Goal: Task Accomplishment & Management: Manage account settings

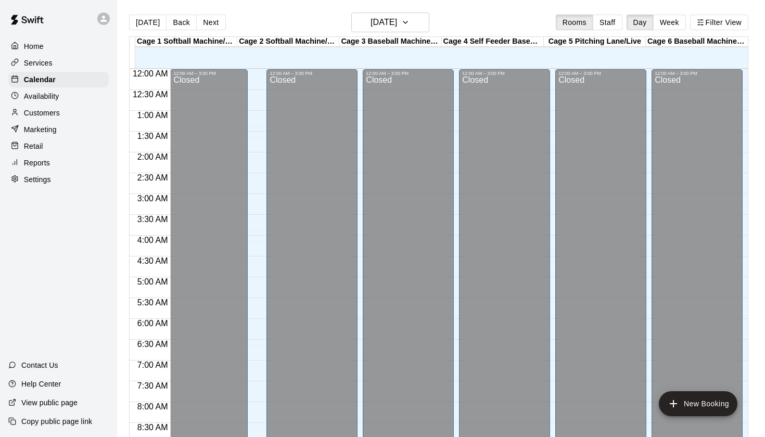
scroll to position [589, 0]
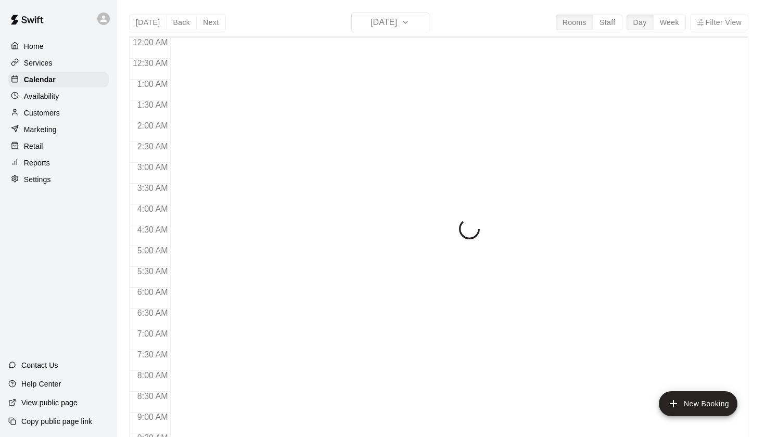
scroll to position [589, 0]
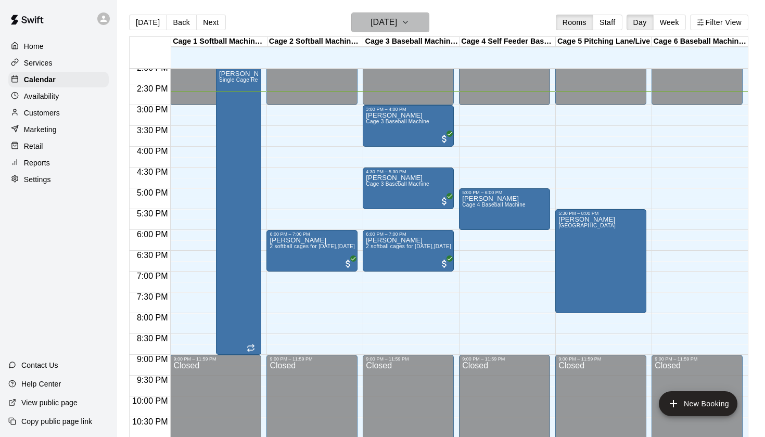
click at [397, 26] on h6 "[DATE]" at bounding box center [384, 22] width 27 height 15
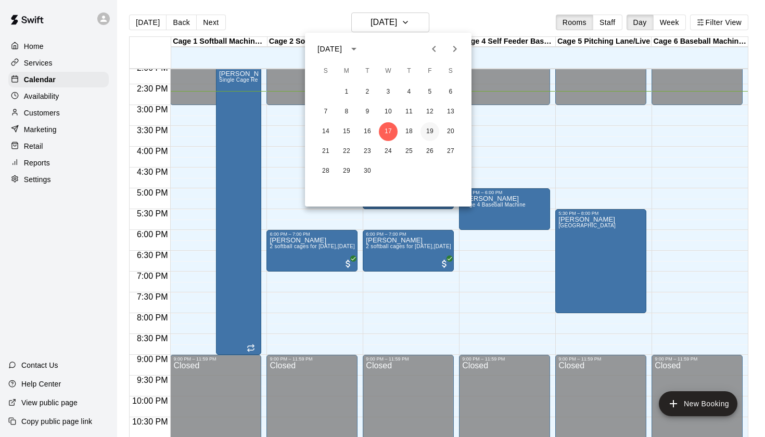
click at [430, 127] on button "19" at bounding box center [430, 131] width 19 height 19
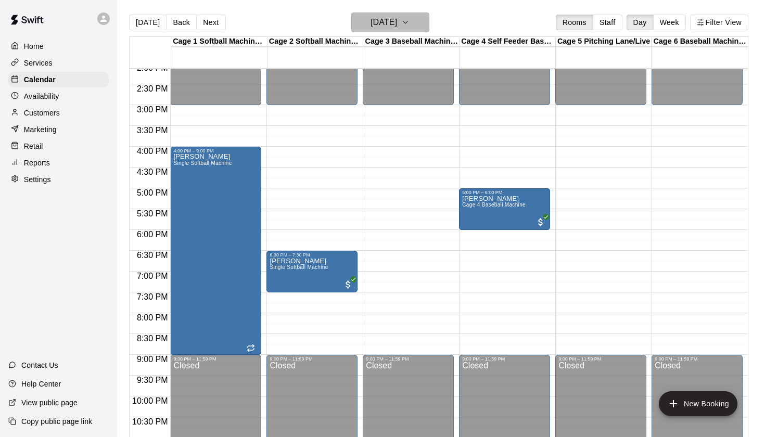
click at [371, 24] on h6 "Friday Sep 19" at bounding box center [384, 22] width 27 height 15
click at [397, 28] on h6 "Friday Sep 19" at bounding box center [384, 22] width 27 height 15
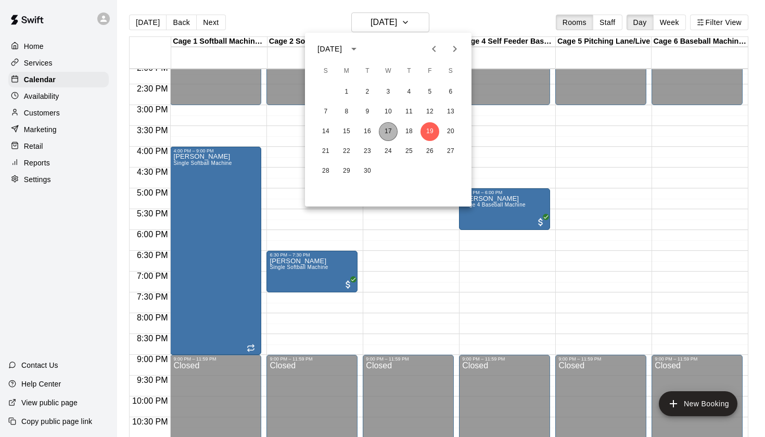
click at [387, 134] on button "17" at bounding box center [388, 131] width 19 height 19
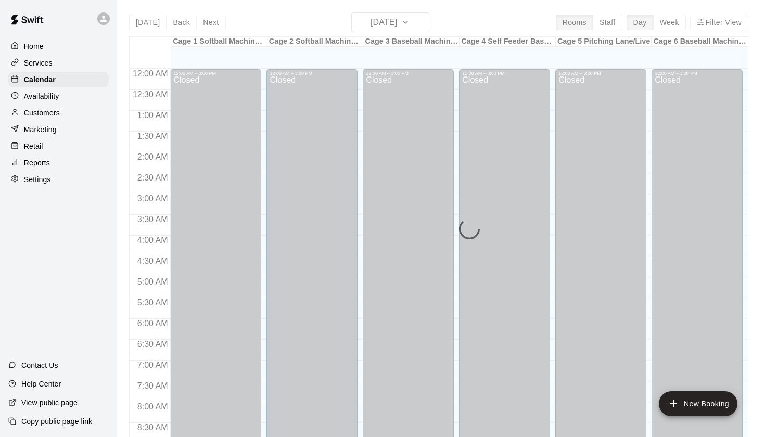
scroll to position [589, 0]
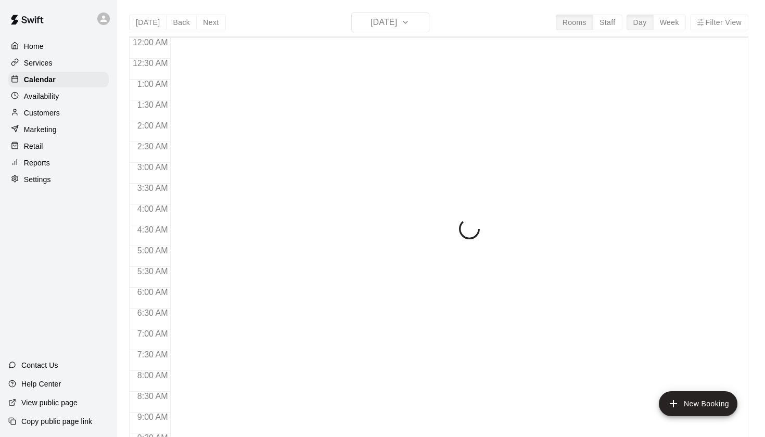
scroll to position [589, 0]
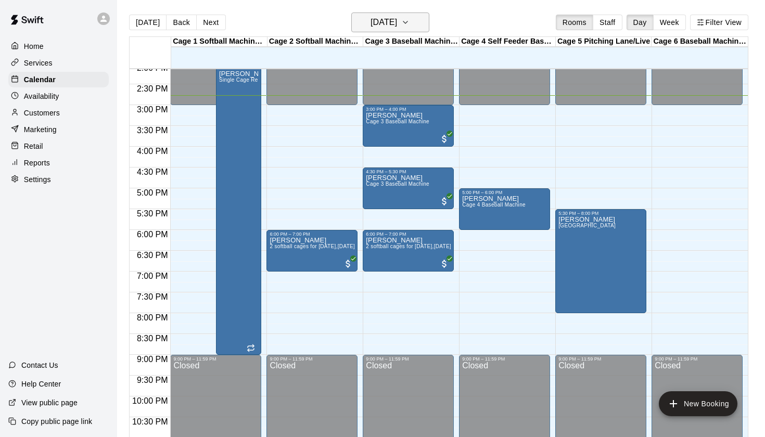
click at [377, 16] on h6 "[DATE]" at bounding box center [384, 22] width 27 height 15
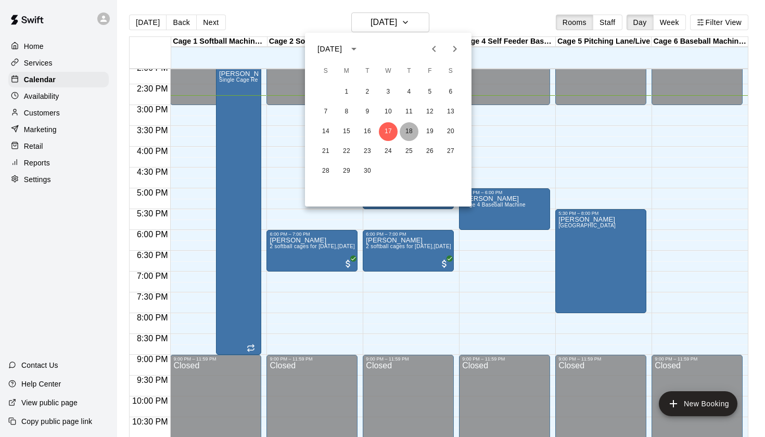
click at [406, 130] on button "18" at bounding box center [409, 131] width 19 height 19
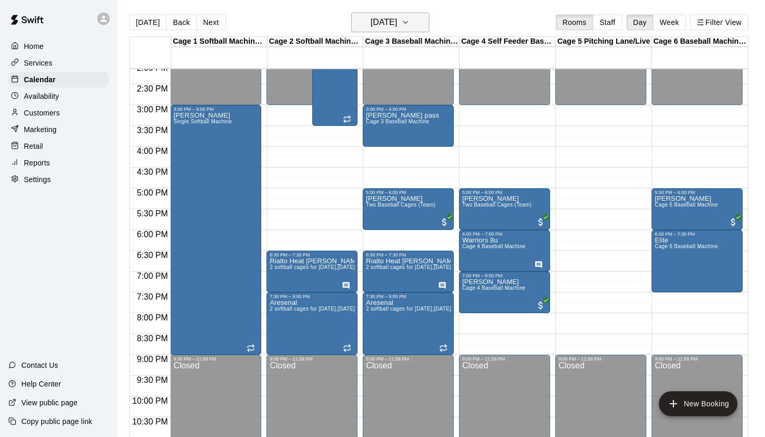
click at [397, 22] on h6 "Thursday Sep 18" at bounding box center [384, 22] width 27 height 15
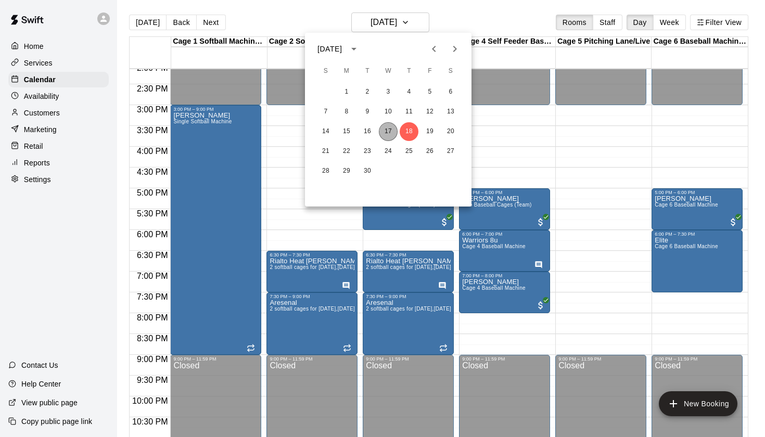
click at [386, 132] on button "17" at bounding box center [388, 131] width 19 height 19
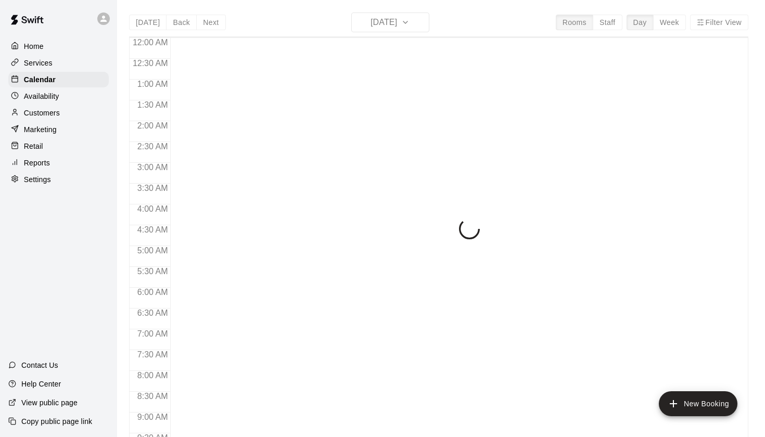
scroll to position [589, 0]
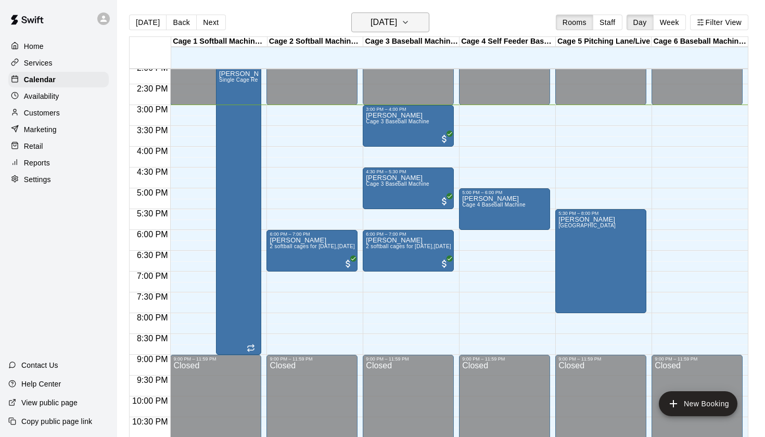
click at [382, 21] on h6 "[DATE]" at bounding box center [384, 22] width 27 height 15
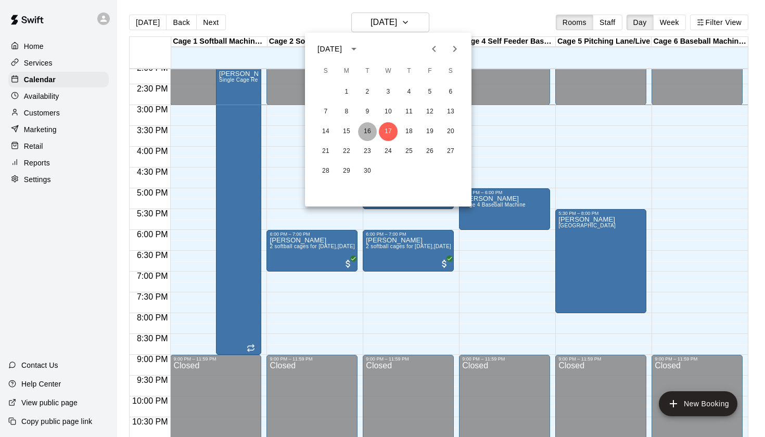
click at [368, 132] on button "16" at bounding box center [367, 131] width 19 height 19
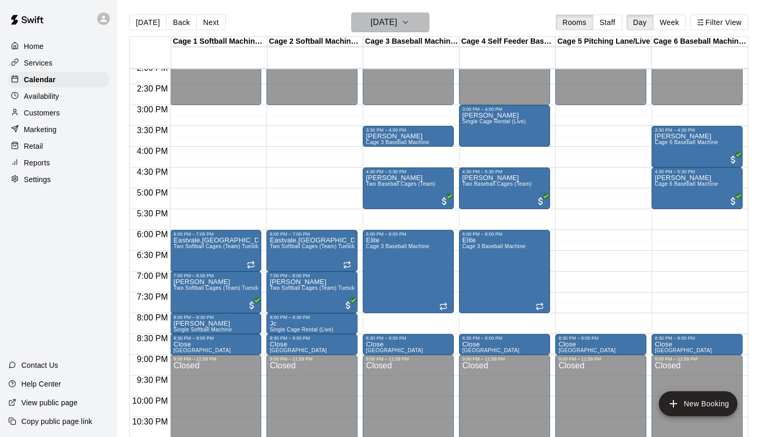
click at [397, 26] on h6 "Tuesday Sep 16" at bounding box center [384, 22] width 27 height 15
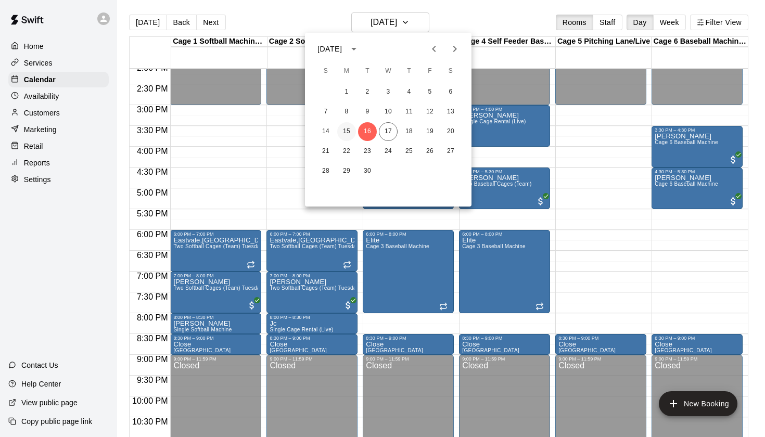
click at [350, 132] on button "15" at bounding box center [346, 131] width 19 height 19
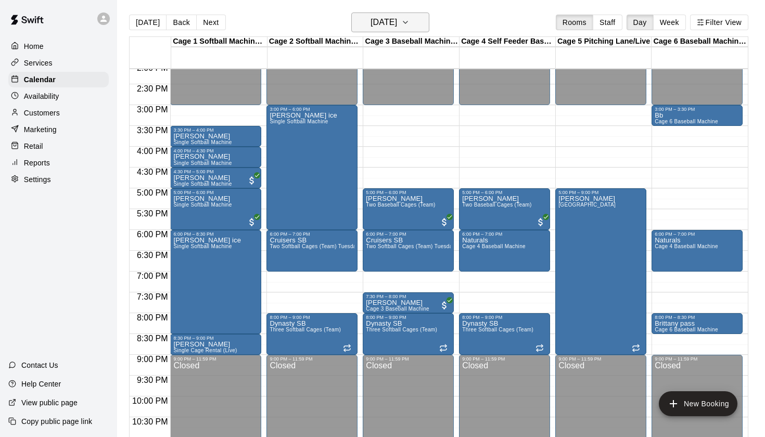
click at [397, 22] on h6 "Monday Sep 15" at bounding box center [384, 22] width 27 height 15
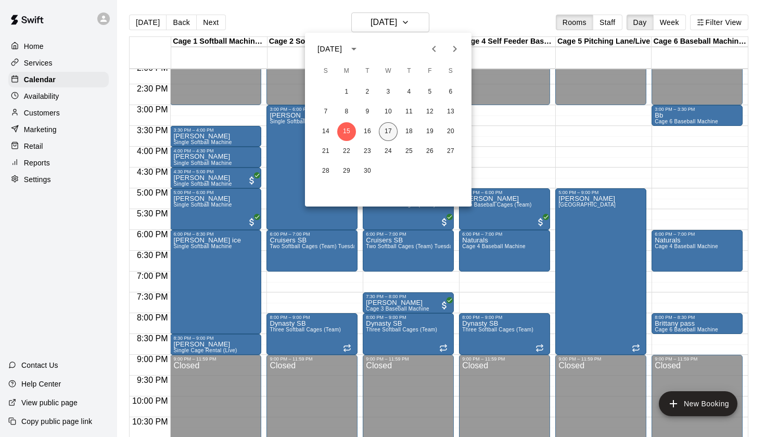
click at [390, 130] on button "17" at bounding box center [388, 131] width 19 height 19
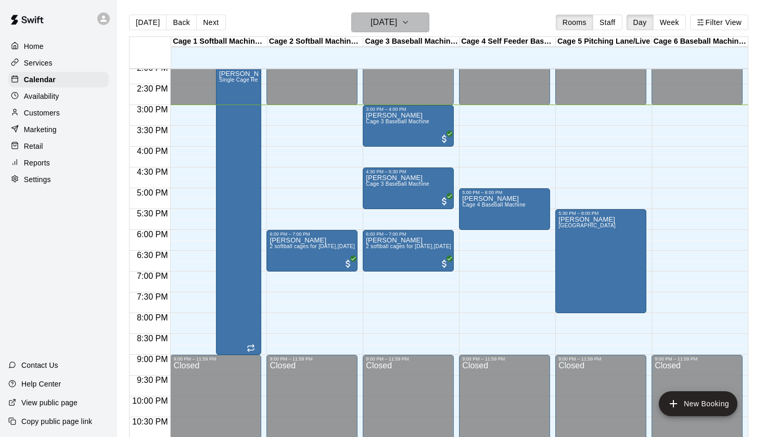
click at [392, 20] on h6 "[DATE]" at bounding box center [384, 22] width 27 height 15
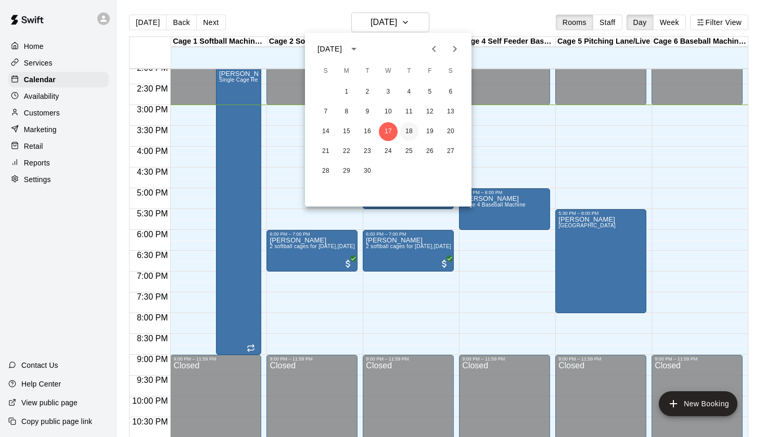
click at [408, 129] on button "18" at bounding box center [409, 131] width 19 height 19
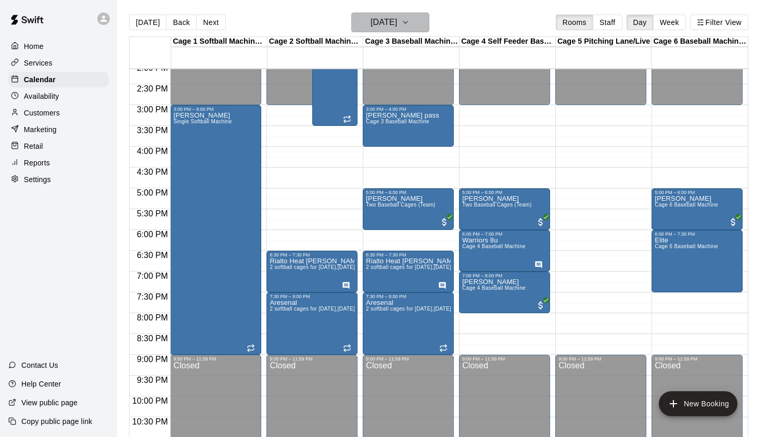
click at [375, 21] on h6 "Thursday Sep 18" at bounding box center [384, 22] width 27 height 15
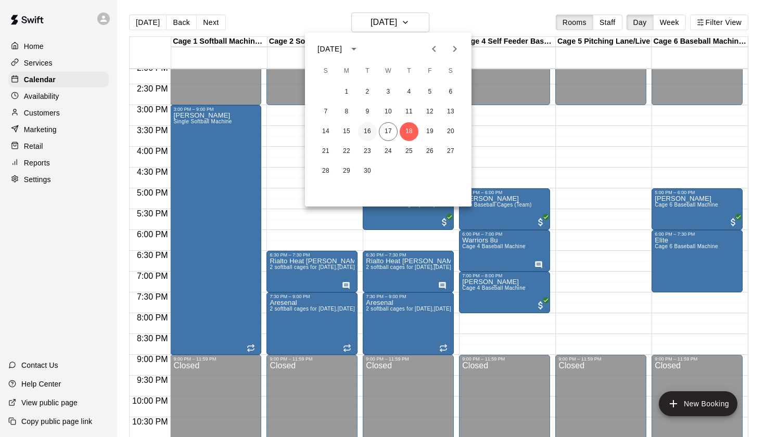
click at [371, 139] on button "16" at bounding box center [367, 131] width 19 height 19
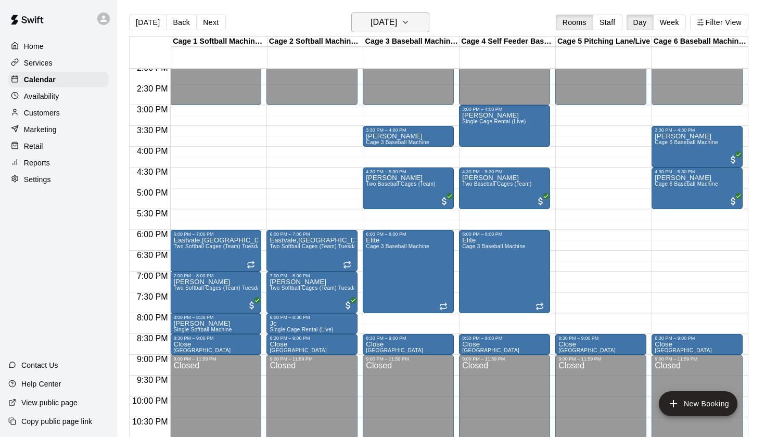
click at [397, 28] on h6 "Tuesday Sep 16" at bounding box center [384, 22] width 27 height 15
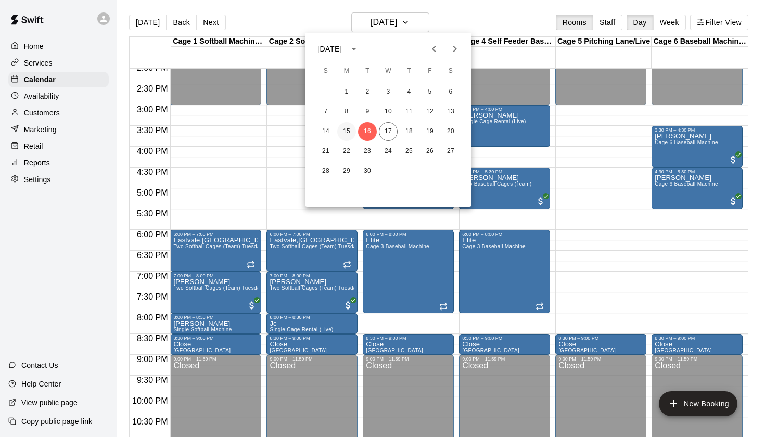
click at [350, 128] on button "15" at bounding box center [346, 131] width 19 height 19
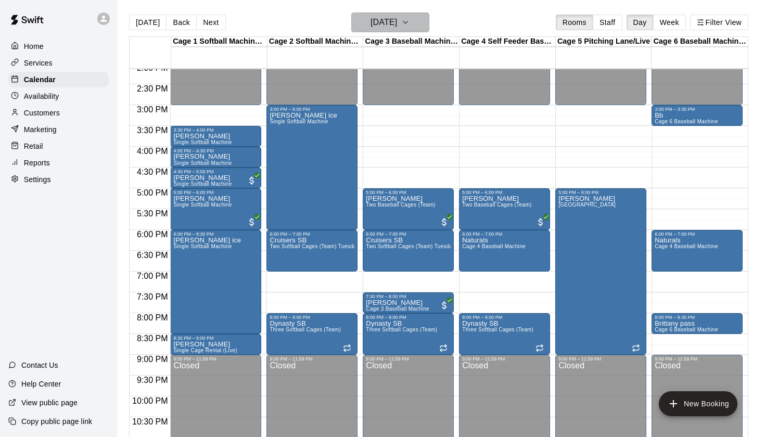
click at [397, 27] on h6 "Monday Sep 15" at bounding box center [384, 22] width 27 height 15
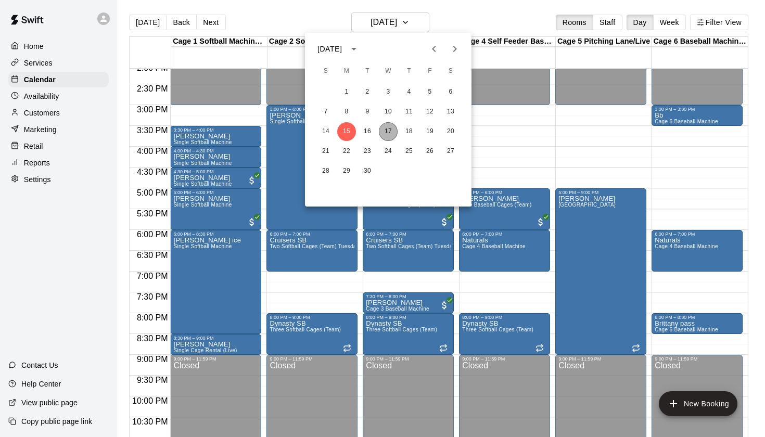
click at [390, 130] on button "17" at bounding box center [388, 131] width 19 height 19
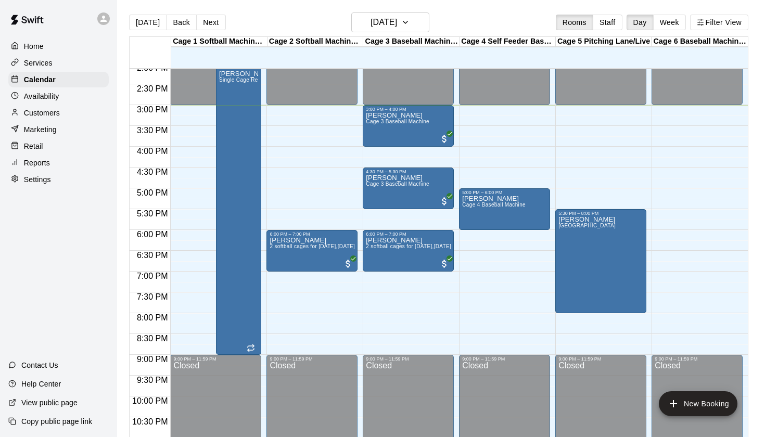
click at [478, 26] on div "Today Back Next Wednesday Sep 17 Rooms Staff Day Week Filter View" at bounding box center [439, 24] width 620 height 24
click at [386, 19] on h6 "[DATE]" at bounding box center [384, 22] width 27 height 15
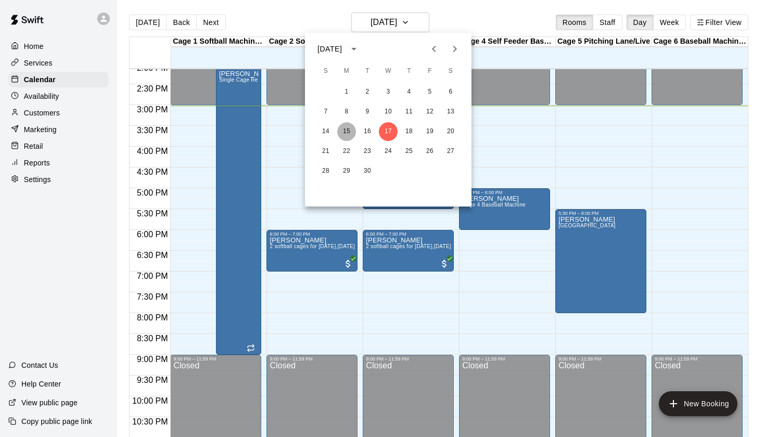
click at [348, 132] on button "15" at bounding box center [346, 131] width 19 height 19
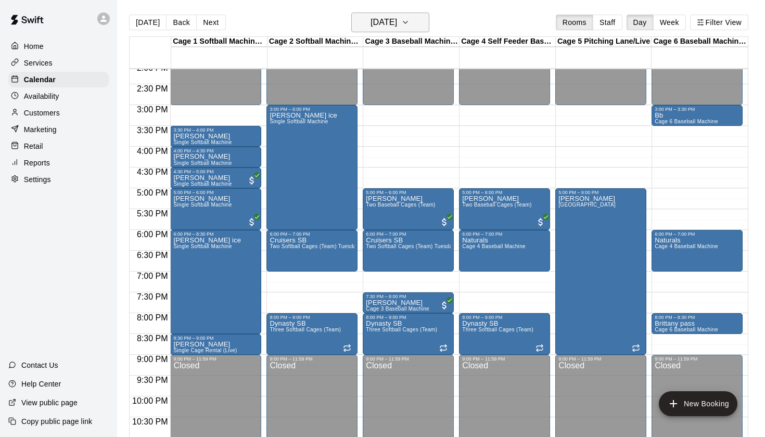
click at [410, 22] on icon "button" at bounding box center [405, 22] width 8 height 12
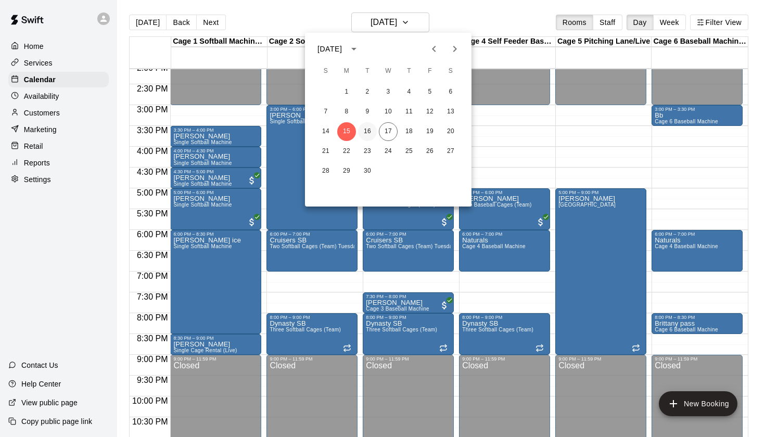
click at [370, 136] on button "16" at bounding box center [367, 131] width 19 height 19
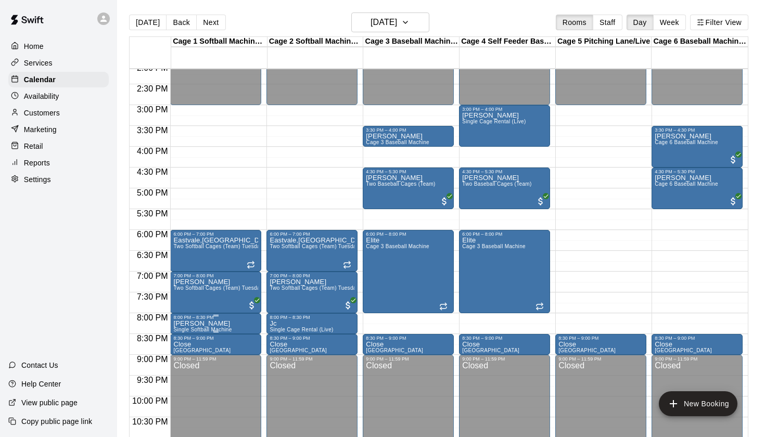
click at [183, 333] on icon "edit" at bounding box center [184, 331] width 9 height 9
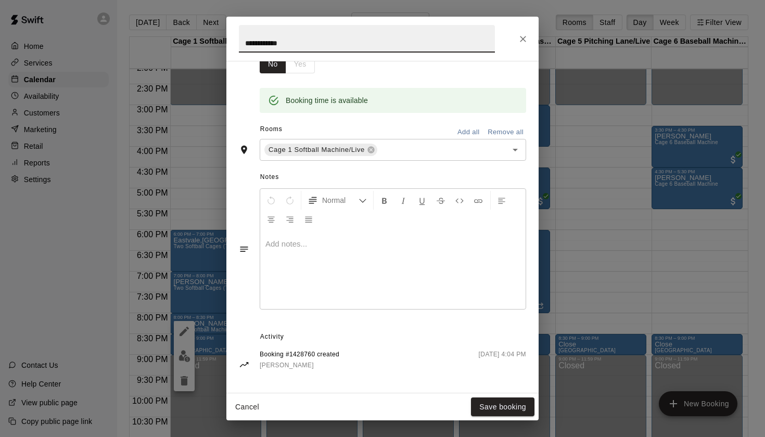
scroll to position [189, 0]
click at [523, 37] on icon "Close" at bounding box center [523, 39] width 10 height 10
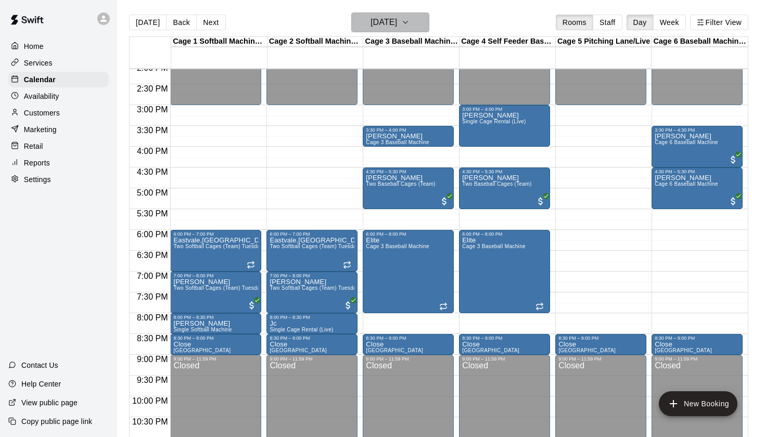
click at [397, 27] on h6 "Tuesday Sep 16" at bounding box center [384, 22] width 27 height 15
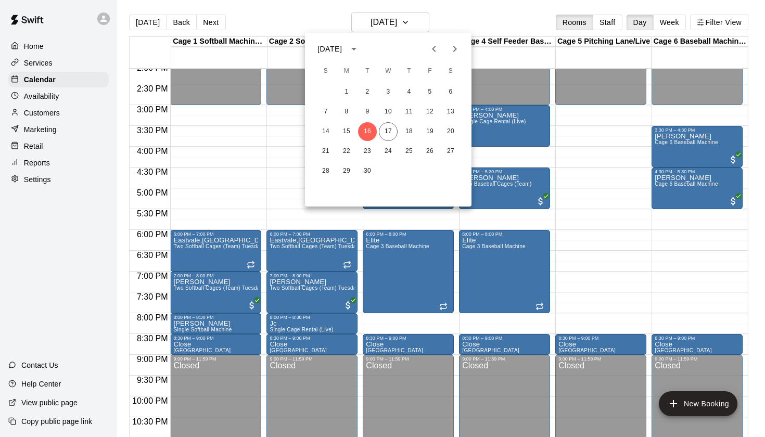
click at [206, 328] on div at bounding box center [382, 218] width 765 height 437
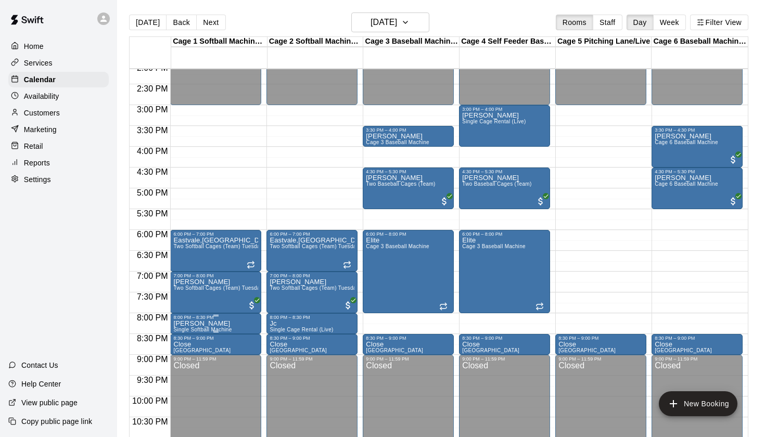
click at [212, 324] on p "Andrea pass" at bounding box center [202, 324] width 58 height 0
click at [190, 333] on icon "edit" at bounding box center [184, 335] width 12 height 12
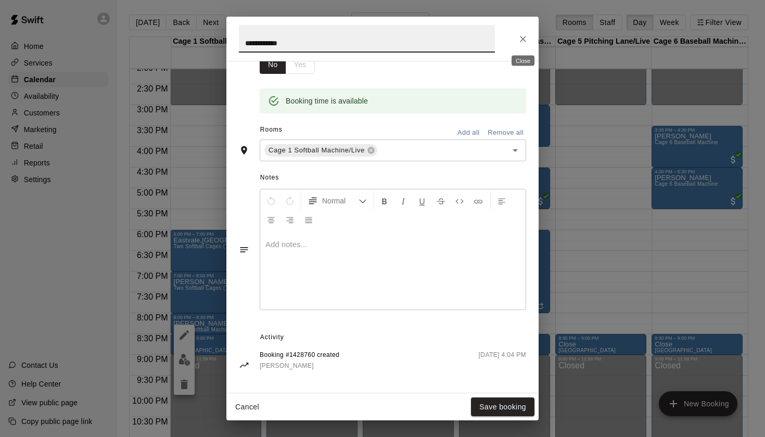
click at [522, 39] on icon "Close" at bounding box center [523, 39] width 10 height 10
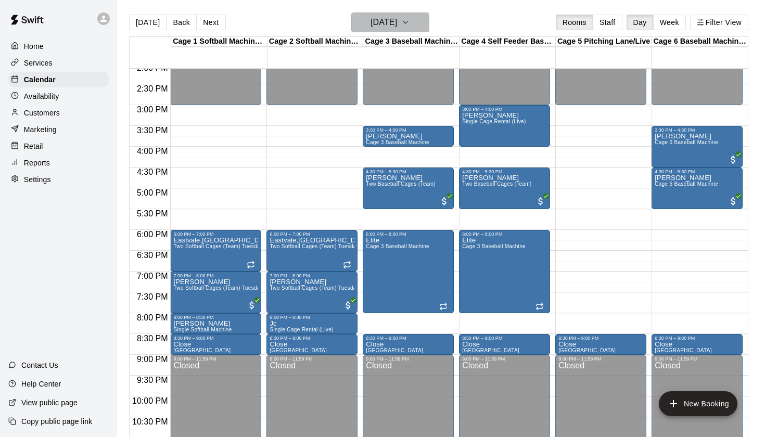
click at [397, 19] on h6 "Tuesday Sep 16" at bounding box center [384, 22] width 27 height 15
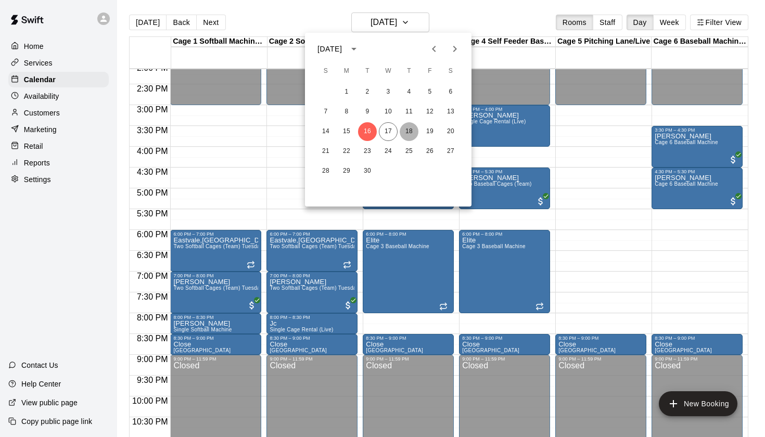
click at [408, 131] on button "18" at bounding box center [409, 131] width 19 height 19
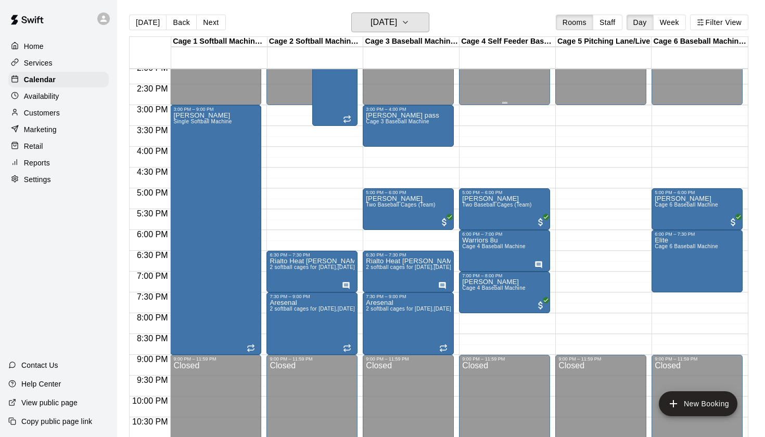
scroll to position [581, 0]
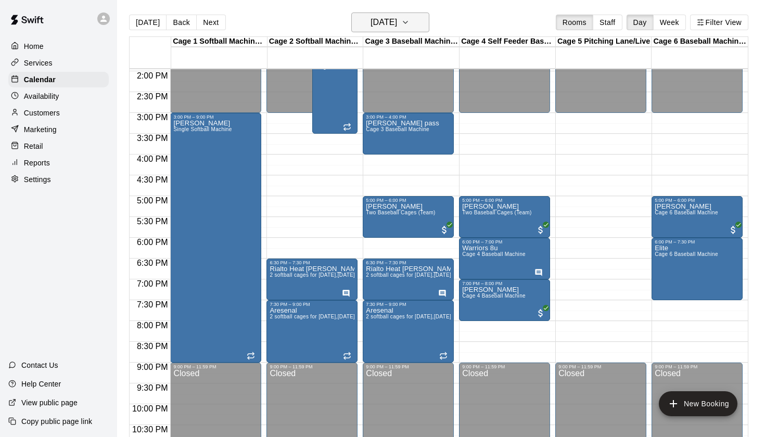
click at [397, 29] on h6 "Thursday Sep 18" at bounding box center [384, 22] width 27 height 15
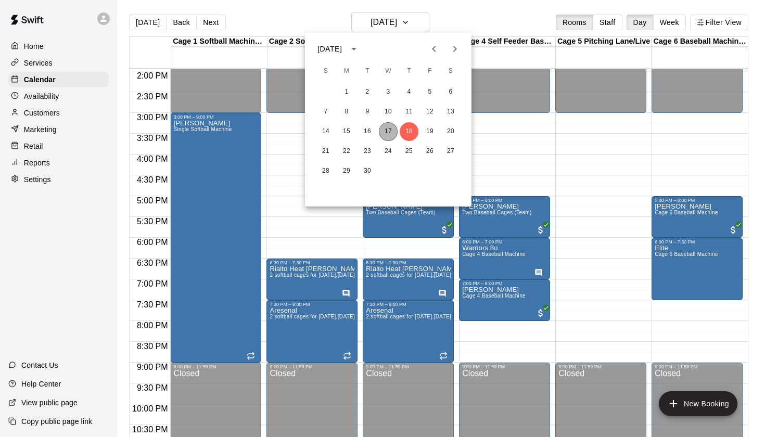
click at [387, 131] on button "17" at bounding box center [388, 131] width 19 height 19
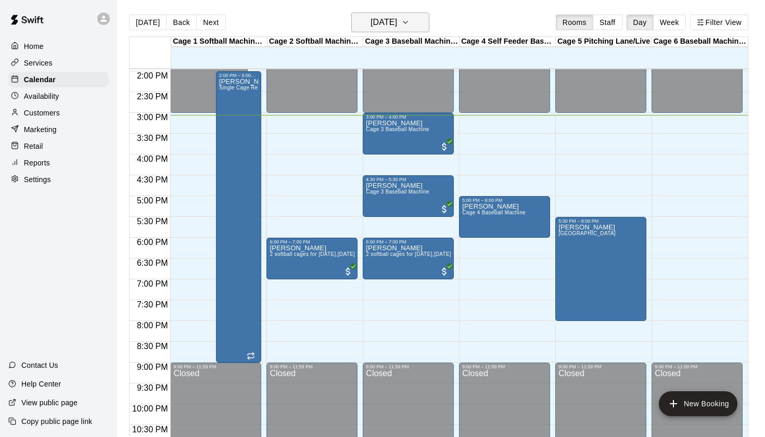
click at [397, 21] on h6 "[DATE]" at bounding box center [384, 22] width 27 height 15
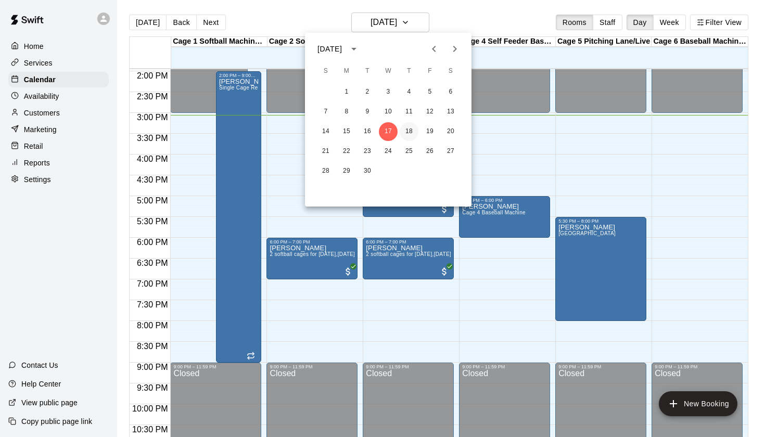
click at [409, 129] on button "18" at bounding box center [409, 131] width 19 height 19
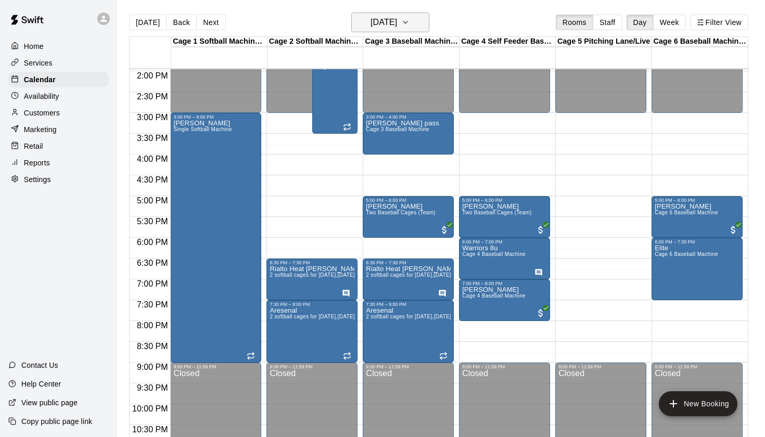
click at [410, 22] on icon "button" at bounding box center [405, 22] width 8 height 12
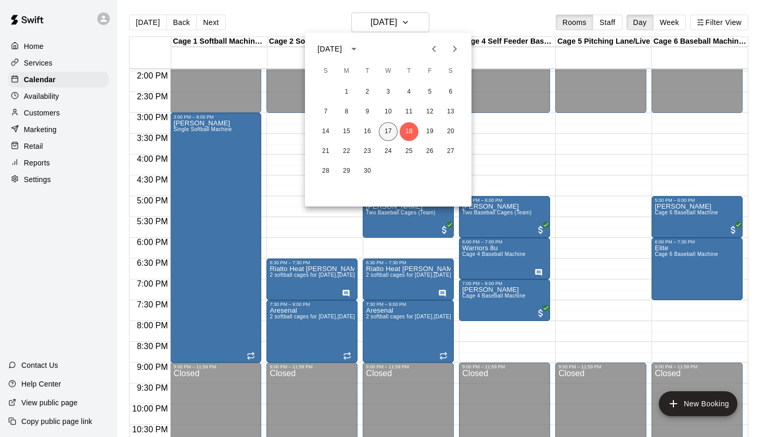
click at [392, 132] on button "17" at bounding box center [388, 131] width 19 height 19
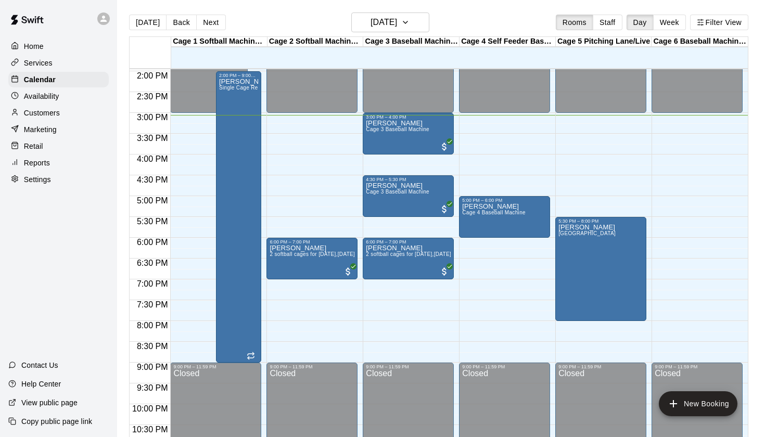
click at [512, 25] on div "Today Back Next Wednesday Sep 17 Rooms Staff Day Week Filter View" at bounding box center [439, 24] width 620 height 24
click at [410, 24] on icon "button" at bounding box center [405, 22] width 8 height 12
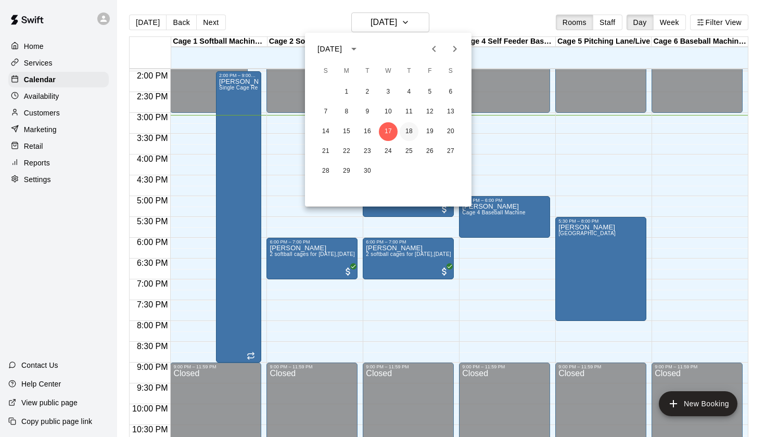
click at [407, 128] on button "18" at bounding box center [409, 131] width 19 height 19
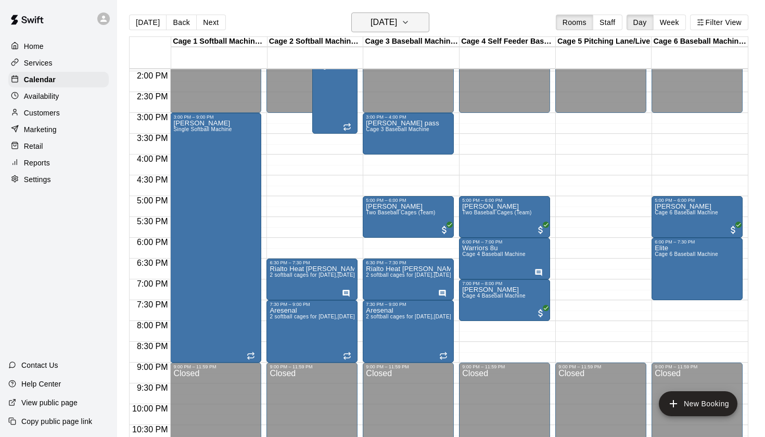
click at [397, 19] on h6 "Thursday Sep 18" at bounding box center [384, 22] width 27 height 15
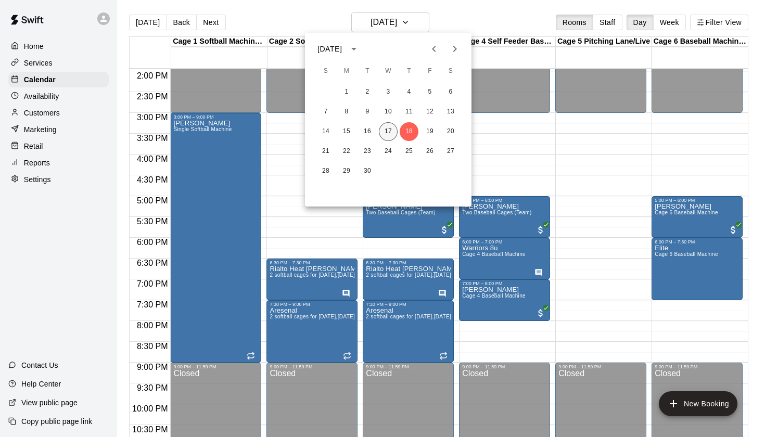
click at [387, 134] on button "17" at bounding box center [388, 131] width 19 height 19
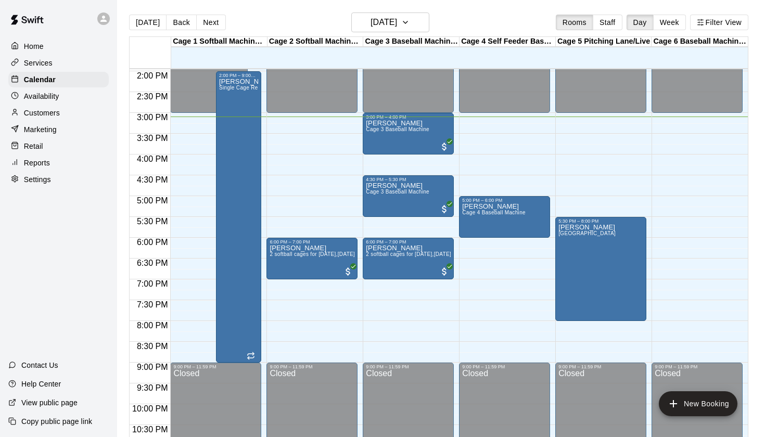
click at [380, 35] on div "Today Back Next Wednesday Sep 17 Rooms Staff Day Week Filter View" at bounding box center [439, 24] width 620 height 24
click at [382, 29] on h6 "[DATE]" at bounding box center [384, 22] width 27 height 15
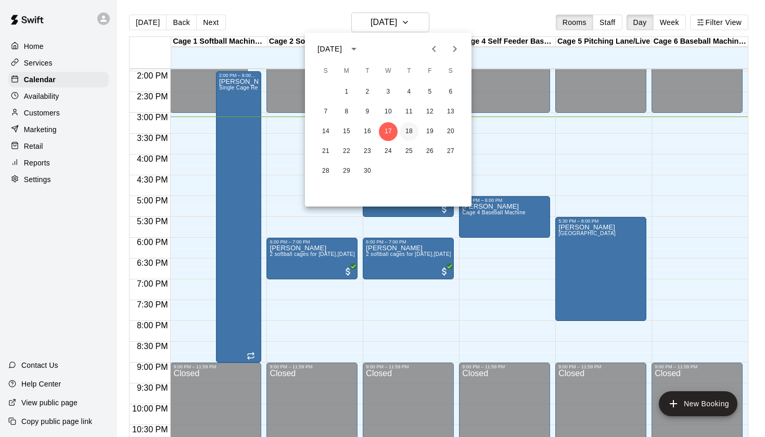
click at [414, 135] on button "18" at bounding box center [409, 131] width 19 height 19
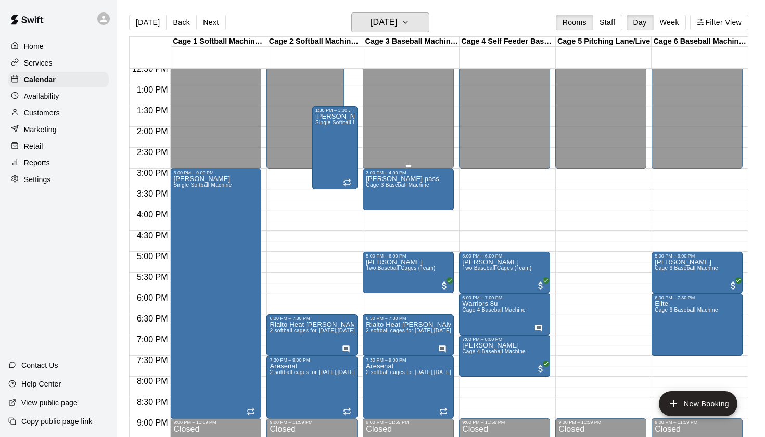
scroll to position [525, 0]
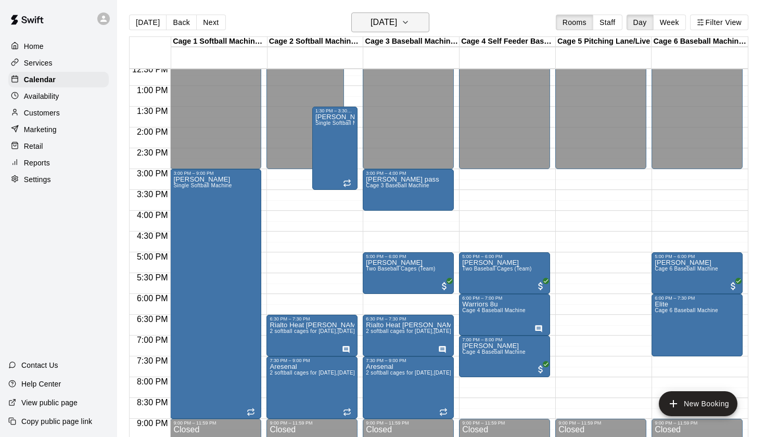
click at [388, 30] on button "Thursday Sep 18" at bounding box center [391, 22] width 78 height 20
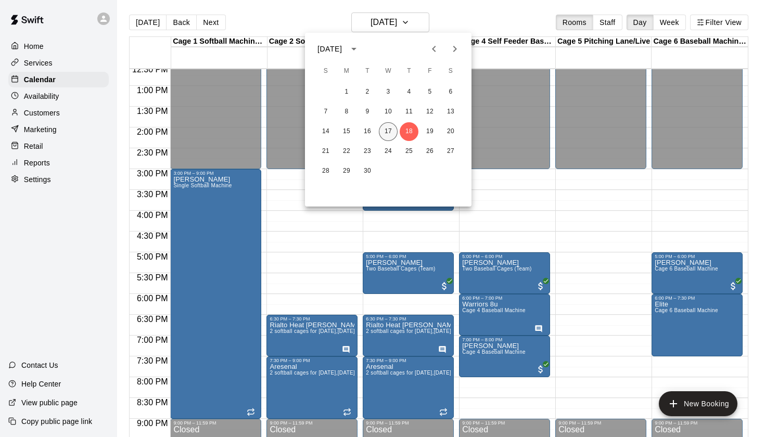
click at [382, 128] on button "17" at bounding box center [388, 131] width 19 height 19
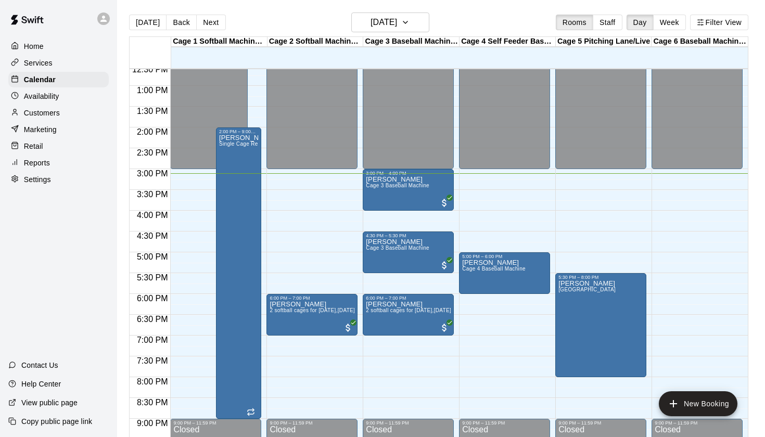
click at [352, 33] on div "Today Back Next Wednesday Sep 17 Rooms Staff Day Week Filter View" at bounding box center [439, 24] width 620 height 24
click at [371, 19] on h6 "[DATE]" at bounding box center [384, 22] width 27 height 15
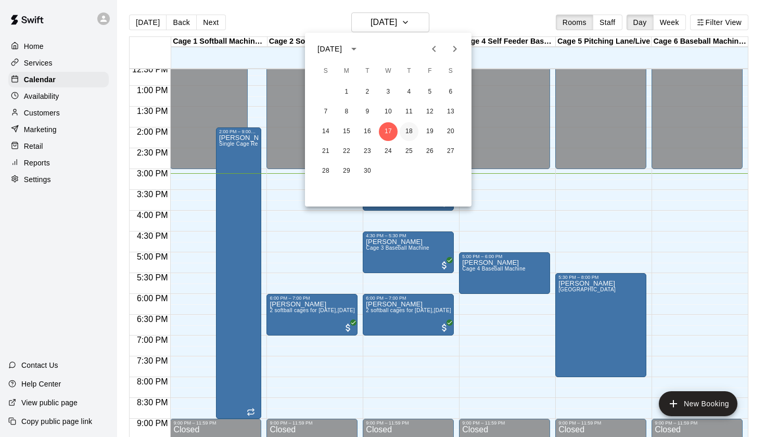
click at [411, 134] on button "18" at bounding box center [409, 131] width 19 height 19
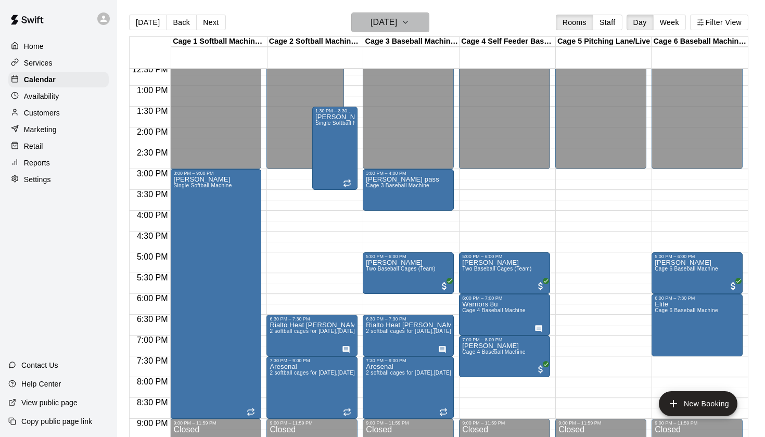
click at [396, 26] on h6 "Thursday Sep 18" at bounding box center [384, 22] width 27 height 15
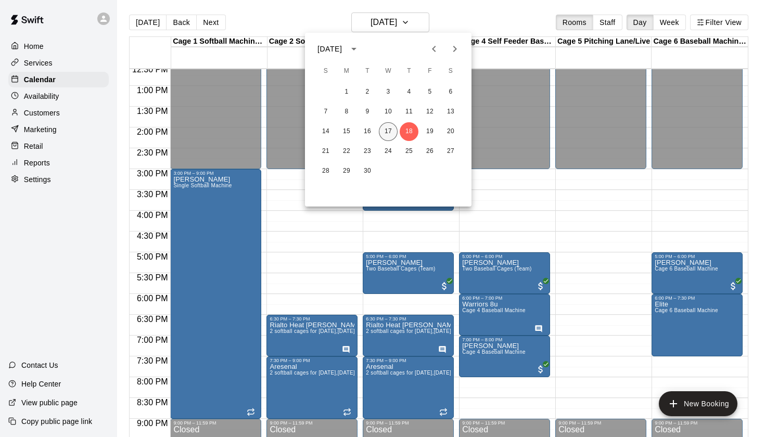
click at [386, 131] on button "17" at bounding box center [388, 131] width 19 height 19
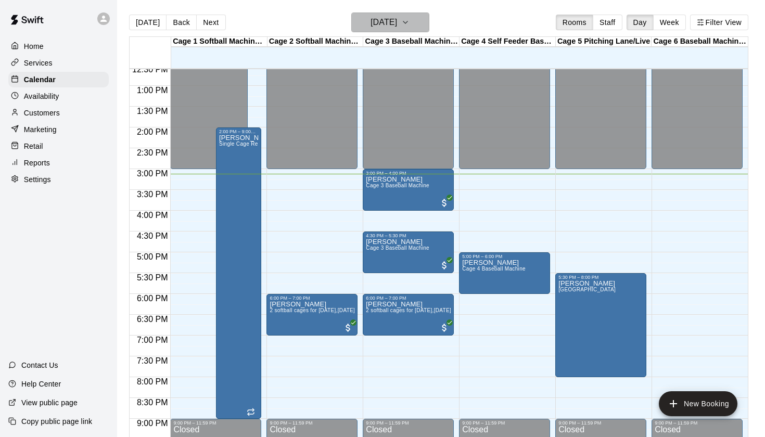
click at [371, 23] on h6 "[DATE]" at bounding box center [384, 22] width 27 height 15
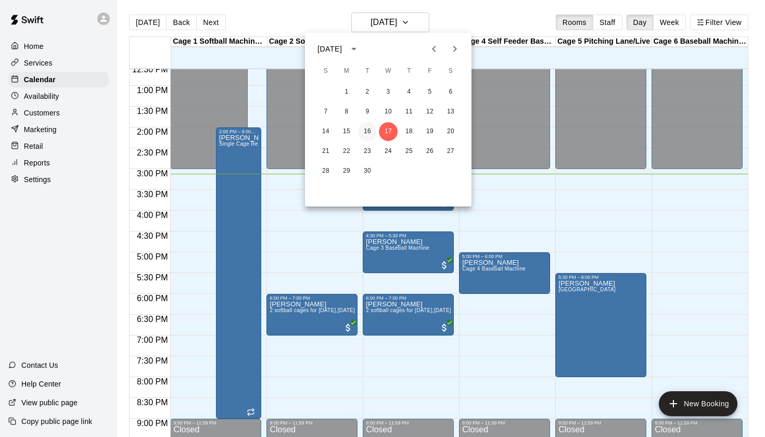
click at [366, 131] on button "16" at bounding box center [367, 131] width 19 height 19
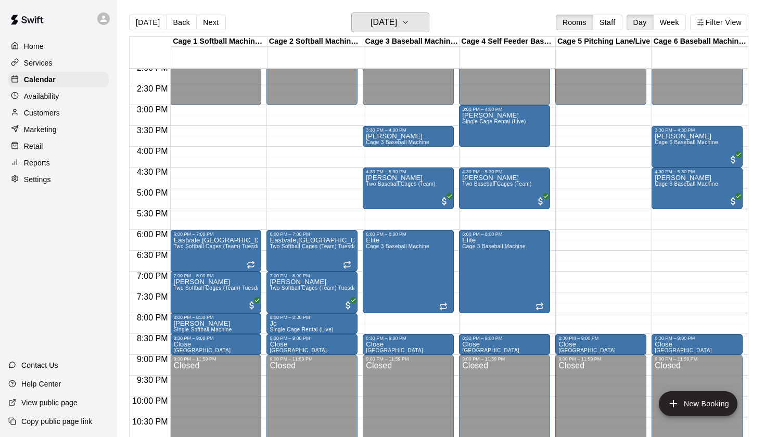
scroll to position [591, 0]
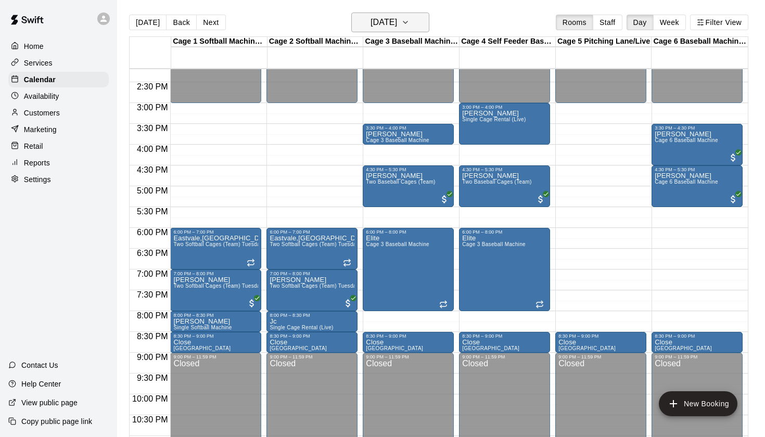
click at [397, 24] on h6 "Tuesday Sep 16" at bounding box center [384, 22] width 27 height 15
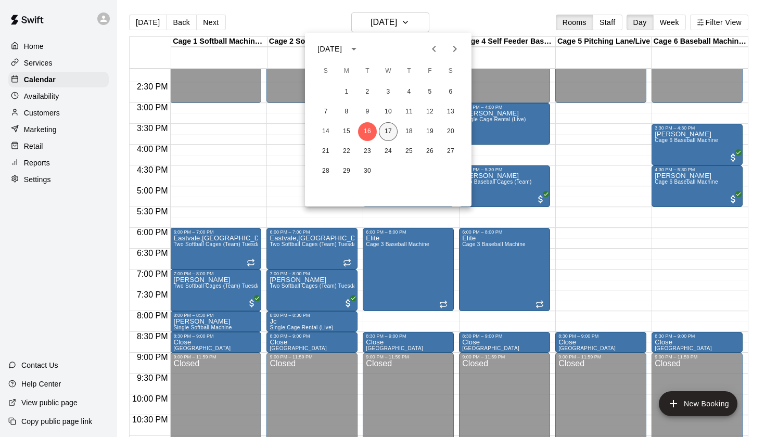
click at [388, 129] on button "17" at bounding box center [388, 131] width 19 height 19
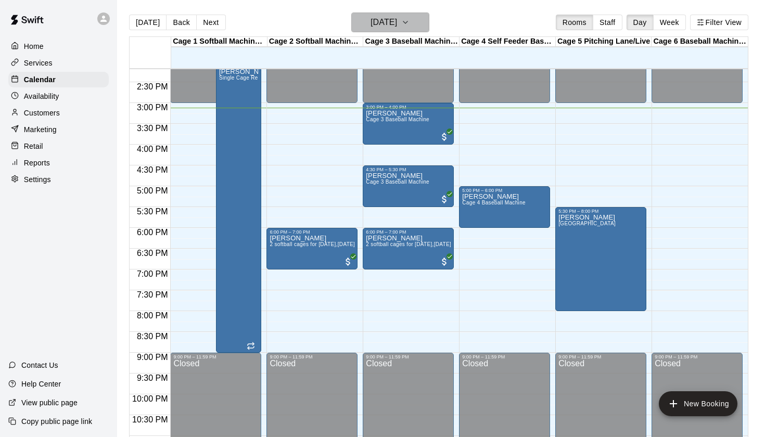
click at [391, 21] on h6 "[DATE]" at bounding box center [384, 22] width 27 height 15
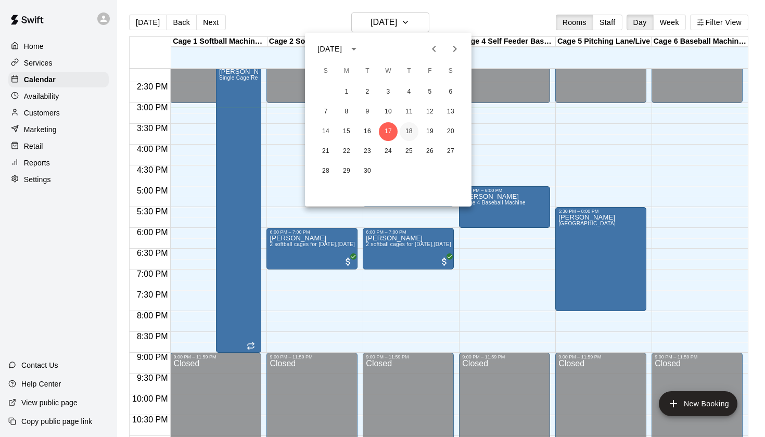
click at [409, 130] on button "18" at bounding box center [409, 131] width 19 height 19
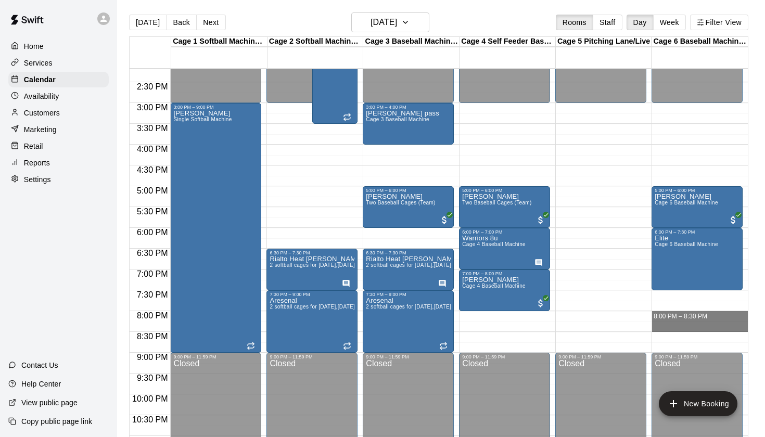
drag, startPoint x: 654, startPoint y: 312, endPoint x: 654, endPoint y: 327, distance: 14.6
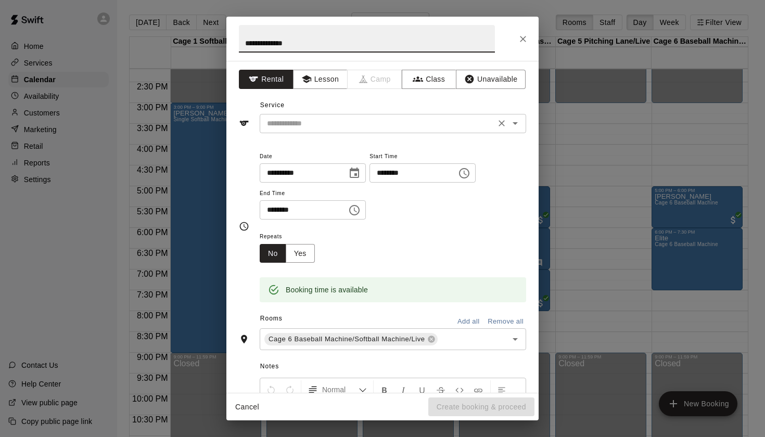
click at [521, 127] on icon "Open" at bounding box center [515, 123] width 12 height 12
type input "**********"
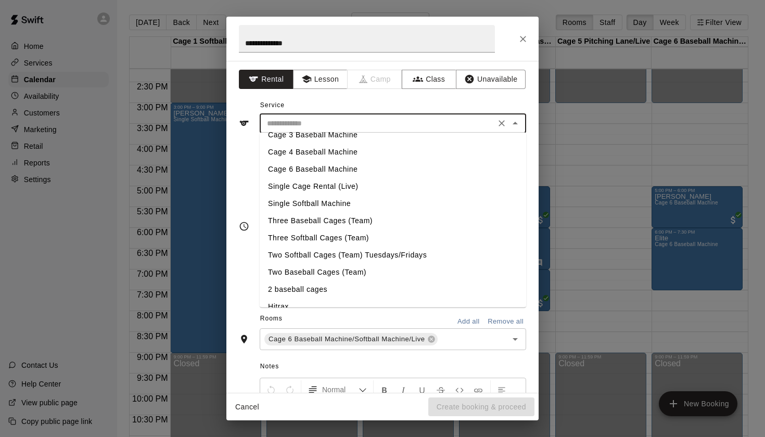
scroll to position [30, 0]
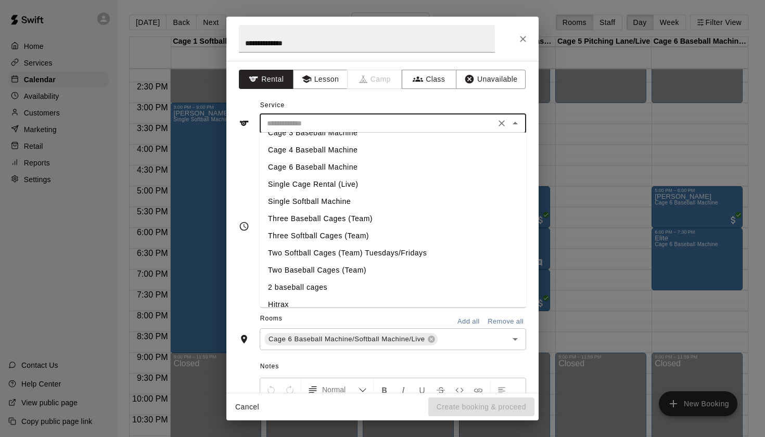
click at [352, 198] on li "Single Softball Machine" at bounding box center [393, 201] width 267 height 17
type input "**********"
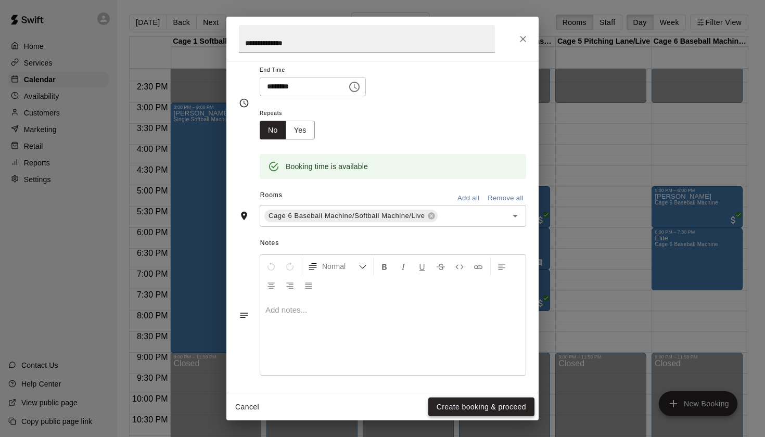
click at [450, 407] on button "Create booking & proceed" at bounding box center [482, 407] width 106 height 19
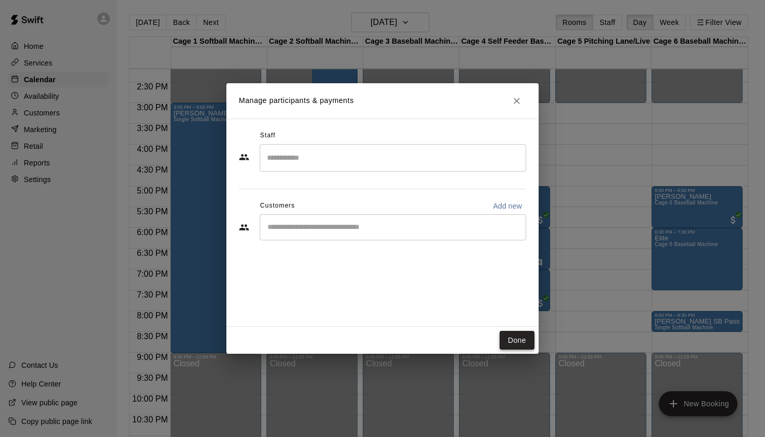
click at [530, 340] on button "Done" at bounding box center [517, 340] width 35 height 19
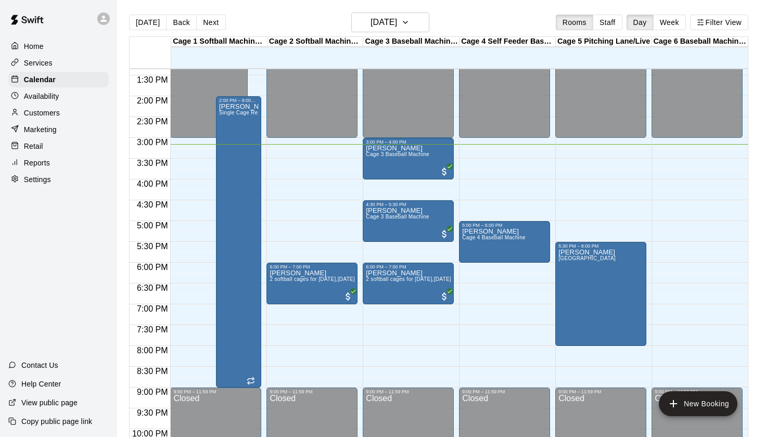
scroll to position [558, 0]
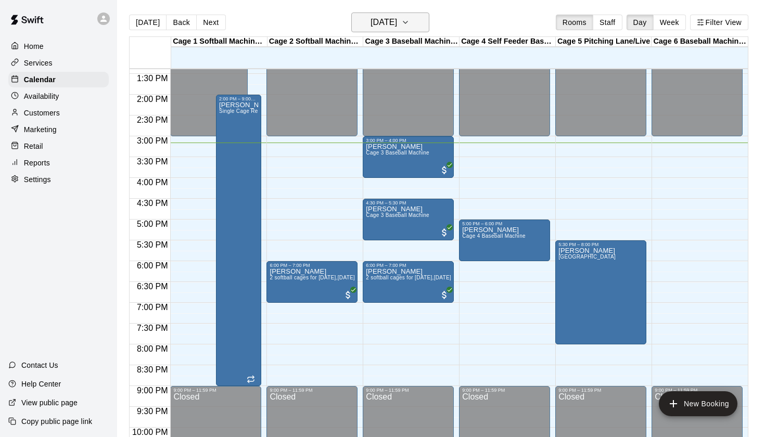
click at [410, 17] on icon "button" at bounding box center [405, 22] width 8 height 12
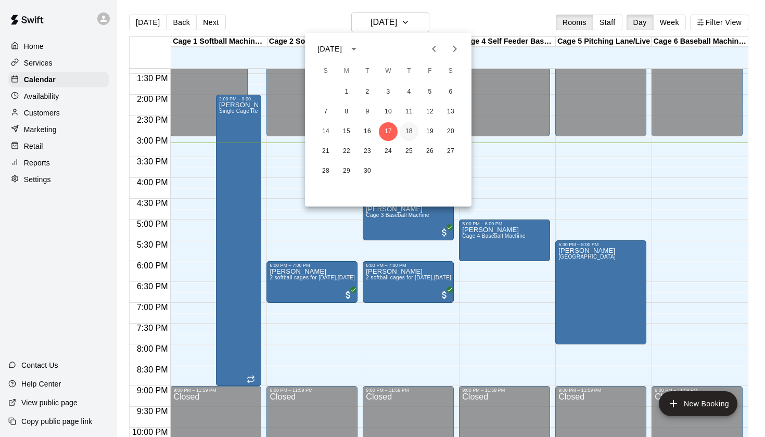
click at [409, 134] on button "18" at bounding box center [409, 131] width 19 height 19
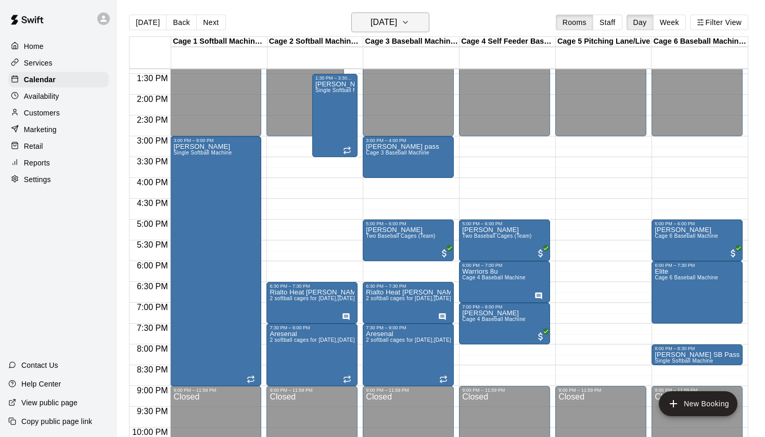
click at [397, 22] on h6 "Thursday Sep 18" at bounding box center [384, 22] width 27 height 15
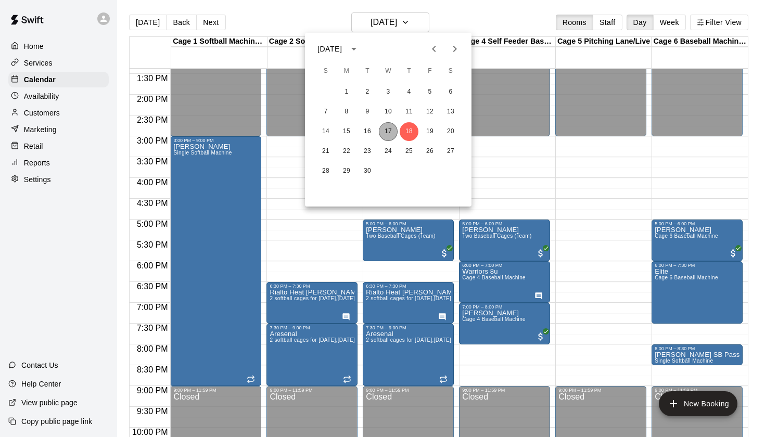
click at [387, 136] on button "17" at bounding box center [388, 131] width 19 height 19
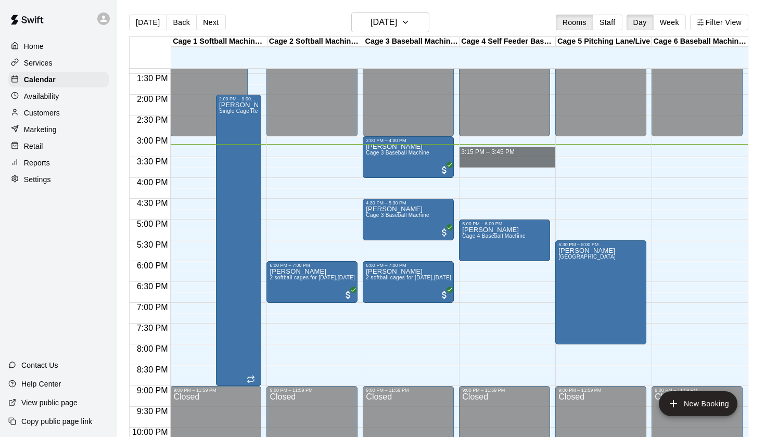
drag, startPoint x: 461, startPoint y: 149, endPoint x: 463, endPoint y: 166, distance: 16.9
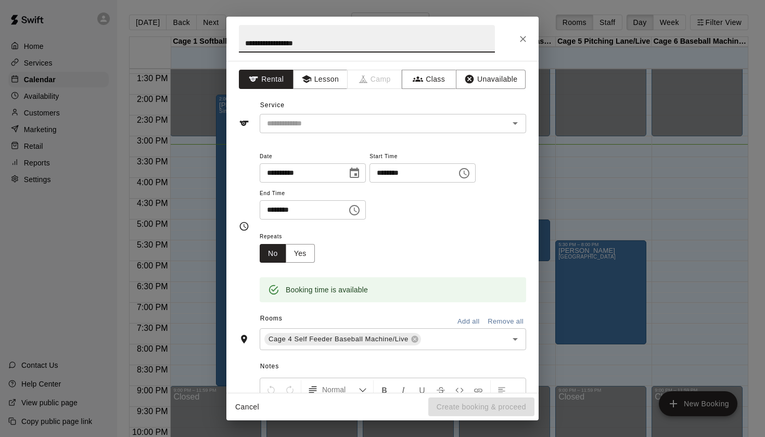
click at [291, 45] on input "**********" at bounding box center [367, 39] width 256 height 28
click at [520, 121] on icon "Open" at bounding box center [515, 123] width 12 height 12
type input "**********"
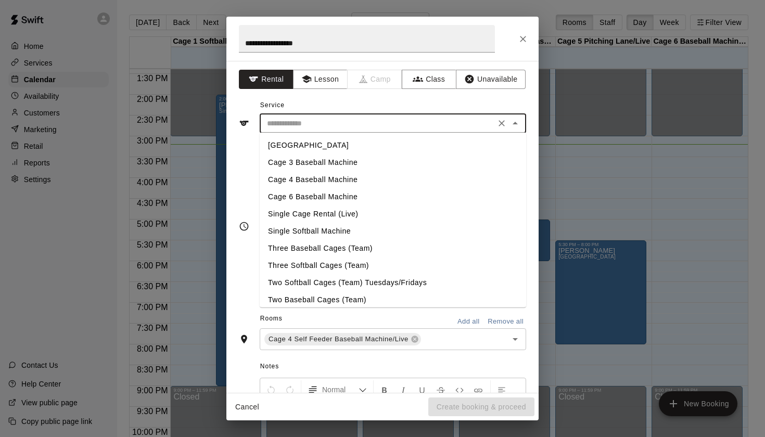
click at [344, 178] on li "Cage 4 Baseball Machine" at bounding box center [393, 179] width 267 height 17
type input "**********"
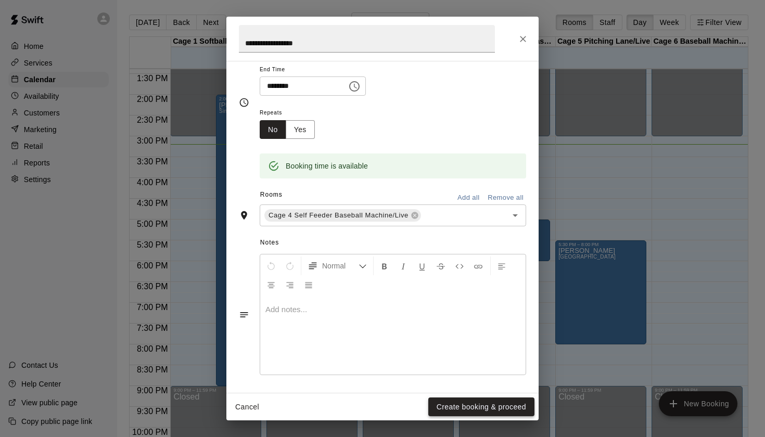
scroll to position [123, 0]
click at [458, 413] on button "Create booking & proceed" at bounding box center [482, 407] width 106 height 19
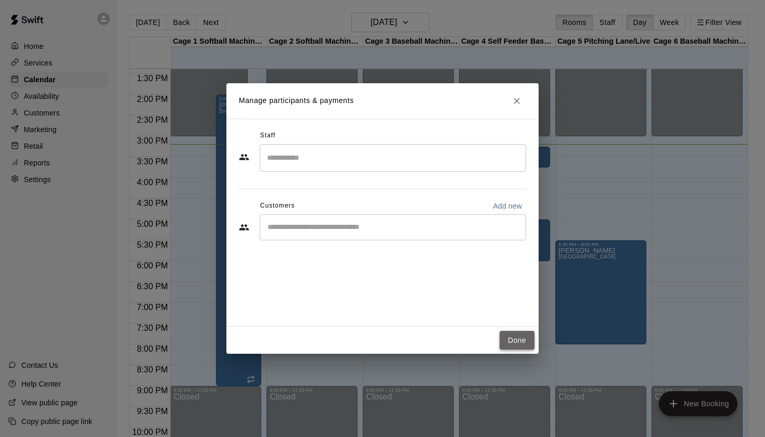
click at [516, 345] on button "Done" at bounding box center [517, 340] width 35 height 19
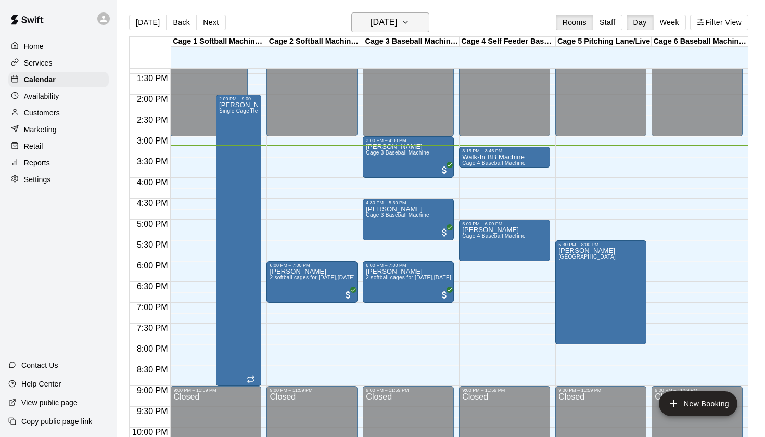
click at [397, 20] on h6 "[DATE]" at bounding box center [384, 22] width 27 height 15
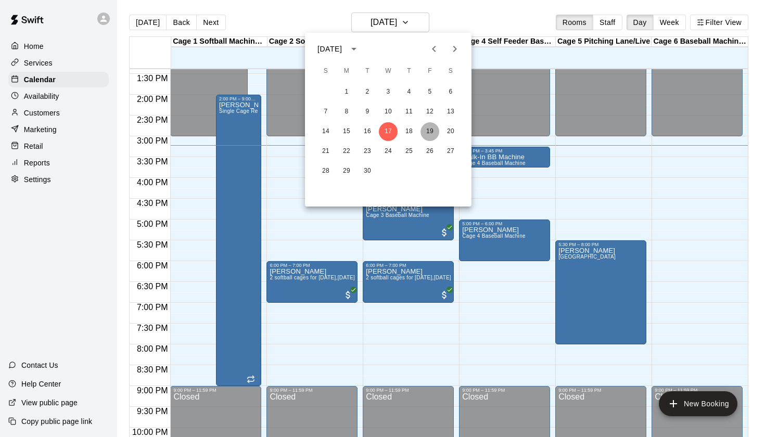
click at [427, 134] on button "19" at bounding box center [430, 131] width 19 height 19
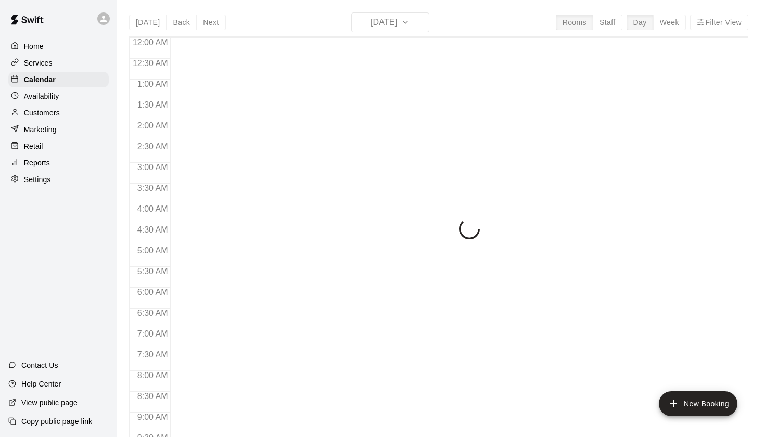
scroll to position [589, 0]
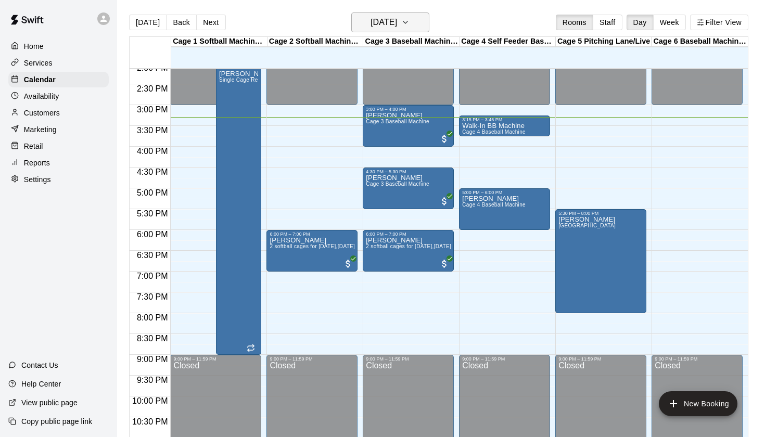
click at [397, 22] on h6 "[DATE]" at bounding box center [384, 22] width 27 height 15
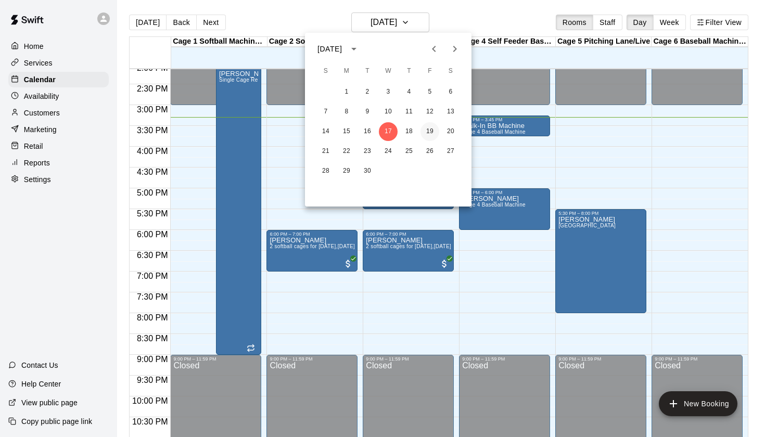
click at [432, 135] on button "19" at bounding box center [430, 131] width 19 height 19
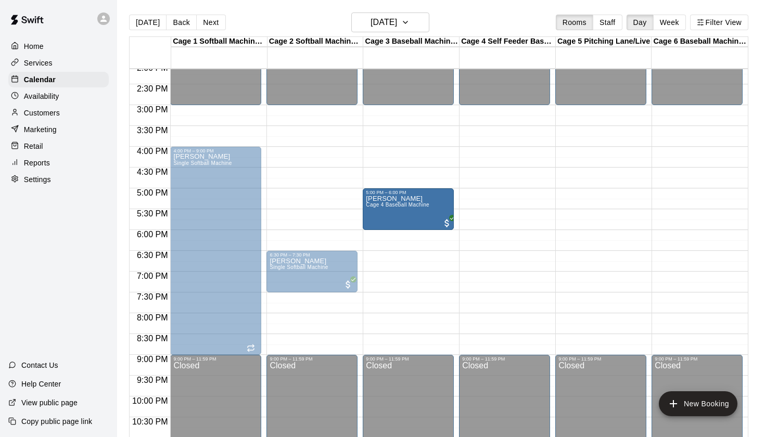
drag, startPoint x: 521, startPoint y: 219, endPoint x: 442, endPoint y: 220, distance: 79.2
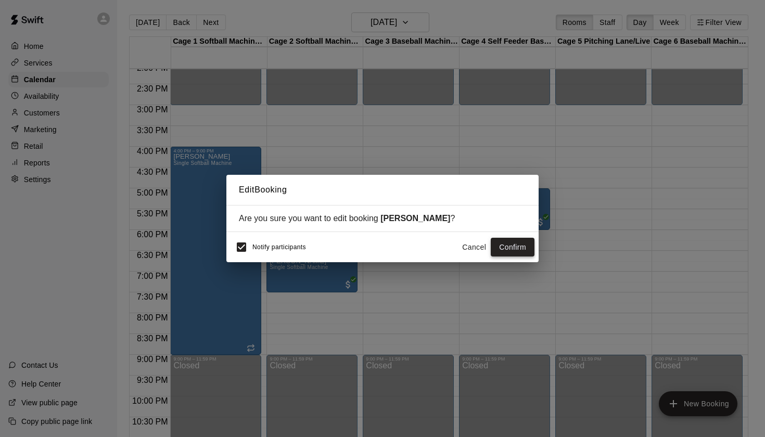
click at [509, 246] on button "Confirm" at bounding box center [513, 247] width 44 height 19
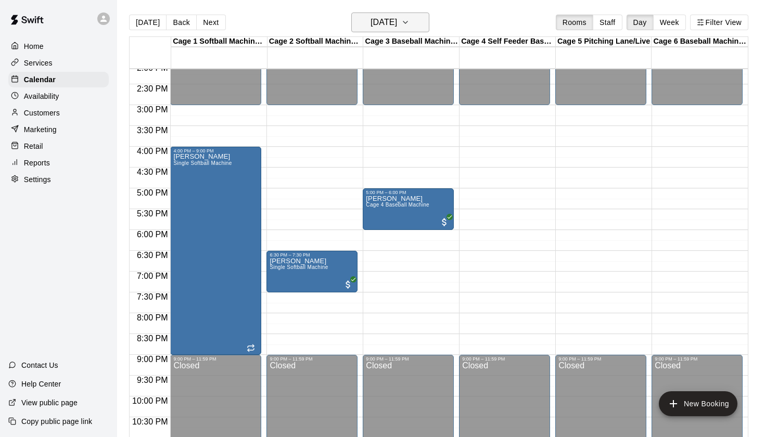
click at [397, 26] on h6 "Friday Sep 19" at bounding box center [384, 22] width 27 height 15
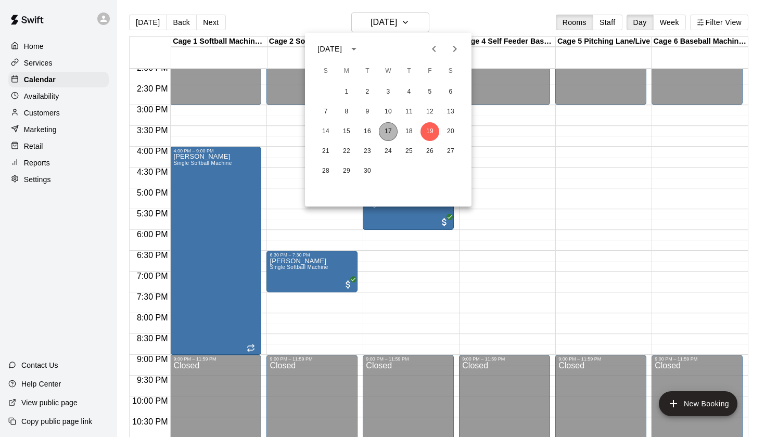
click at [392, 132] on button "17" at bounding box center [388, 131] width 19 height 19
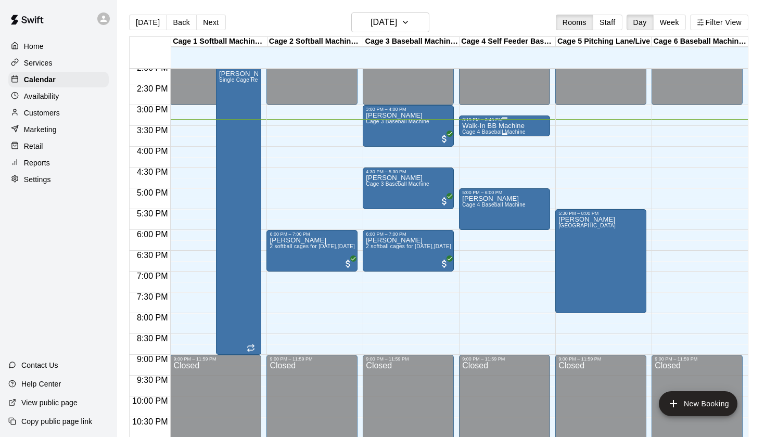
click at [525, 128] on div "Walk-In BB Machine Cage 4 Baseball Machine" at bounding box center [494, 340] width 64 height 437
click at [473, 128] on icon "edit" at bounding box center [473, 134] width 12 height 12
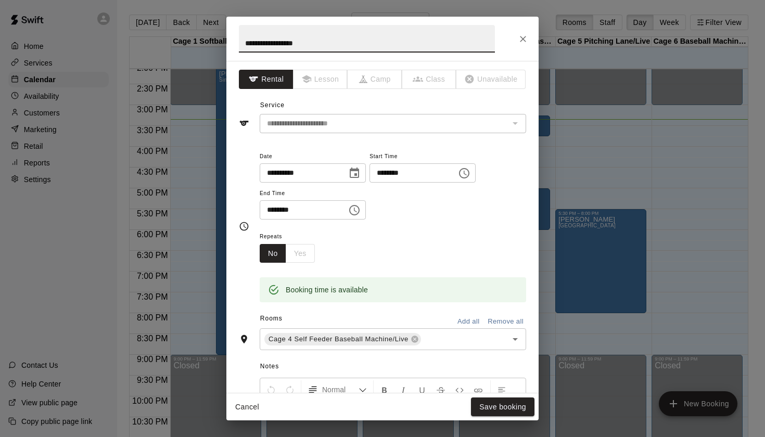
click at [327, 44] on input "**********" at bounding box center [367, 39] width 256 height 28
click at [244, 43] on input "**********" at bounding box center [367, 39] width 256 height 28
type input "**********"
click at [491, 410] on button "Save booking" at bounding box center [503, 407] width 64 height 19
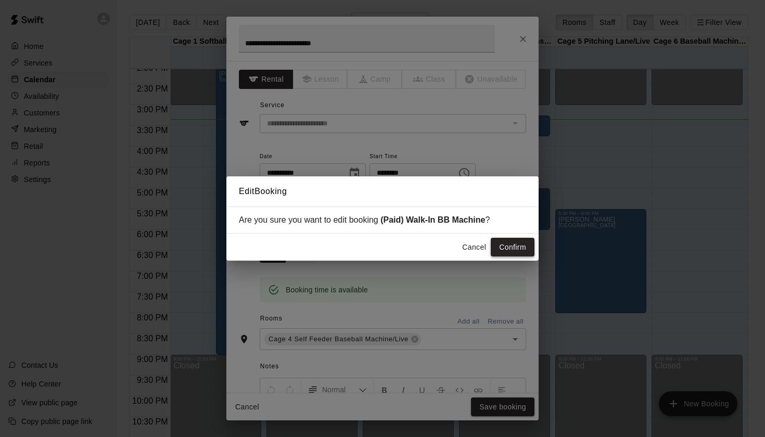
click at [505, 246] on button "Confirm" at bounding box center [513, 247] width 44 height 19
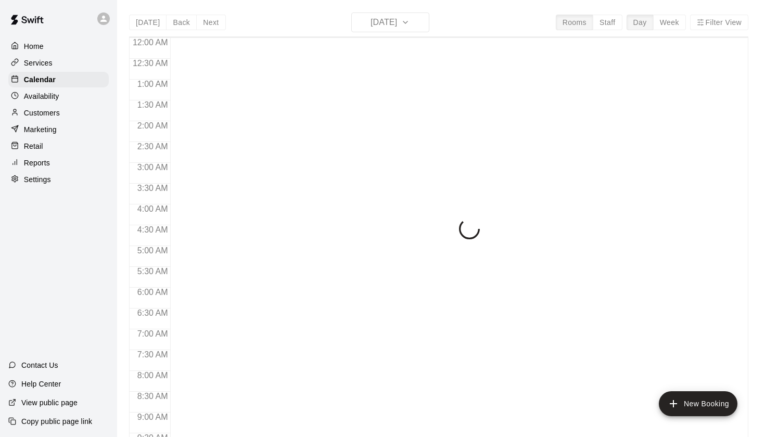
scroll to position [589, 0]
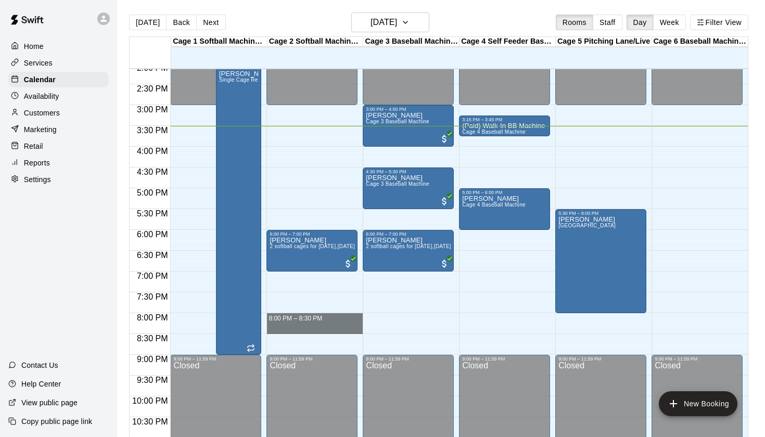
drag, startPoint x: 271, startPoint y: 316, endPoint x: 271, endPoint y: 327, distance: 11.5
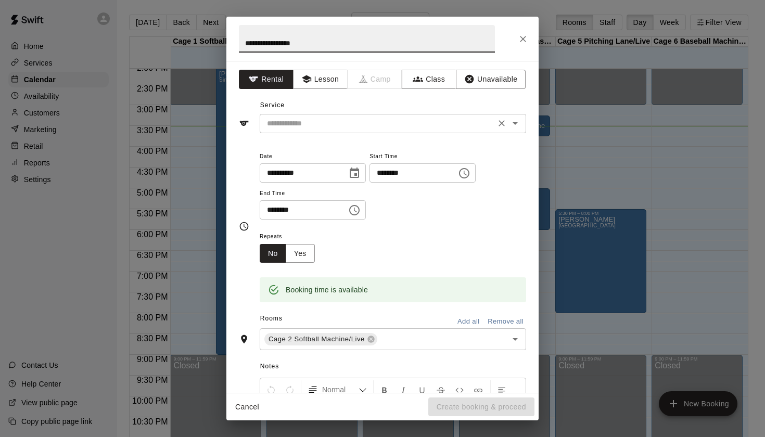
click at [516, 122] on icon "Open" at bounding box center [515, 123] width 5 height 3
type input "**********"
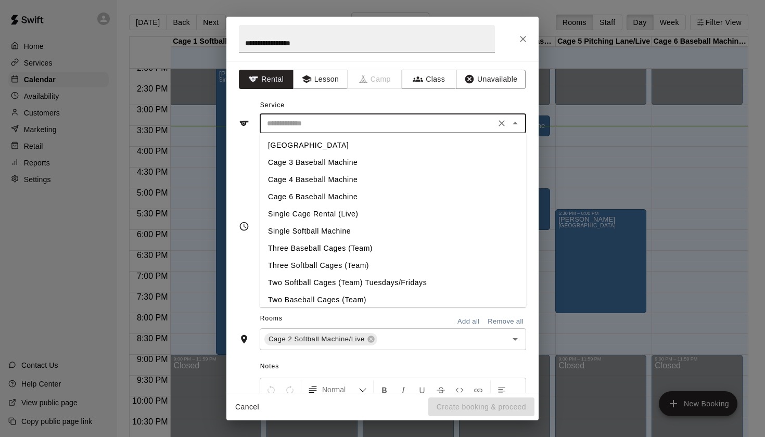
click at [328, 229] on li "Single Softball Machine" at bounding box center [393, 231] width 267 height 17
type input "**********"
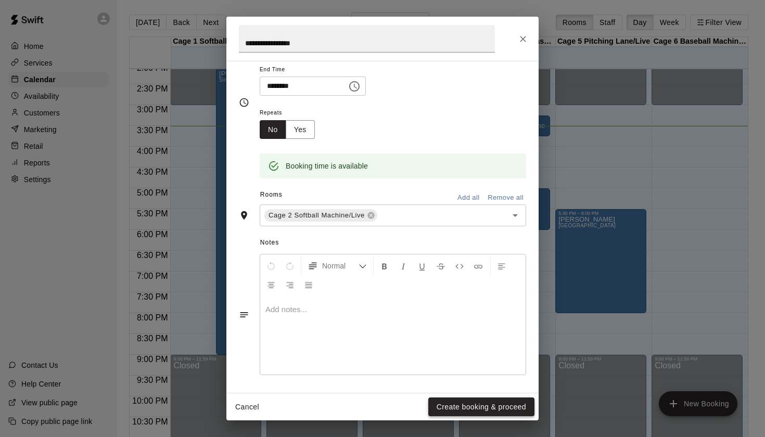
scroll to position [123, 0]
click at [451, 409] on button "Create booking & proceed" at bounding box center [482, 407] width 106 height 19
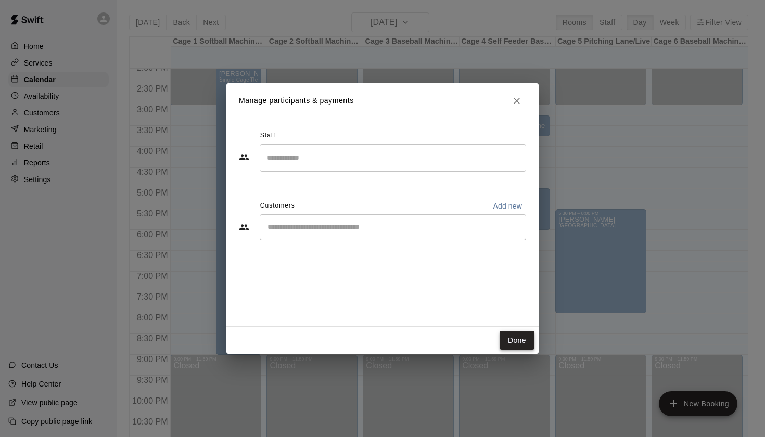
click at [521, 339] on button "Done" at bounding box center [517, 340] width 35 height 19
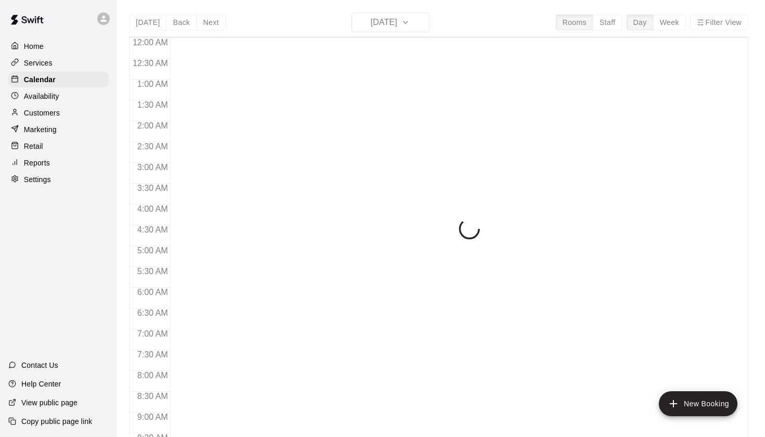
scroll to position [589, 0]
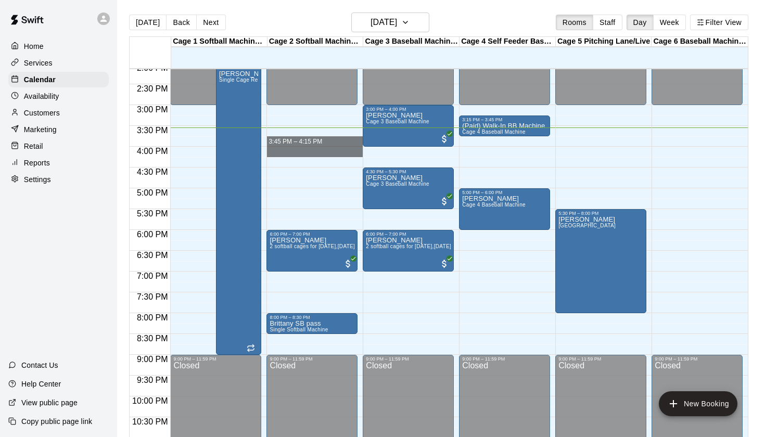
drag, startPoint x: 269, startPoint y: 137, endPoint x: 275, endPoint y: 154, distance: 17.3
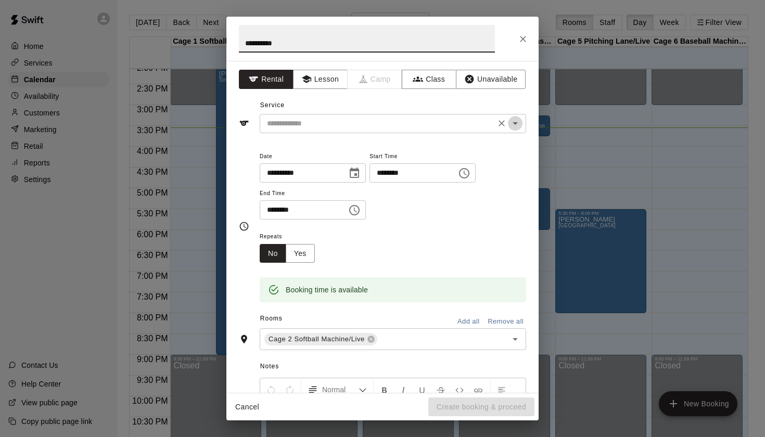
click at [522, 119] on button "Open" at bounding box center [515, 123] width 15 height 15
type input "**********"
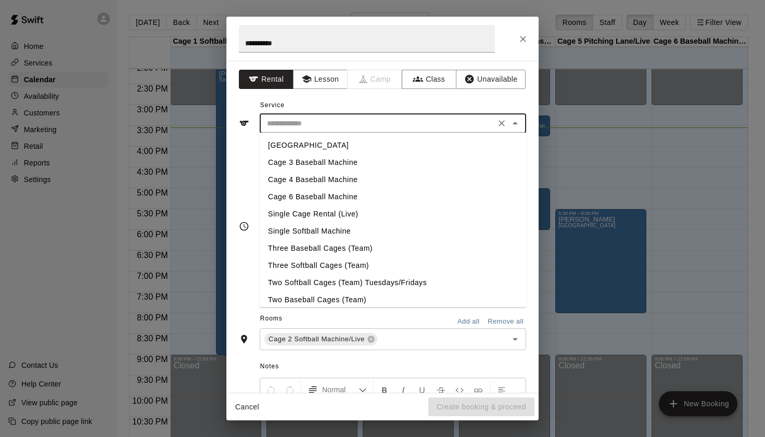
click at [333, 228] on li "Single Softball Machine" at bounding box center [393, 231] width 267 height 17
type input "**********"
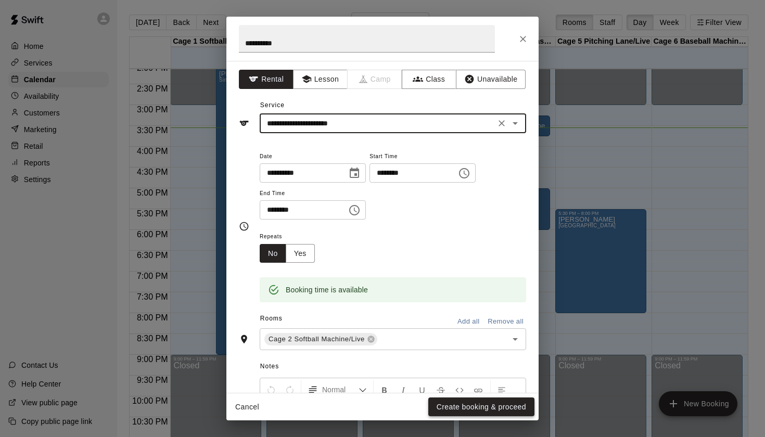
click at [476, 413] on button "Create booking & proceed" at bounding box center [482, 407] width 106 height 19
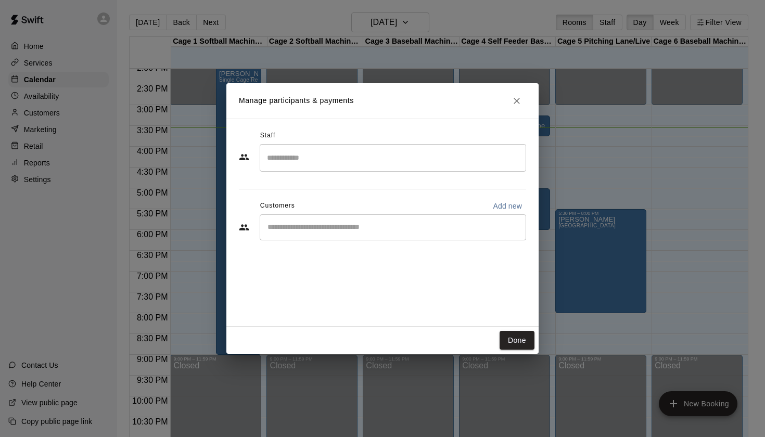
click at [522, 102] on icon "Close" at bounding box center [517, 101] width 10 height 10
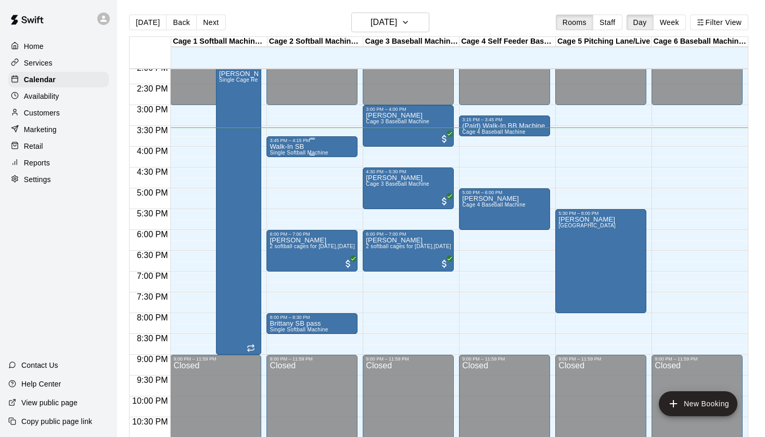
click at [309, 156] on span "Single Softball Machine" at bounding box center [299, 153] width 58 height 6
click at [284, 160] on icon "edit" at bounding box center [280, 161] width 12 height 12
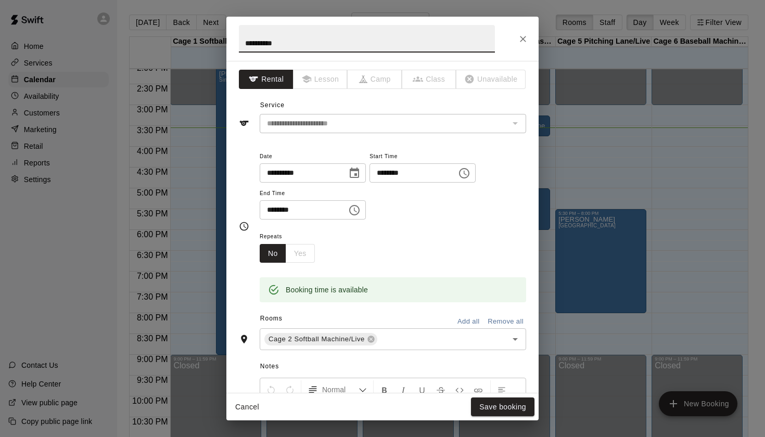
click at [359, 205] on icon "Choose time, selected time is 4:15 PM" at bounding box center [354, 210] width 12 height 12
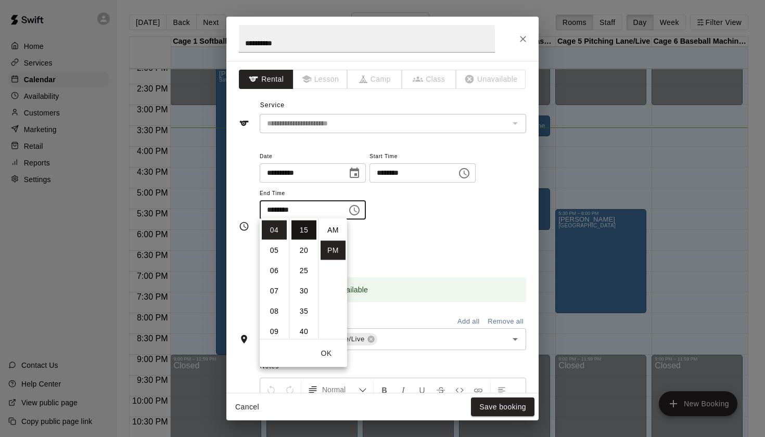
scroll to position [19, 0]
click at [306, 295] on li "45" at bounding box center [304, 296] width 25 height 19
type input "********"
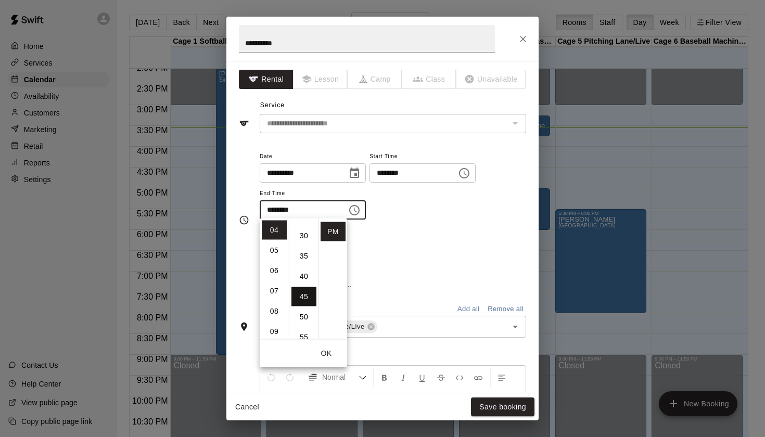
scroll to position [183, 0]
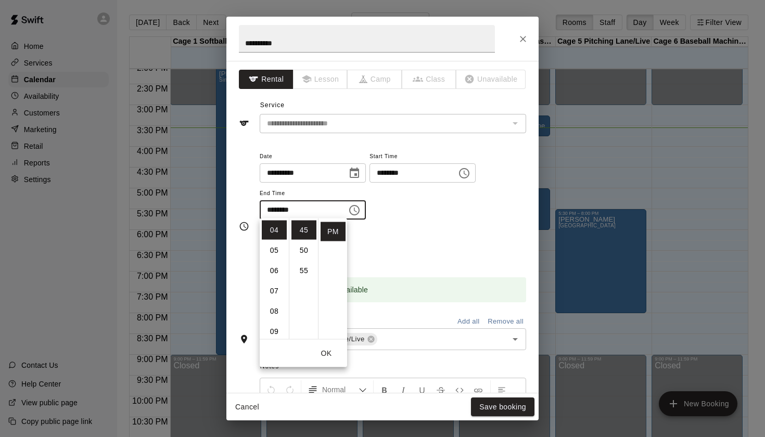
click at [500, 224] on div "**********" at bounding box center [393, 190] width 267 height 81
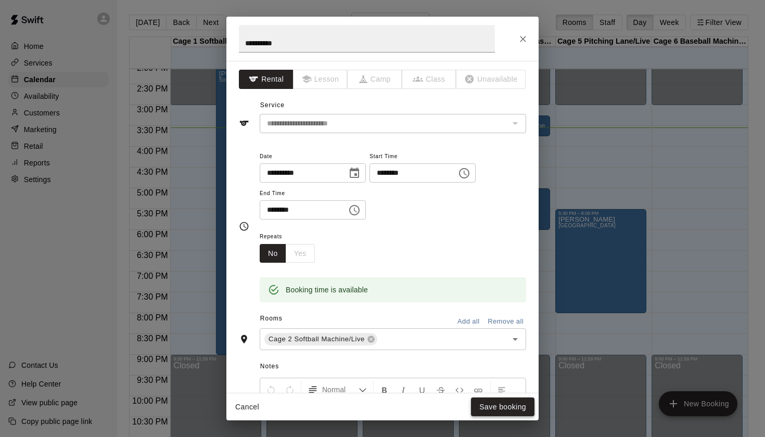
click at [509, 415] on button "Save booking" at bounding box center [503, 407] width 64 height 19
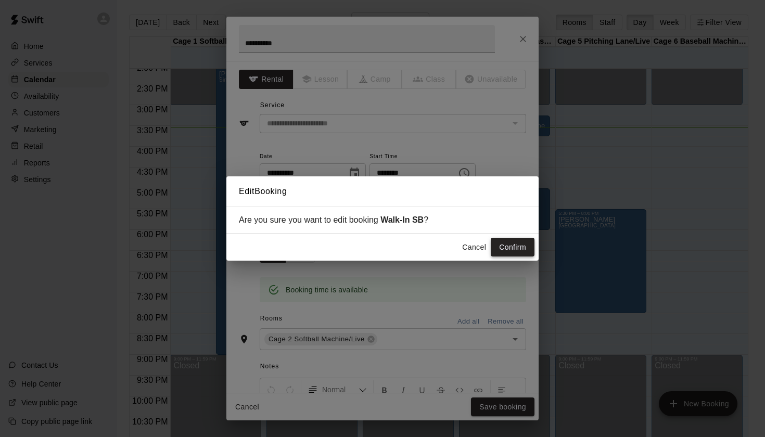
click at [516, 245] on button "Confirm" at bounding box center [513, 247] width 44 height 19
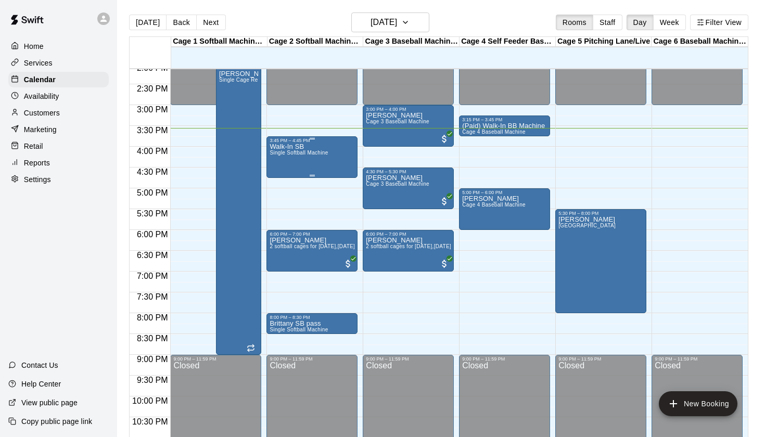
click at [300, 159] on div "Walk-In SB Single Softball Machine" at bounding box center [299, 361] width 58 height 437
click at [285, 158] on icon "edit" at bounding box center [280, 154] width 12 height 12
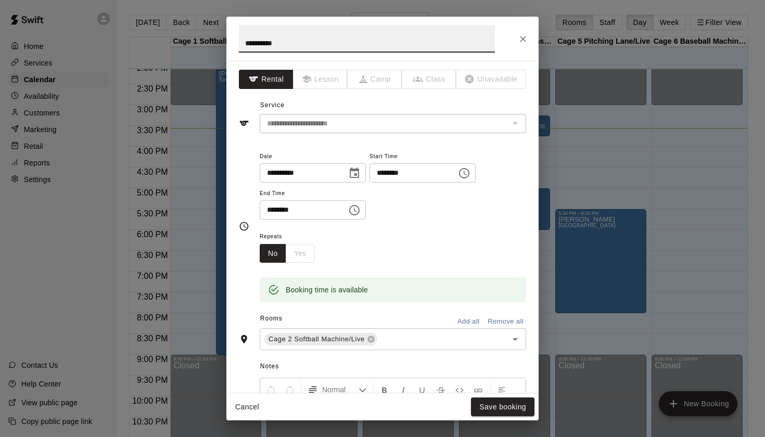
click at [335, 44] on input "**********" at bounding box center [367, 39] width 256 height 28
type input "**********"
click at [512, 410] on button "Save booking" at bounding box center [503, 407] width 64 height 19
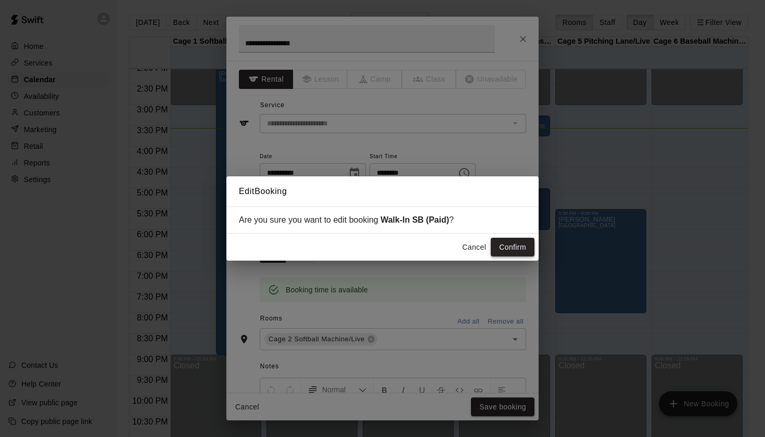
click at [516, 244] on button "Confirm" at bounding box center [513, 247] width 44 height 19
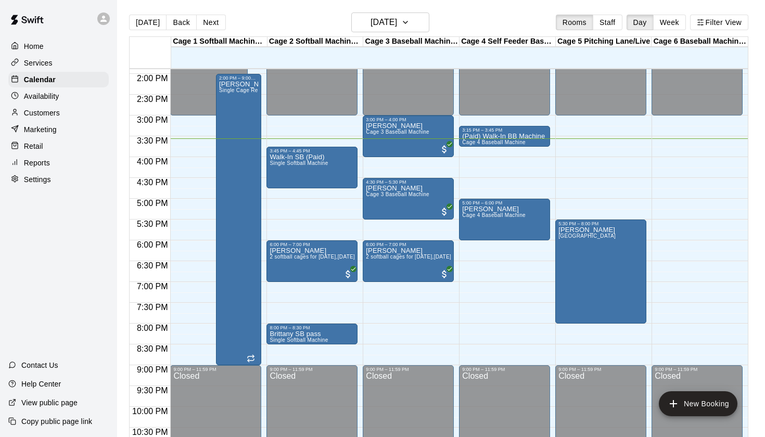
scroll to position [573, 0]
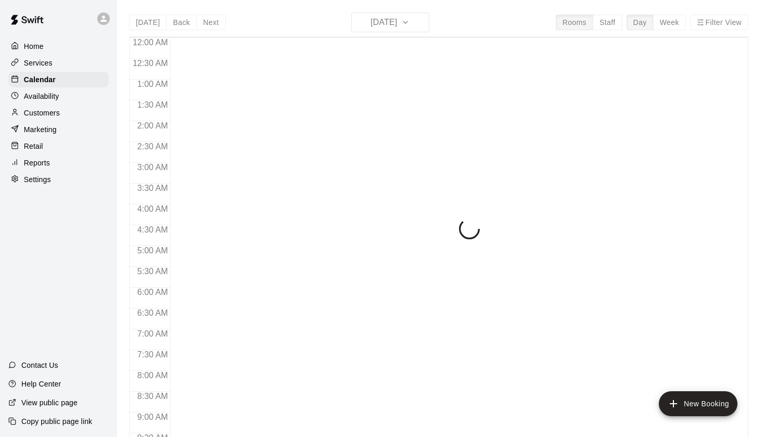
scroll to position [589, 0]
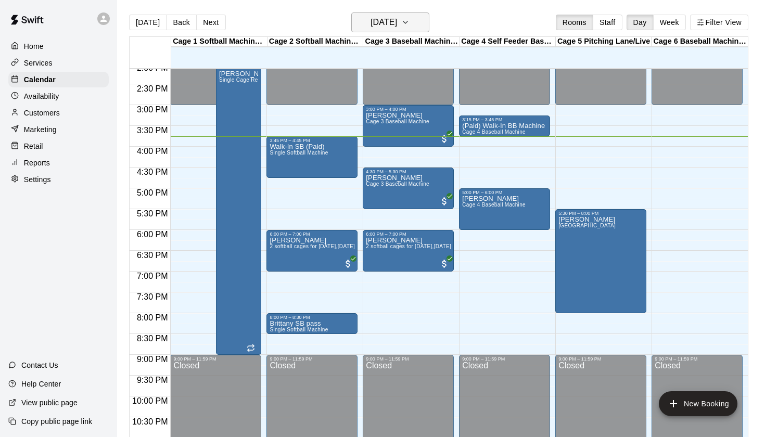
click at [410, 25] on icon "button" at bounding box center [405, 22] width 8 height 12
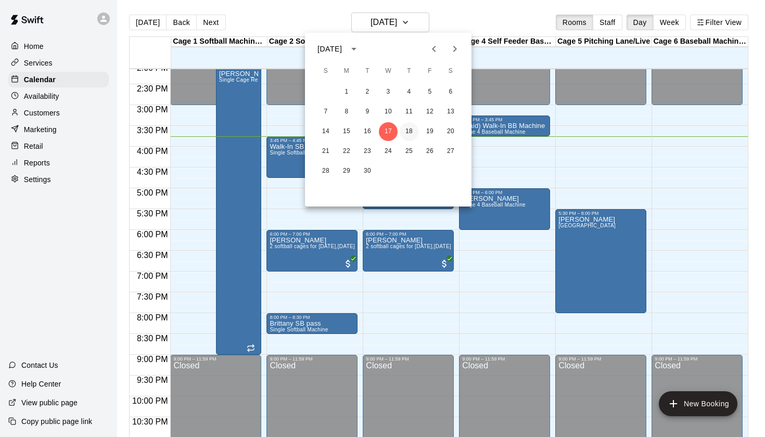
click at [409, 129] on button "18" at bounding box center [409, 131] width 19 height 19
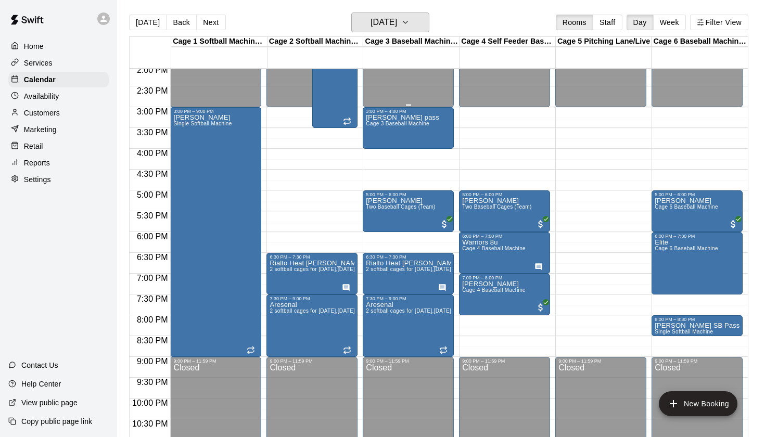
scroll to position [588, 0]
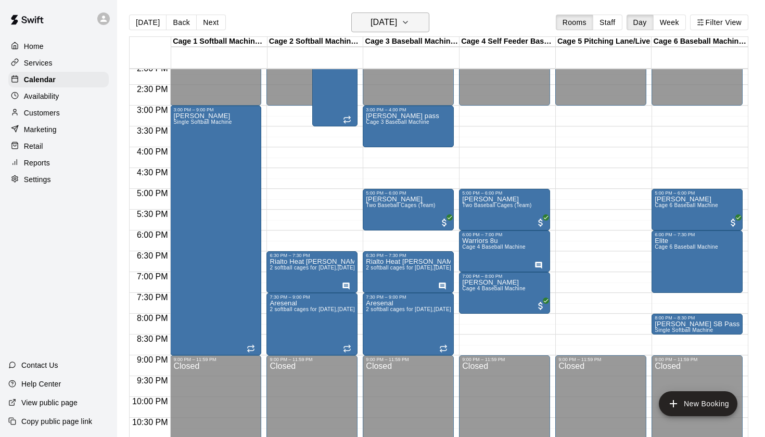
click at [397, 27] on h6 "[DATE]" at bounding box center [384, 22] width 27 height 15
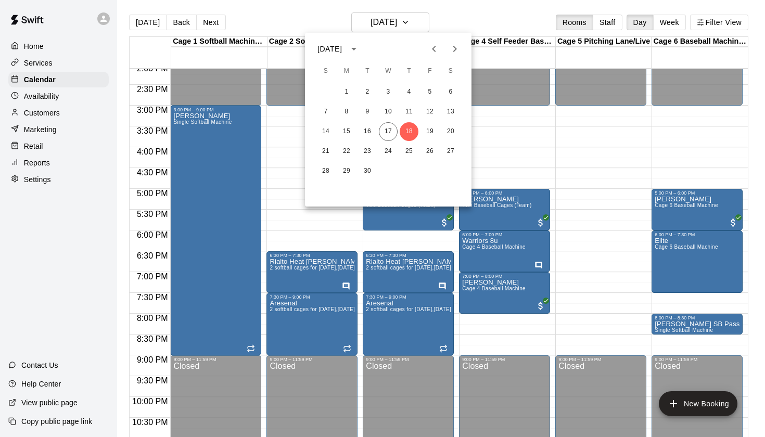
click at [464, 21] on div at bounding box center [382, 218] width 765 height 437
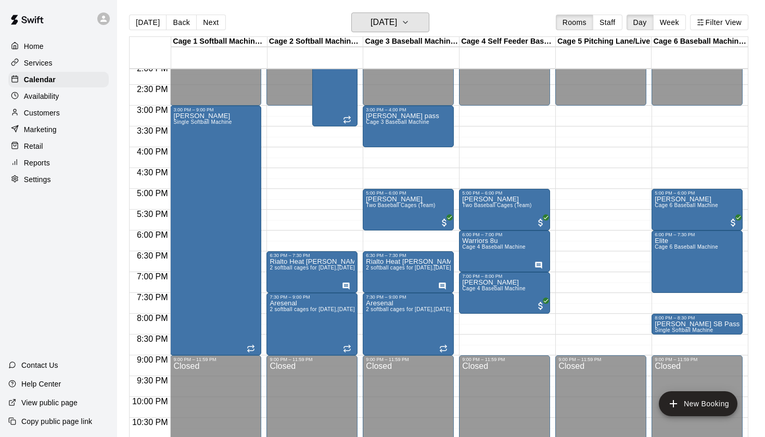
click at [397, 24] on h6 "[DATE]" at bounding box center [384, 22] width 27 height 15
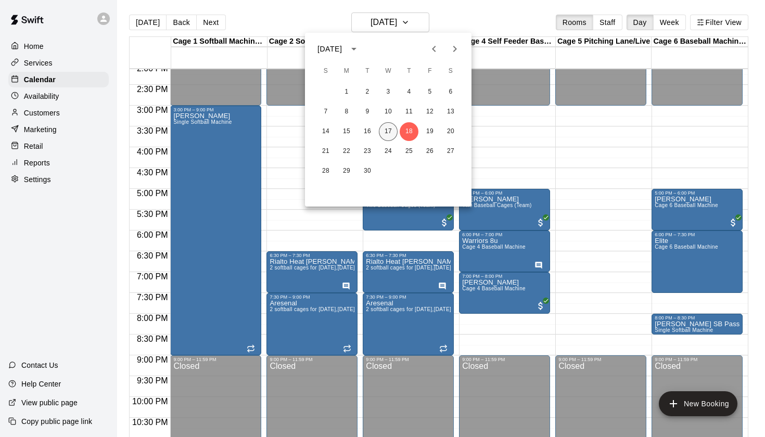
click at [390, 135] on button "17" at bounding box center [388, 131] width 19 height 19
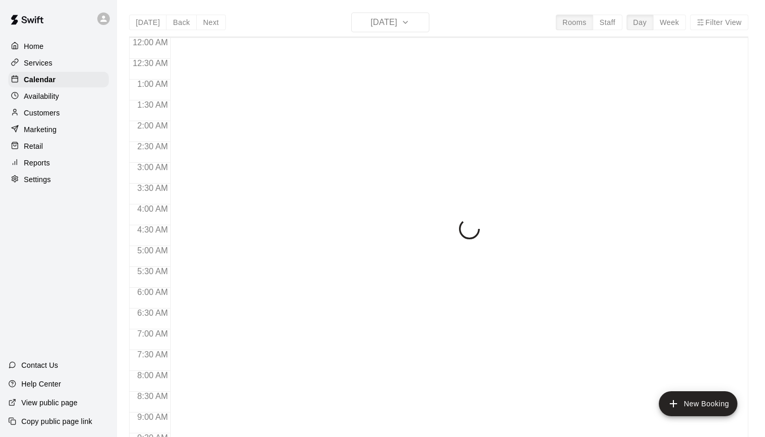
scroll to position [589, 0]
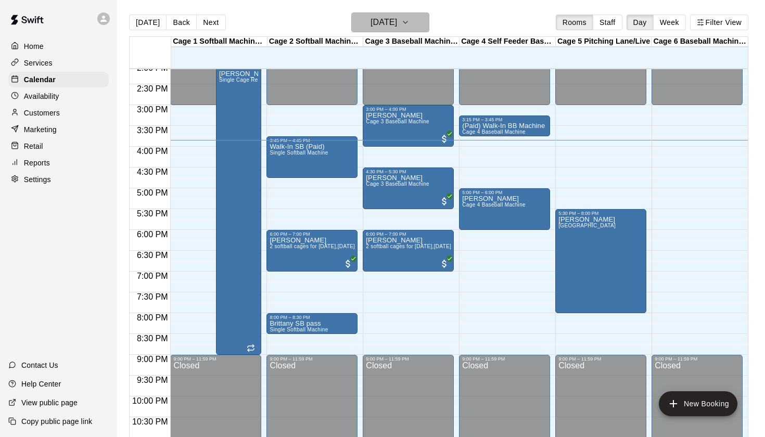
click at [397, 25] on h6 "[DATE]" at bounding box center [384, 22] width 27 height 15
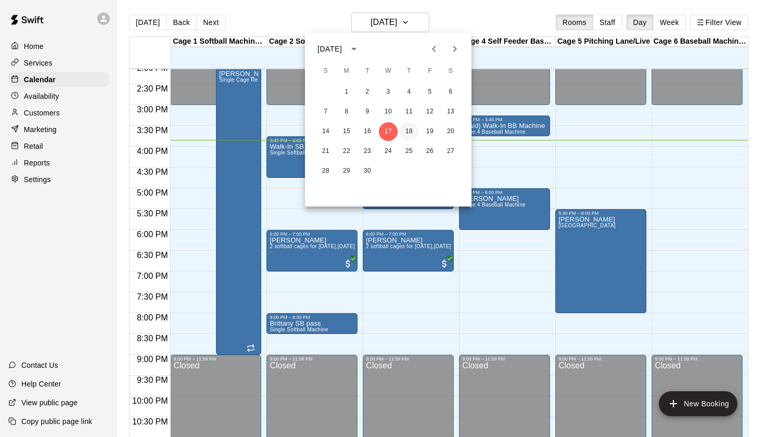
click at [410, 136] on button "18" at bounding box center [409, 131] width 19 height 19
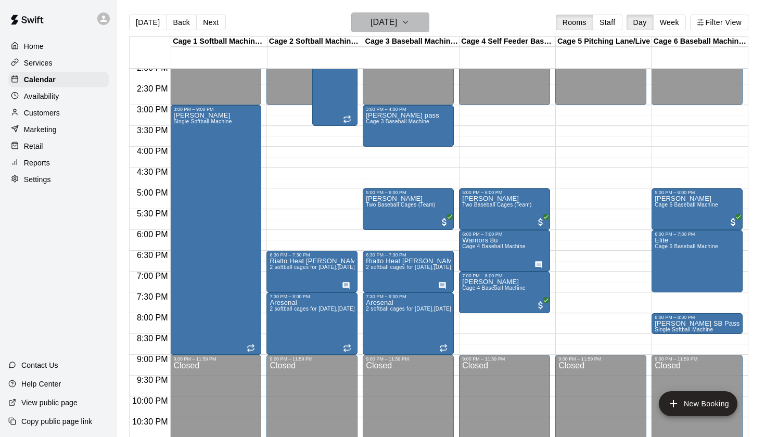
click at [412, 13] on button "Thursday Sep 18" at bounding box center [391, 22] width 78 height 20
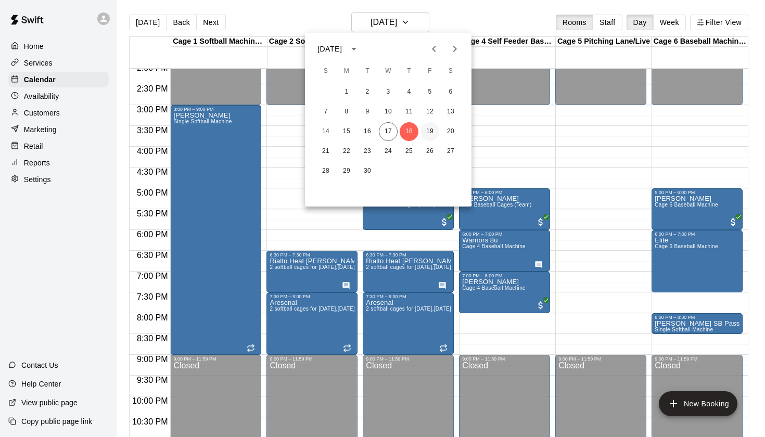
click at [431, 131] on button "19" at bounding box center [430, 131] width 19 height 19
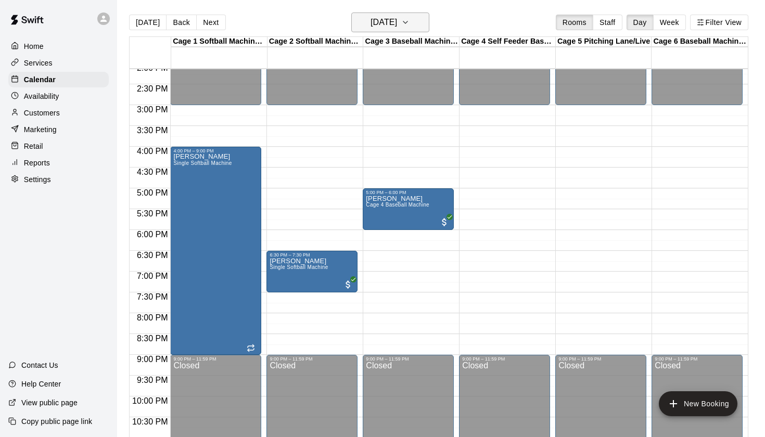
click at [386, 27] on h6 "Friday Sep 19" at bounding box center [384, 22] width 27 height 15
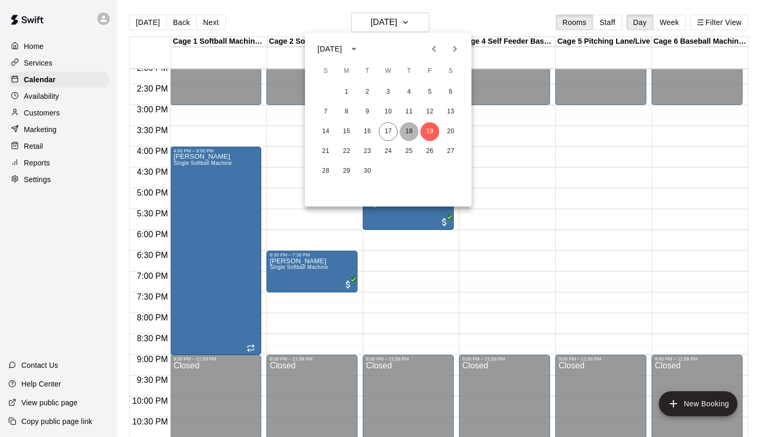
click at [409, 131] on button "18" at bounding box center [409, 131] width 19 height 19
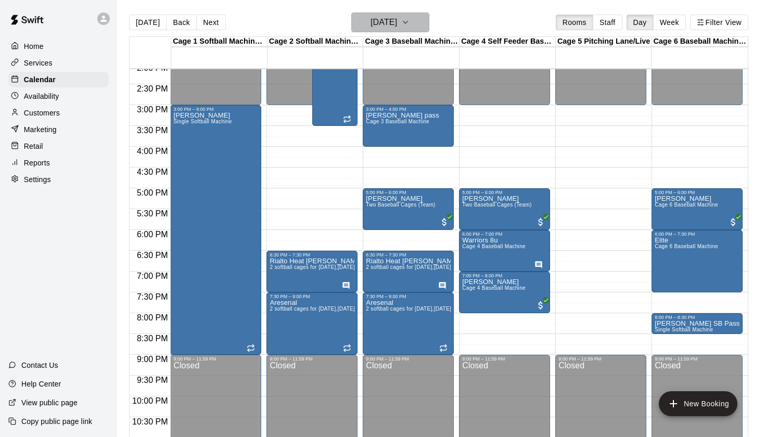
click at [397, 20] on h6 "Thursday Sep 18" at bounding box center [384, 22] width 27 height 15
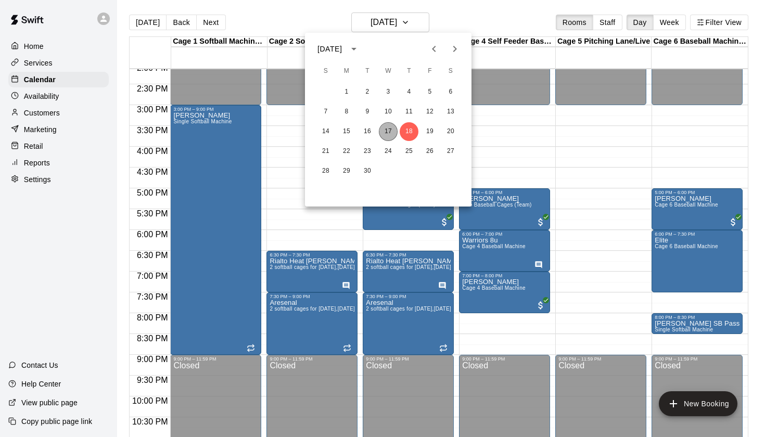
click at [391, 123] on button "17" at bounding box center [388, 131] width 19 height 19
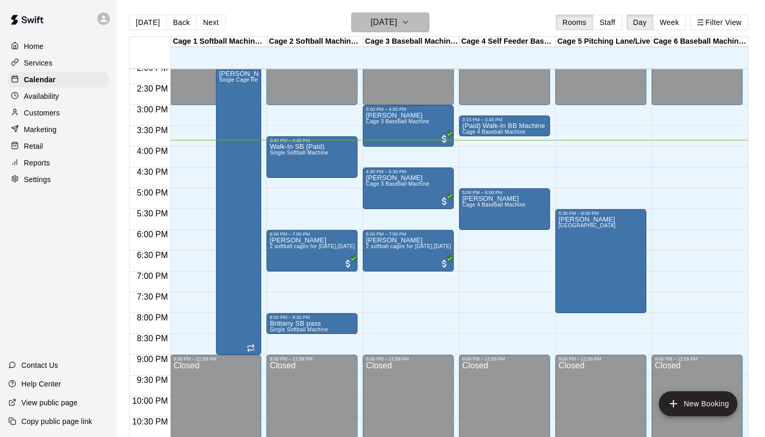
click at [397, 26] on h6 "[DATE]" at bounding box center [384, 22] width 27 height 15
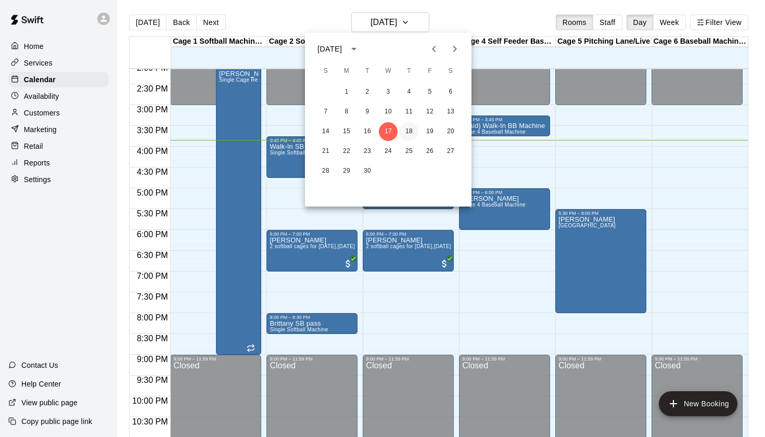
click at [410, 134] on button "18" at bounding box center [409, 131] width 19 height 19
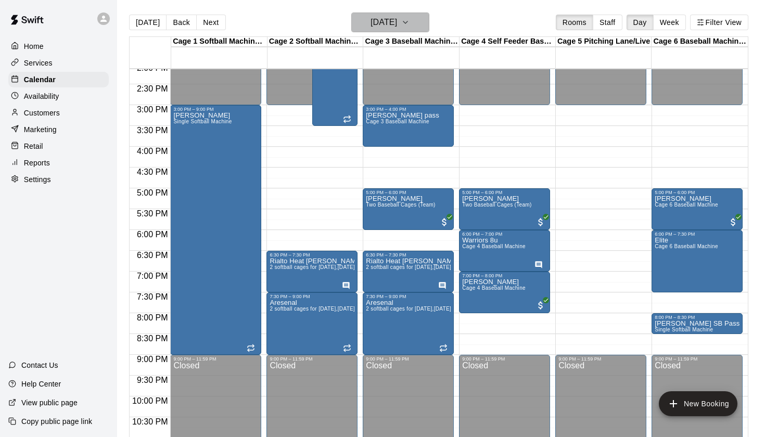
click at [417, 26] on button "Thursday Sep 18" at bounding box center [391, 22] width 78 height 20
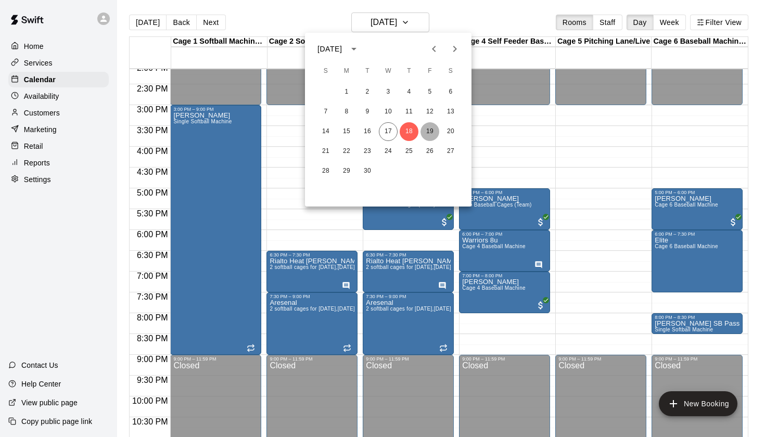
click at [425, 132] on button "19" at bounding box center [430, 131] width 19 height 19
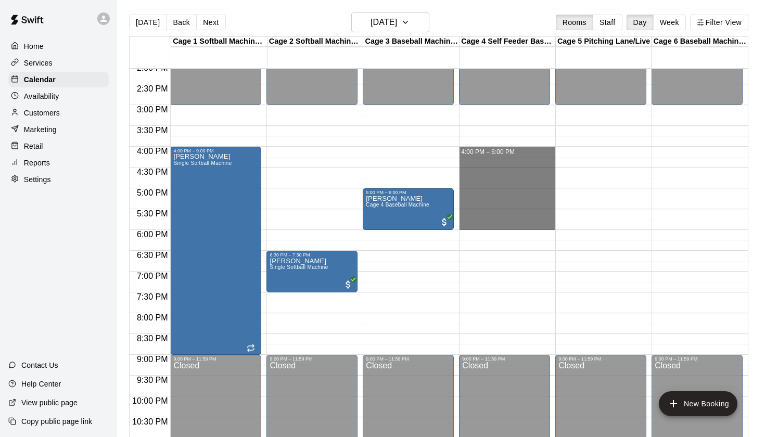
drag, startPoint x: 463, startPoint y: 150, endPoint x: 464, endPoint y: 225, distance: 75.5
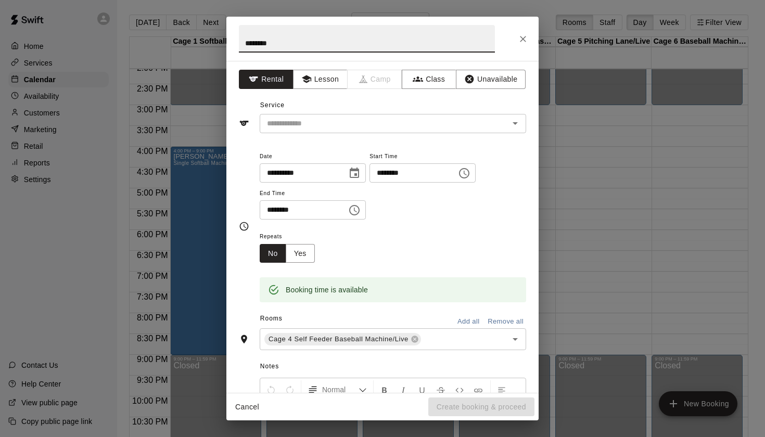
click at [244, 42] on input "********" at bounding box center [367, 39] width 256 height 28
click at [245, 42] on input "**********" at bounding box center [367, 39] width 256 height 28
click at [395, 42] on input "**********" at bounding box center [367, 39] width 256 height 28
click at [292, 44] on input "**********" at bounding box center [367, 39] width 256 height 28
click at [357, 47] on input "**********" at bounding box center [367, 39] width 256 height 28
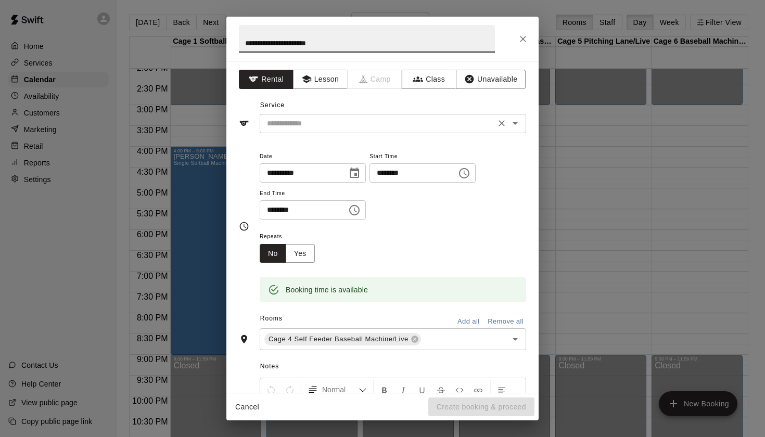
click at [516, 125] on icon "Open" at bounding box center [515, 123] width 12 height 12
type input "**********"
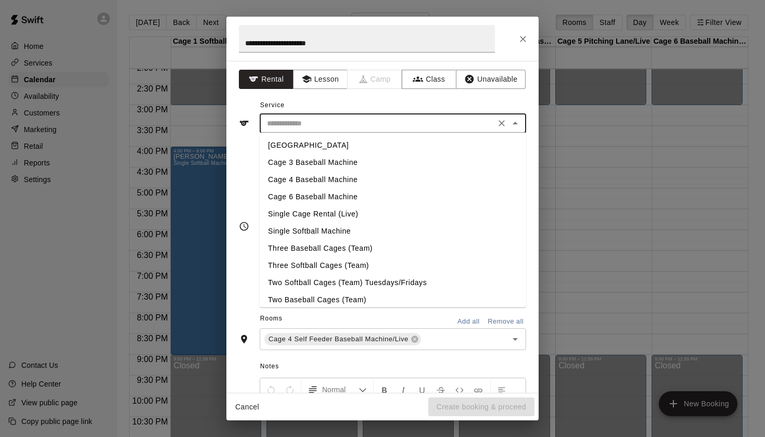
click at [342, 181] on li "Cage 4 Baseball Machine" at bounding box center [393, 179] width 267 height 17
type input "**********"
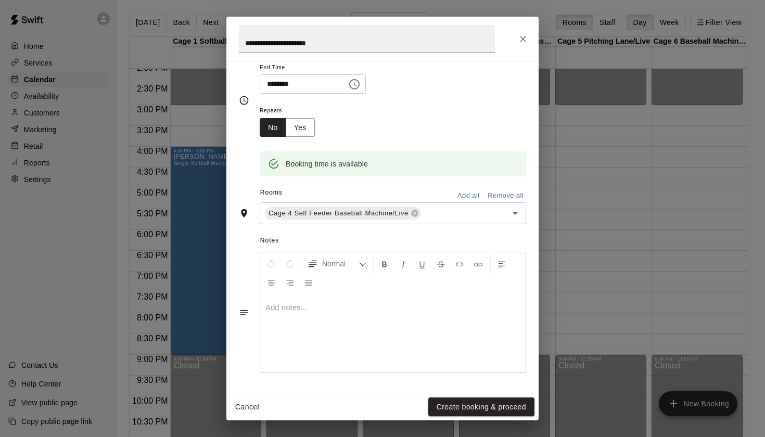
click at [346, 365] on div at bounding box center [393, 334] width 266 height 78
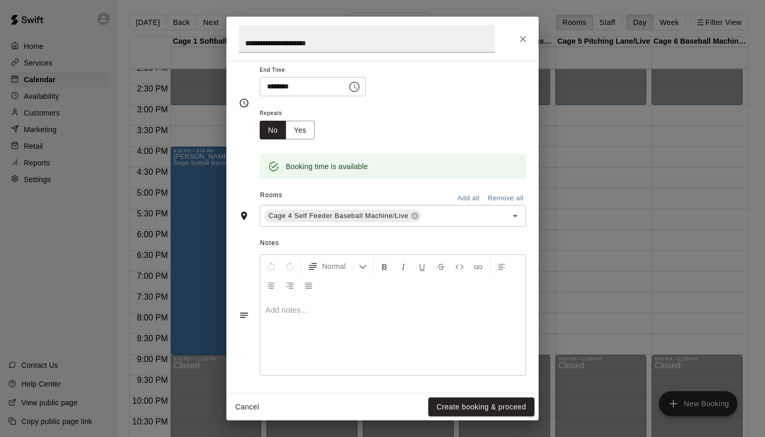
scroll to position [123, 0]
click at [483, 407] on button "Create booking & proceed" at bounding box center [482, 407] width 106 height 19
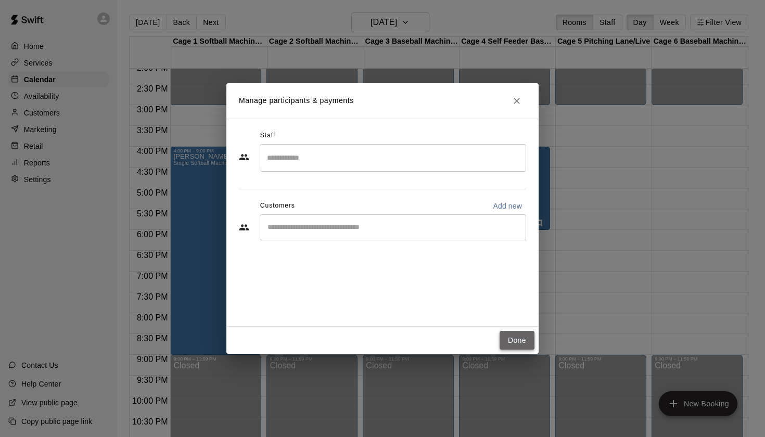
click at [515, 340] on button "Done" at bounding box center [517, 340] width 35 height 19
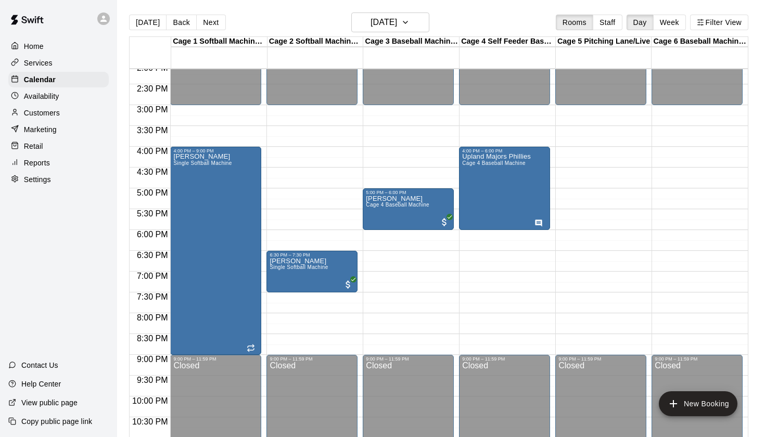
click at [429, 20] on div "Today Back Next Friday Sep 19 Rooms Staff Day Week Filter View" at bounding box center [439, 24] width 620 height 24
click at [410, 20] on icon "button" at bounding box center [405, 22] width 8 height 12
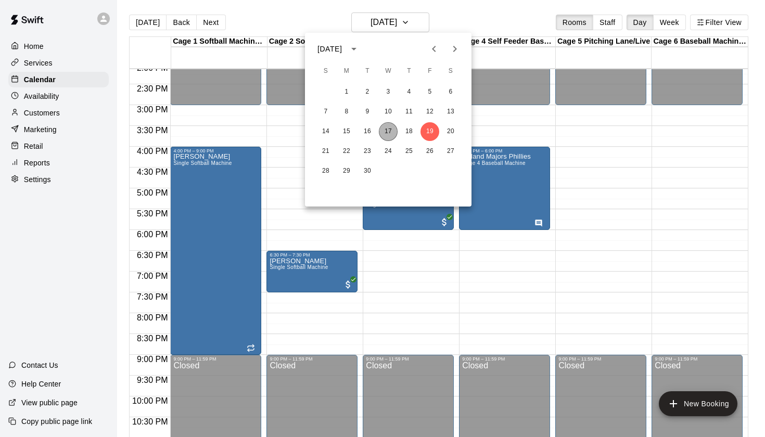
click at [386, 135] on button "17" at bounding box center [388, 131] width 19 height 19
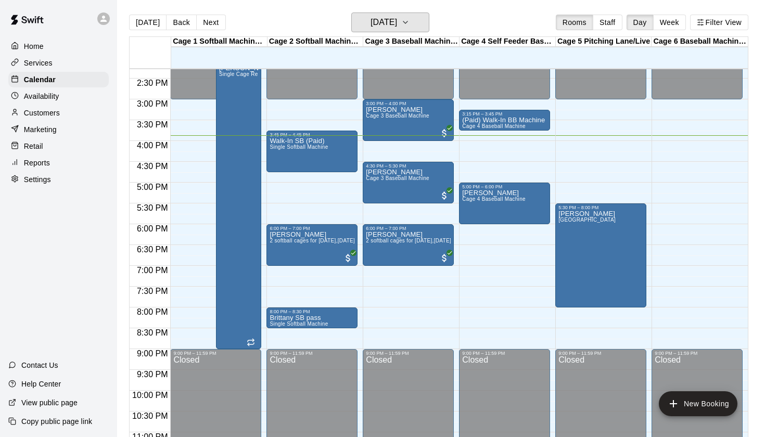
scroll to position [592, 0]
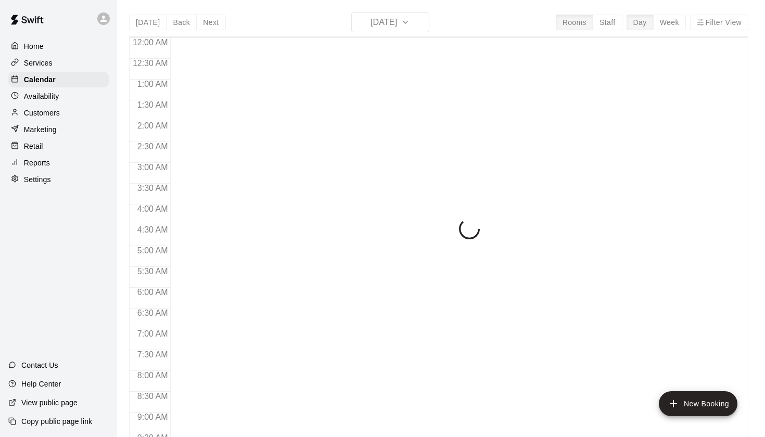
scroll to position [589, 0]
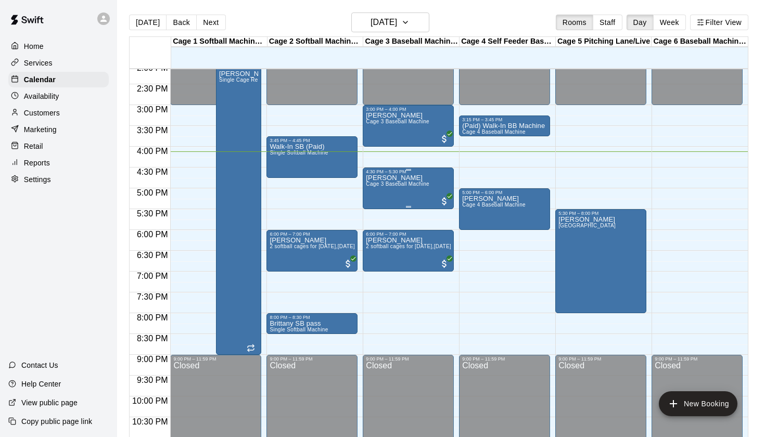
click at [414, 178] on p "[PERSON_NAME]" at bounding box center [398, 178] width 64 height 0
click at [375, 185] on icon "edit" at bounding box center [377, 189] width 12 height 12
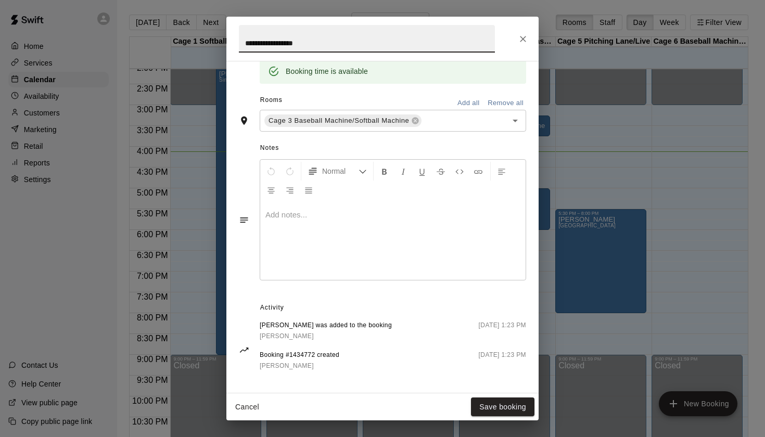
scroll to position [218, 0]
click at [301, 337] on link "[PERSON_NAME]" at bounding box center [326, 337] width 132 height 11
click at [521, 46] on button "Close" at bounding box center [523, 39] width 19 height 19
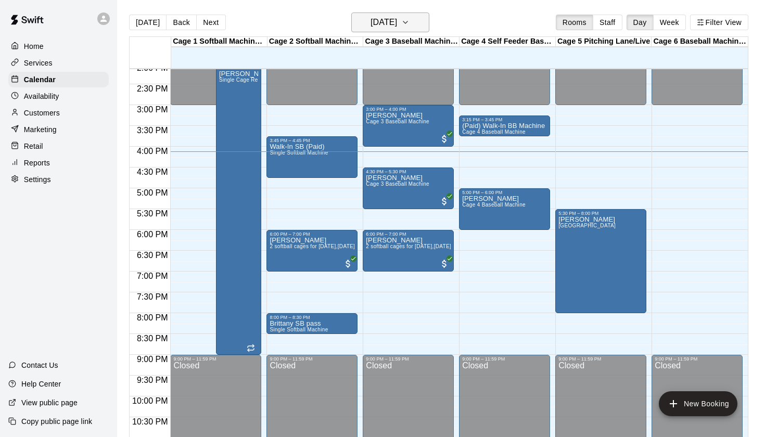
click at [386, 22] on h6 "[DATE]" at bounding box center [384, 22] width 27 height 15
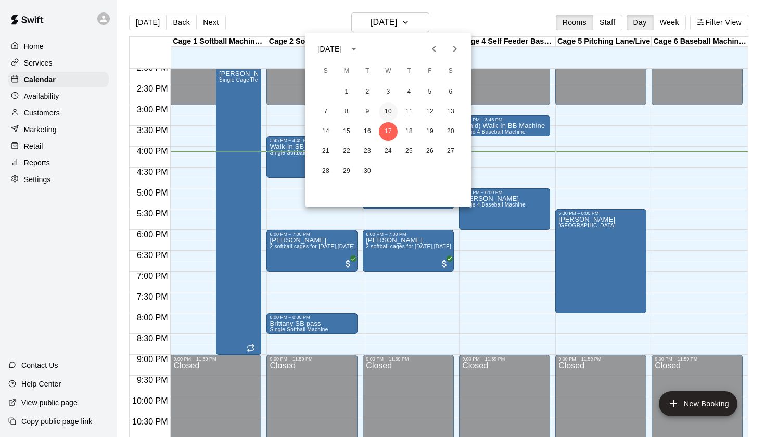
click at [390, 110] on button "10" at bounding box center [388, 112] width 19 height 19
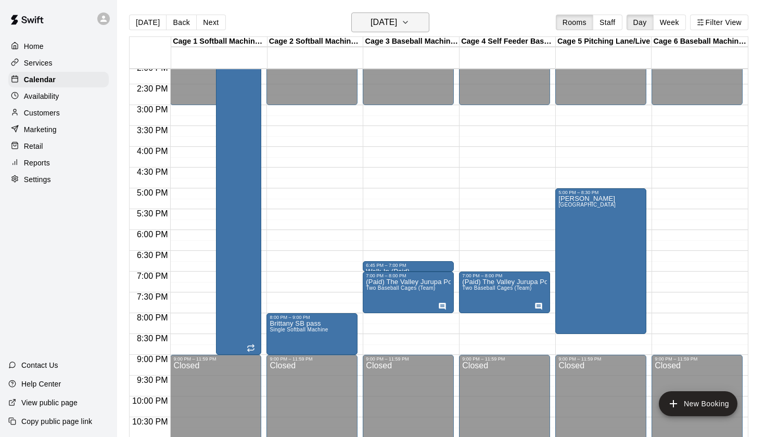
click at [397, 24] on h6 "[DATE]" at bounding box center [384, 22] width 27 height 15
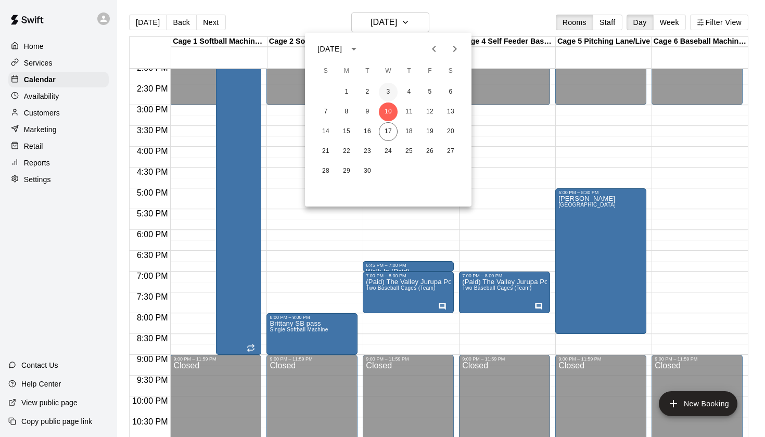
click at [386, 91] on button "3" at bounding box center [388, 92] width 19 height 19
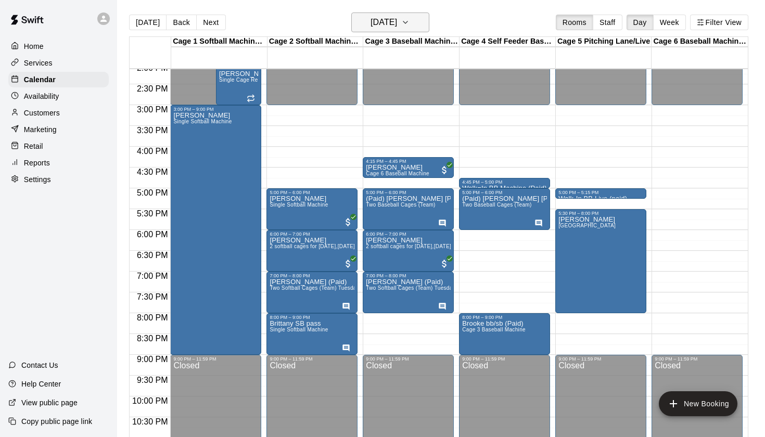
click at [397, 22] on h6 "Wednesday Sep 03" at bounding box center [384, 22] width 27 height 15
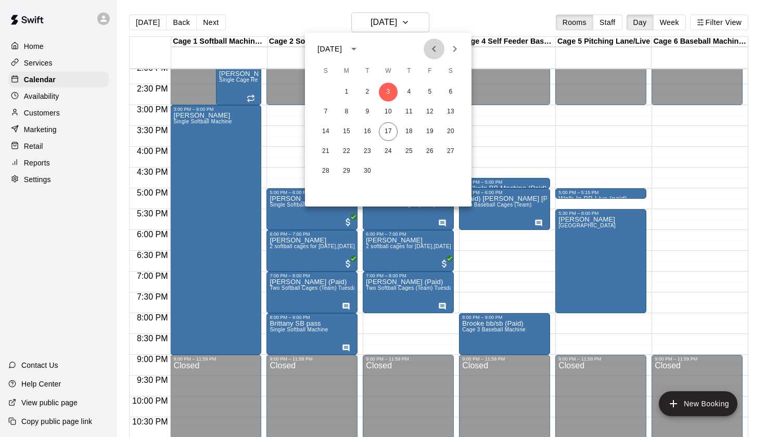
click at [431, 55] on icon "Previous month" at bounding box center [434, 49] width 12 height 12
click at [390, 173] on button "27" at bounding box center [388, 171] width 19 height 19
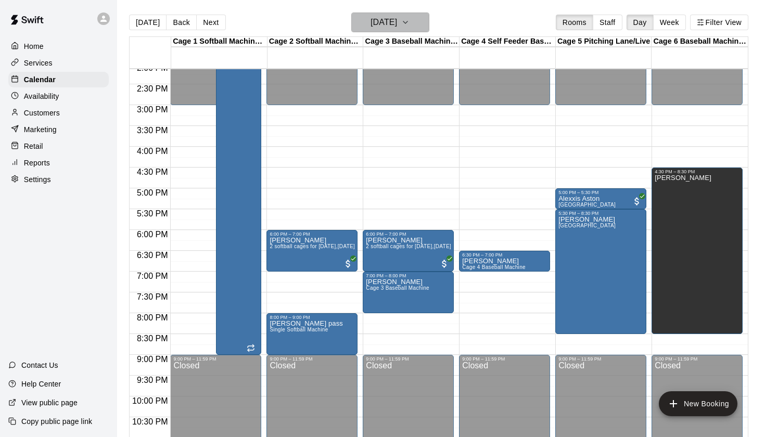
click at [421, 27] on button "Wednesday Aug 27" at bounding box center [391, 22] width 78 height 20
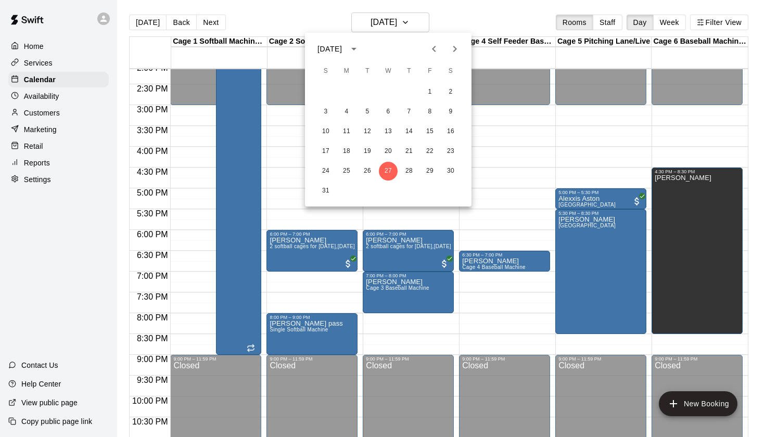
click at [456, 47] on icon "Next month" at bounding box center [455, 49] width 12 height 12
click at [392, 91] on button "3" at bounding box center [388, 92] width 19 height 19
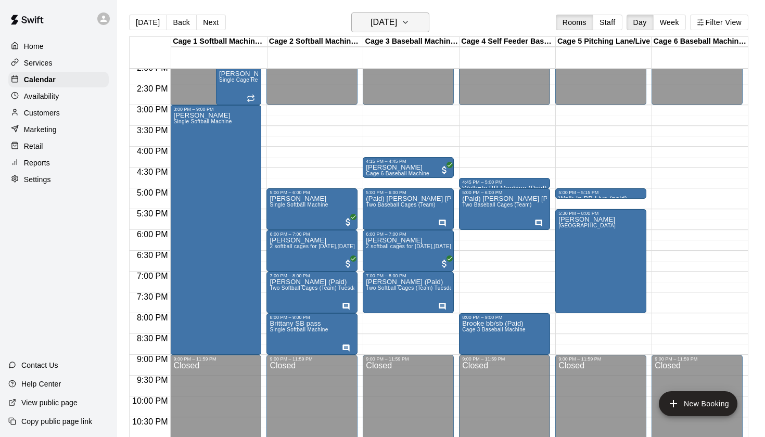
click at [397, 19] on h6 "Wednesday Sep 03" at bounding box center [384, 22] width 27 height 15
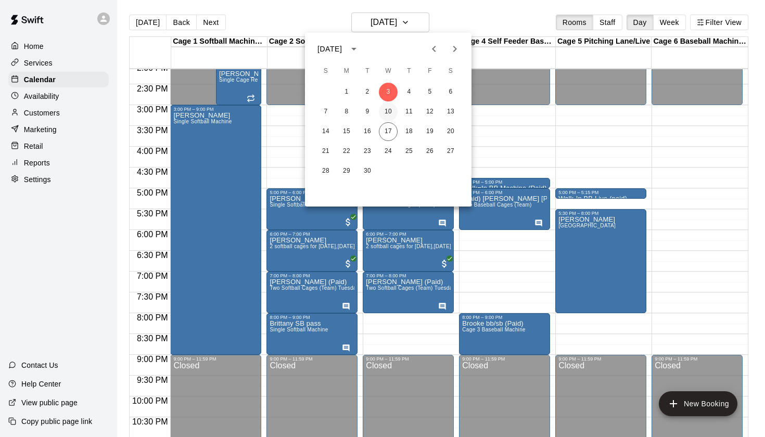
click at [390, 110] on button "10" at bounding box center [388, 112] width 19 height 19
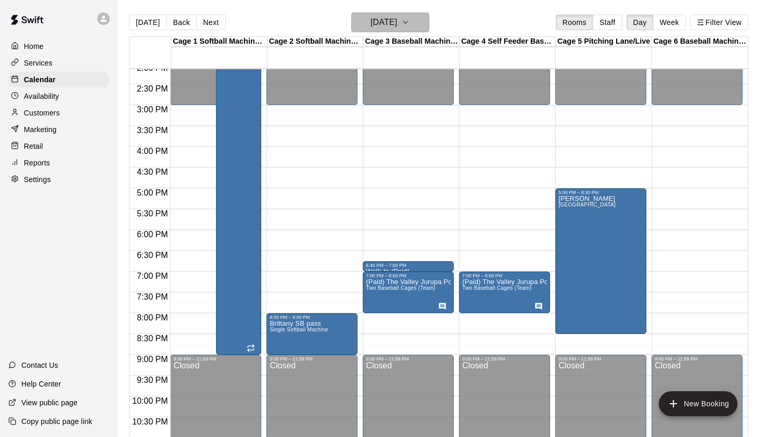
click at [397, 21] on h6 "Wednesday Sep 10" at bounding box center [384, 22] width 27 height 15
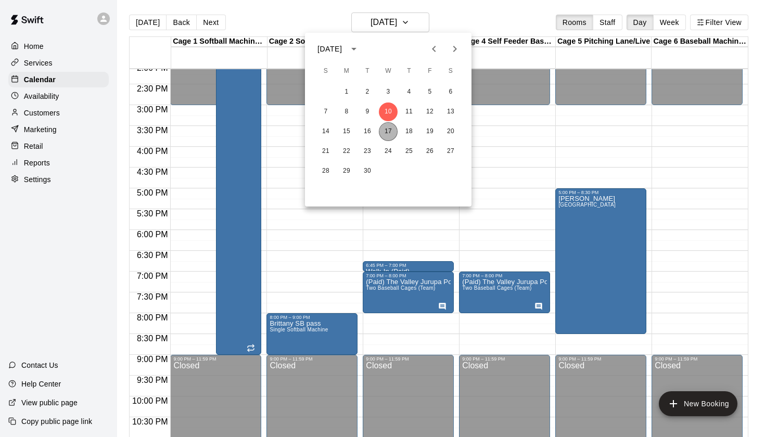
click at [394, 132] on button "17" at bounding box center [388, 131] width 19 height 19
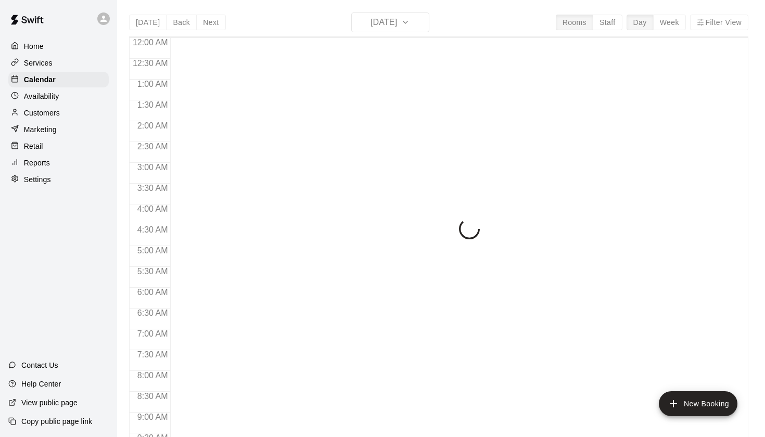
scroll to position [589, 0]
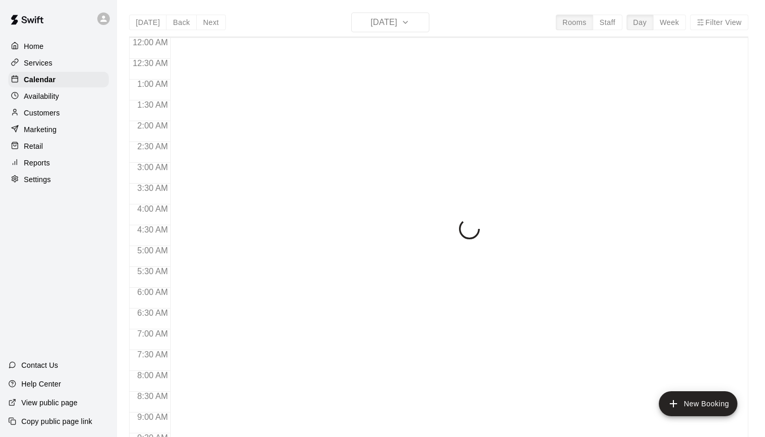
scroll to position [589, 0]
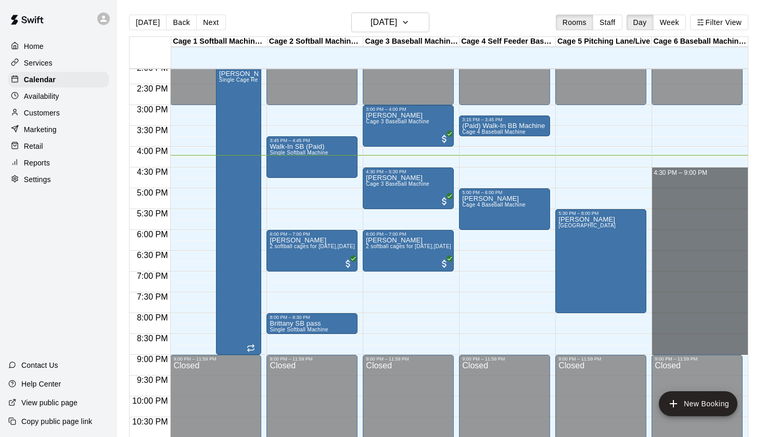
drag, startPoint x: 653, startPoint y: 170, endPoint x: 670, endPoint y: 349, distance: 179.4
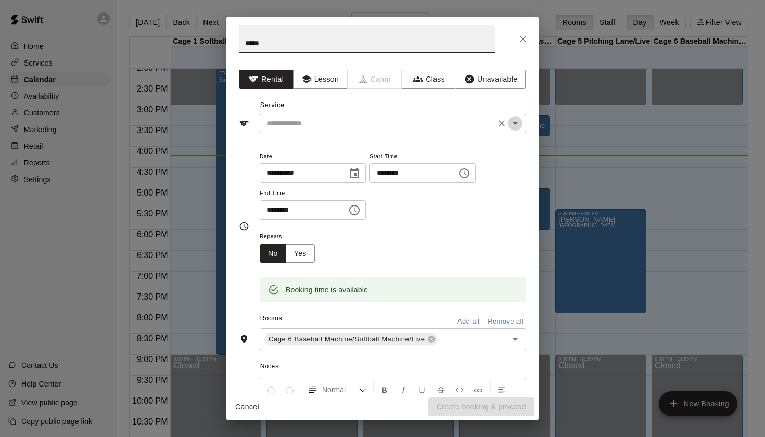
click at [517, 124] on icon "Open" at bounding box center [515, 123] width 12 height 12
type input "*****"
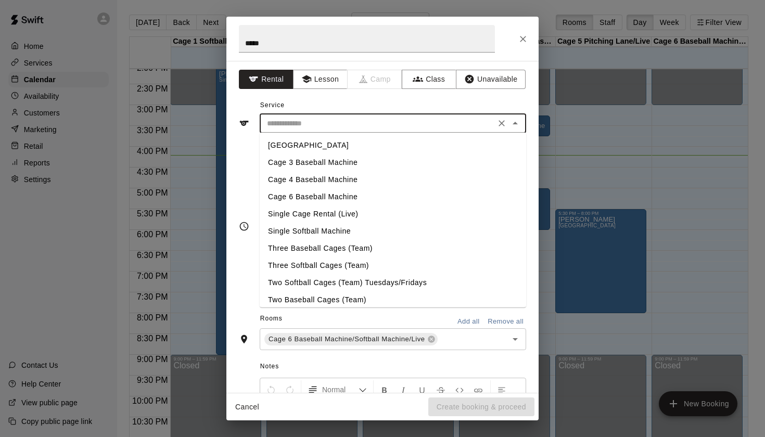
scroll to position [0, 0]
click at [346, 147] on li "[GEOGRAPHIC_DATA]" at bounding box center [393, 145] width 267 height 17
type input "**********"
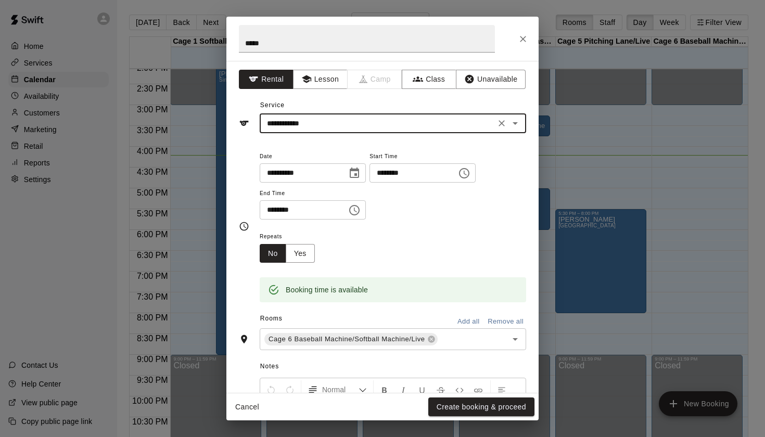
click at [360, 209] on icon "Choose time, selected time is 9:00 PM" at bounding box center [354, 210] width 10 height 10
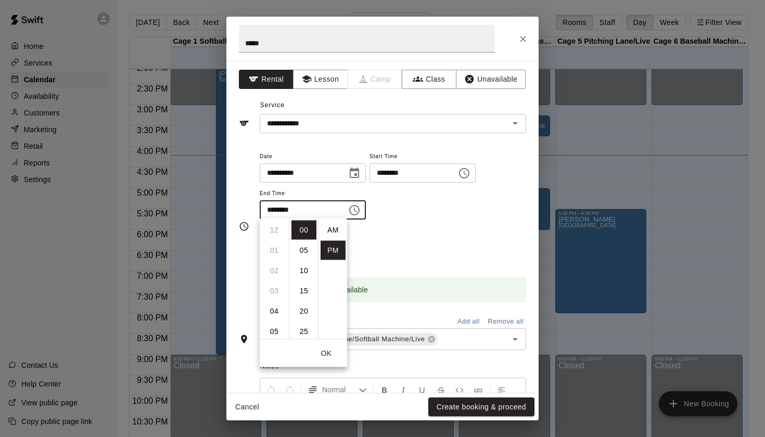
scroll to position [19, 0]
click at [276, 243] on li "08" at bounding box center [274, 245] width 25 height 19
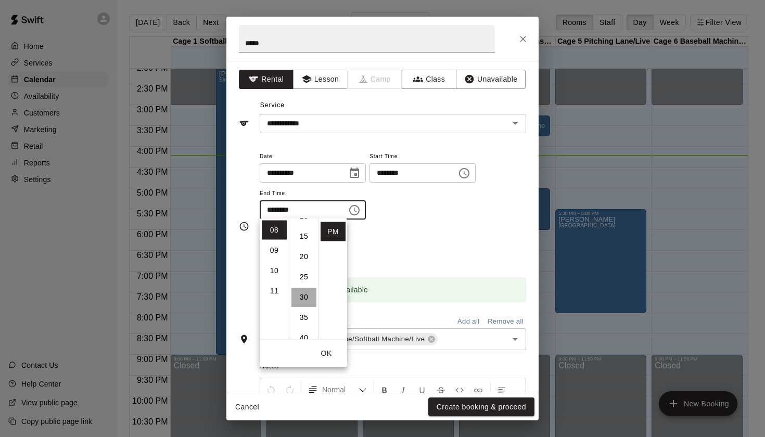
click at [303, 304] on li "30" at bounding box center [304, 297] width 25 height 19
type input "********"
click at [488, 246] on div "Repeats No Yes" at bounding box center [393, 246] width 267 height 33
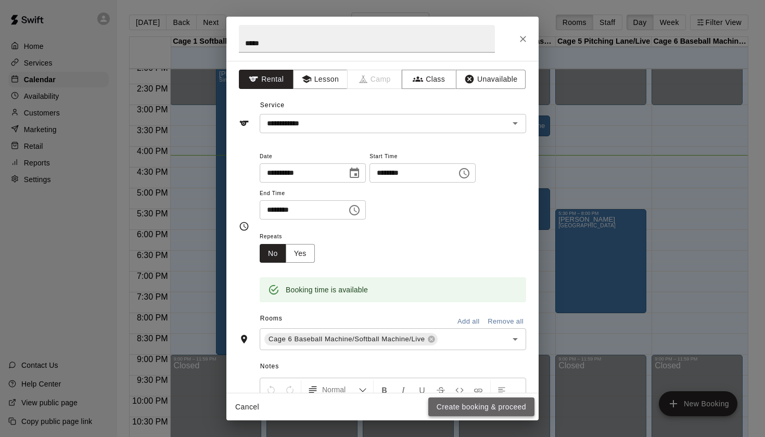
click at [480, 409] on button "Create booking & proceed" at bounding box center [482, 407] width 106 height 19
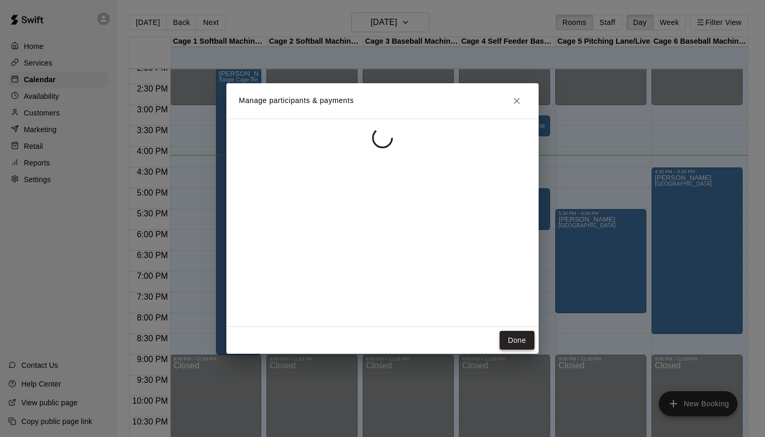
click at [518, 343] on button "Done" at bounding box center [517, 340] width 35 height 19
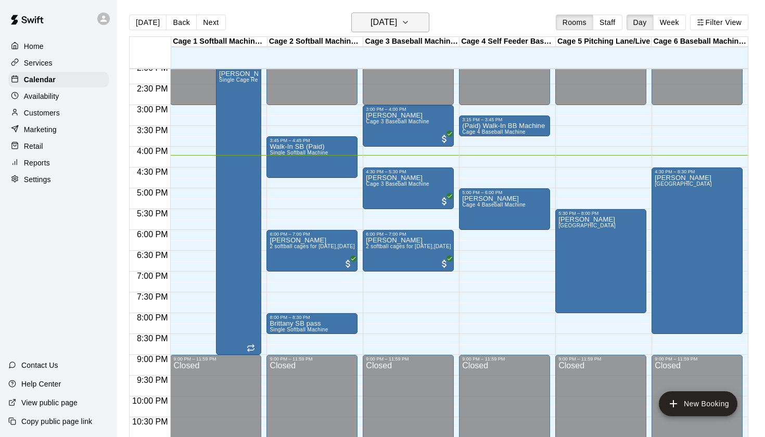
click at [397, 28] on h6 "[DATE]" at bounding box center [384, 22] width 27 height 15
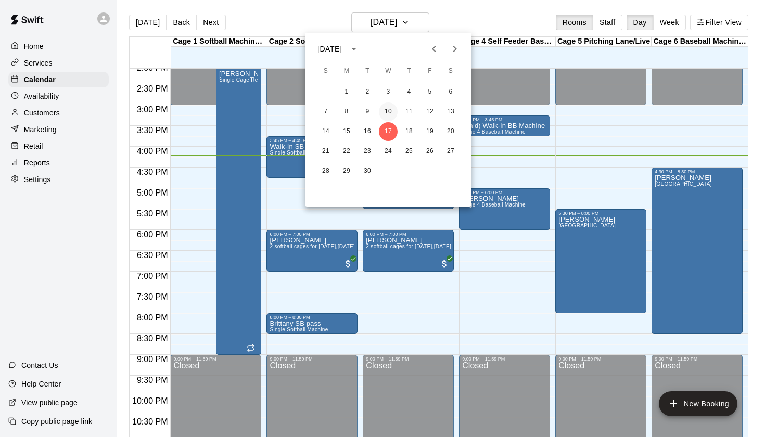
click at [389, 112] on button "10" at bounding box center [388, 112] width 19 height 19
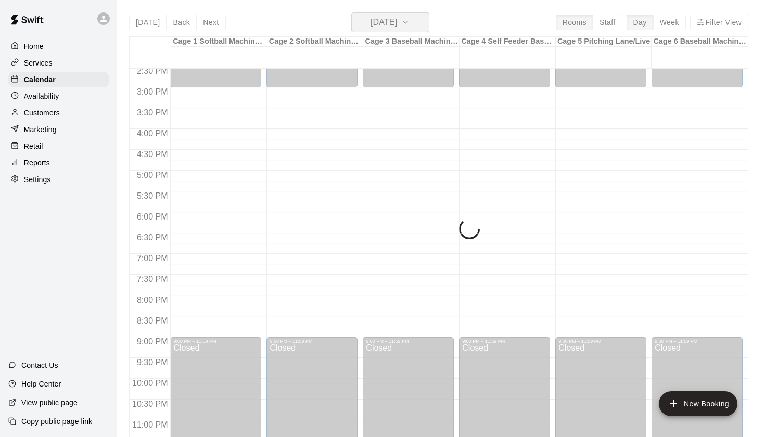
scroll to position [584, 0]
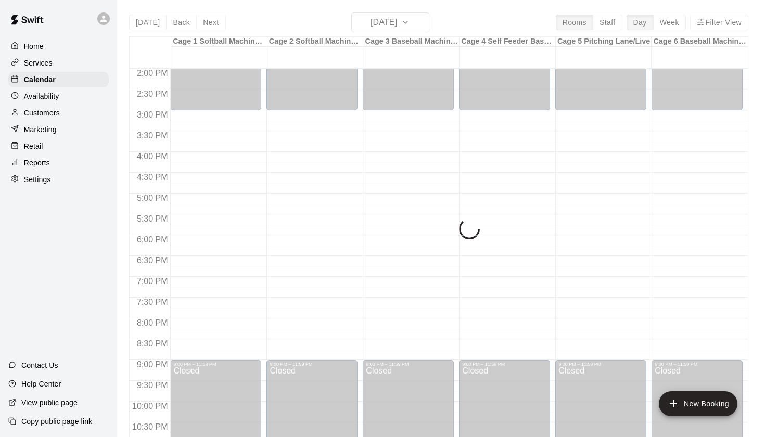
click at [474, 22] on div "Today Back Next Wednesday Sep 10 Rooms Staff Day Week Filter View Cage 1 Softba…" at bounding box center [439, 230] width 620 height 437
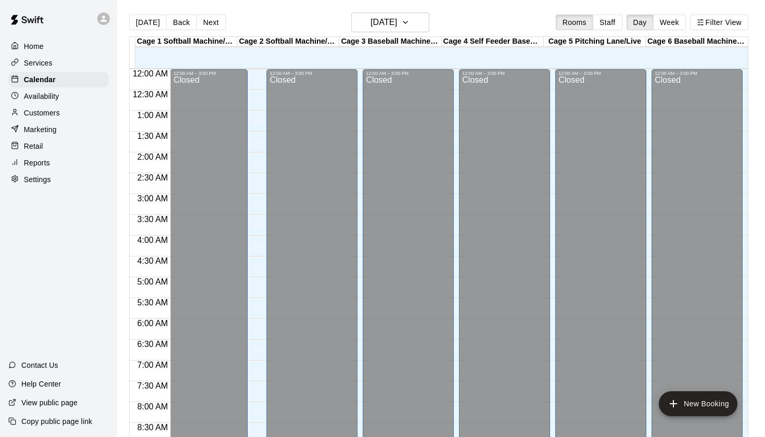
scroll to position [589, 0]
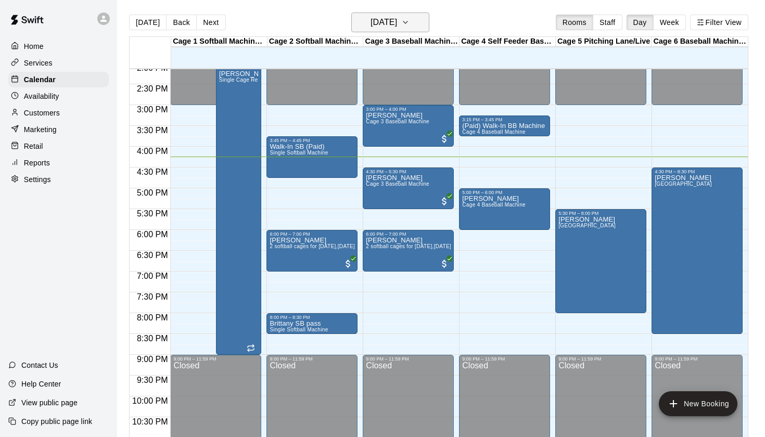
click at [424, 31] on button "[DATE]" at bounding box center [391, 22] width 78 height 20
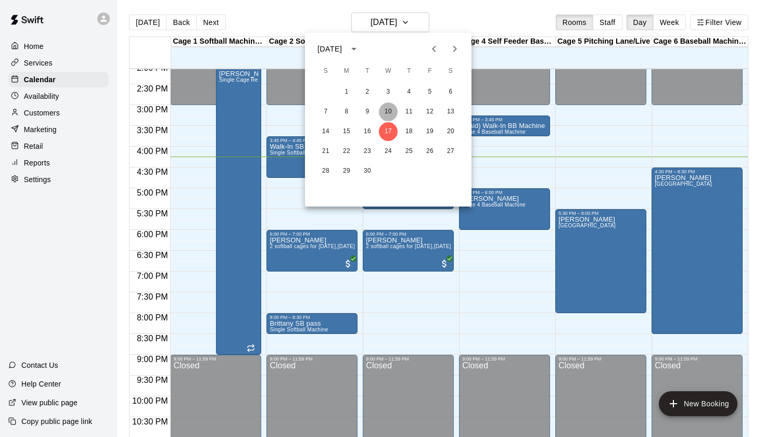
click at [388, 119] on button "10" at bounding box center [388, 112] width 19 height 19
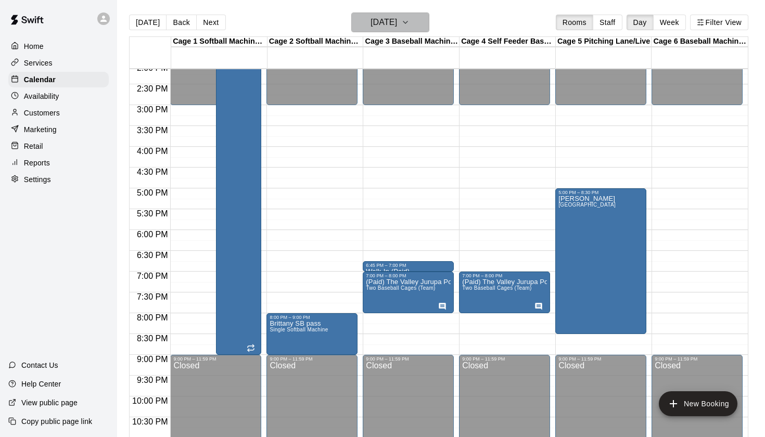
click at [395, 21] on h6 "[DATE]" at bounding box center [384, 22] width 27 height 15
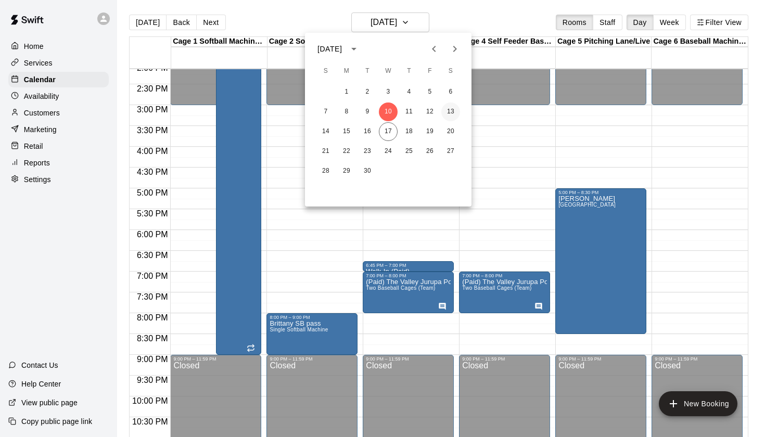
click at [451, 109] on button "13" at bounding box center [451, 112] width 19 height 19
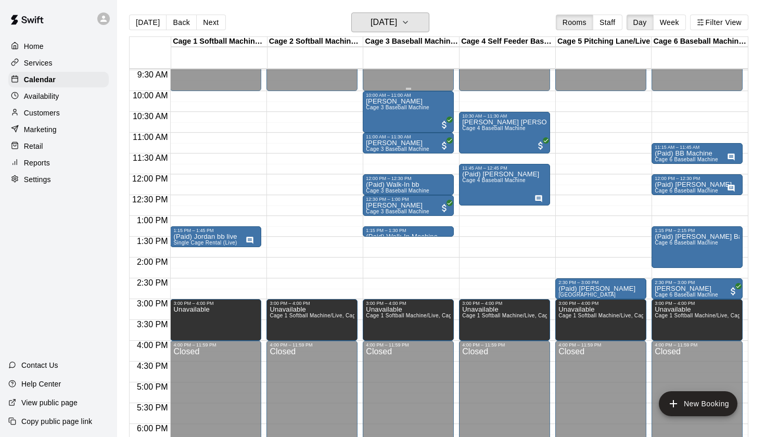
scroll to position [394, 0]
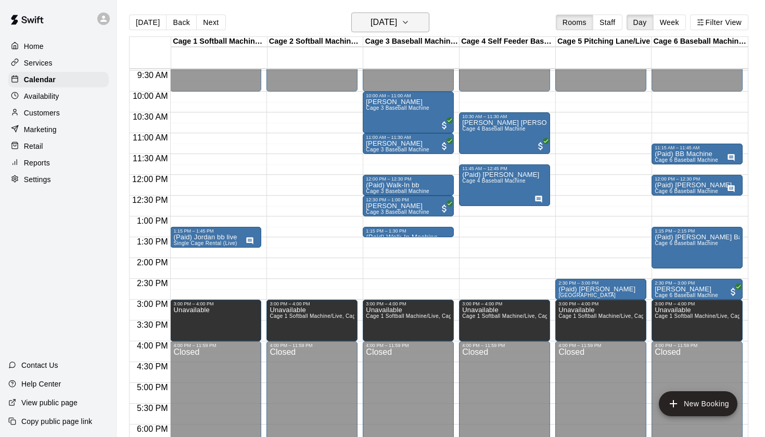
click at [397, 22] on h6 "[DATE]" at bounding box center [384, 22] width 27 height 15
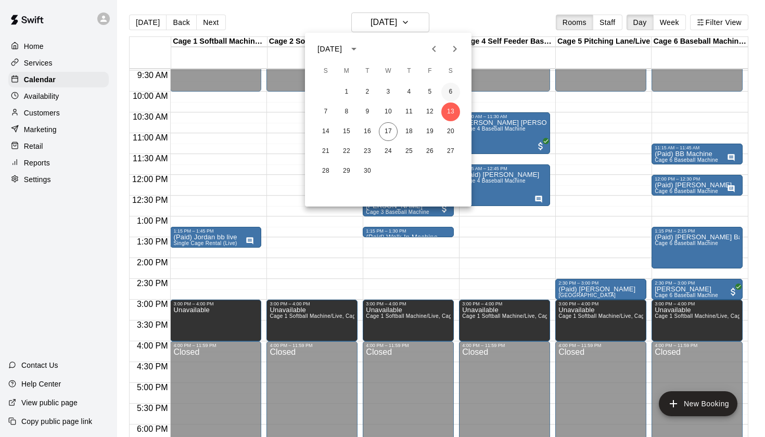
click at [449, 93] on button "6" at bounding box center [451, 92] width 19 height 19
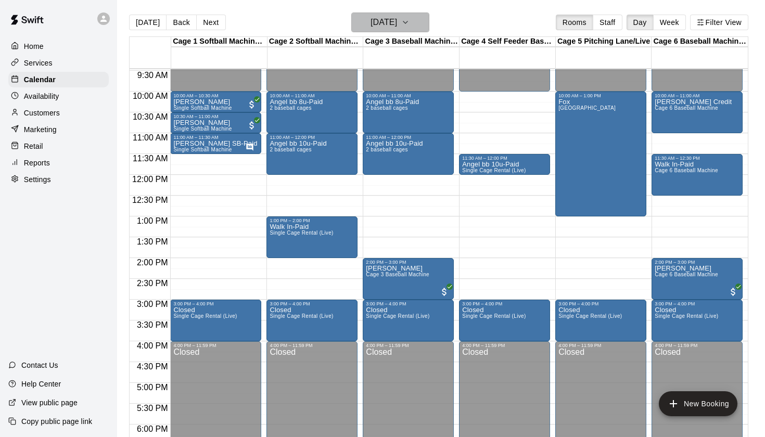
click at [397, 23] on h6 "[DATE]" at bounding box center [384, 22] width 27 height 15
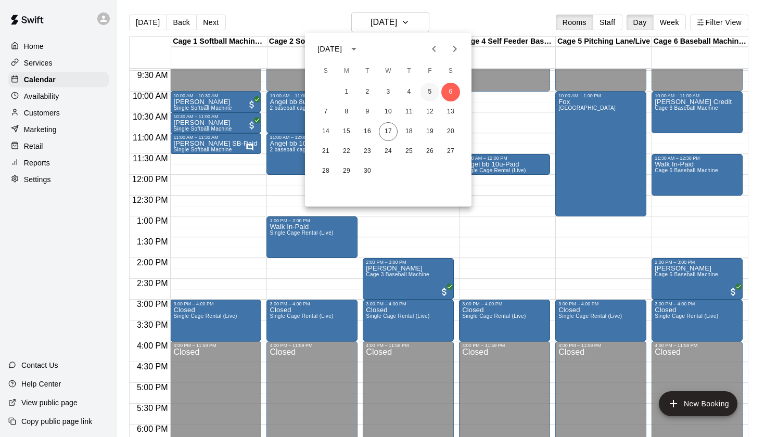
click at [430, 92] on button "5" at bounding box center [430, 92] width 19 height 19
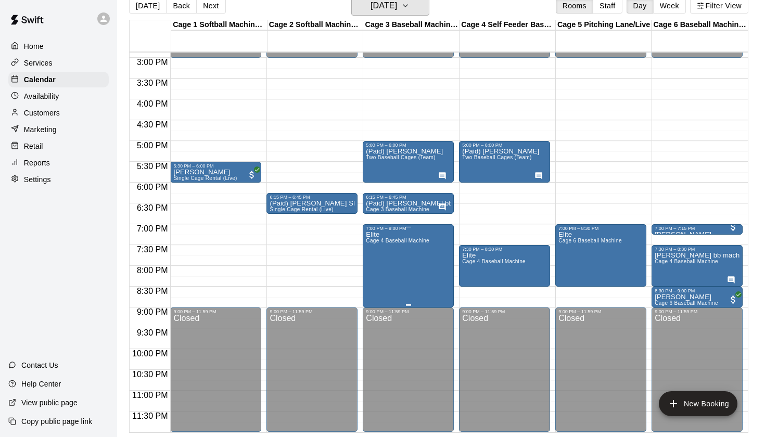
scroll to position [17, 0]
click at [410, 7] on button "[DATE]" at bounding box center [391, 6] width 78 height 20
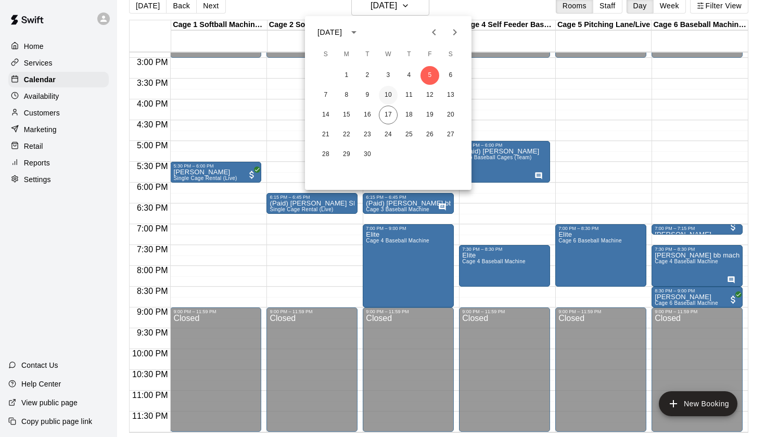
click at [391, 97] on button "10" at bounding box center [388, 95] width 19 height 19
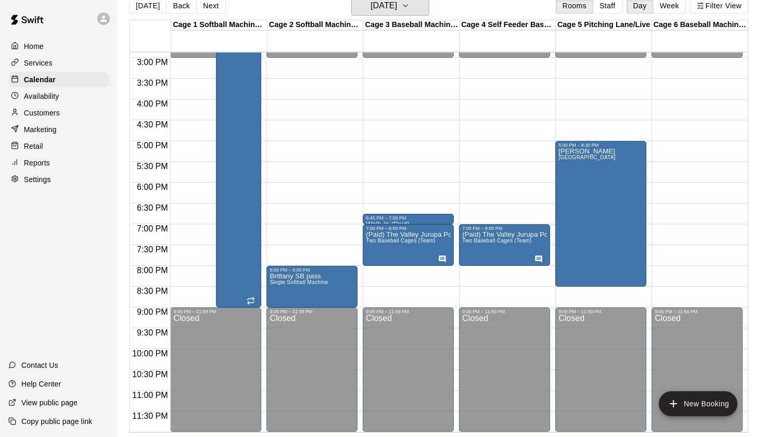
scroll to position [12, 0]
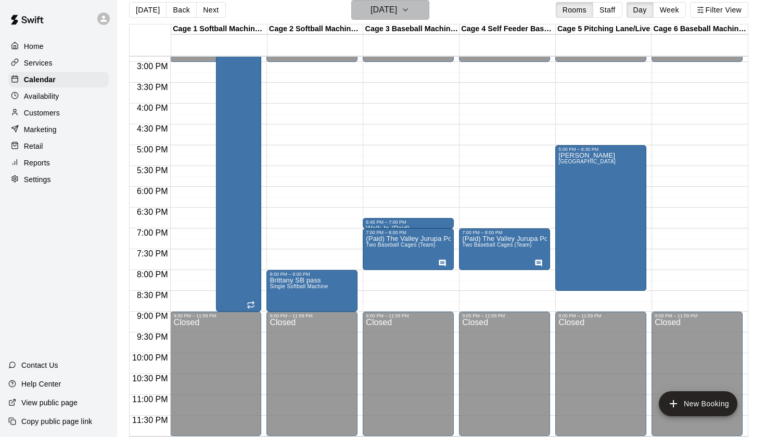
click at [397, 14] on h6 "[DATE]" at bounding box center [384, 10] width 27 height 15
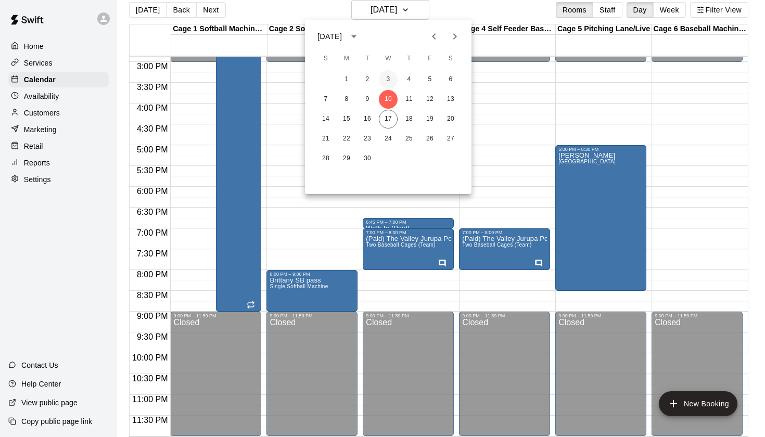
click at [392, 83] on button "3" at bounding box center [388, 79] width 19 height 19
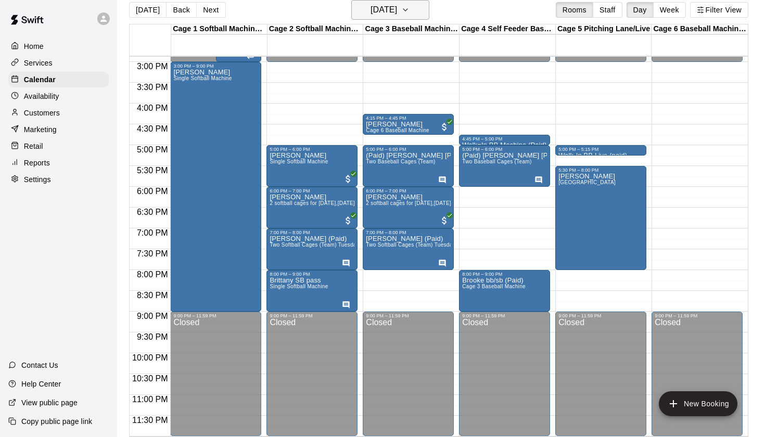
click at [397, 16] on h6 "[DATE]" at bounding box center [384, 10] width 27 height 15
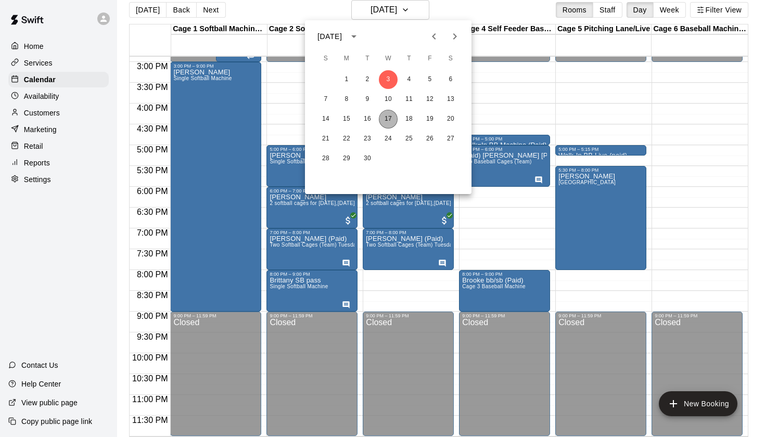
click at [395, 119] on button "17" at bounding box center [388, 119] width 19 height 19
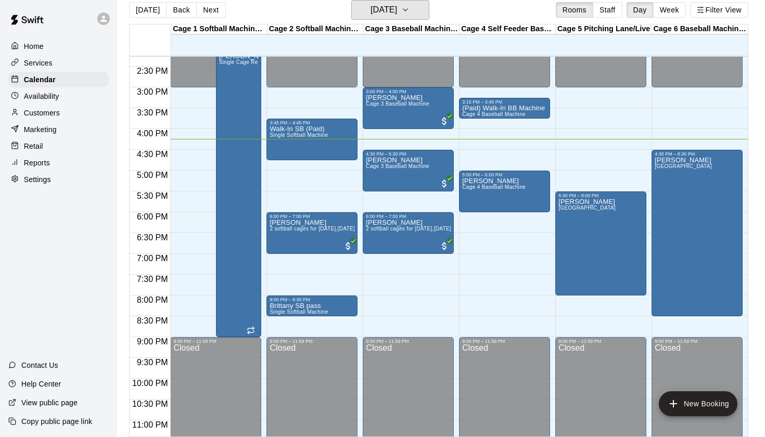
scroll to position [593, 0]
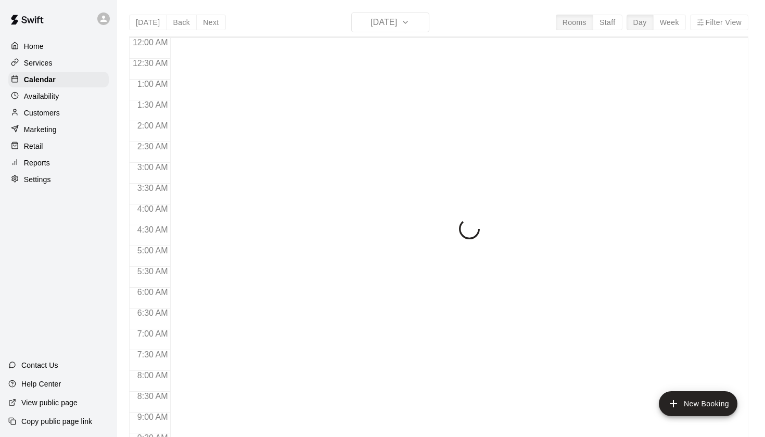
scroll to position [589, 0]
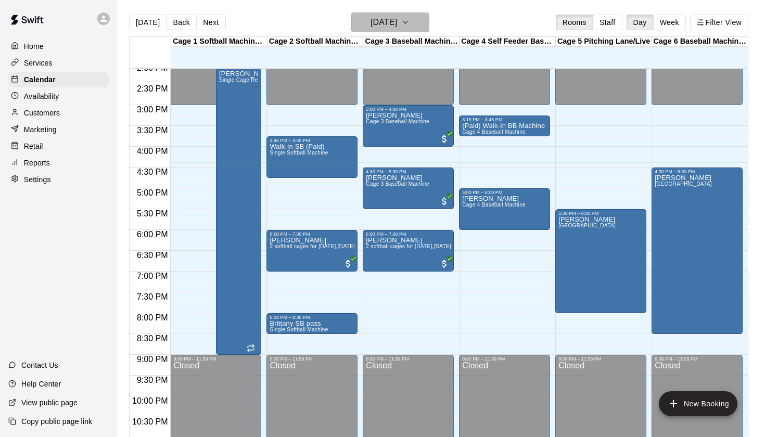
click at [419, 32] on button "[DATE]" at bounding box center [391, 22] width 78 height 20
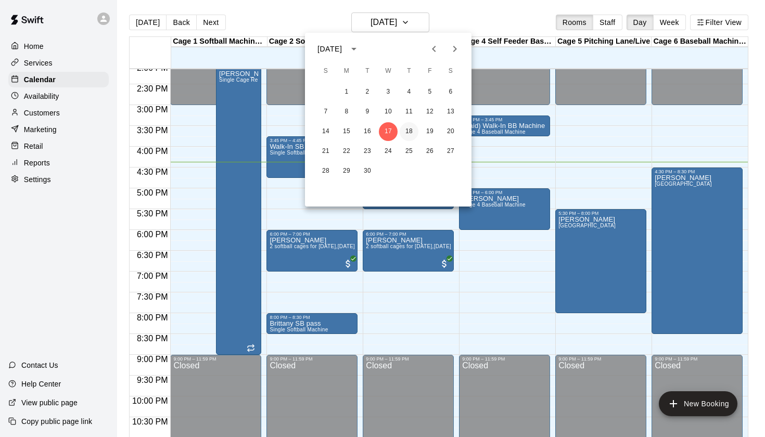
click at [415, 126] on button "18" at bounding box center [409, 131] width 19 height 19
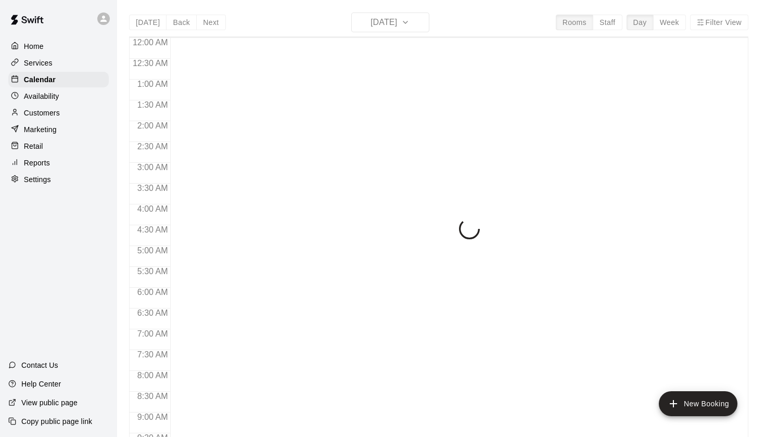
scroll to position [589, 0]
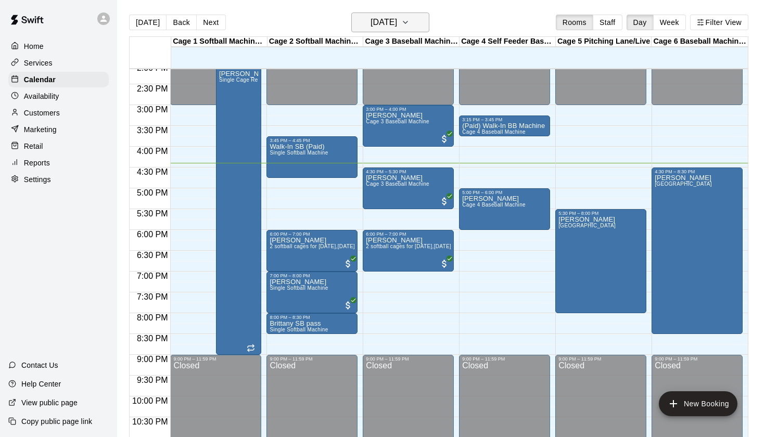
click at [426, 32] on button "[DATE]" at bounding box center [391, 22] width 78 height 20
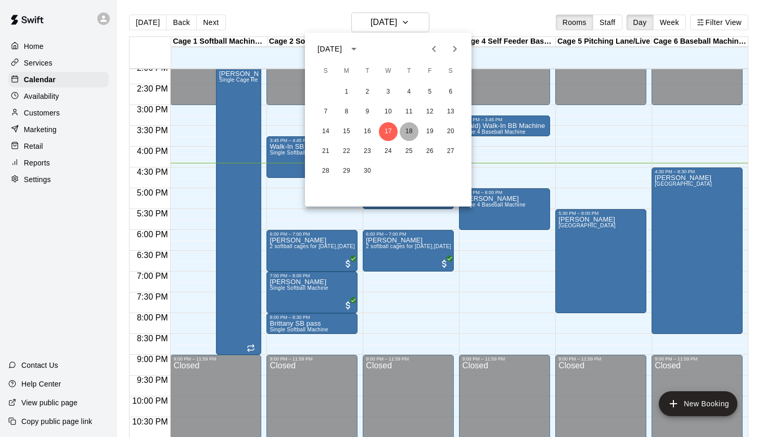
click at [404, 131] on button "18" at bounding box center [409, 131] width 19 height 19
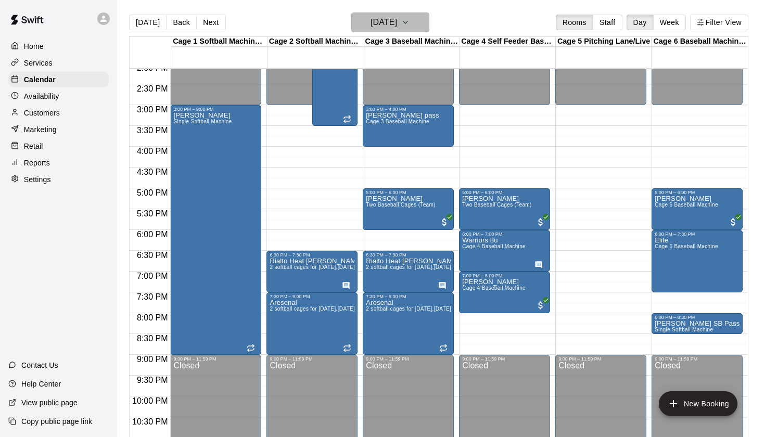
click at [397, 27] on h6 "[DATE]" at bounding box center [384, 22] width 27 height 15
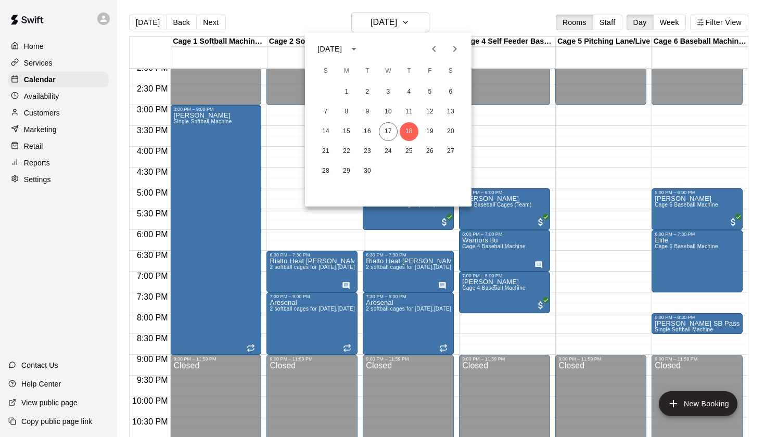
click at [465, 21] on div at bounding box center [382, 218] width 765 height 437
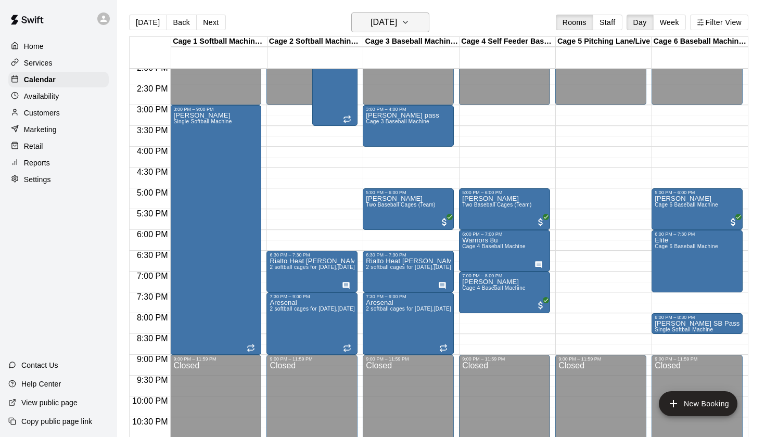
click at [410, 21] on icon "button" at bounding box center [405, 22] width 8 height 12
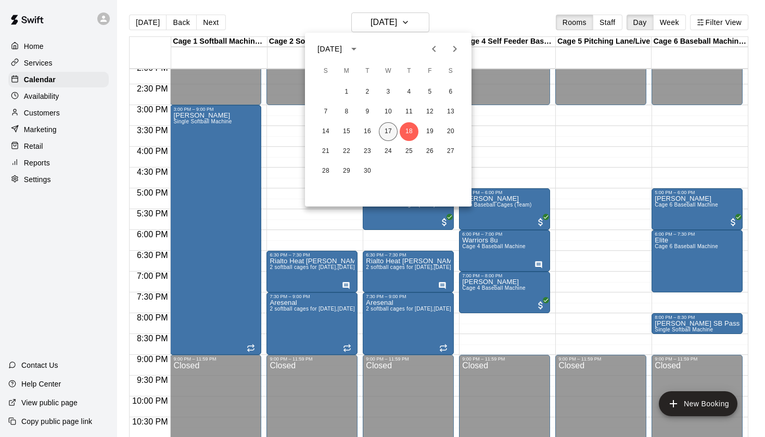
click at [388, 130] on button "17" at bounding box center [388, 131] width 19 height 19
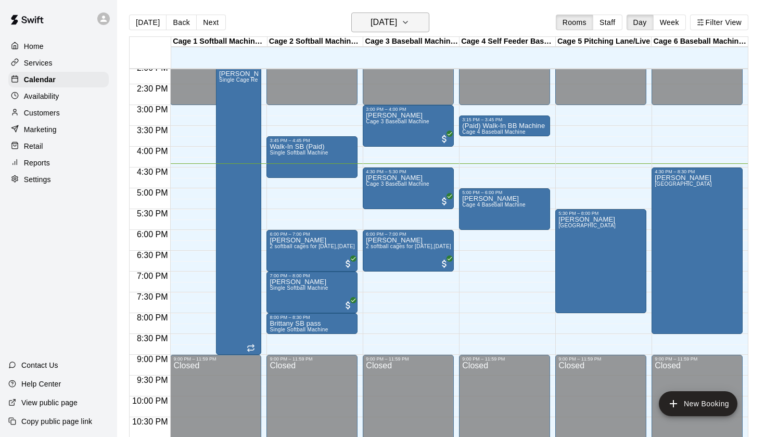
click at [420, 24] on button "[DATE]" at bounding box center [391, 22] width 78 height 20
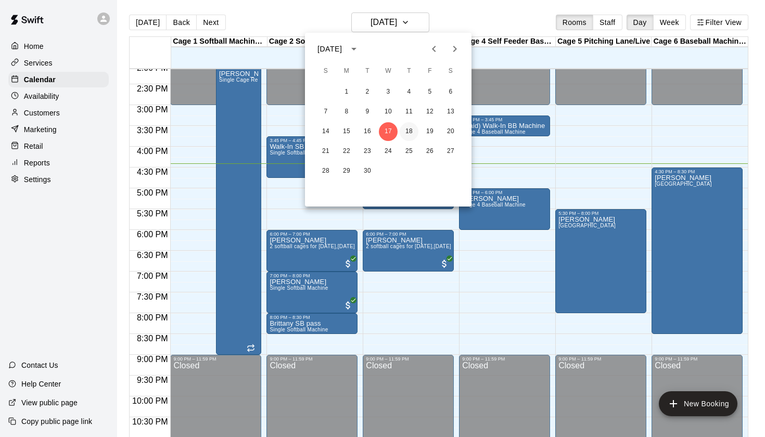
click at [410, 135] on button "18" at bounding box center [409, 131] width 19 height 19
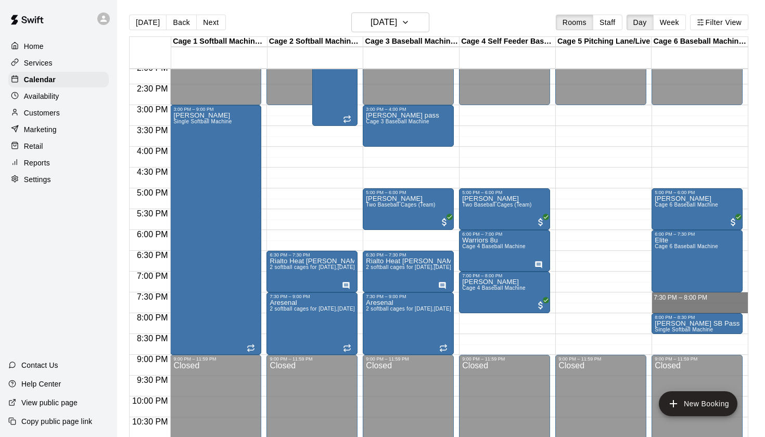
drag, startPoint x: 660, startPoint y: 295, endPoint x: 660, endPoint y: 309, distance: 14.1
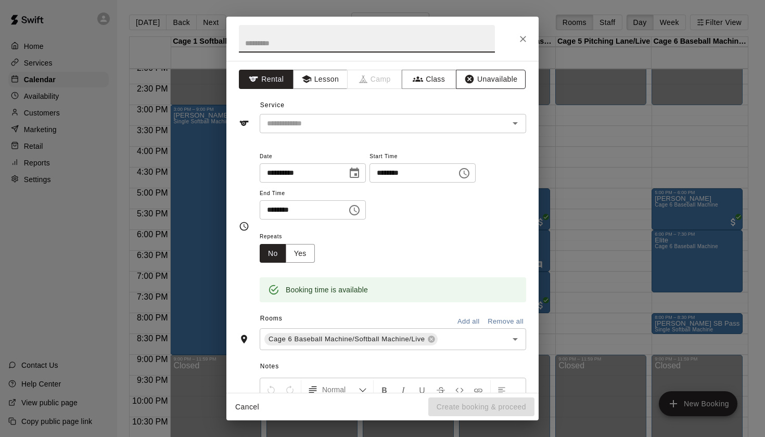
click at [489, 75] on button "Unavailable" at bounding box center [491, 79] width 70 height 19
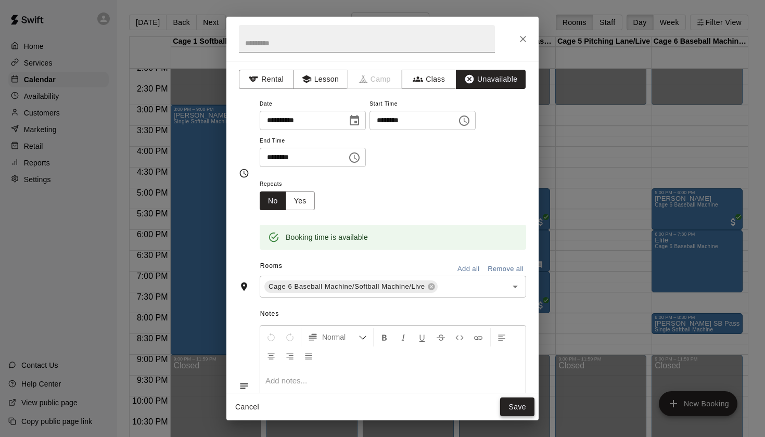
click at [517, 406] on button "Save" at bounding box center [517, 407] width 34 height 19
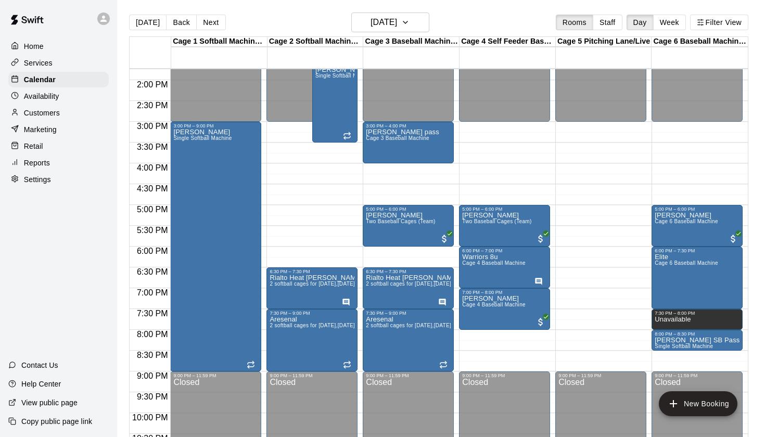
scroll to position [573, 0]
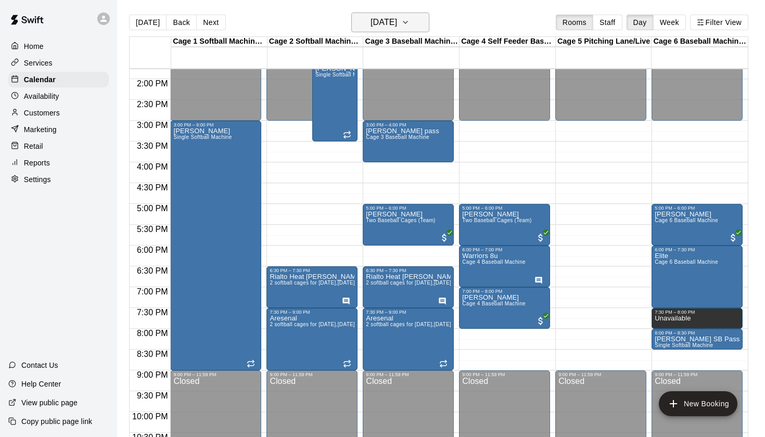
click at [410, 15] on button "[DATE]" at bounding box center [391, 22] width 78 height 20
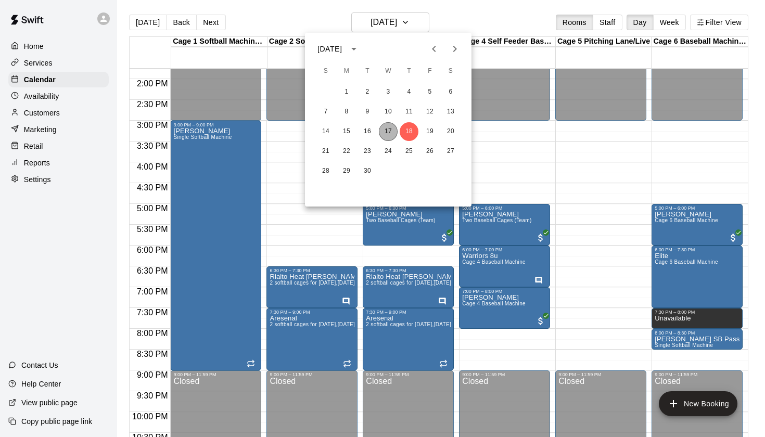
click at [386, 135] on button "17" at bounding box center [388, 131] width 19 height 19
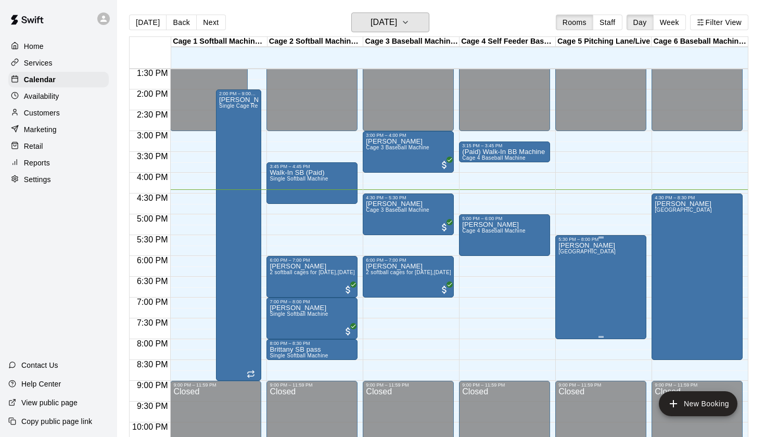
scroll to position [565, 0]
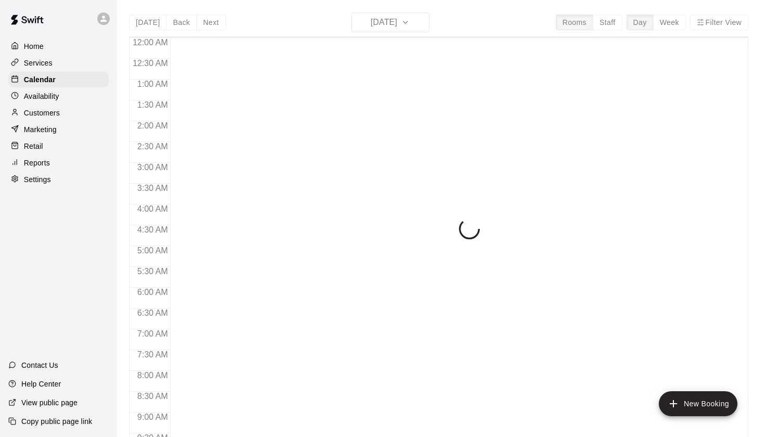
scroll to position [589, 0]
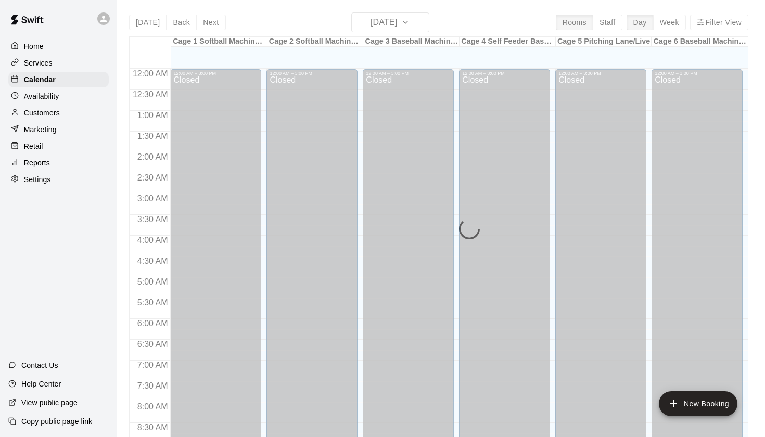
scroll to position [589, 0]
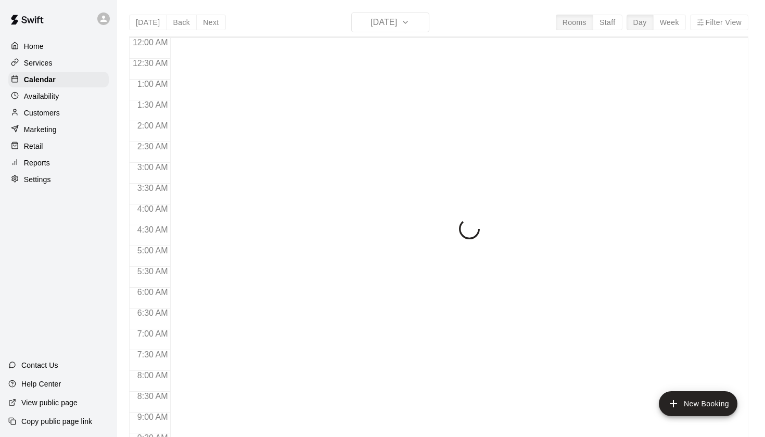
scroll to position [589, 0]
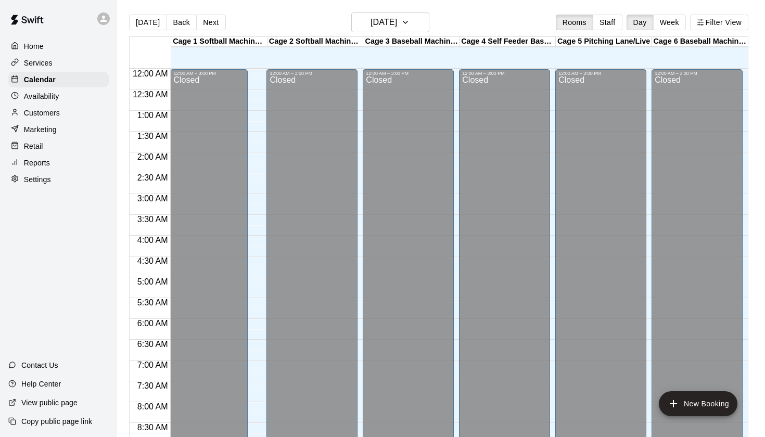
scroll to position [589, 0]
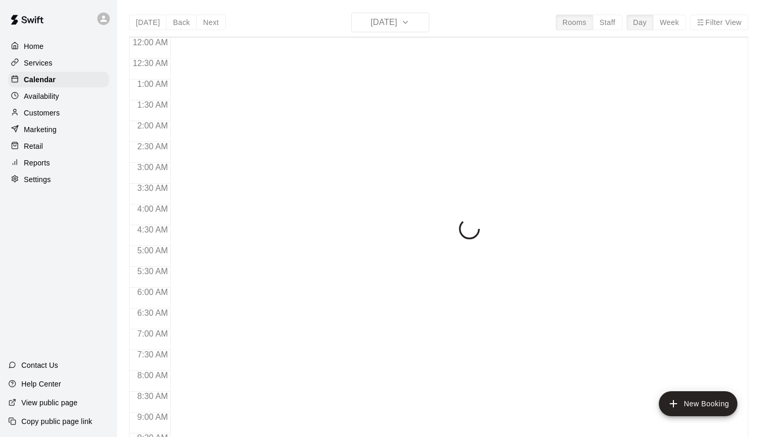
scroll to position [589, 0]
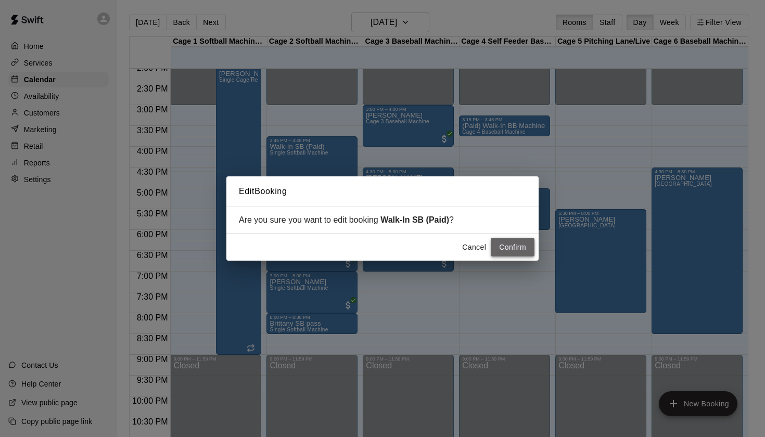
click at [524, 244] on button "Confirm" at bounding box center [513, 247] width 44 height 19
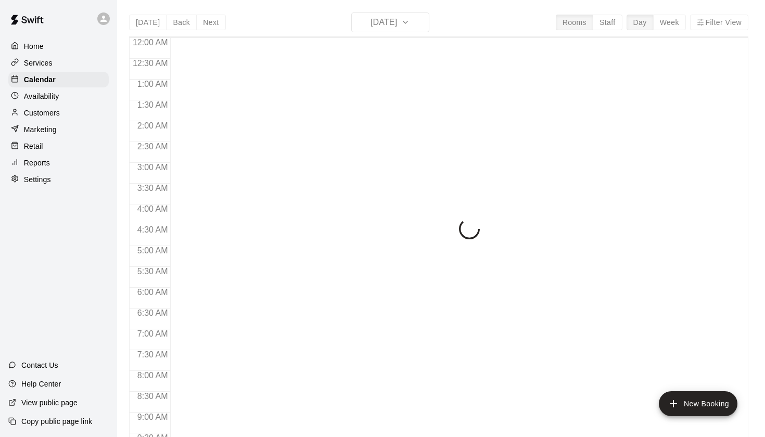
scroll to position [589, 0]
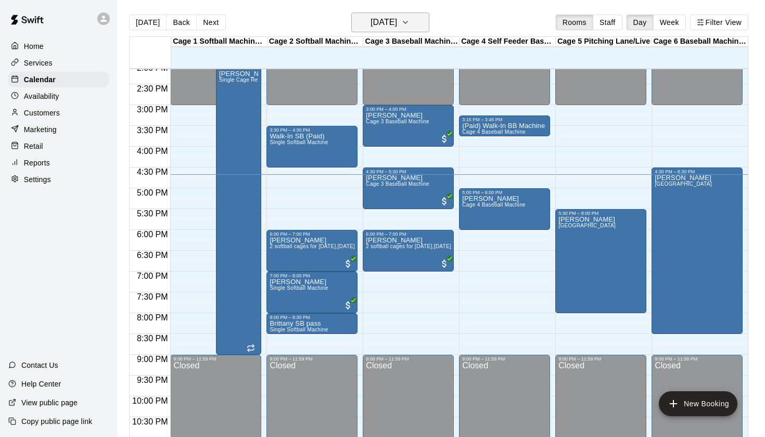
click at [412, 13] on button "[DATE]" at bounding box center [391, 22] width 78 height 20
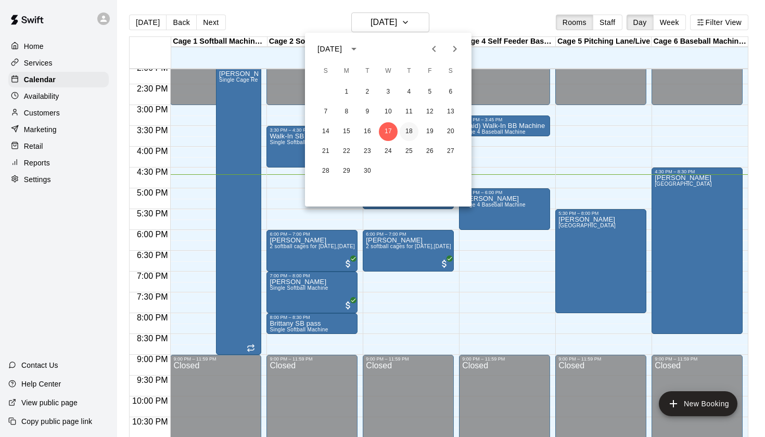
click at [409, 133] on button "18" at bounding box center [409, 131] width 19 height 19
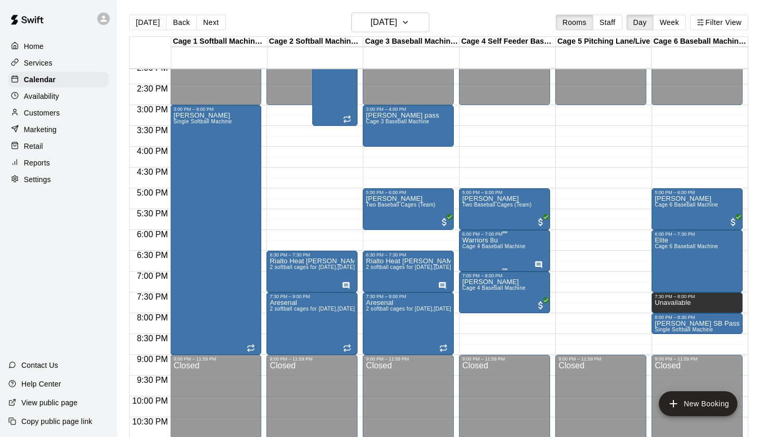
click at [497, 241] on p "Warriors 8u" at bounding box center [494, 241] width 64 height 0
click at [478, 249] on icon "edit" at bounding box center [473, 251] width 9 height 9
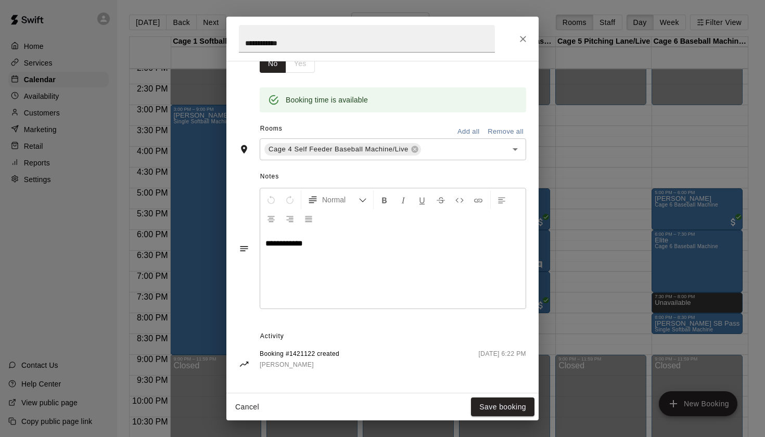
scroll to position [189, 0]
click at [523, 41] on icon "Close" at bounding box center [523, 39] width 10 height 10
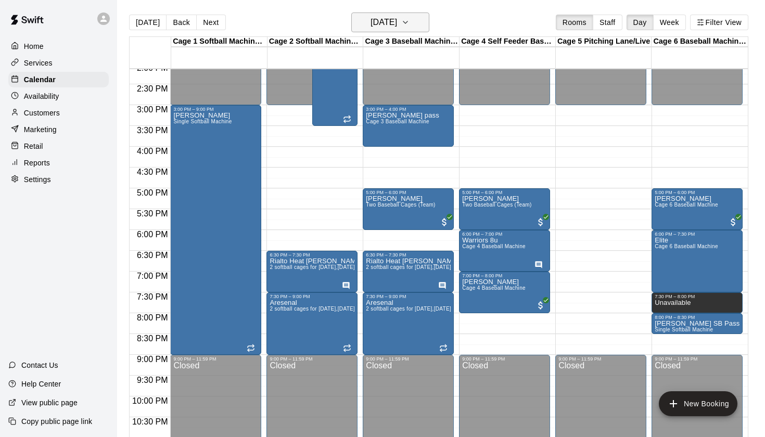
click at [396, 19] on h6 "[DATE]" at bounding box center [384, 22] width 27 height 15
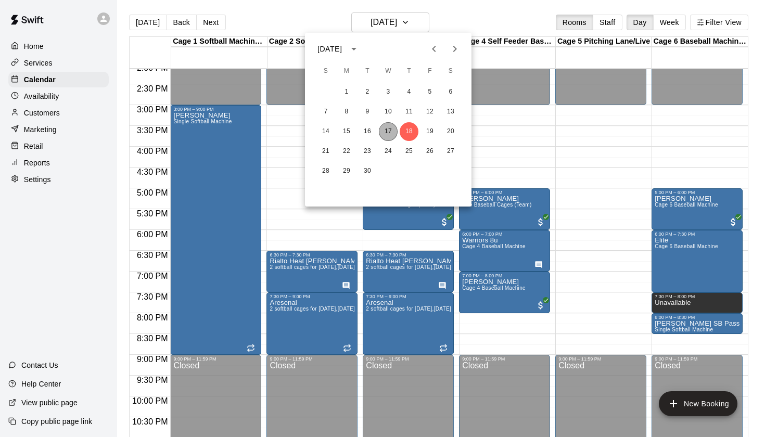
click at [391, 136] on button "17" at bounding box center [388, 131] width 19 height 19
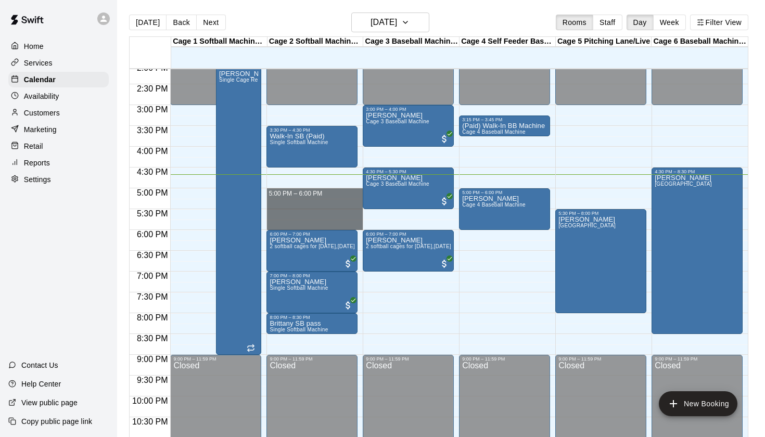
drag, startPoint x: 270, startPoint y: 192, endPoint x: 274, endPoint y: 228, distance: 36.2
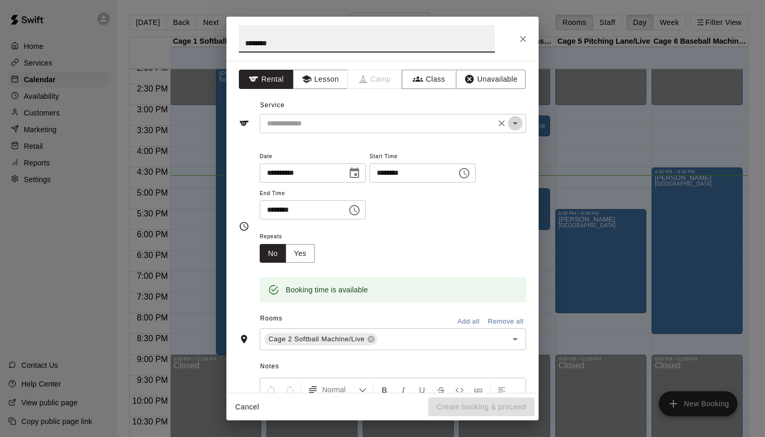
click at [515, 123] on icon "Open" at bounding box center [515, 123] width 5 height 3
type input "********"
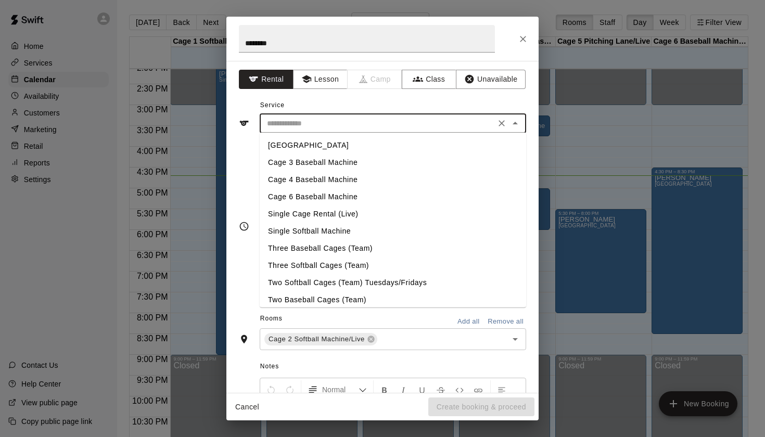
click at [329, 228] on li "Single Softball Machine" at bounding box center [393, 231] width 267 height 17
type input "**********"
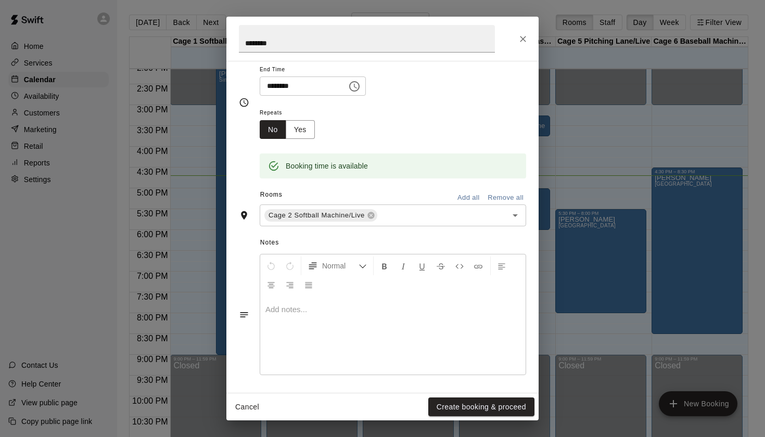
scroll to position [123, 0]
click at [445, 321] on div at bounding box center [393, 337] width 266 height 78
click at [510, 411] on button "Create booking & proceed" at bounding box center [482, 407] width 106 height 19
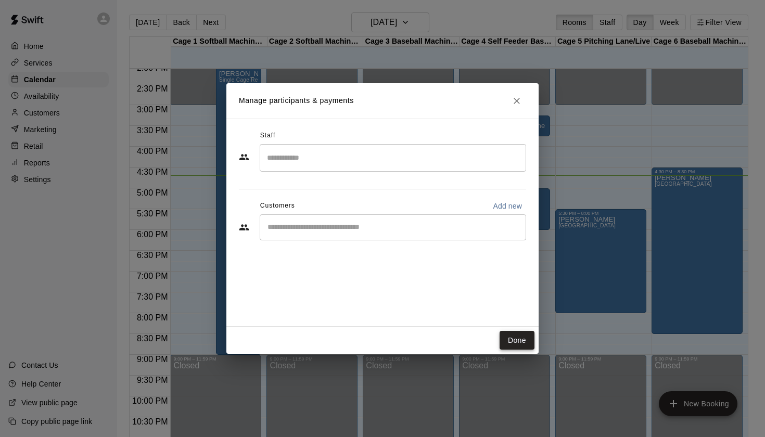
click at [517, 344] on button "Done" at bounding box center [517, 340] width 35 height 19
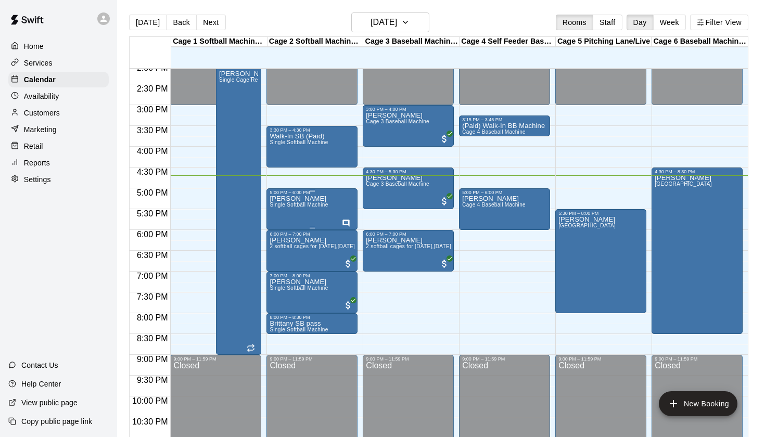
click at [297, 204] on span "Single Softball Machine" at bounding box center [299, 205] width 58 height 6
click at [280, 209] on icon "edit" at bounding box center [280, 213] width 12 height 12
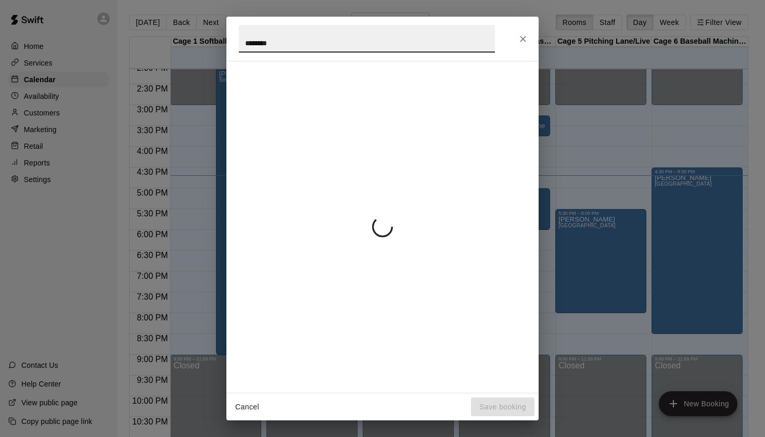
scroll to position [2, 0]
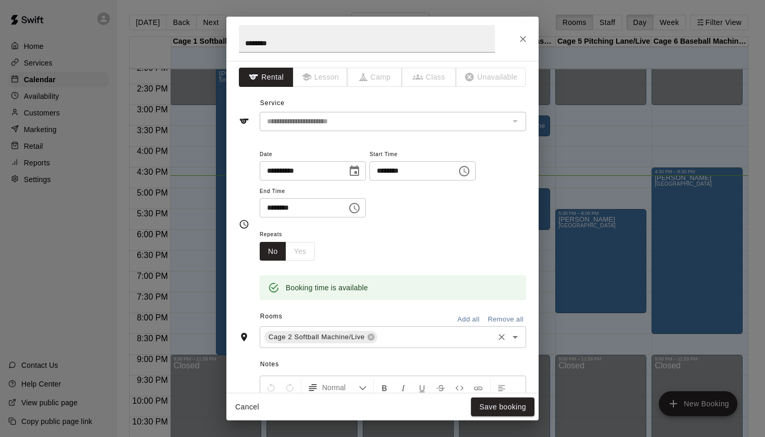
click at [519, 338] on icon "Open" at bounding box center [515, 337] width 12 height 12
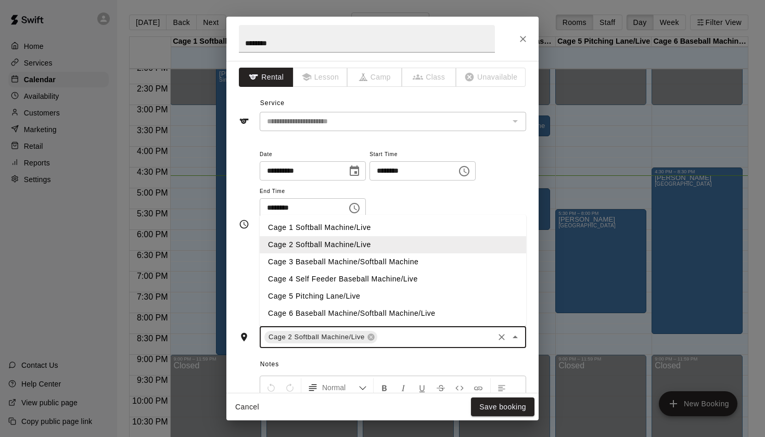
click at [514, 153] on div "**********" at bounding box center [393, 183] width 267 height 70
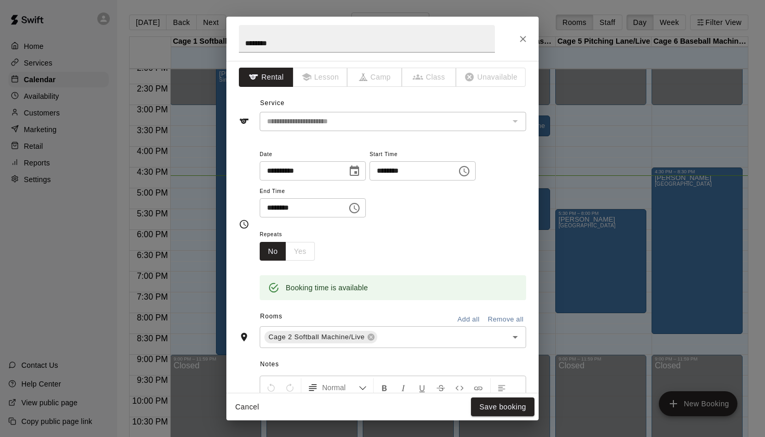
click at [359, 205] on icon "Choose time, selected time is 6:00 PM" at bounding box center [354, 208] width 12 height 12
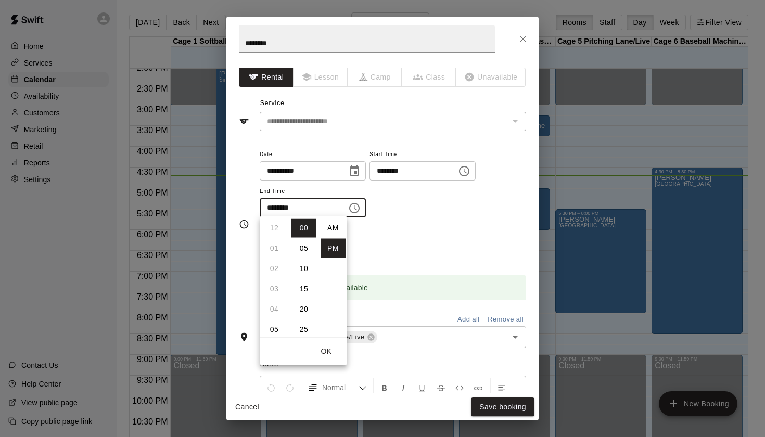
scroll to position [19, 0]
click at [270, 240] on li "05" at bounding box center [274, 239] width 25 height 19
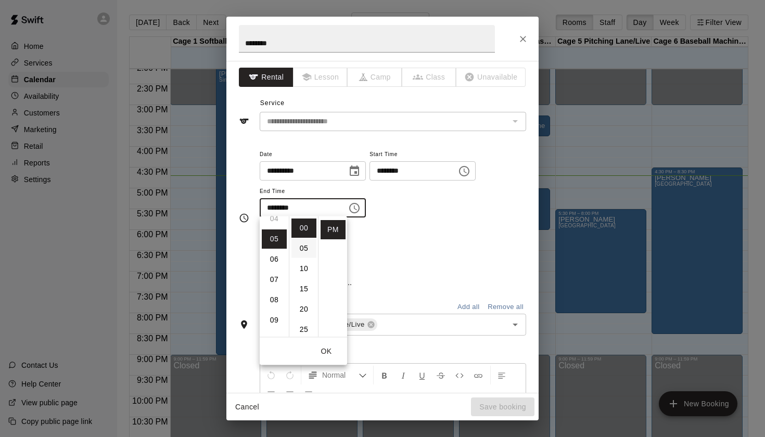
scroll to position [102, 0]
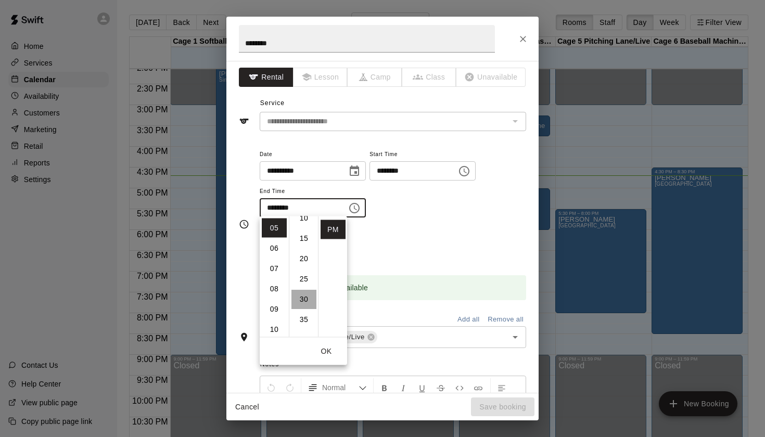
click at [303, 299] on li "30" at bounding box center [304, 299] width 25 height 19
type input "********"
click at [500, 224] on div "**********" at bounding box center [393, 188] width 267 height 81
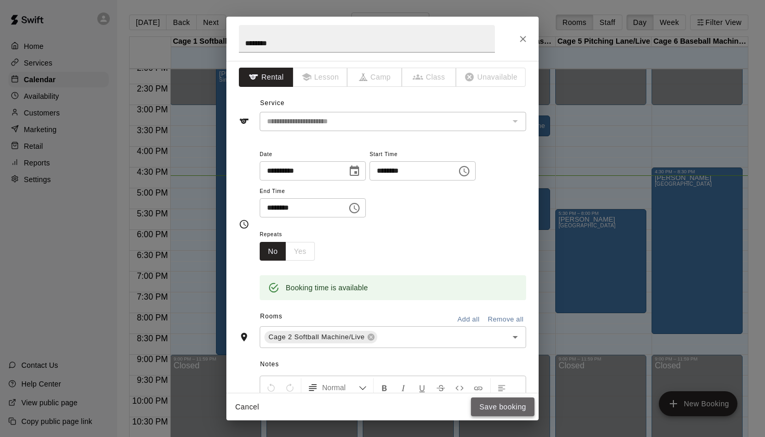
click at [516, 410] on button "Save booking" at bounding box center [503, 407] width 64 height 19
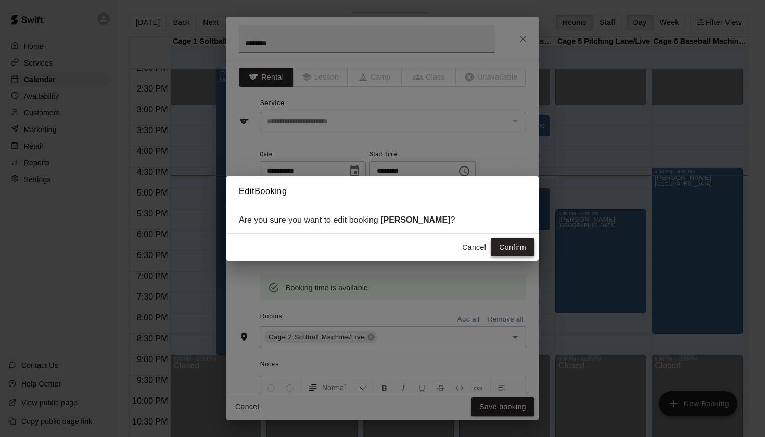
click at [522, 244] on button "Confirm" at bounding box center [513, 247] width 44 height 19
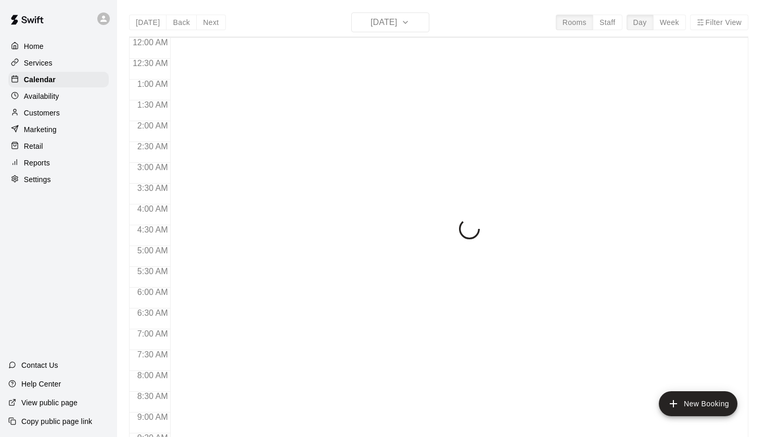
scroll to position [589, 0]
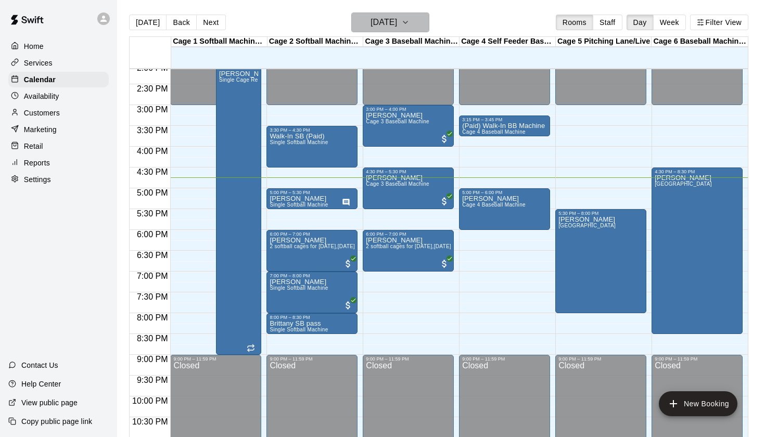
click at [397, 26] on h6 "[DATE]" at bounding box center [384, 22] width 27 height 15
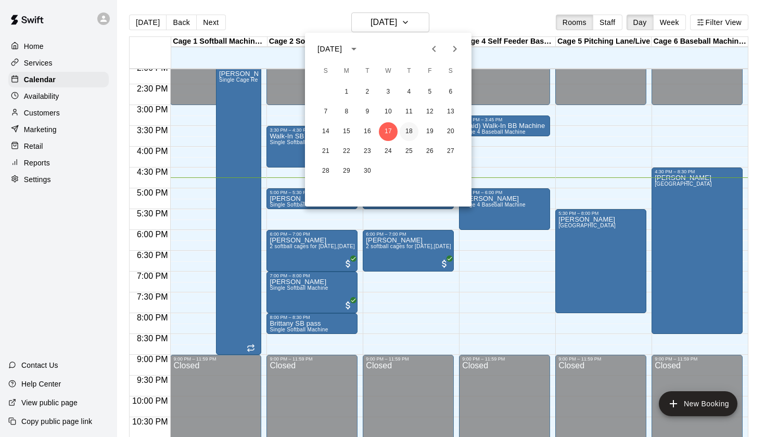
click at [408, 139] on button "18" at bounding box center [409, 131] width 19 height 19
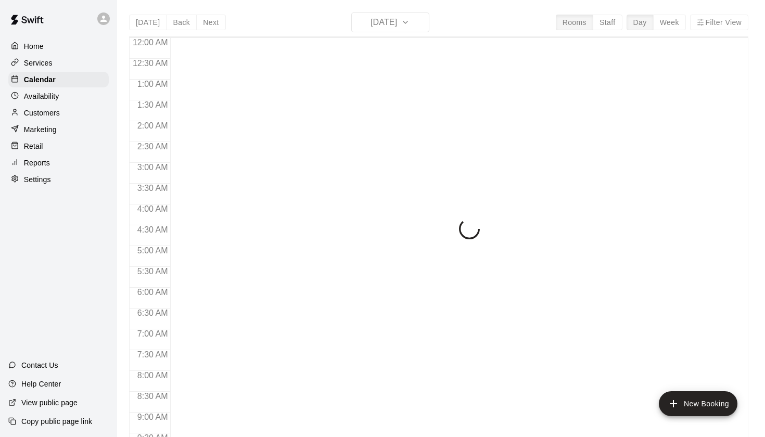
scroll to position [589, 0]
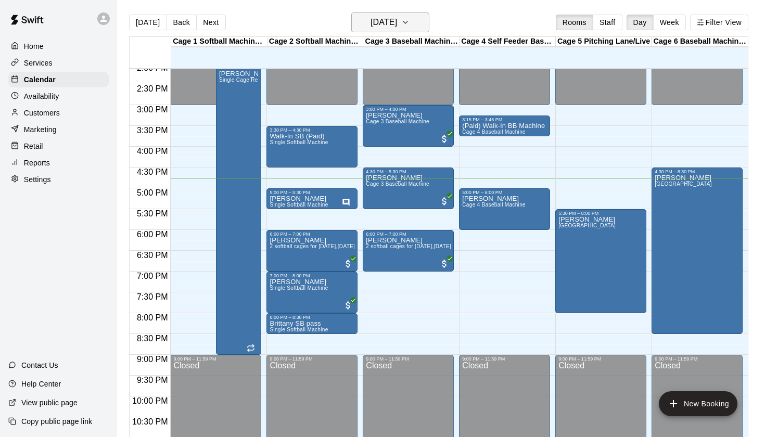
click at [397, 16] on h6 "[DATE]" at bounding box center [384, 22] width 27 height 15
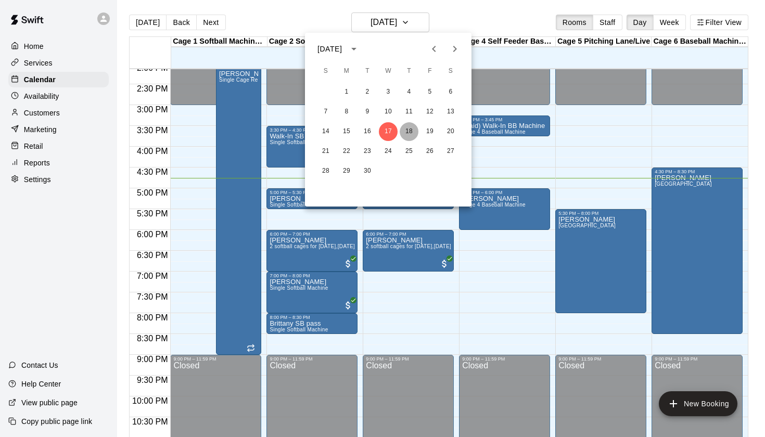
click at [408, 131] on button "18" at bounding box center [409, 131] width 19 height 19
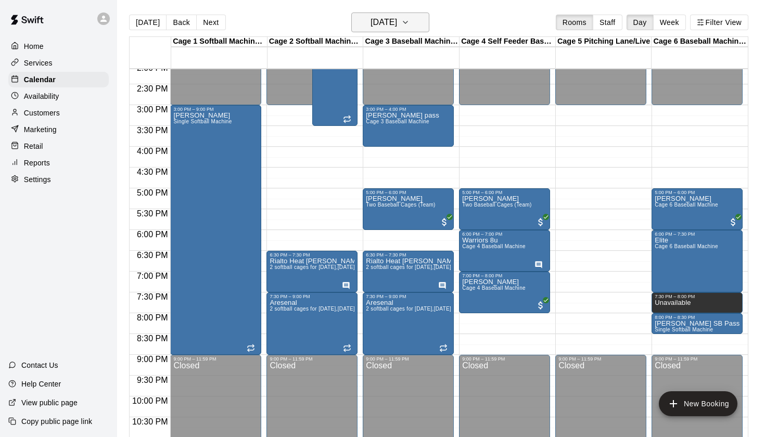
click at [396, 21] on h6 "[DATE]" at bounding box center [384, 22] width 27 height 15
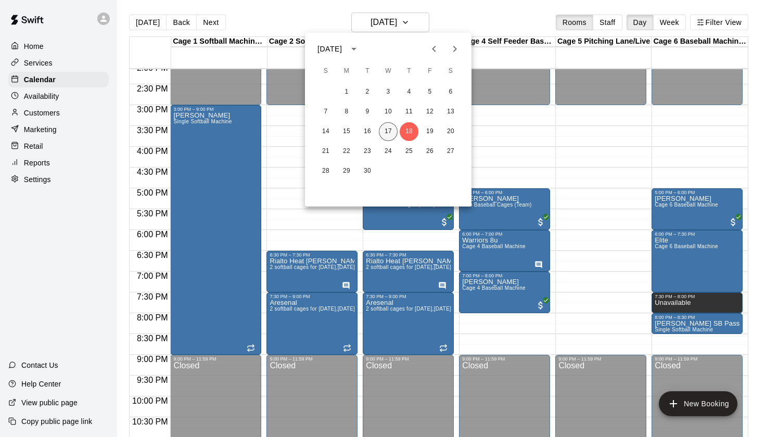
click at [387, 136] on button "17" at bounding box center [388, 131] width 19 height 19
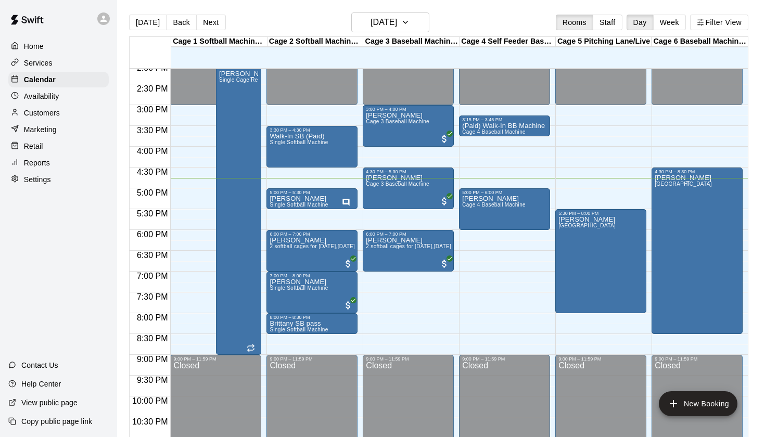
click at [492, 22] on div "[DATE] Back [DATE][DATE] Rooms Staff Day Week Filter View" at bounding box center [439, 24] width 620 height 24
click at [396, 18] on h6 "[DATE]" at bounding box center [384, 22] width 27 height 15
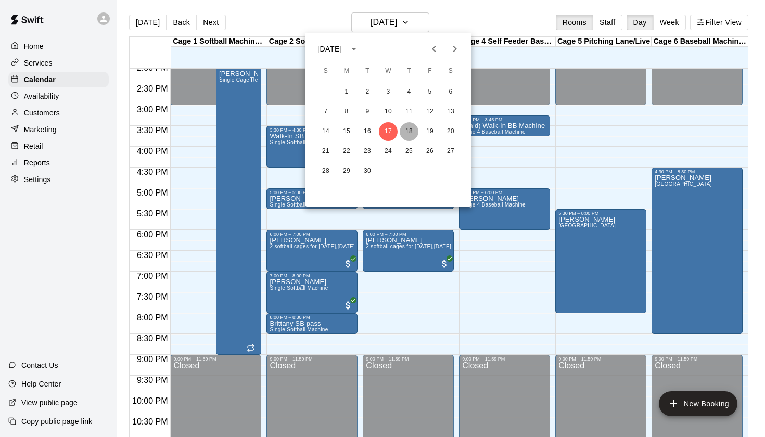
click at [410, 132] on button "18" at bounding box center [409, 131] width 19 height 19
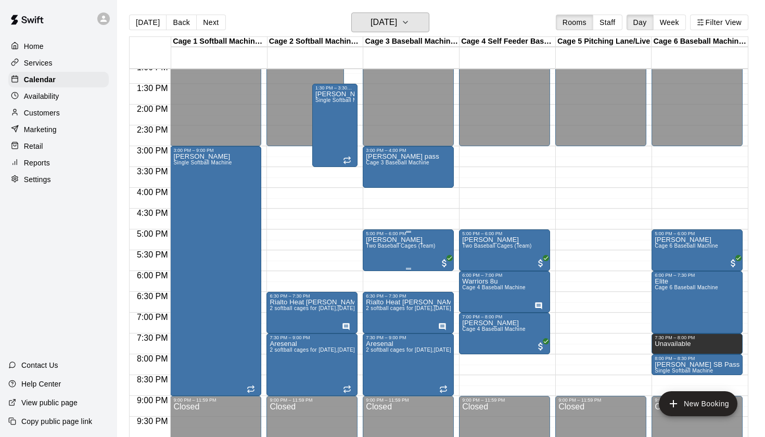
scroll to position [538, 0]
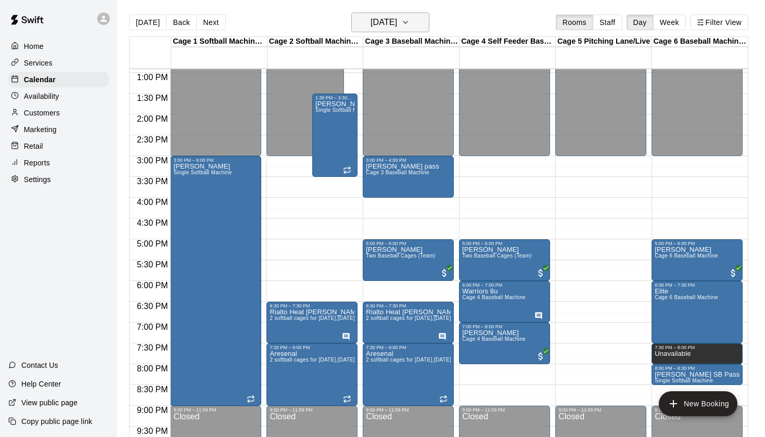
click at [397, 17] on h6 "[DATE]" at bounding box center [384, 22] width 27 height 15
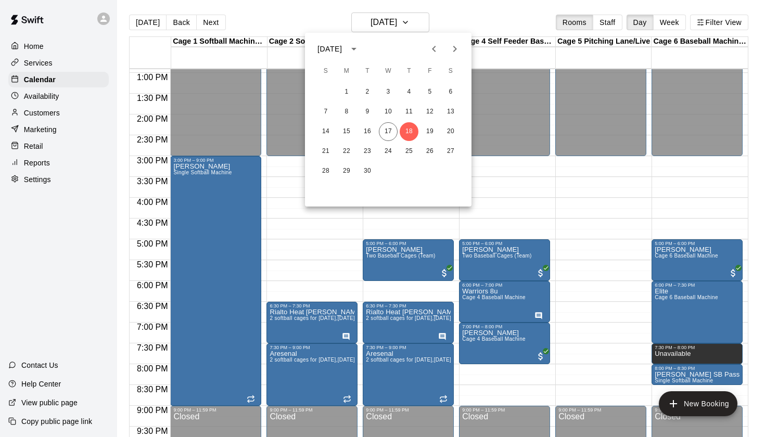
click at [453, 33] on div "September 2025 S M T W T F S 1 2 3 4 5 6 7 8 9 10 11 12 13 14 15 16 17 18 19 20…" at bounding box center [388, 120] width 167 height 174
click at [428, 133] on button "19" at bounding box center [430, 131] width 19 height 19
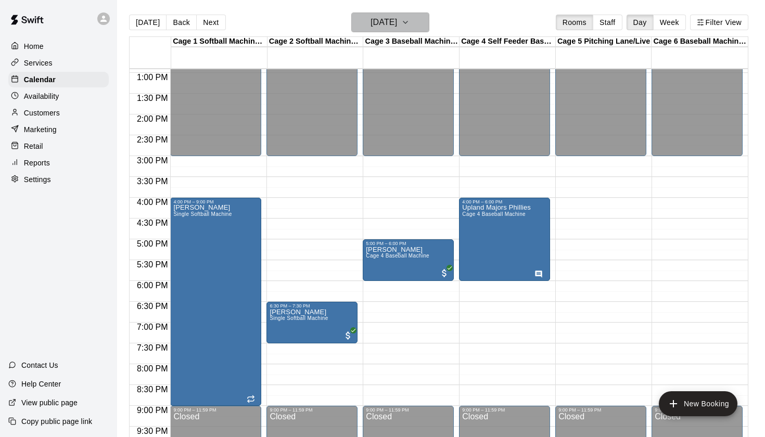
click at [424, 28] on button "Friday Sep 19" at bounding box center [391, 22] width 78 height 20
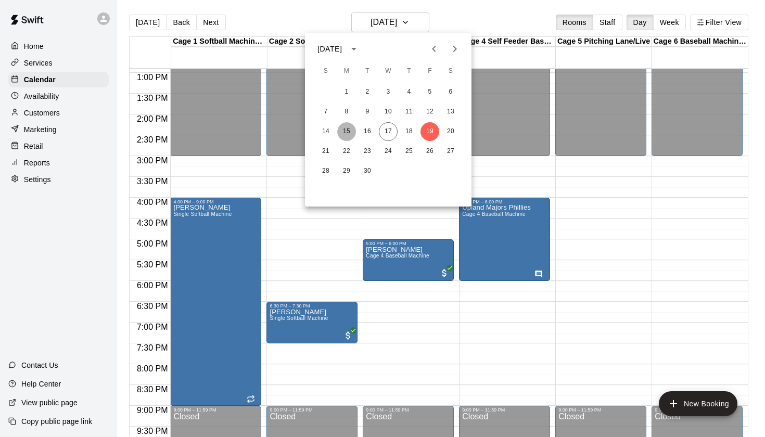
click at [348, 136] on button "15" at bounding box center [346, 131] width 19 height 19
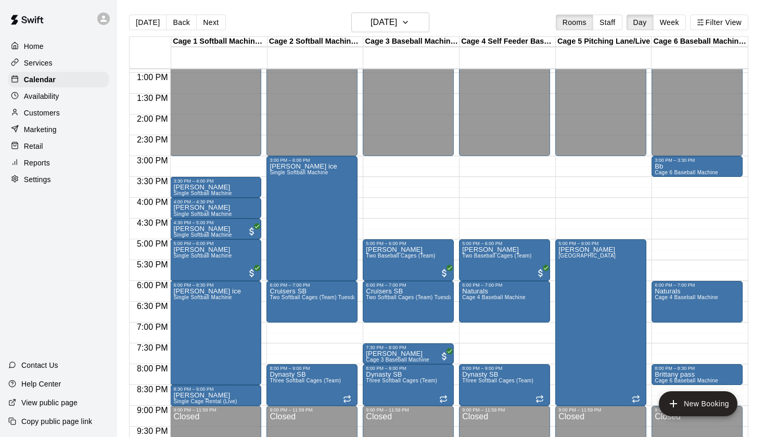
click at [407, 34] on div "Today Back Next Monday Sep 15 Rooms Staff Day Week Filter View" at bounding box center [439, 24] width 620 height 24
click at [397, 24] on h6 "Monday Sep 15" at bounding box center [384, 22] width 27 height 15
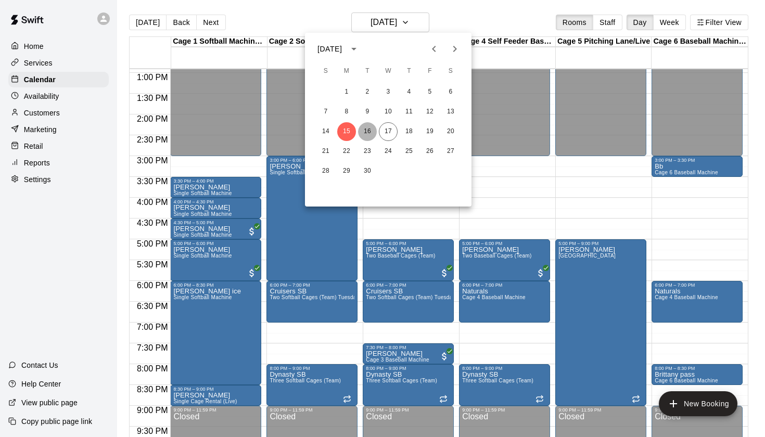
click at [371, 132] on button "16" at bounding box center [367, 131] width 19 height 19
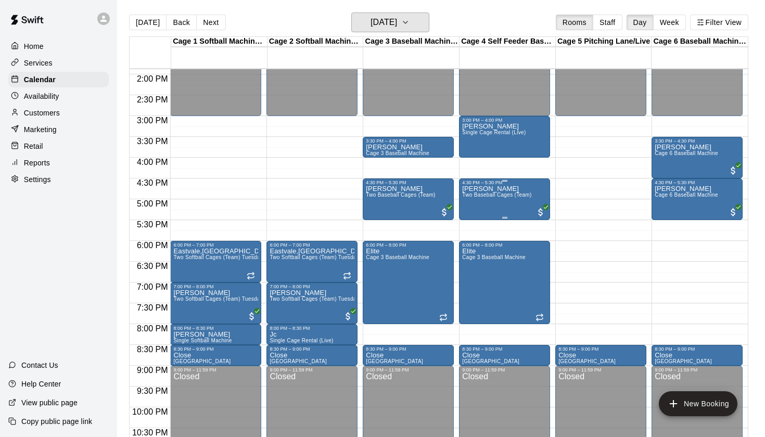
scroll to position [583, 0]
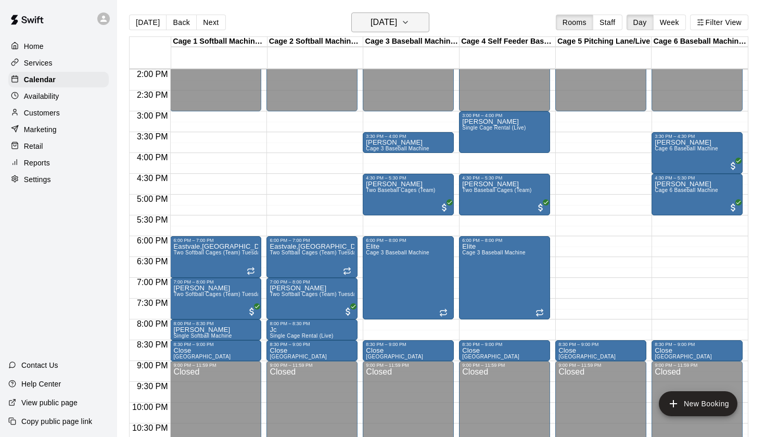
click at [397, 16] on h6 "Tuesday Sep 16" at bounding box center [384, 22] width 27 height 15
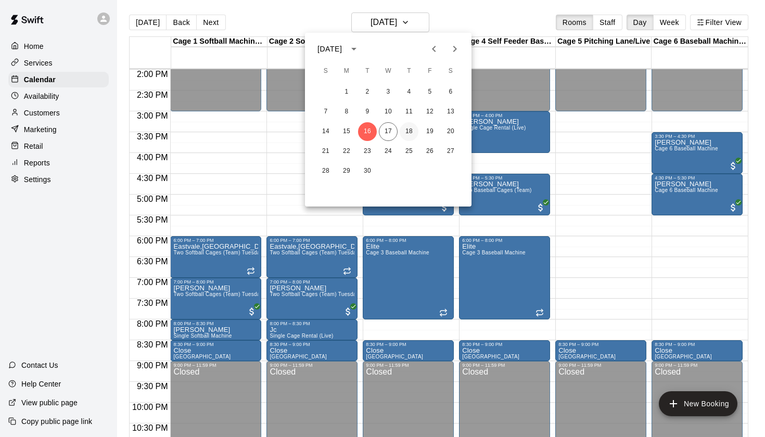
click at [410, 132] on button "18" at bounding box center [409, 131] width 19 height 19
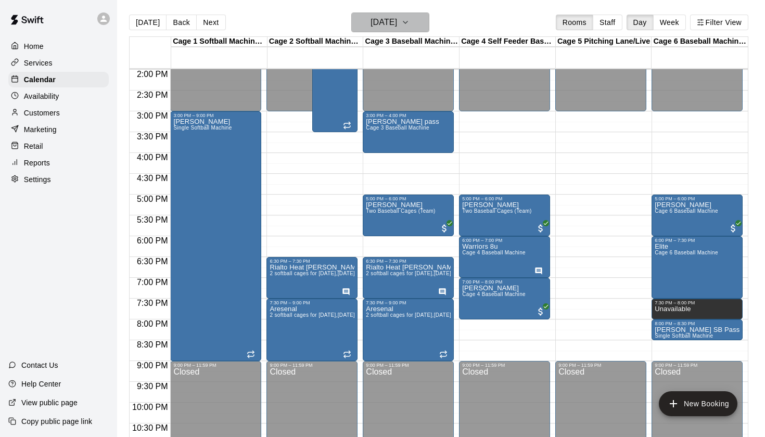
click at [397, 27] on h6 "Thursday Sep 18" at bounding box center [384, 22] width 27 height 15
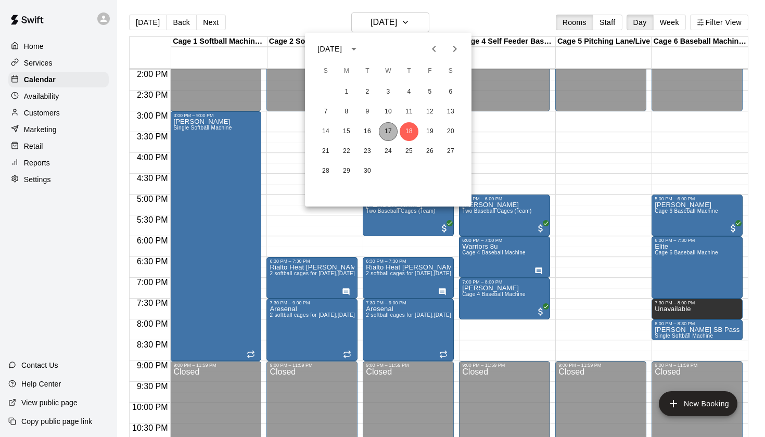
click at [389, 131] on button "17" at bounding box center [388, 131] width 19 height 19
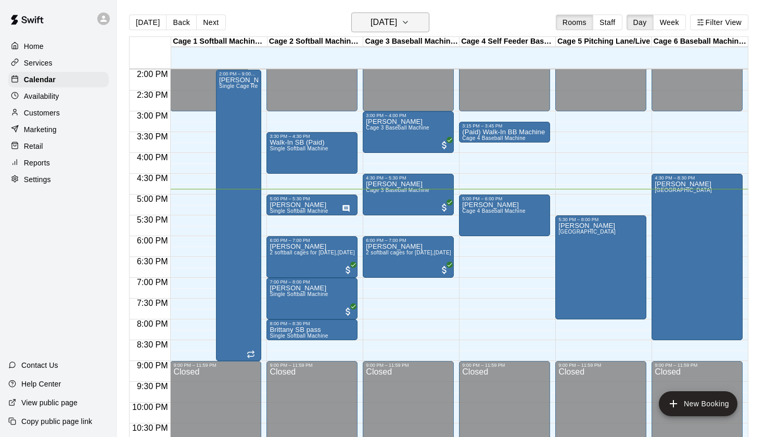
click at [424, 30] on button "[DATE]" at bounding box center [391, 22] width 78 height 20
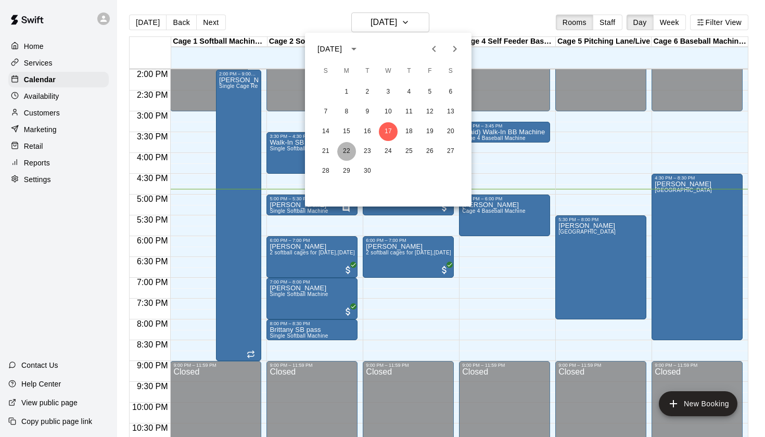
click at [350, 152] on button "22" at bounding box center [346, 151] width 19 height 19
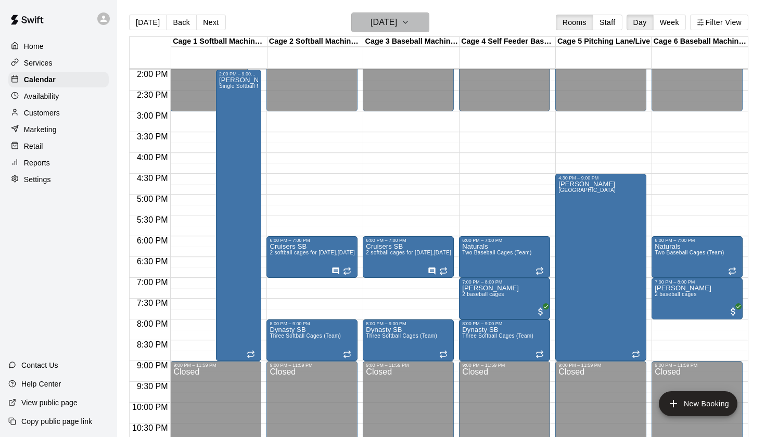
click at [393, 30] on button "Monday Sep 22" at bounding box center [391, 22] width 78 height 20
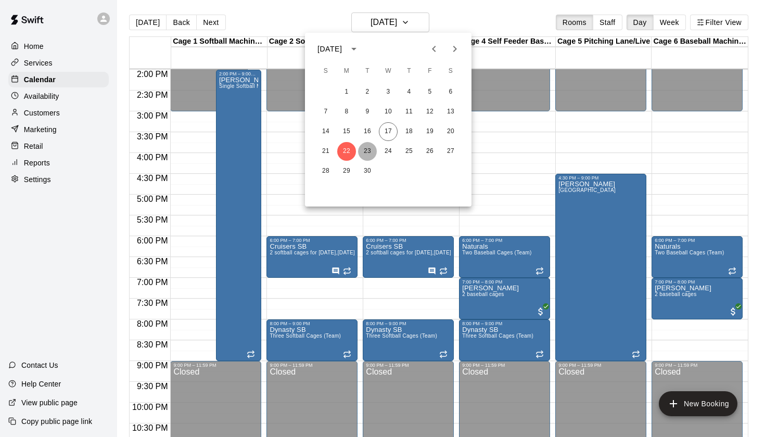
click at [371, 152] on button "23" at bounding box center [367, 151] width 19 height 19
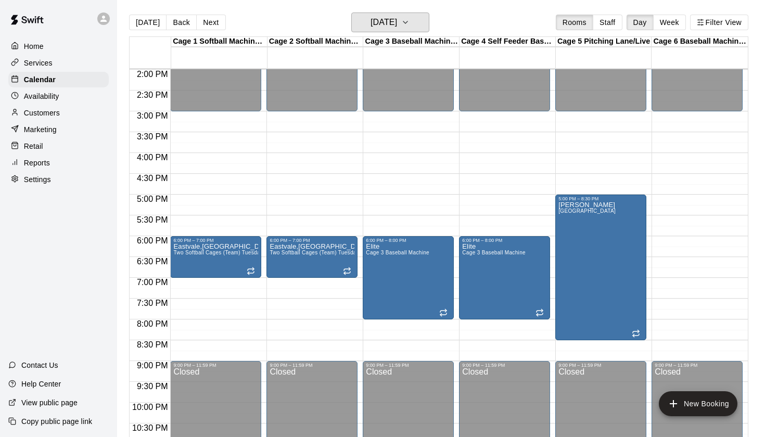
scroll to position [570, 0]
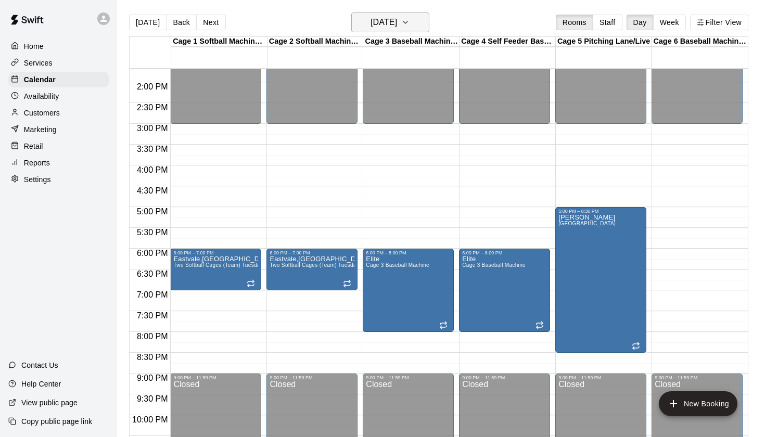
click at [397, 26] on h6 "Tuesday Sep 23" at bounding box center [384, 22] width 27 height 15
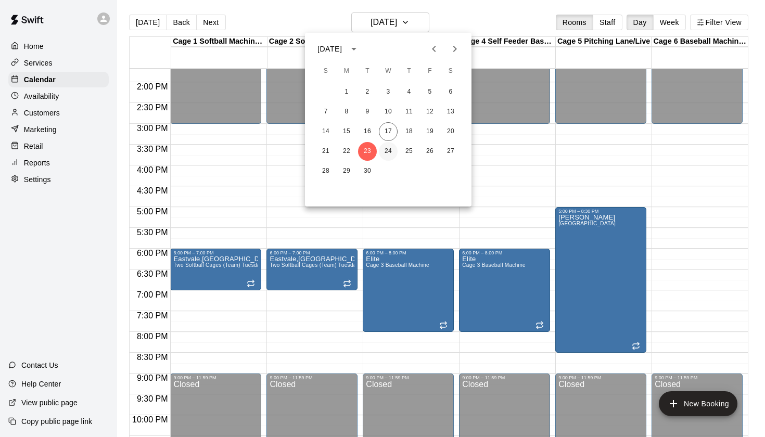
click at [392, 148] on button "24" at bounding box center [388, 151] width 19 height 19
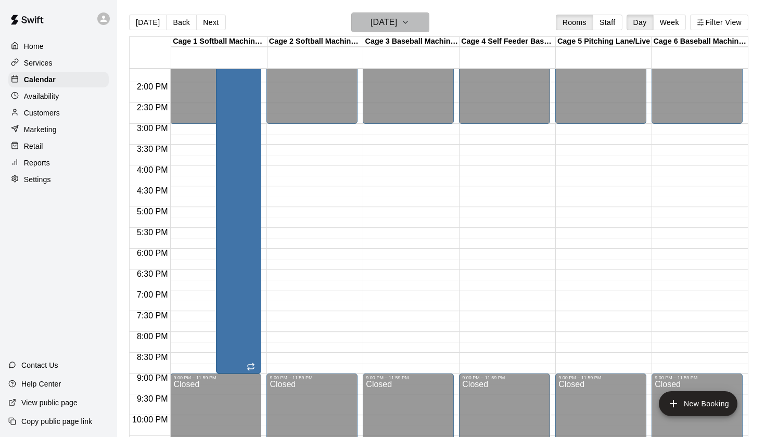
click at [397, 24] on h6 "Wednesday Sep 24" at bounding box center [384, 22] width 27 height 15
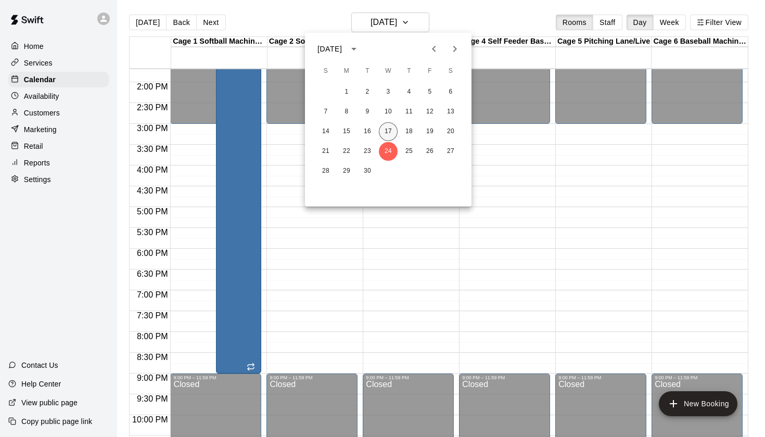
click at [390, 135] on button "17" at bounding box center [388, 131] width 19 height 19
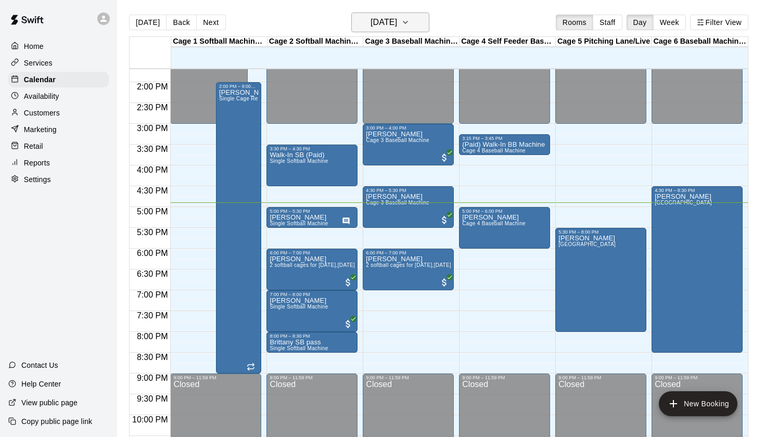
click at [392, 22] on h6 "[DATE]" at bounding box center [384, 22] width 27 height 15
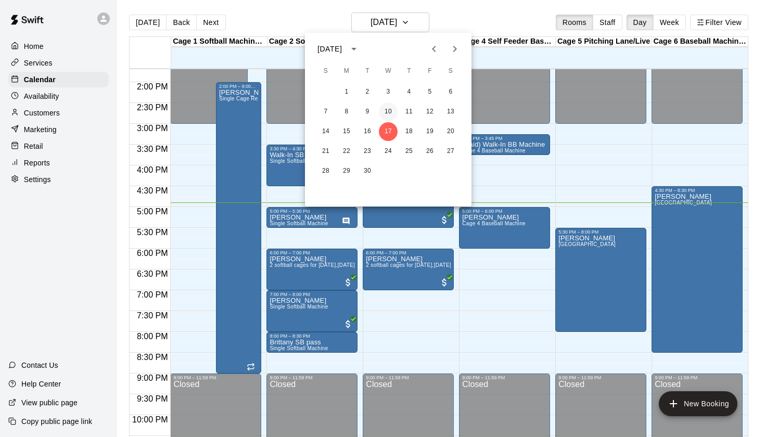
click at [389, 116] on button "10" at bounding box center [388, 112] width 19 height 19
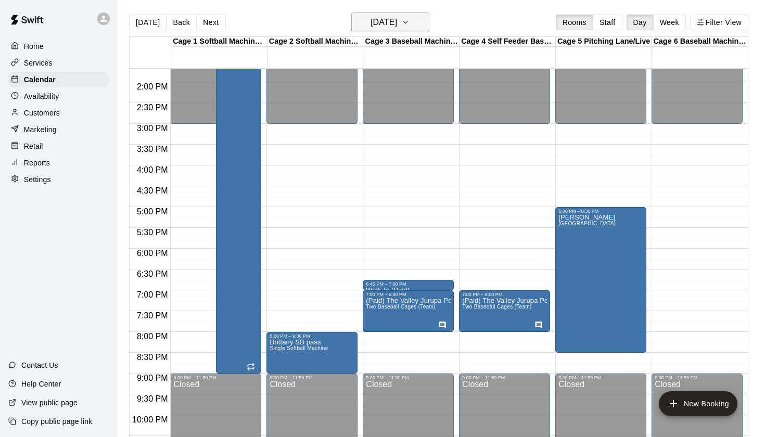
click at [397, 20] on h6 "Wednesday Sep 10" at bounding box center [384, 22] width 27 height 15
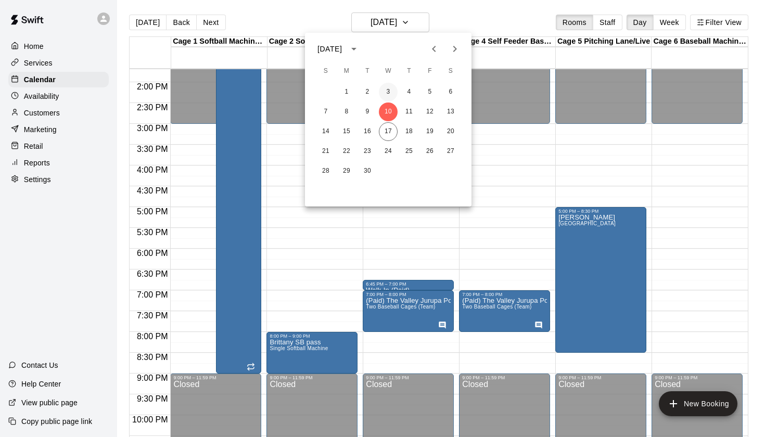
click at [386, 100] on button "3" at bounding box center [388, 92] width 19 height 19
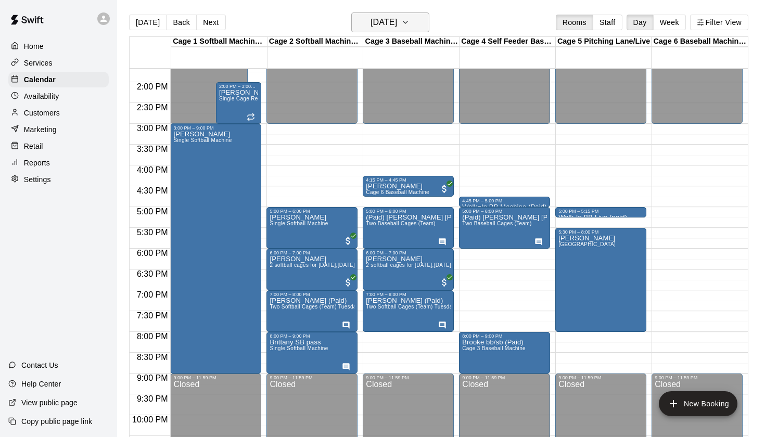
click at [397, 29] on h6 "Wednesday Sep 03" at bounding box center [384, 22] width 27 height 15
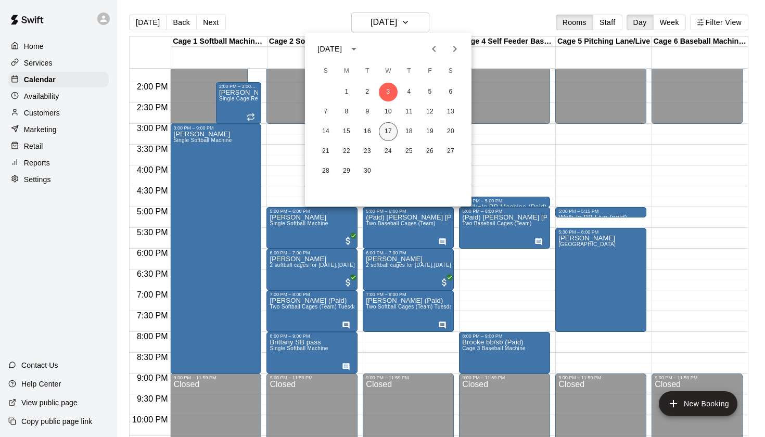
click at [389, 136] on button "17" at bounding box center [388, 131] width 19 height 19
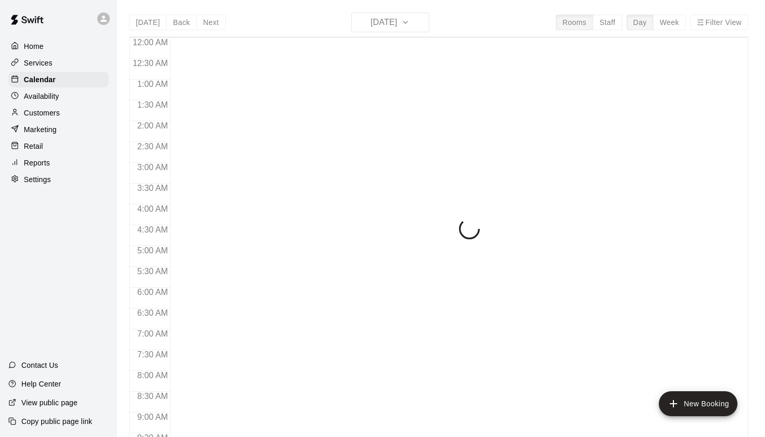
scroll to position [589, 0]
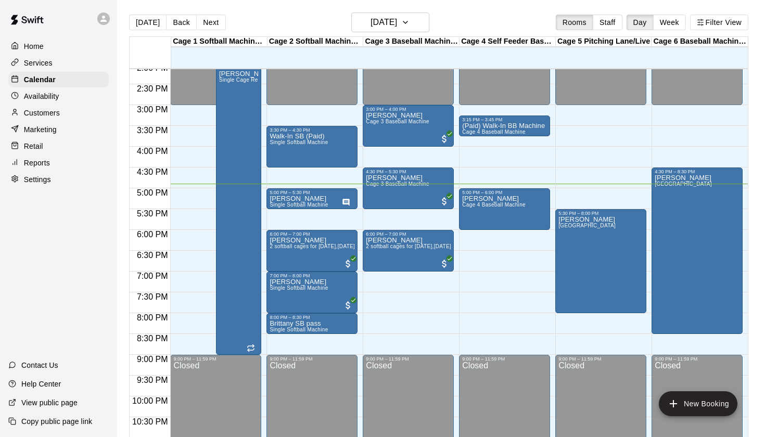
click at [397, 33] on div "[DATE] Back [DATE][DATE] Rooms Staff Day Week Filter View" at bounding box center [439, 24] width 620 height 24
click at [397, 29] on h6 "[DATE]" at bounding box center [384, 22] width 27 height 15
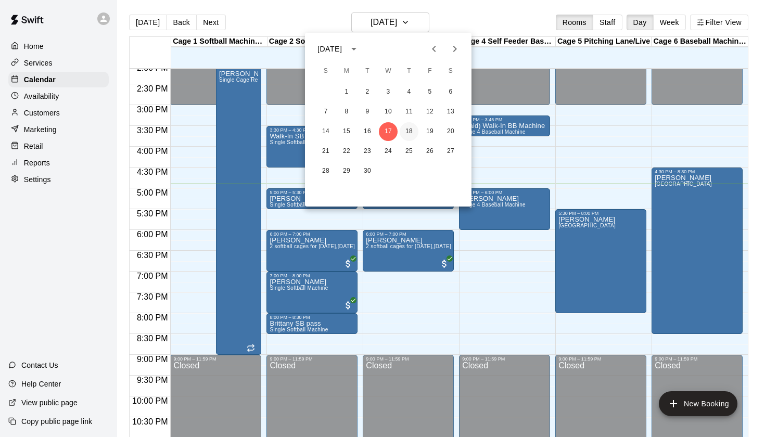
click at [408, 137] on button "18" at bounding box center [409, 131] width 19 height 19
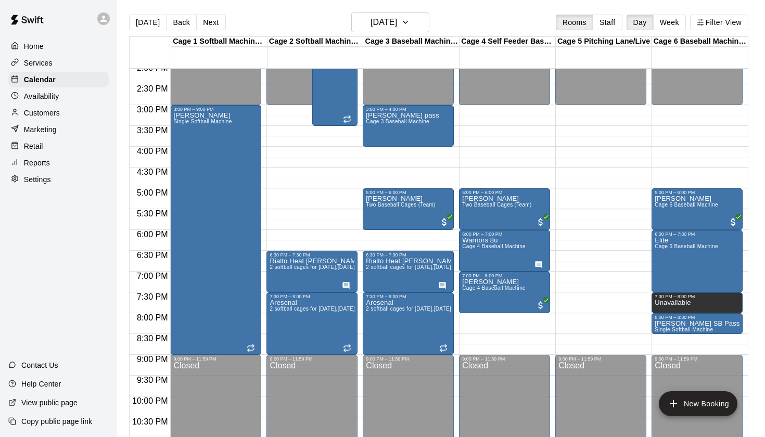
click at [501, 17] on div "Today Back Next Thursday Sep 18 Rooms Staff Day Week Filter View" at bounding box center [439, 24] width 620 height 24
click at [410, 17] on icon "button" at bounding box center [405, 22] width 8 height 12
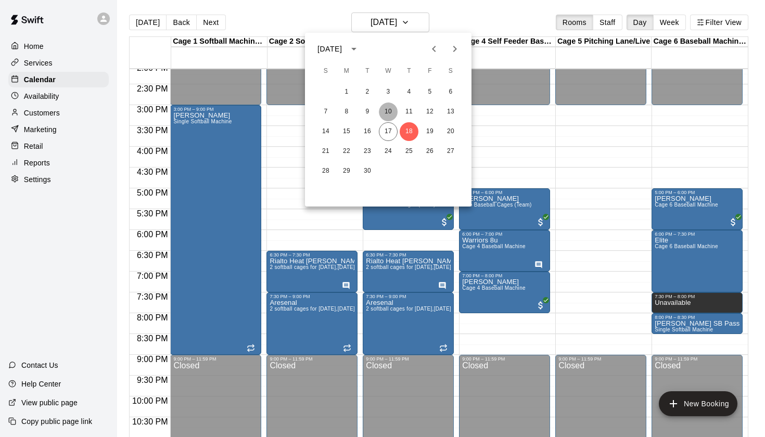
click at [391, 114] on button "10" at bounding box center [388, 112] width 19 height 19
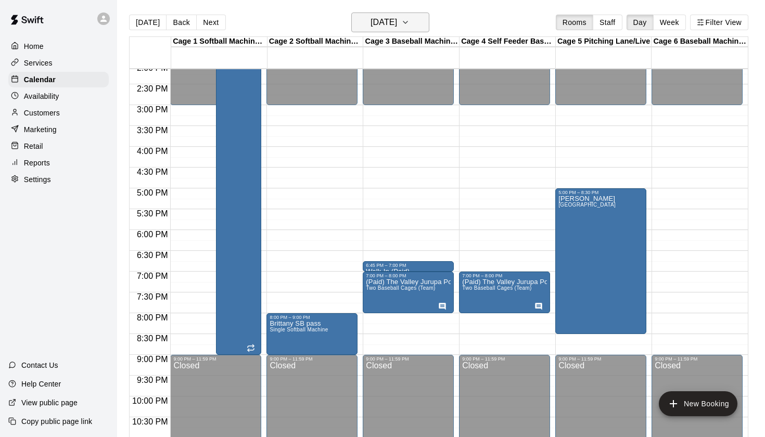
click at [397, 23] on h6 "[DATE]" at bounding box center [384, 22] width 27 height 15
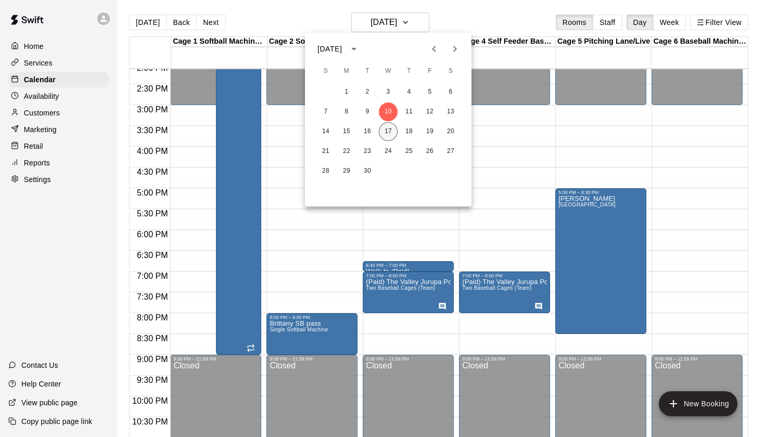
click at [393, 130] on button "17" at bounding box center [388, 131] width 19 height 19
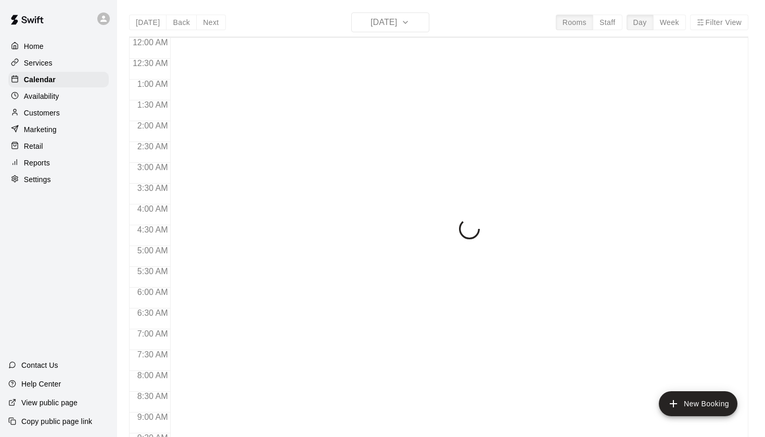
scroll to position [589, 0]
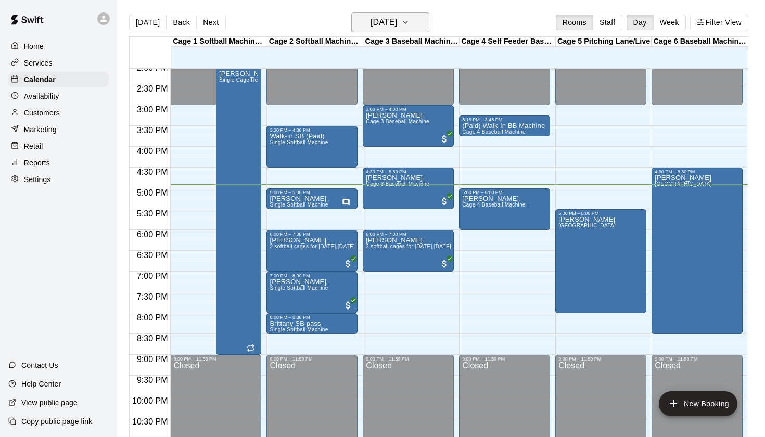
click at [397, 24] on h6 "[DATE]" at bounding box center [384, 22] width 27 height 15
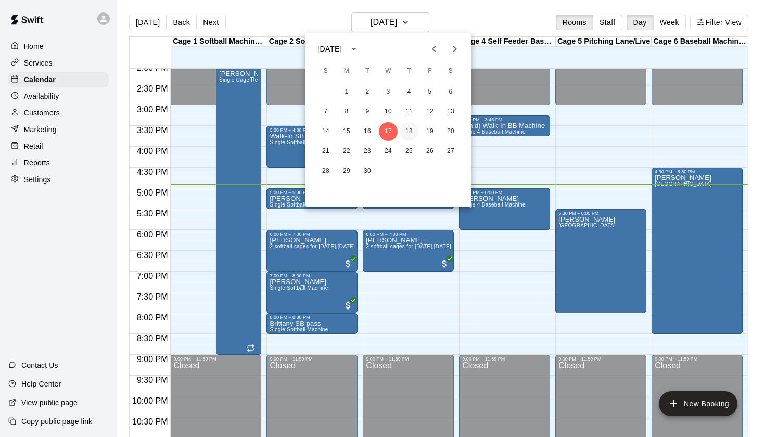
click at [410, 134] on button "18" at bounding box center [409, 131] width 19 height 19
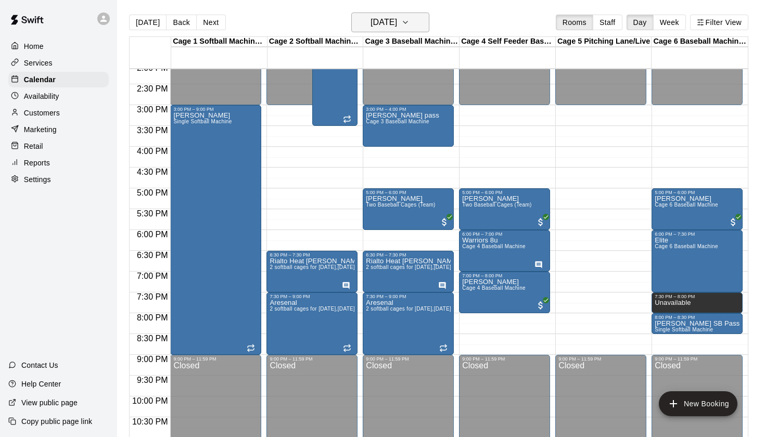
click at [385, 16] on h6 "[DATE]" at bounding box center [384, 22] width 27 height 15
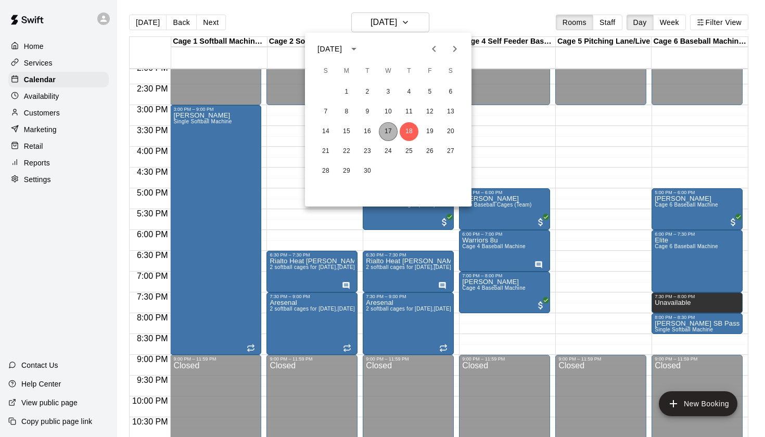
click at [391, 132] on button "17" at bounding box center [388, 131] width 19 height 19
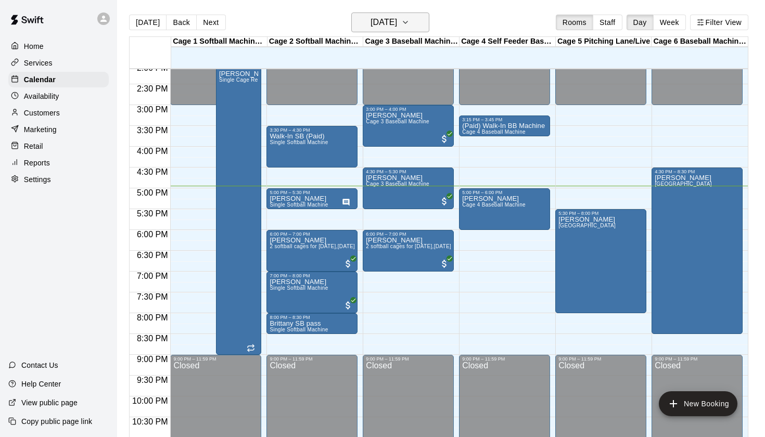
click at [389, 28] on h6 "[DATE]" at bounding box center [384, 22] width 27 height 15
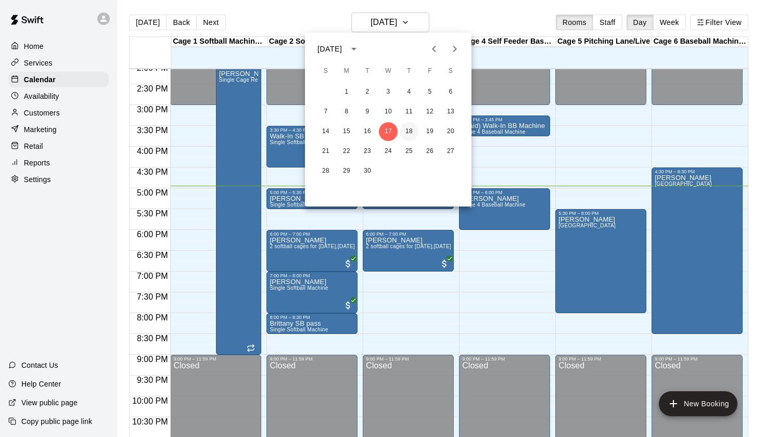
click at [410, 129] on button "18" at bounding box center [409, 131] width 19 height 19
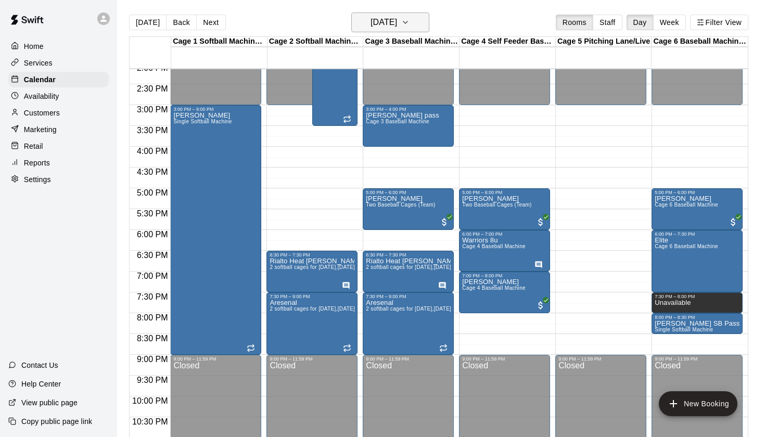
click at [388, 29] on h6 "[DATE]" at bounding box center [384, 22] width 27 height 15
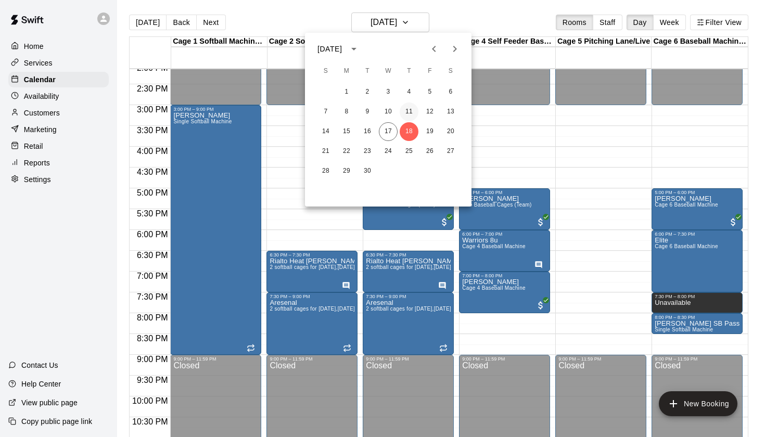
click at [410, 108] on button "11" at bounding box center [409, 112] width 19 height 19
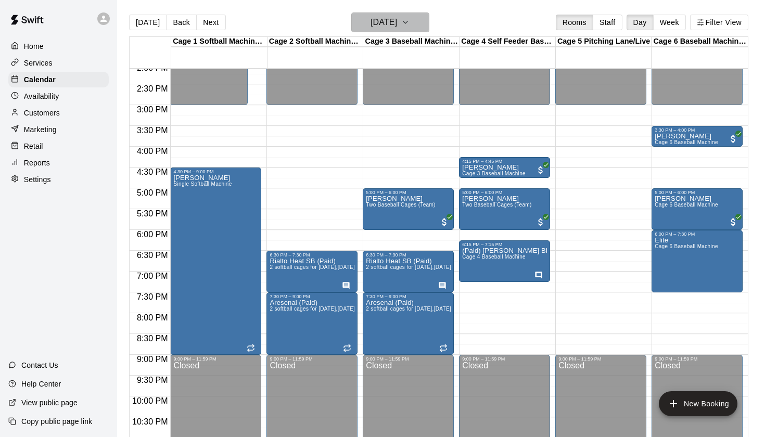
click at [397, 29] on h6 "[DATE]" at bounding box center [384, 22] width 27 height 15
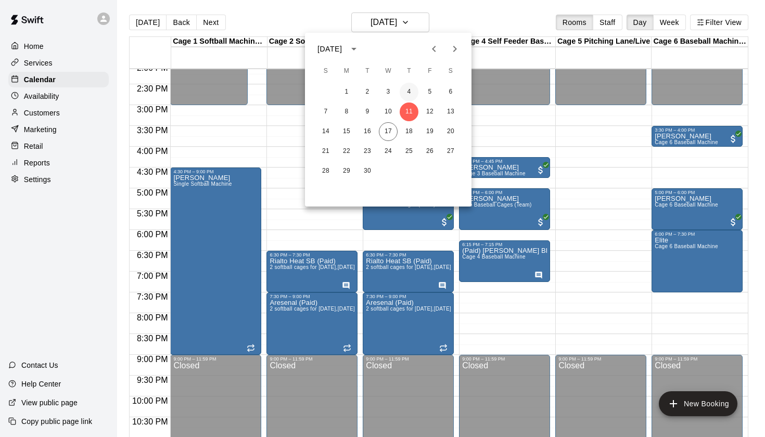
click at [408, 91] on button "4" at bounding box center [409, 92] width 19 height 19
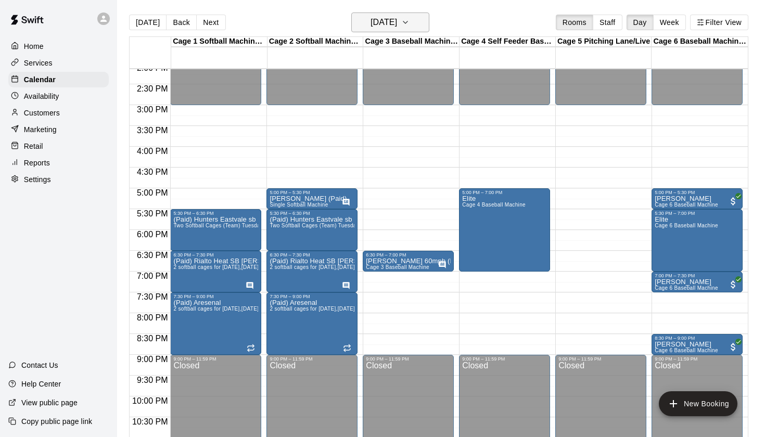
click at [397, 21] on h6 "[DATE]" at bounding box center [384, 22] width 27 height 15
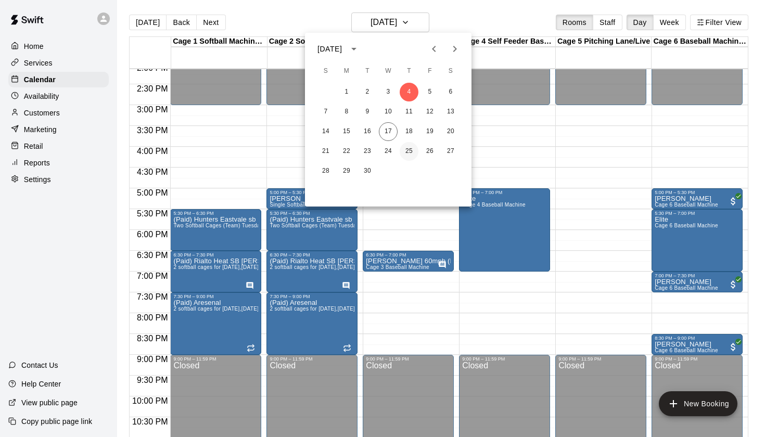
click at [409, 152] on button "25" at bounding box center [409, 151] width 19 height 19
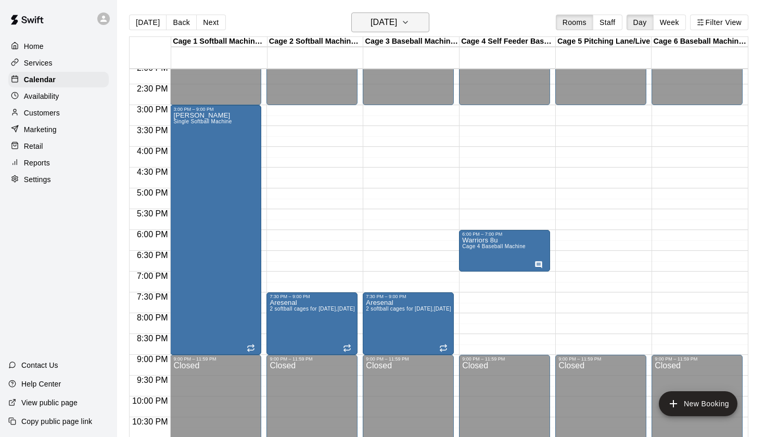
click at [397, 26] on h6 "[DATE]" at bounding box center [384, 22] width 27 height 15
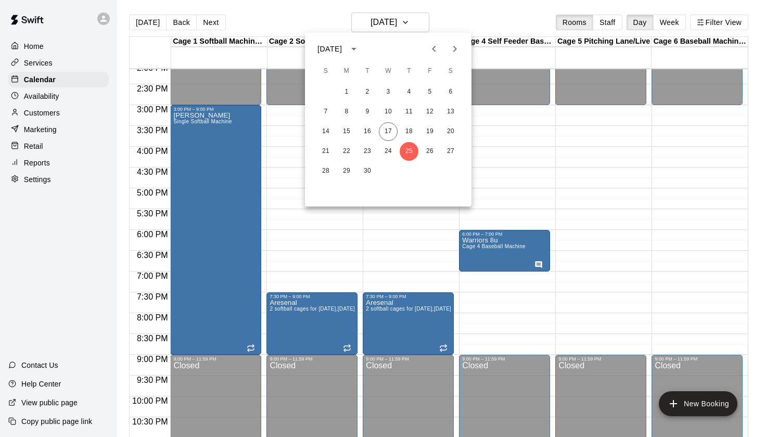
click at [433, 54] on icon "Previous month" at bounding box center [434, 49] width 12 height 12
click at [407, 150] on button "21" at bounding box center [409, 151] width 19 height 19
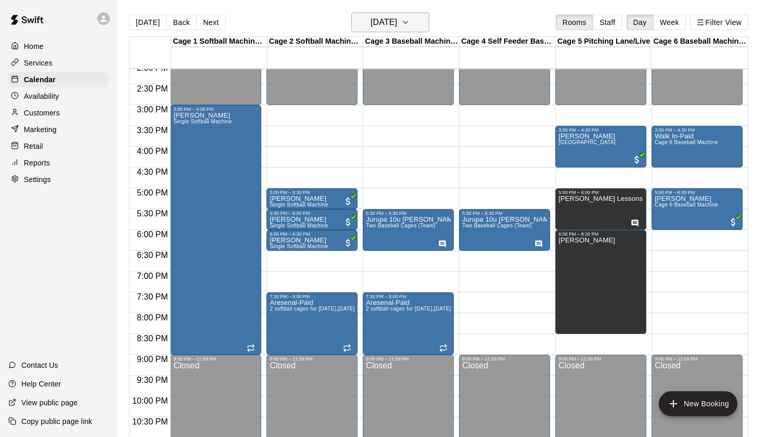
click at [397, 28] on h6 "[DATE]" at bounding box center [384, 22] width 27 height 15
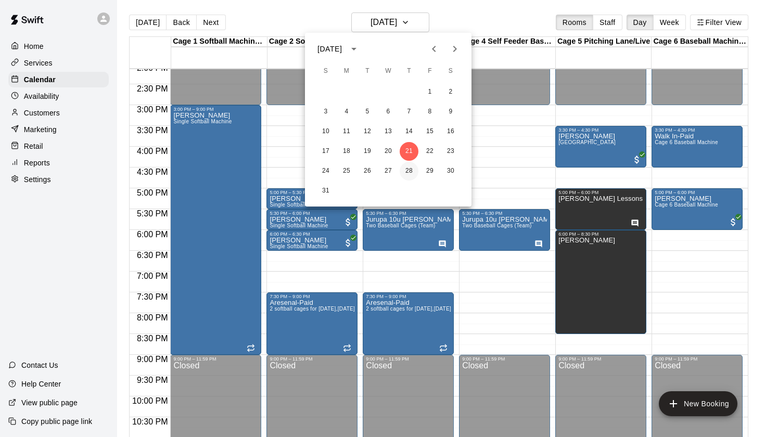
click at [409, 170] on button "28" at bounding box center [409, 171] width 19 height 19
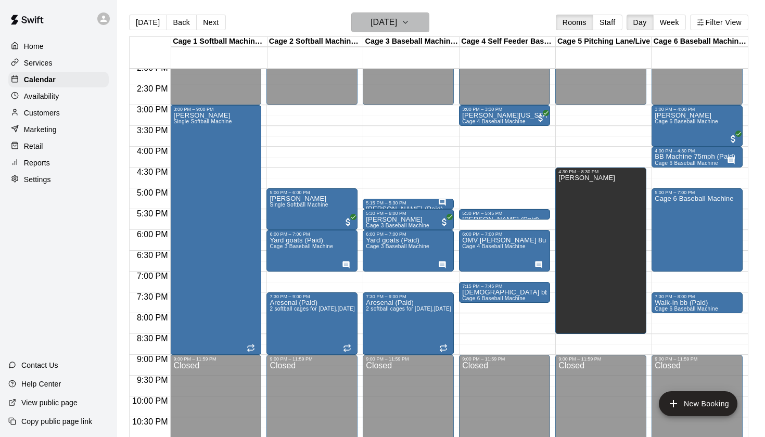
click at [397, 17] on h6 "[DATE]" at bounding box center [384, 22] width 27 height 15
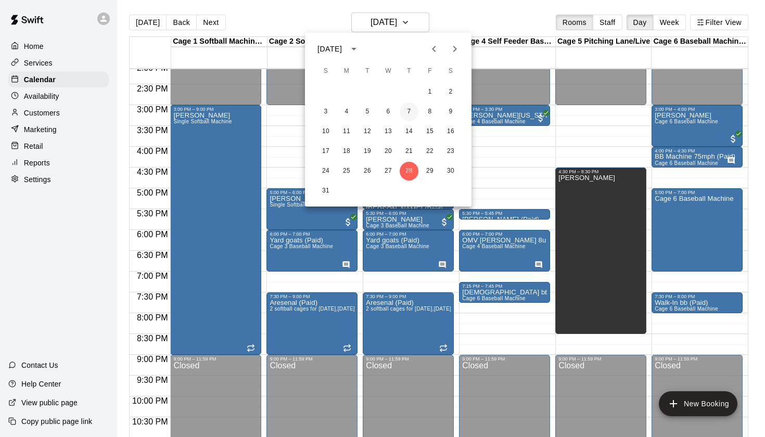
click at [412, 109] on button "7" at bounding box center [409, 112] width 19 height 19
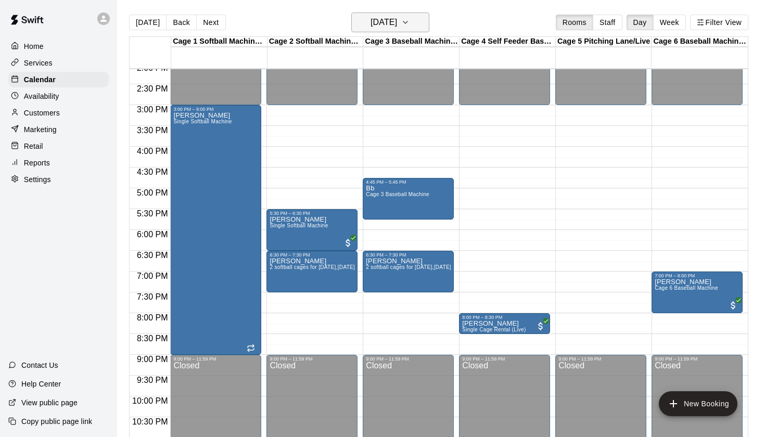
click at [397, 26] on h6 "[DATE]" at bounding box center [384, 22] width 27 height 15
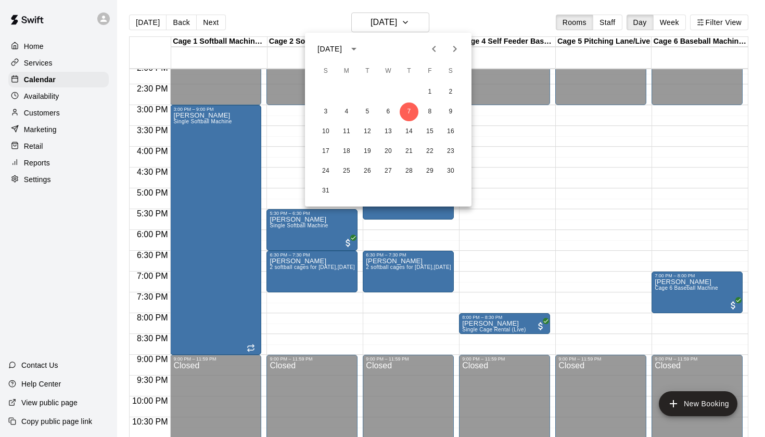
click at [456, 53] on icon "Next month" at bounding box center [455, 49] width 12 height 12
click at [414, 131] on button "18" at bounding box center [409, 131] width 19 height 19
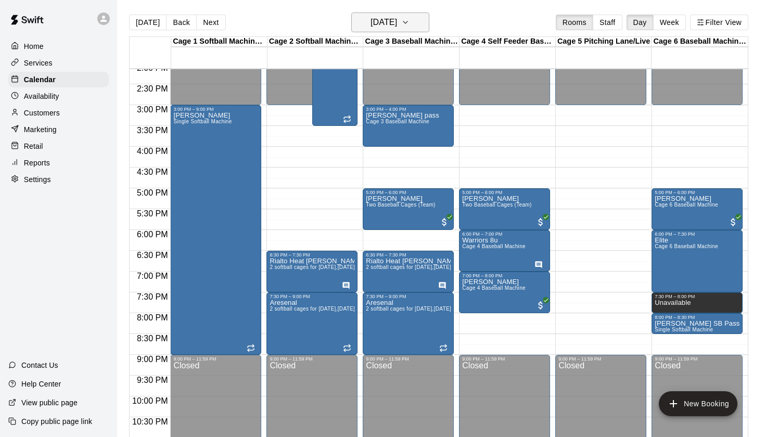
click at [415, 20] on button "[DATE]" at bounding box center [391, 22] width 78 height 20
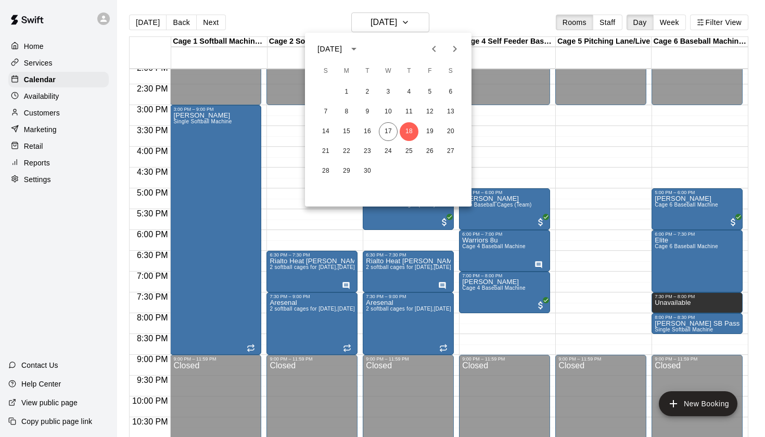
click at [465, 14] on div at bounding box center [382, 218] width 765 height 437
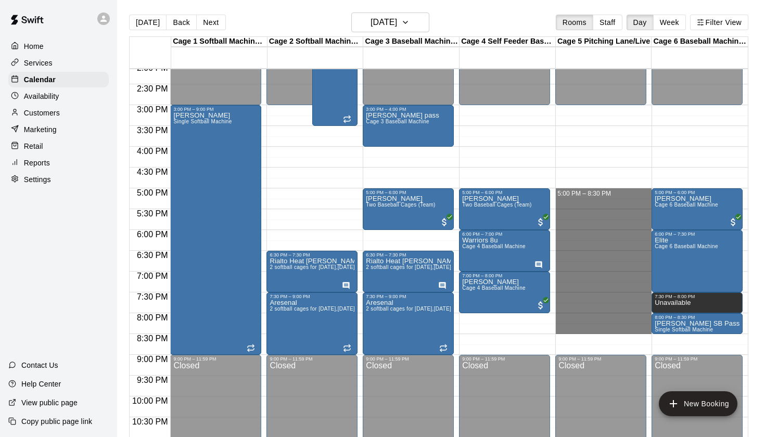
drag, startPoint x: 559, startPoint y: 190, endPoint x: 554, endPoint y: 332, distance: 142.3
click at [554, 332] on div "12:00 AM 12:30 AM 1:00 AM 1:30 AM 2:00 AM 2:30 AM 3:00 AM 3:30 AM 4:00 AM 4:30 …" at bounding box center [439, 258] width 619 height 381
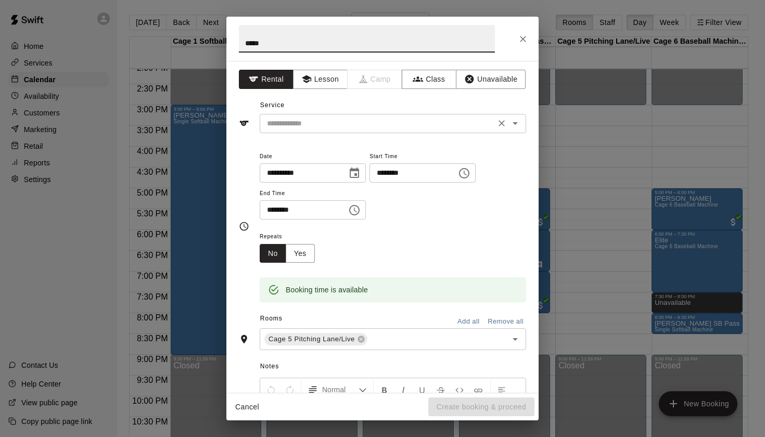
click at [516, 122] on icon "Open" at bounding box center [515, 123] width 5 height 3
type input "*****"
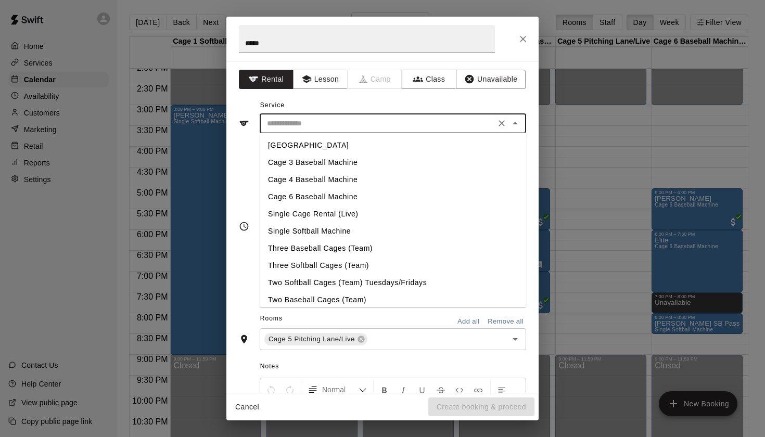
click at [332, 144] on li "[GEOGRAPHIC_DATA]" at bounding box center [393, 145] width 267 height 17
type input "**********"
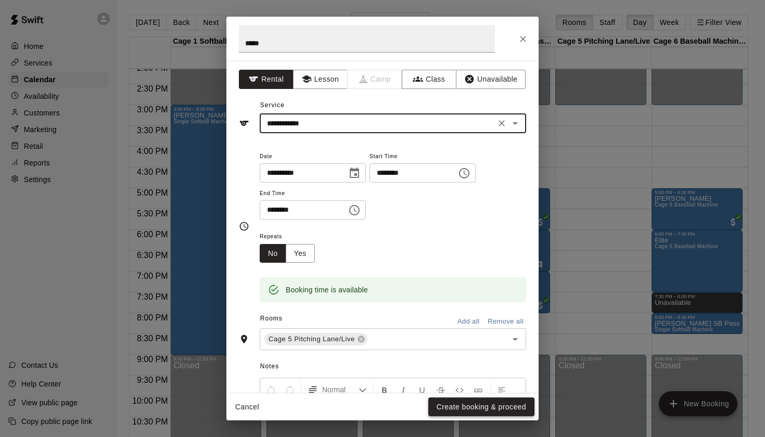
click at [493, 410] on button "Create booking & proceed" at bounding box center [482, 407] width 106 height 19
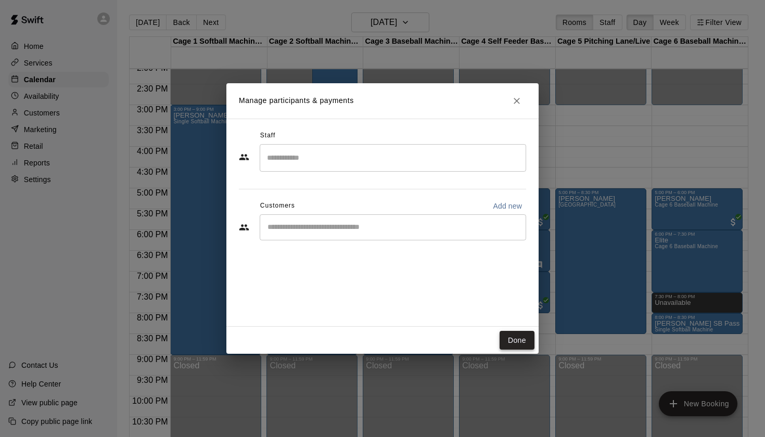
click at [514, 345] on button "Done" at bounding box center [517, 340] width 35 height 19
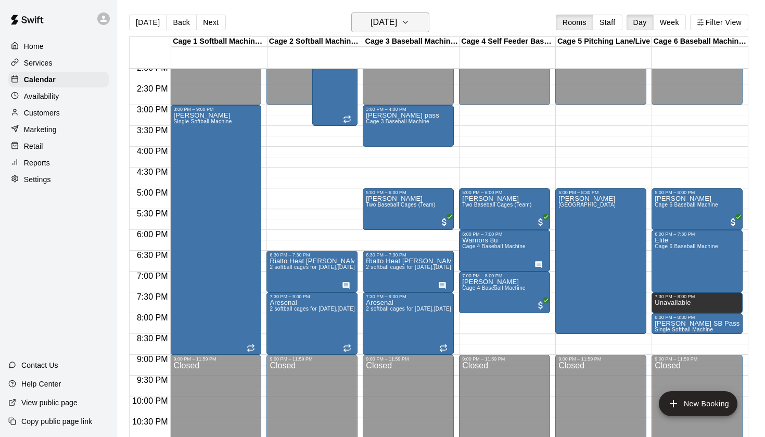
click at [378, 27] on h6 "[DATE]" at bounding box center [384, 22] width 27 height 15
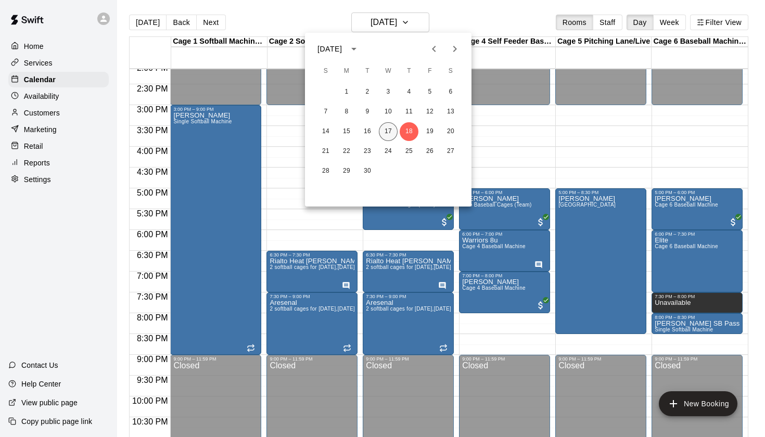
click at [387, 130] on button "17" at bounding box center [388, 131] width 19 height 19
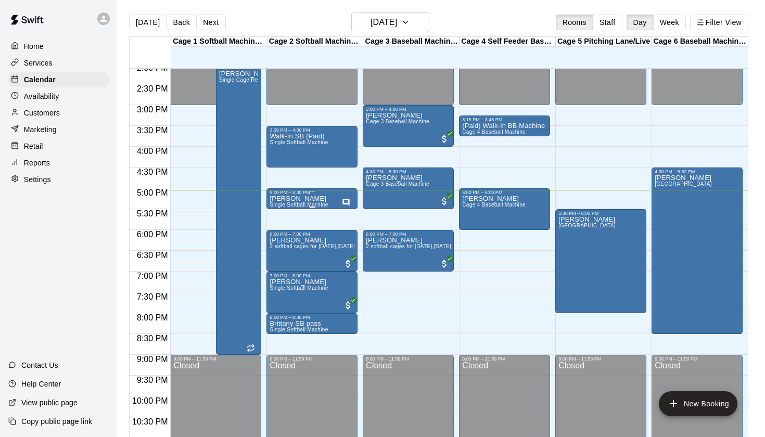
click at [305, 198] on div "[PERSON_NAME] Single Softball Machine" at bounding box center [299, 413] width 58 height 437
click at [277, 204] on icon "edit" at bounding box center [280, 206] width 12 height 12
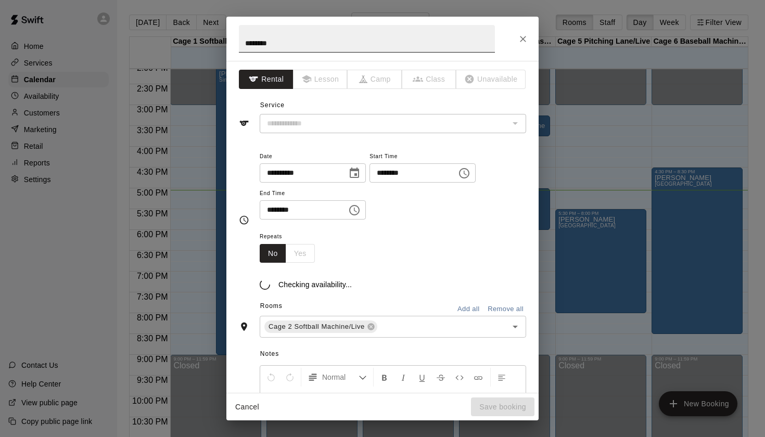
type input "**********"
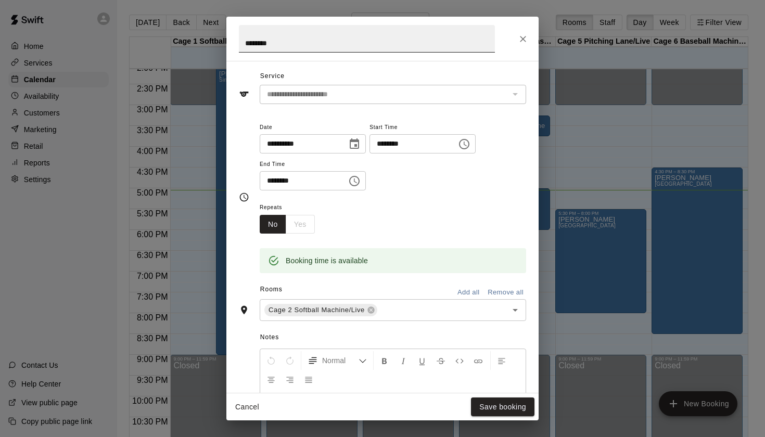
click at [242, 45] on input "********" at bounding box center [367, 39] width 256 height 28
type input "**********"
click at [534, 43] on div "**********" at bounding box center [383, 39] width 312 height 44
click at [524, 41] on icon "Close" at bounding box center [523, 39] width 10 height 10
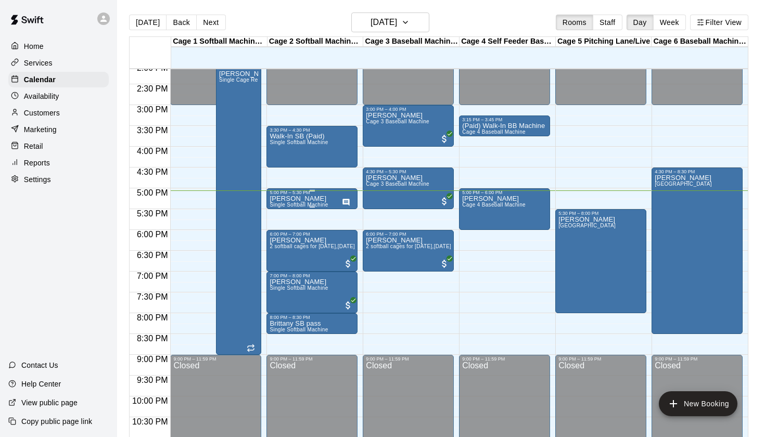
click at [298, 202] on div "[PERSON_NAME] Single Softball Machine" at bounding box center [299, 413] width 58 height 437
click at [283, 254] on icon "delete" at bounding box center [280, 256] width 7 height 9
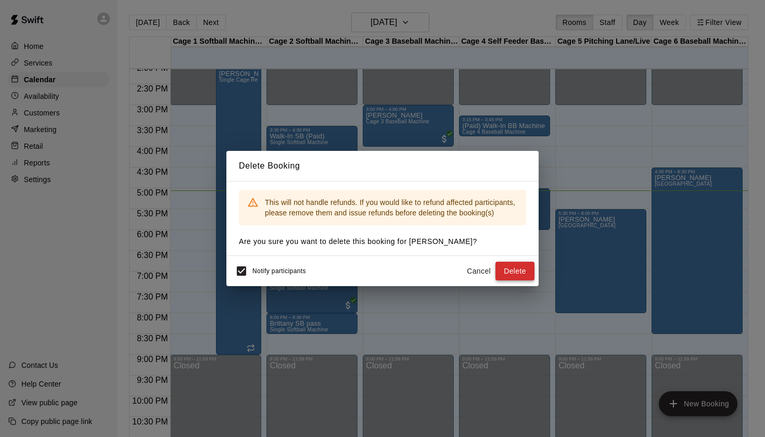
click at [516, 278] on button "Delete" at bounding box center [515, 271] width 39 height 19
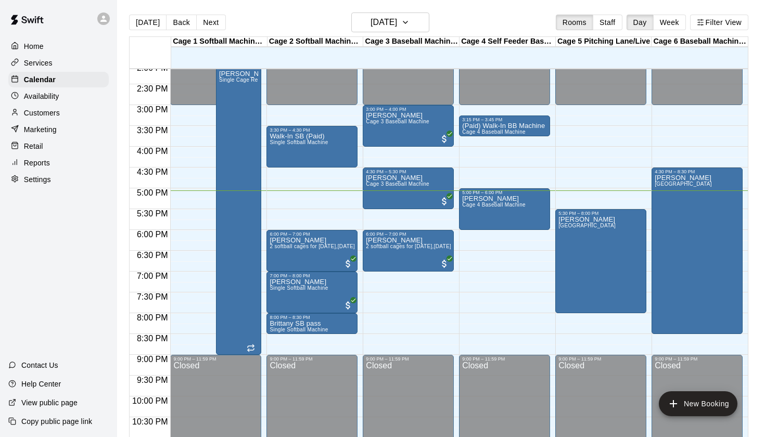
click at [516, 12] on div "[DATE] Back [DATE][DATE] Rooms Staff Day Week Filter View" at bounding box center [439, 24] width 620 height 24
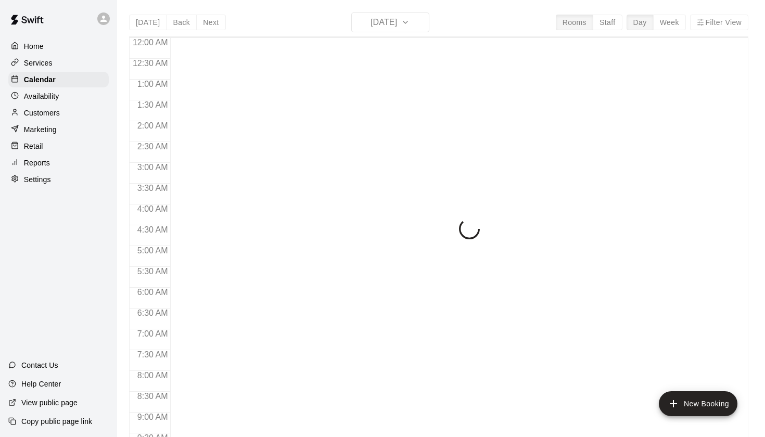
scroll to position [589, 0]
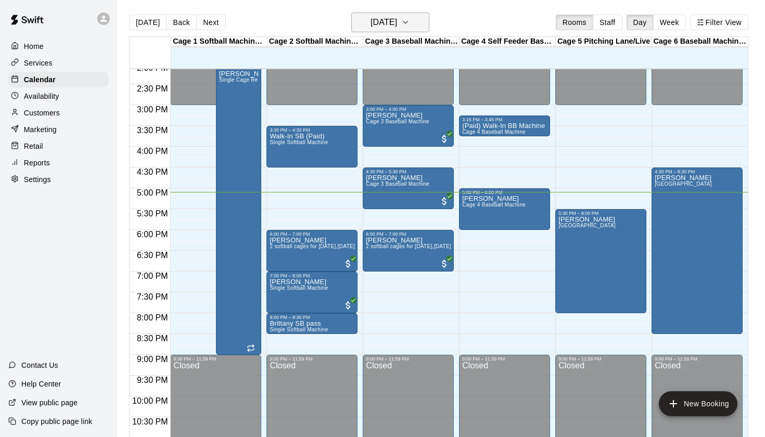
click at [397, 24] on h6 "[DATE]" at bounding box center [384, 22] width 27 height 15
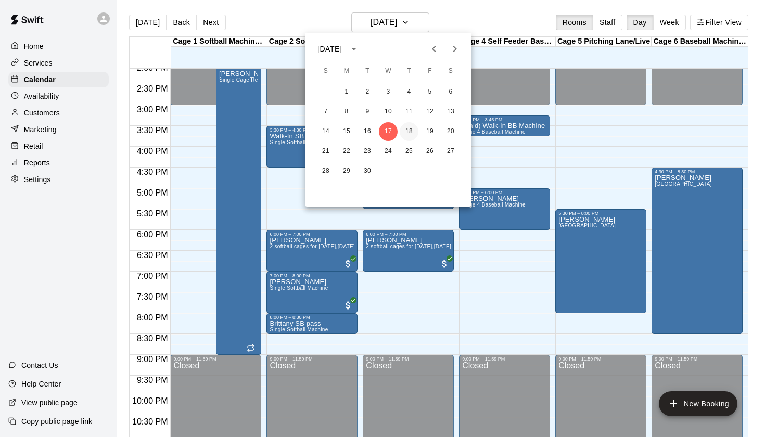
click at [408, 133] on button "18" at bounding box center [409, 131] width 19 height 19
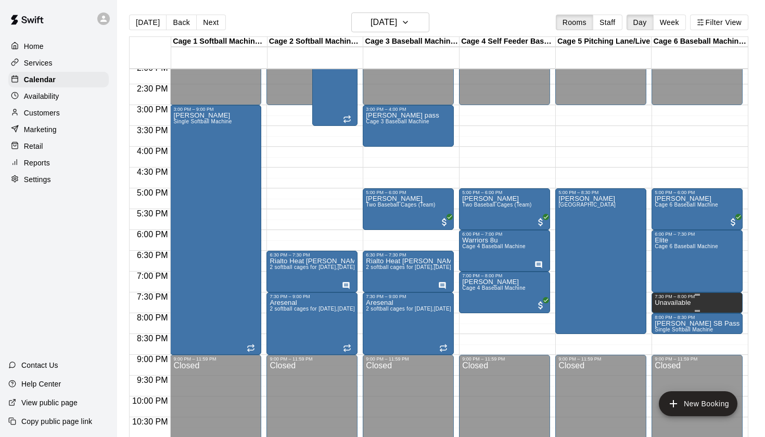
click at [689, 303] on p "Unavailable" at bounding box center [673, 303] width 36 height 0
click at [664, 338] on icon "delete" at bounding box center [665, 339] width 7 height 9
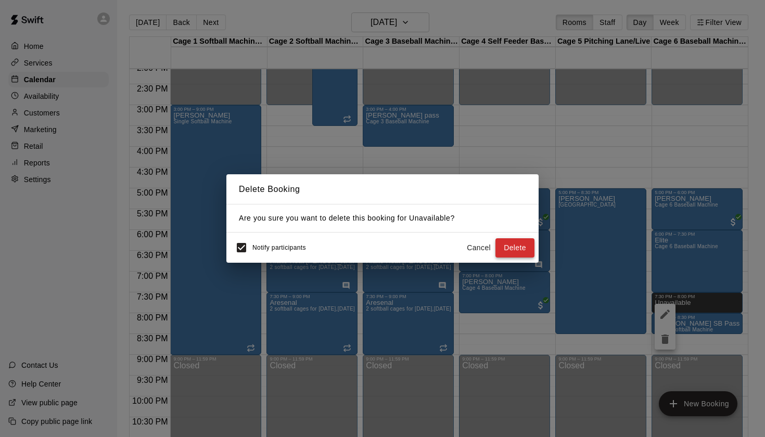
click at [523, 249] on button "Delete" at bounding box center [515, 248] width 39 height 19
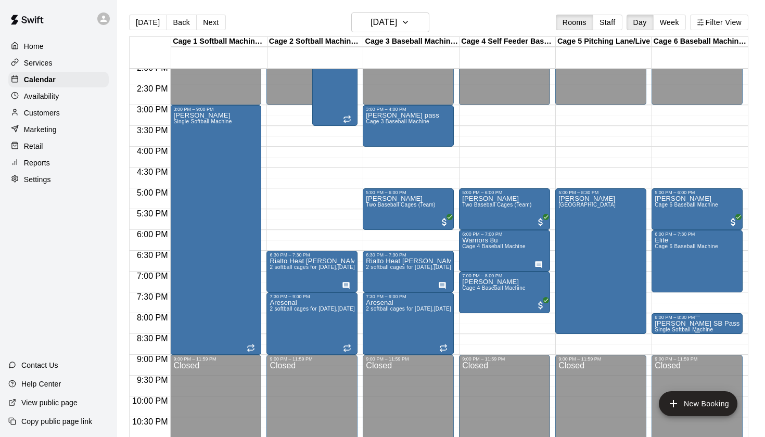
click at [666, 381] on icon "delete" at bounding box center [665, 380] width 7 height 9
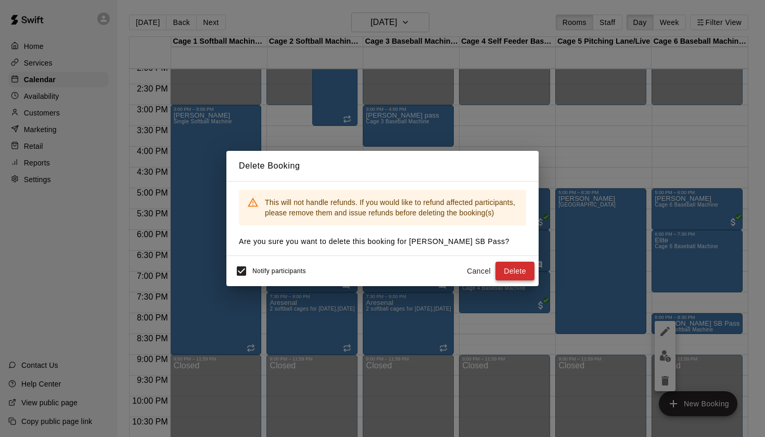
click at [513, 271] on button "Delete" at bounding box center [515, 271] width 39 height 19
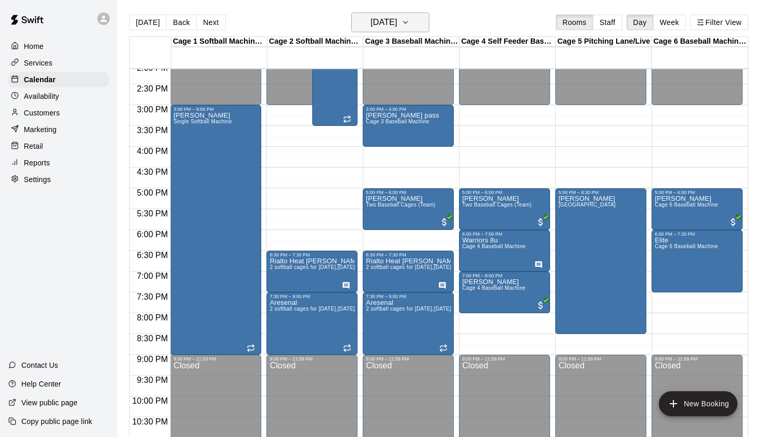
click at [397, 23] on h6 "[DATE]" at bounding box center [384, 22] width 27 height 15
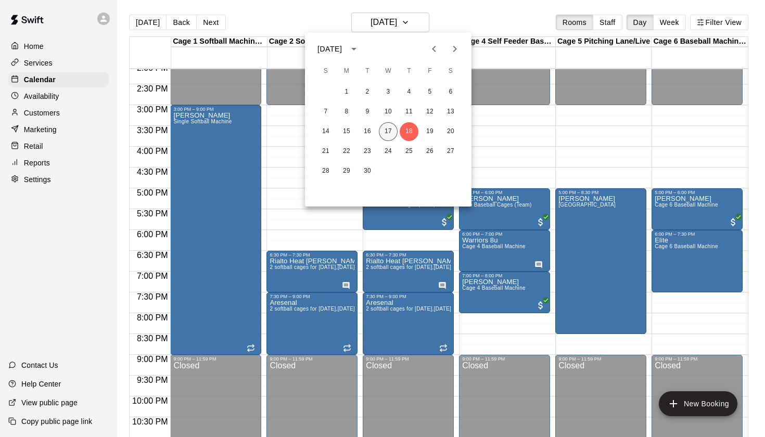
click at [390, 130] on button "17" at bounding box center [388, 131] width 19 height 19
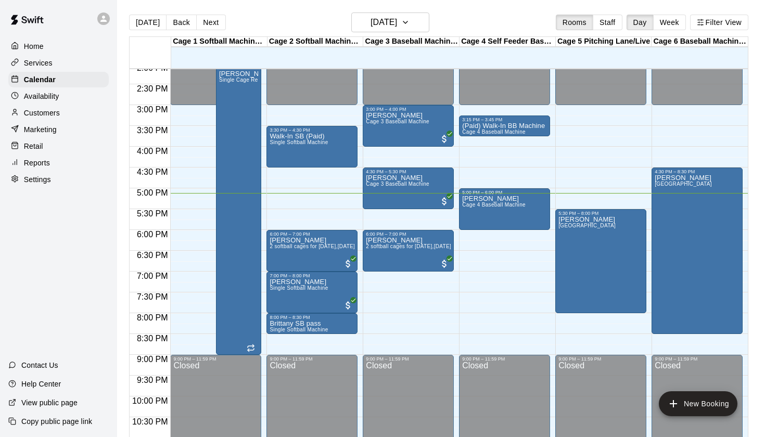
click at [456, 17] on div "Today Back Next Wednesday Sep 17 Rooms Staff Day Week Filter View" at bounding box center [439, 24] width 620 height 24
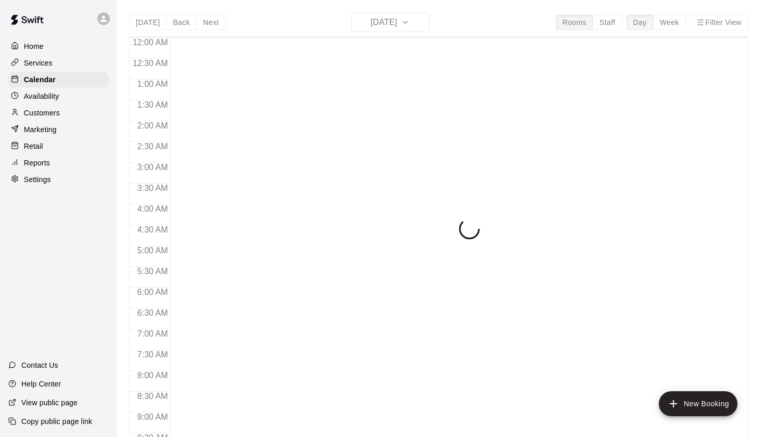
scroll to position [589, 0]
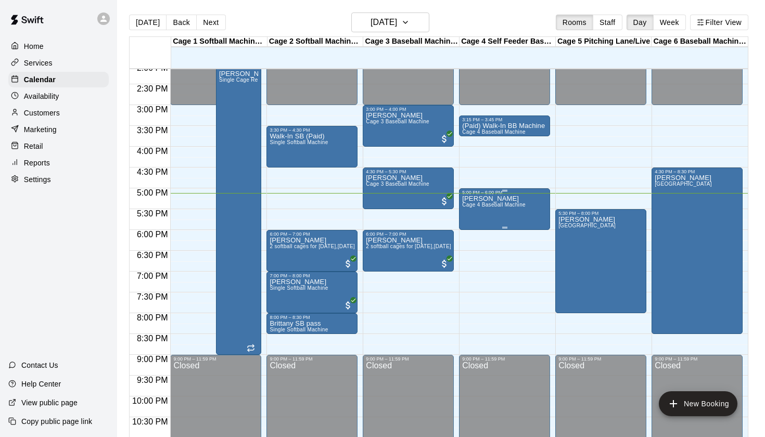
click at [497, 218] on div "[PERSON_NAME] 4 Baseball Machine" at bounding box center [494, 413] width 64 height 437
click at [473, 211] on icon "edit" at bounding box center [473, 206] width 12 height 12
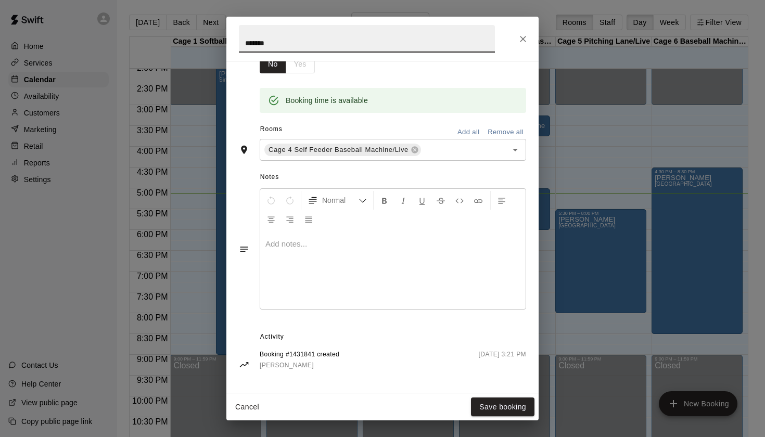
scroll to position [189, 0]
click at [522, 38] on icon "Close" at bounding box center [523, 39] width 10 height 10
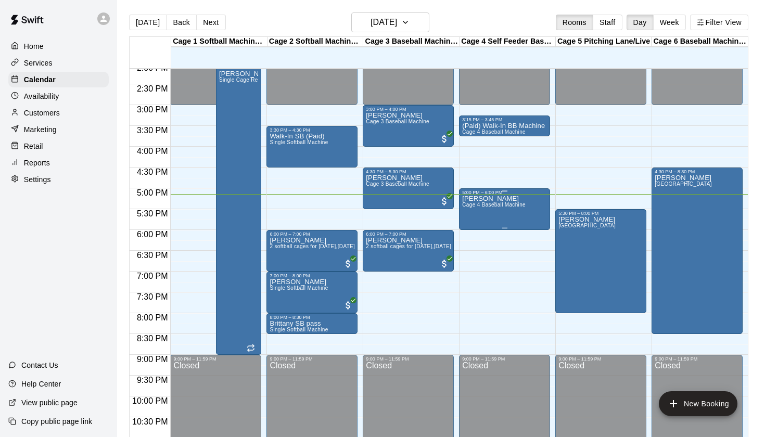
click at [494, 207] on span "Cage 4 Baseball Machine" at bounding box center [494, 205] width 64 height 6
click at [471, 202] on div at bounding box center [382, 218] width 765 height 437
click at [475, 208] on span "Cage 4 Baseball Machine" at bounding box center [494, 205] width 64 height 6
click at [476, 218] on icon "edit" at bounding box center [473, 213] width 12 height 12
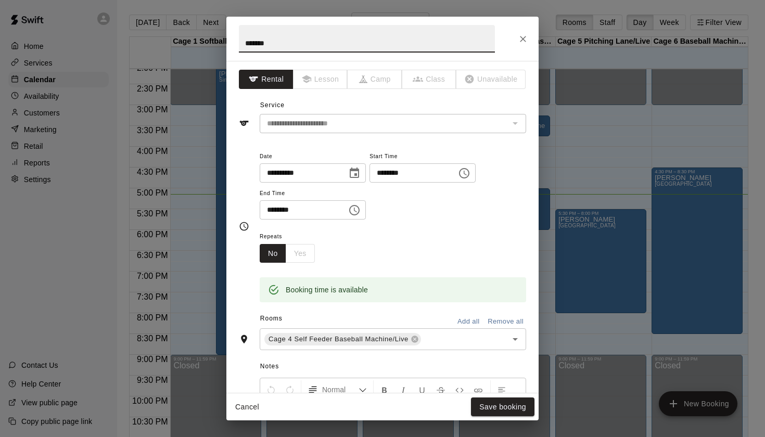
click at [245, 46] on input "*******" at bounding box center [367, 39] width 256 height 28
type input "**********"
click at [520, 415] on button "Save booking" at bounding box center [503, 407] width 64 height 19
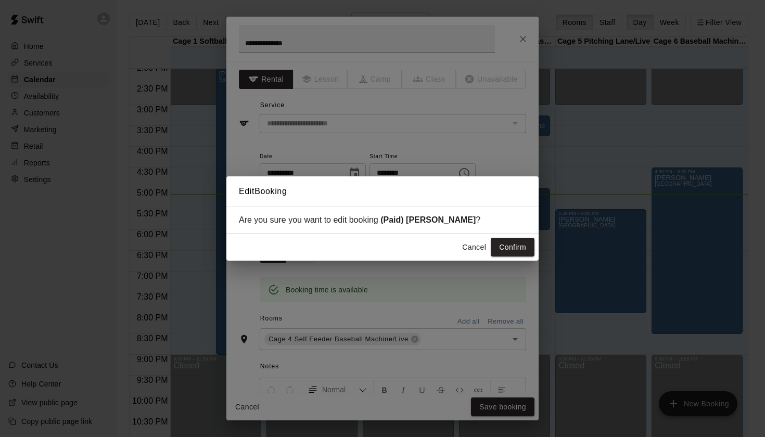
click at [507, 235] on div "Cancel Confirm" at bounding box center [383, 248] width 312 height 28
click at [507, 243] on button "Confirm" at bounding box center [513, 247] width 44 height 19
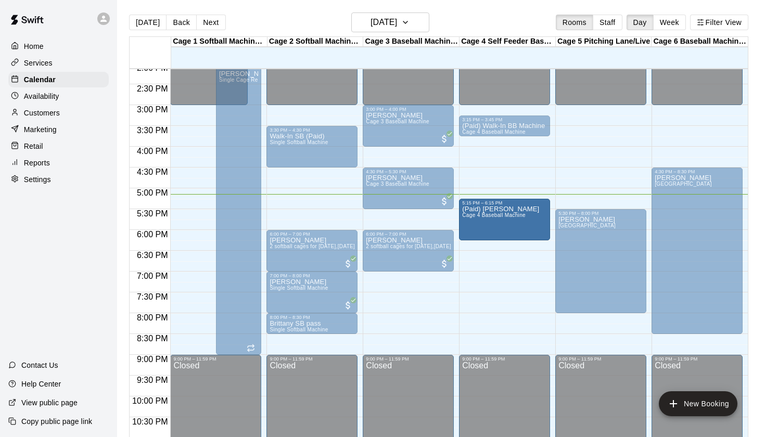
drag, startPoint x: 496, startPoint y: 203, endPoint x: 496, endPoint y: 216, distance: 13.5
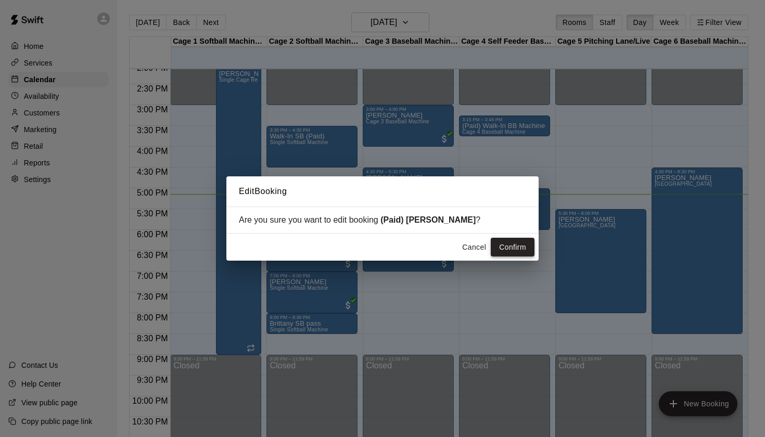
click at [507, 246] on button "Confirm" at bounding box center [513, 247] width 44 height 19
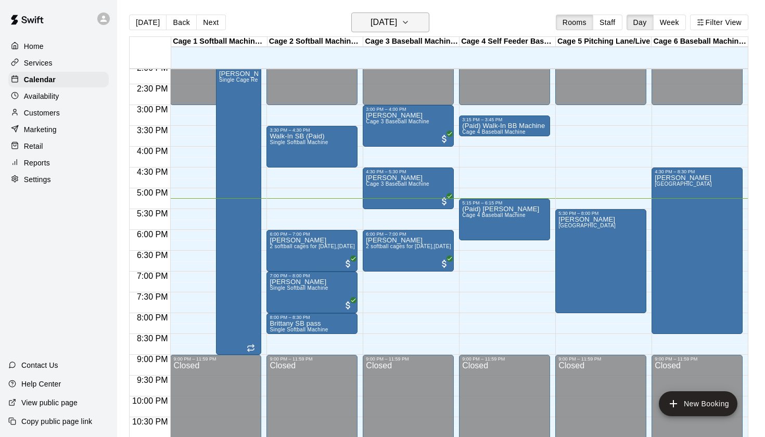
click at [397, 28] on h6 "[DATE]" at bounding box center [384, 22] width 27 height 15
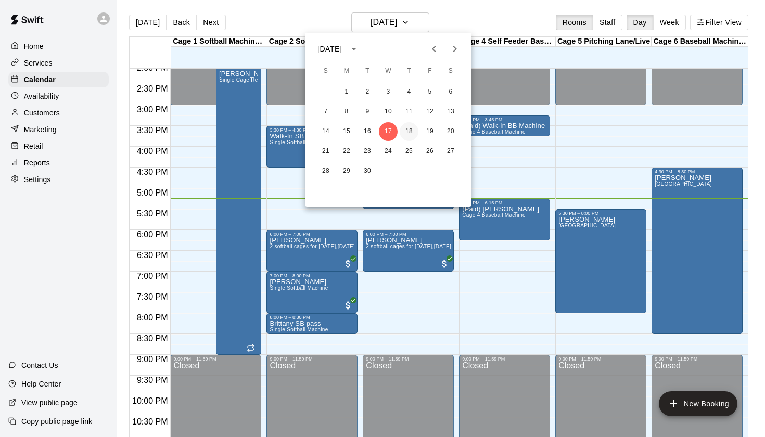
click at [410, 128] on button "18" at bounding box center [409, 131] width 19 height 19
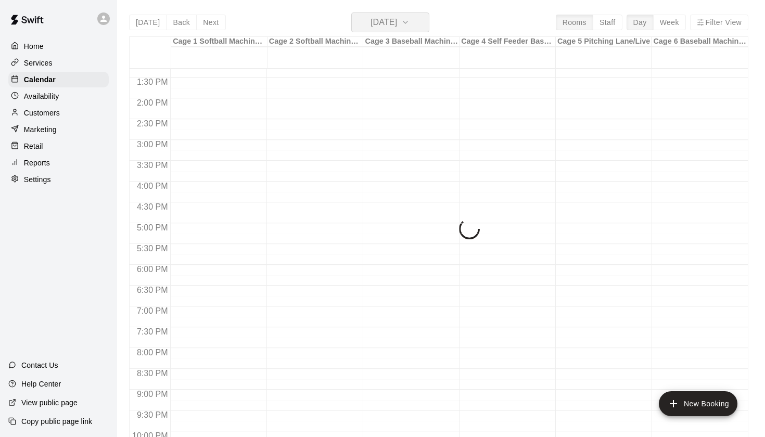
scroll to position [536, 0]
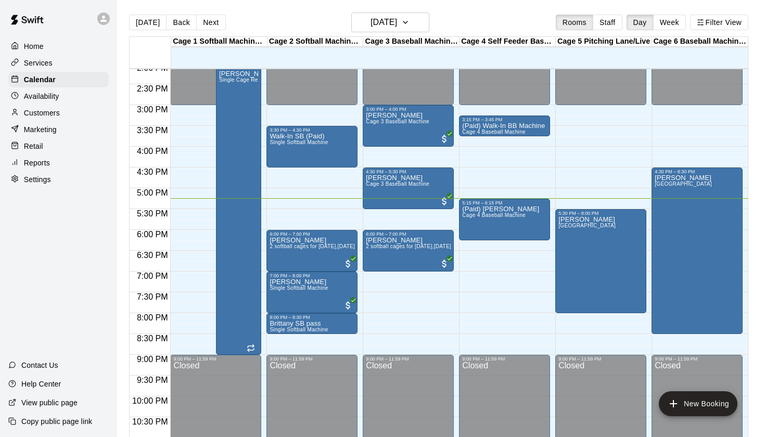
scroll to position [556, 0]
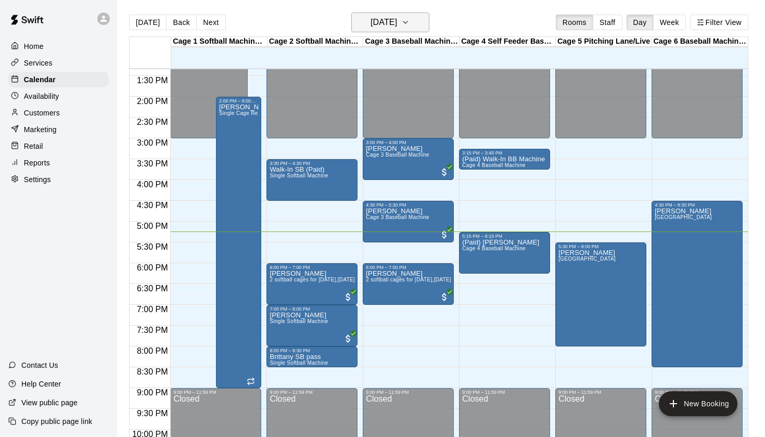
click at [397, 23] on h6 "[DATE]" at bounding box center [384, 22] width 27 height 15
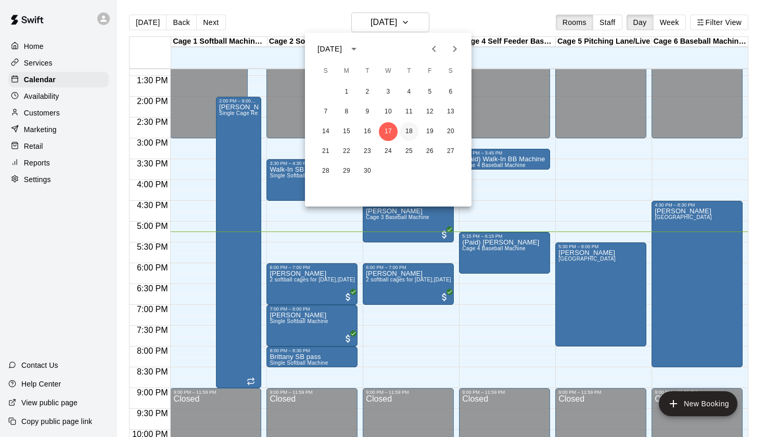
click at [412, 128] on button "18" at bounding box center [409, 131] width 19 height 19
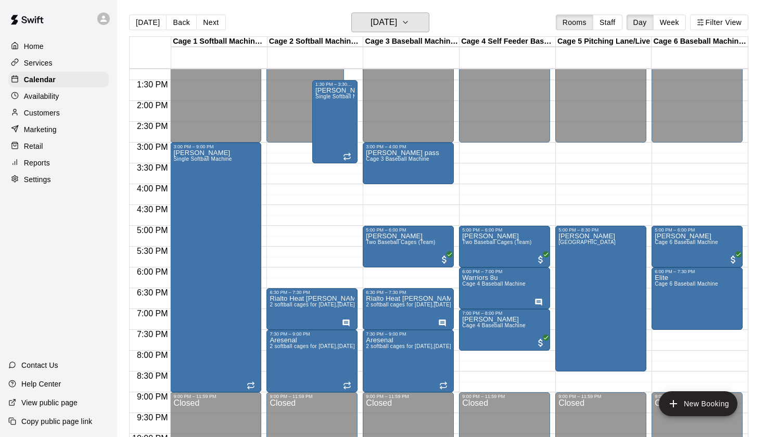
scroll to position [551, 0]
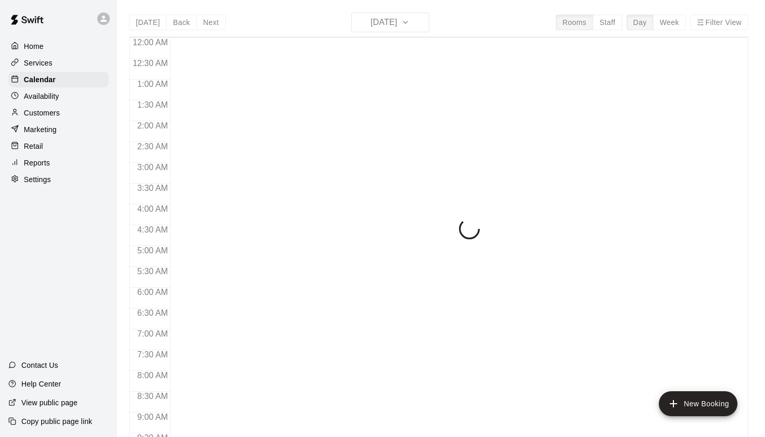
scroll to position [589, 0]
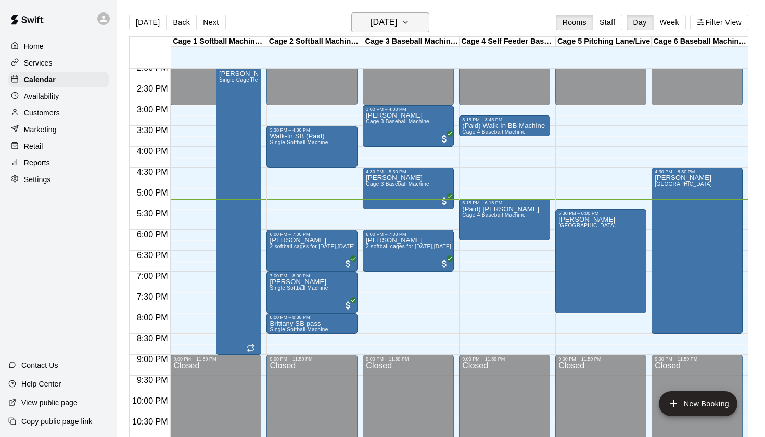
click at [419, 21] on button "[DATE]" at bounding box center [391, 22] width 78 height 20
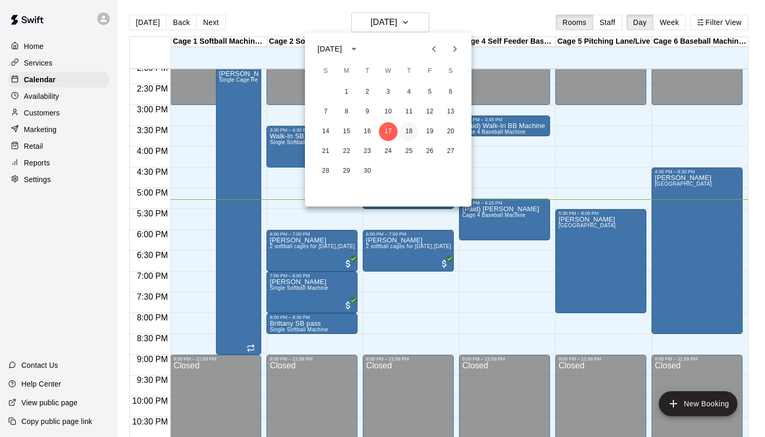
click at [407, 137] on button "18" at bounding box center [409, 131] width 19 height 19
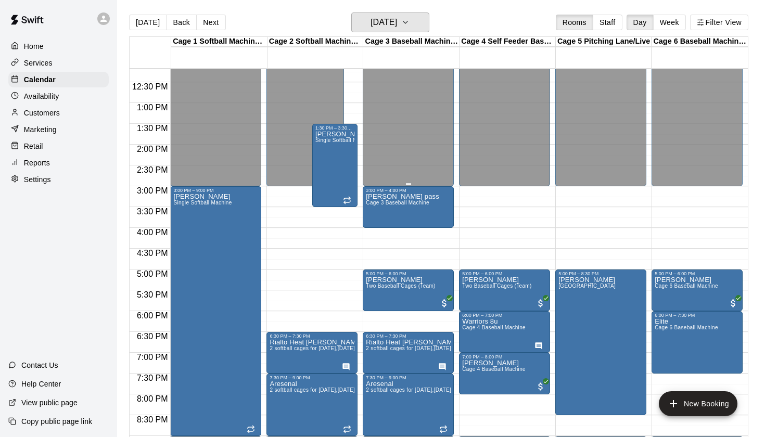
scroll to position [507, 0]
click at [343, 152] on div "[PERSON_NAME] Single Softball Machine" at bounding box center [335, 349] width 39 height 437
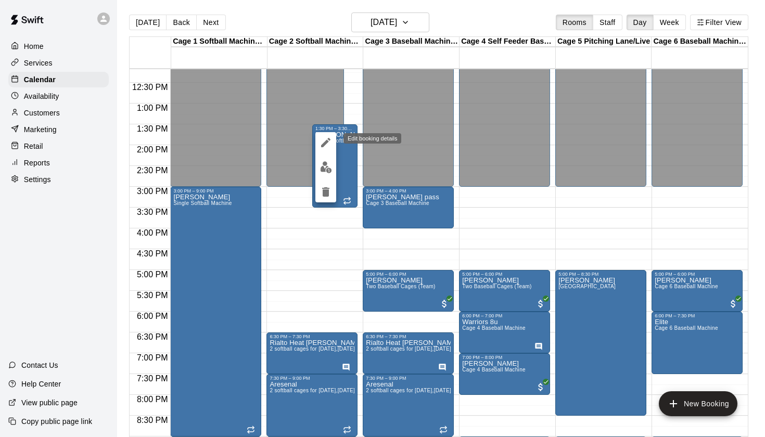
click at [330, 141] on icon "edit" at bounding box center [326, 142] width 12 height 12
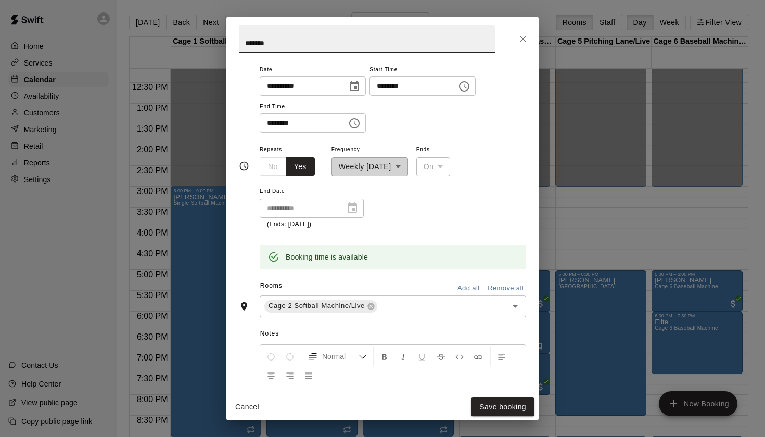
scroll to position [88, 0]
click at [513, 304] on icon "Open" at bounding box center [515, 305] width 12 height 12
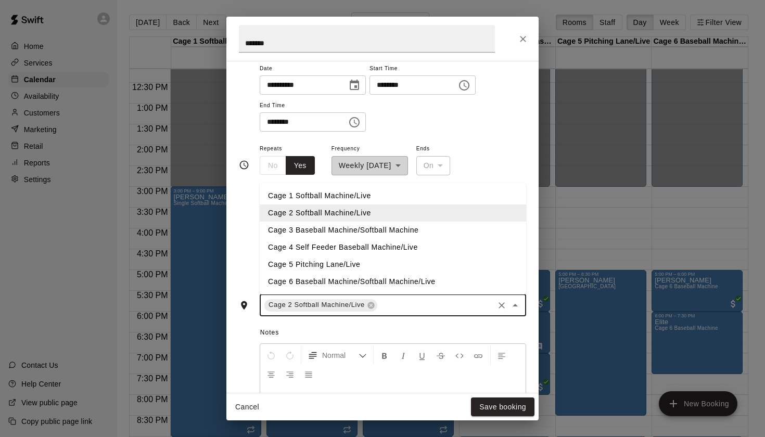
click at [312, 229] on li "Cage 3 Baseball Machine/Softball Machine" at bounding box center [393, 230] width 267 height 17
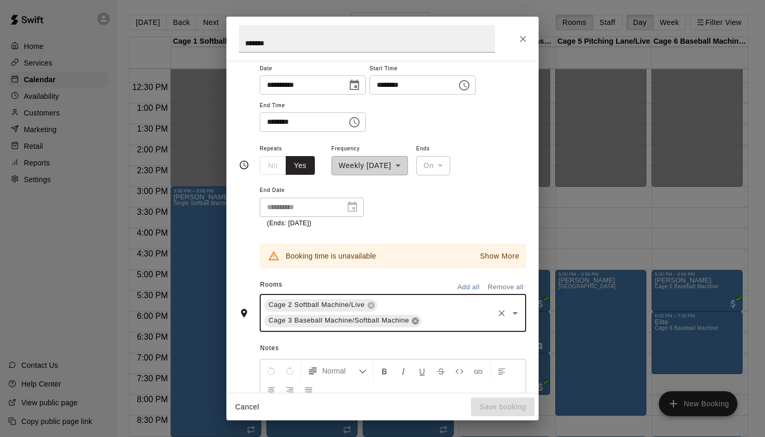
click at [415, 320] on icon at bounding box center [415, 321] width 7 height 7
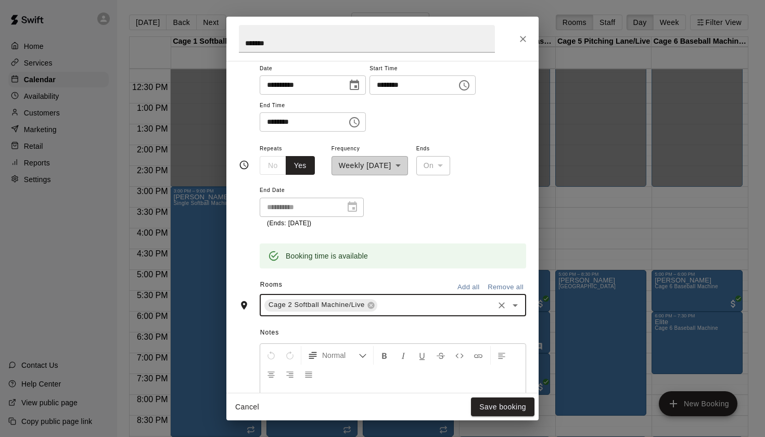
click at [517, 37] on button "Close" at bounding box center [523, 39] width 19 height 19
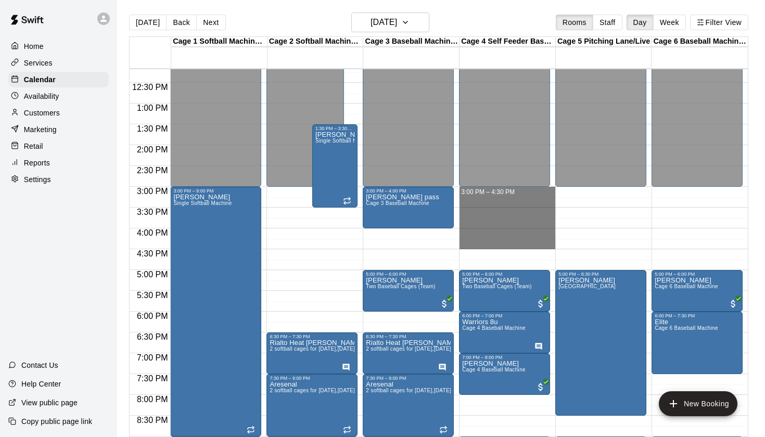
drag, startPoint x: 466, startPoint y: 191, endPoint x: 469, endPoint y: 241, distance: 50.6
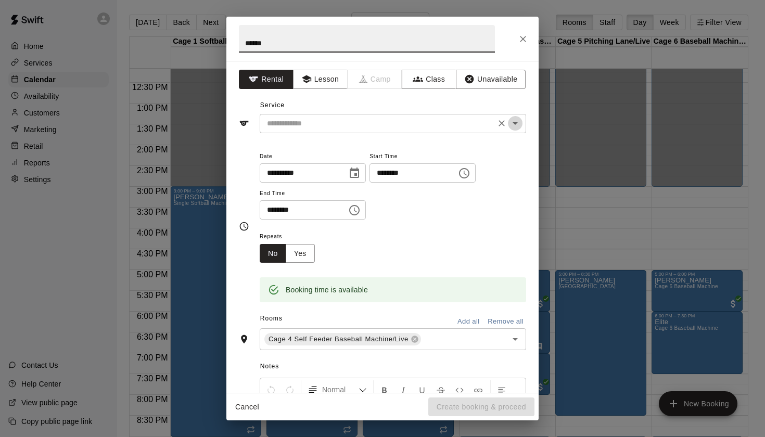
click at [520, 122] on icon "Open" at bounding box center [515, 123] width 12 height 12
type input "******"
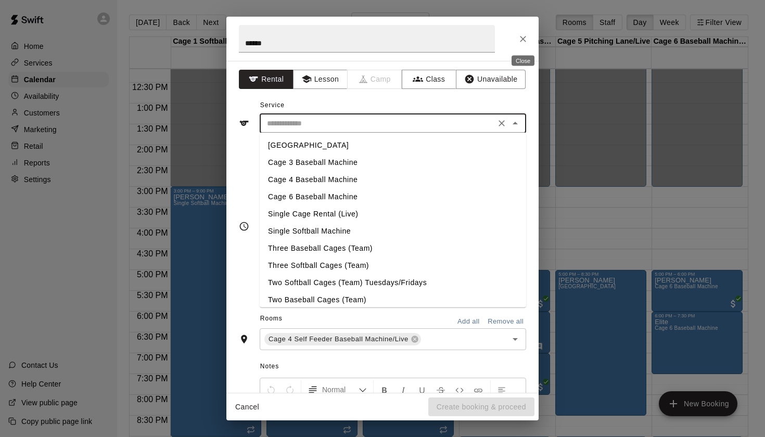
click at [520, 34] on icon "Close" at bounding box center [523, 39] width 10 height 10
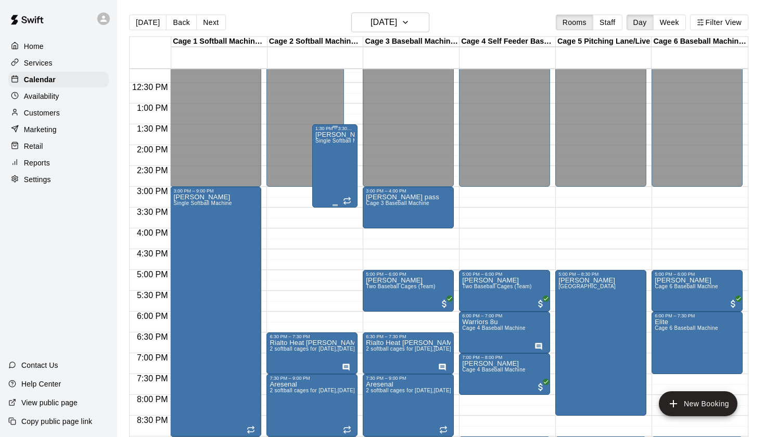
click at [336, 167] on div "Dillion Single Softball Machine" at bounding box center [335, 349] width 39 height 437
click at [330, 144] on icon "edit" at bounding box center [326, 142] width 12 height 12
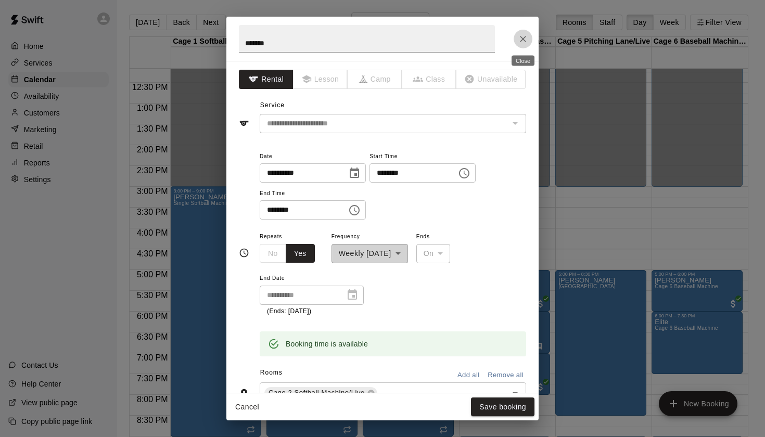
click at [522, 34] on icon "Close" at bounding box center [523, 39] width 10 height 10
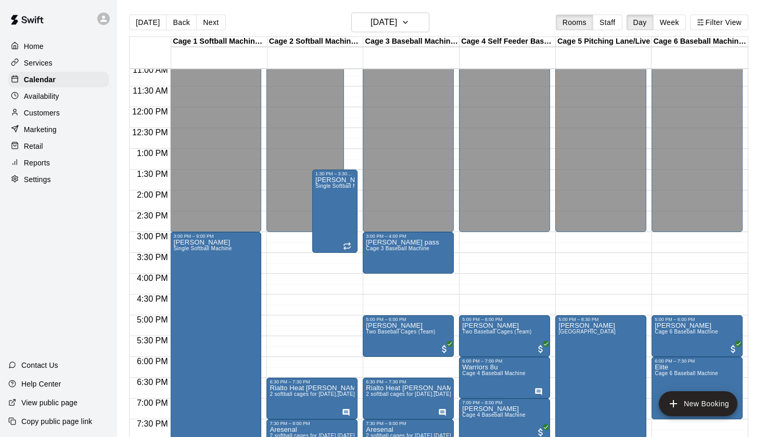
scroll to position [462, 0]
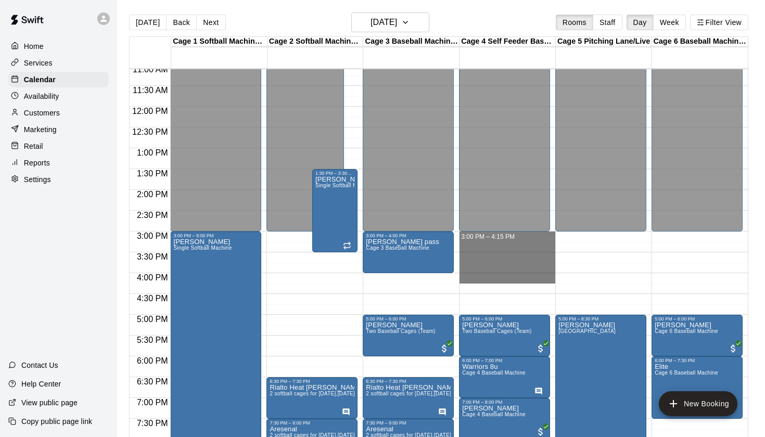
drag, startPoint x: 466, startPoint y: 233, endPoint x: 466, endPoint y: 280, distance: 46.3
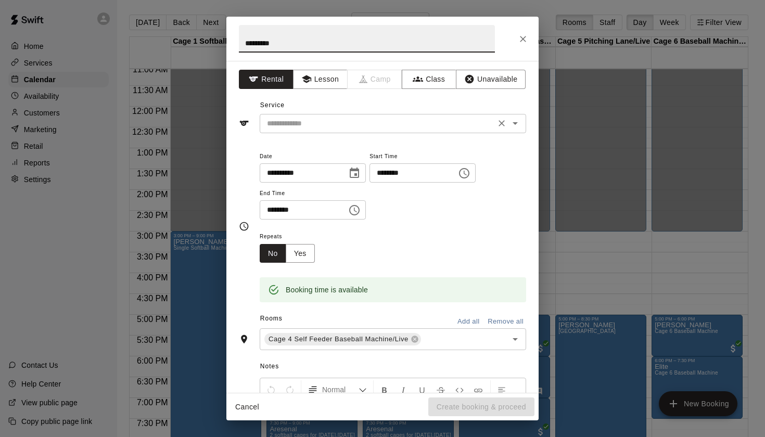
click at [518, 122] on icon "Open" at bounding box center [515, 123] width 12 height 12
type input "*********"
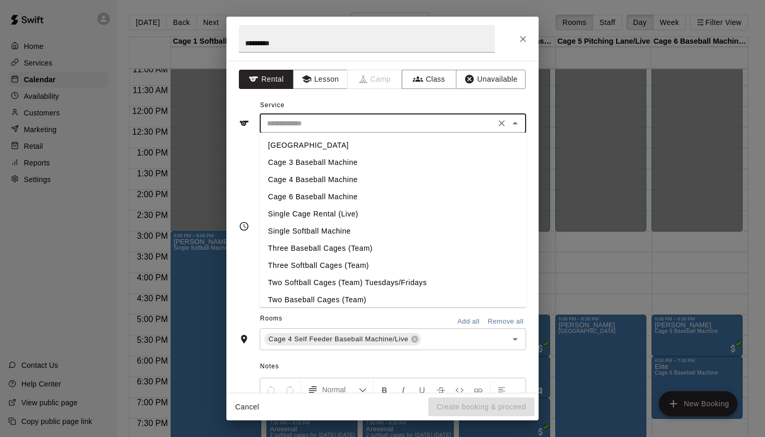
click at [327, 229] on li "Single Softball Machine" at bounding box center [393, 231] width 267 height 17
type input "**********"
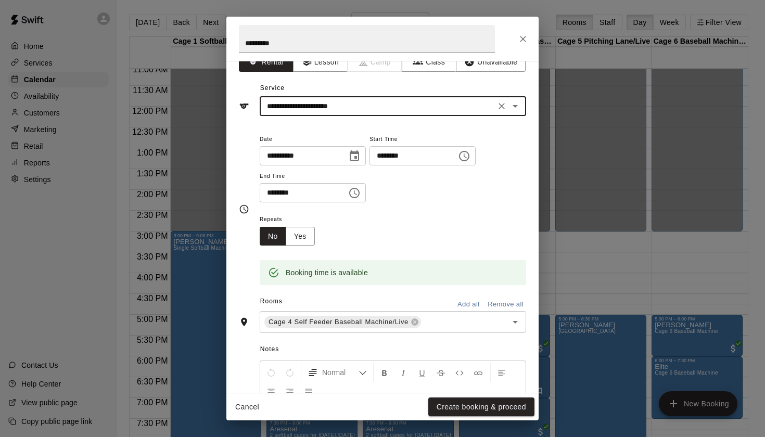
scroll to position [16, 0]
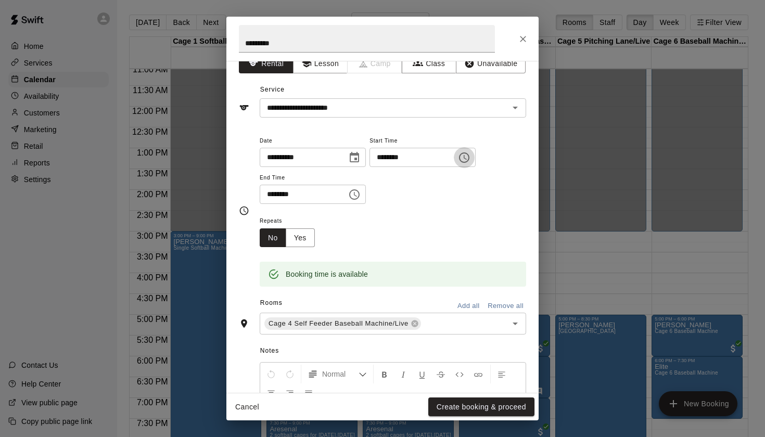
click at [471, 152] on icon "Choose time, selected time is 3:00 PM" at bounding box center [464, 158] width 12 height 12
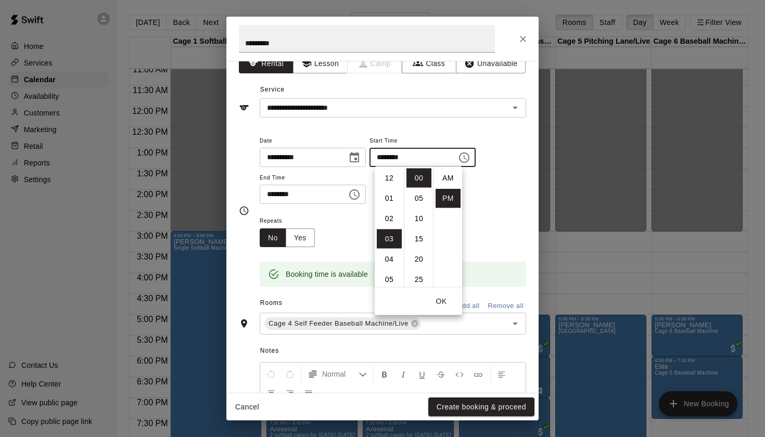
scroll to position [19, 0]
click at [390, 200] on li "01" at bounding box center [389, 196] width 25 height 19
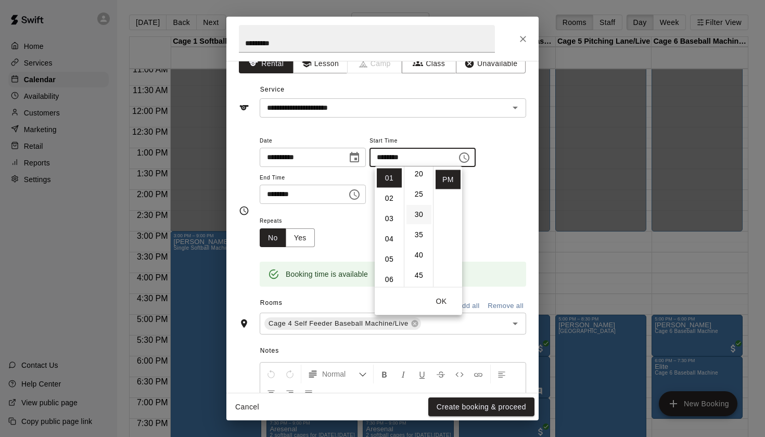
click at [416, 213] on li "30" at bounding box center [419, 214] width 25 height 19
type input "********"
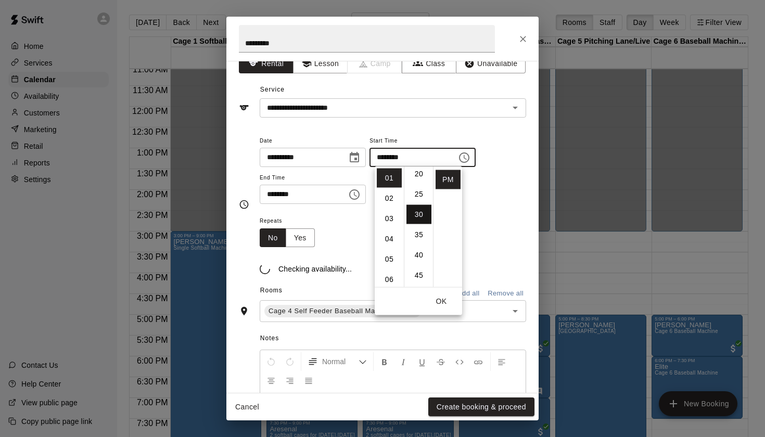
scroll to position [122, 0]
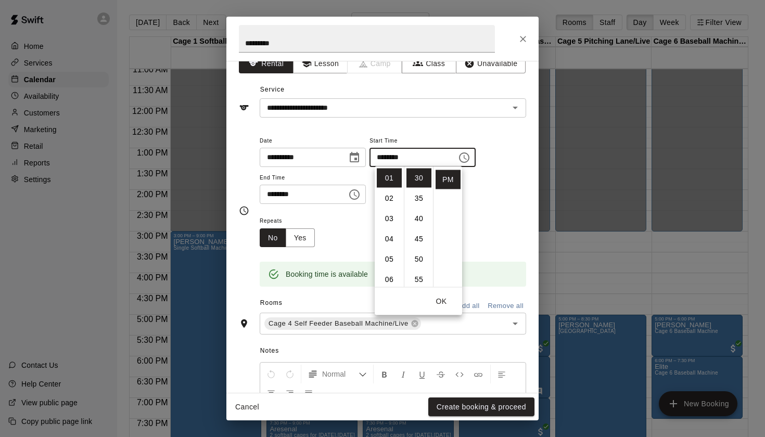
click at [359, 198] on icon "Choose time, selected time is 4:15 PM" at bounding box center [354, 195] width 12 height 12
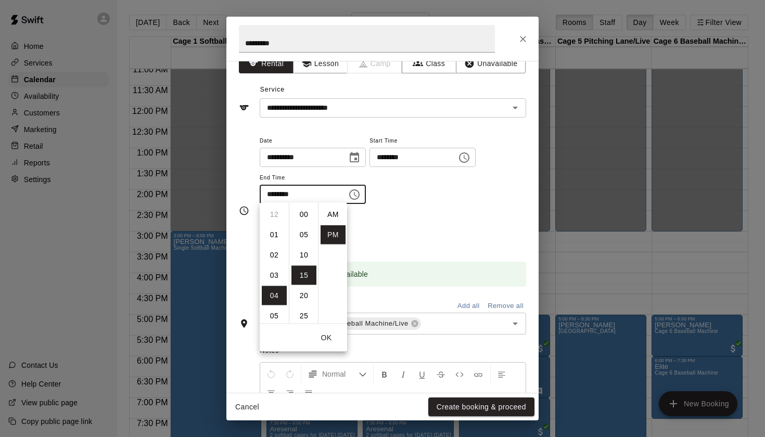
scroll to position [19, 0]
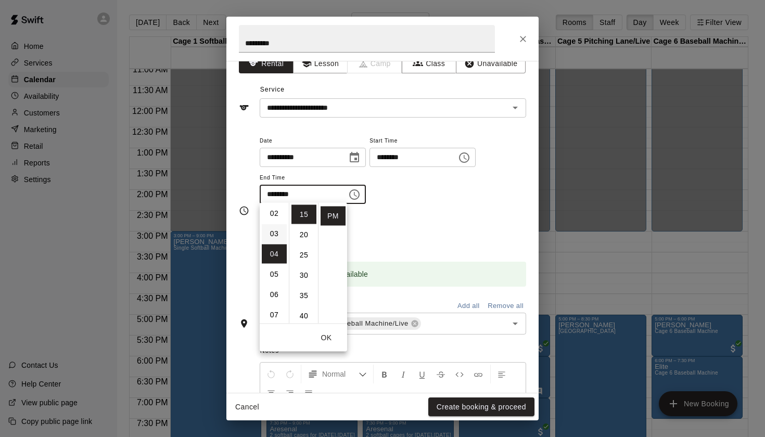
click at [276, 232] on li "03" at bounding box center [274, 233] width 25 height 19
click at [303, 214] on li "00" at bounding box center [304, 214] width 25 height 19
type input "********"
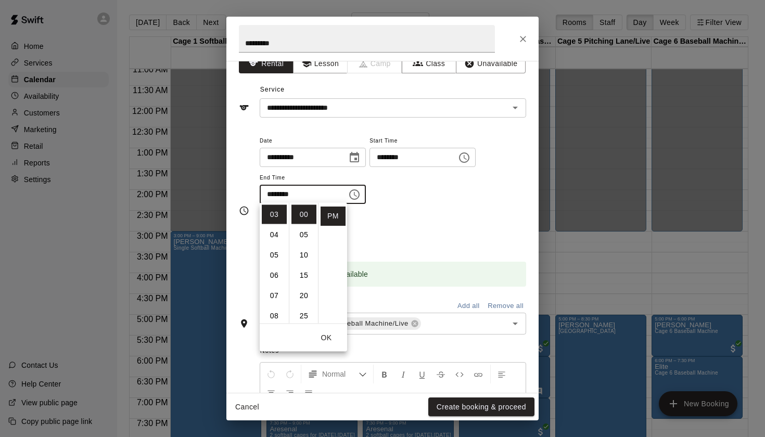
click at [484, 234] on div "Repeats No Yes" at bounding box center [393, 231] width 267 height 33
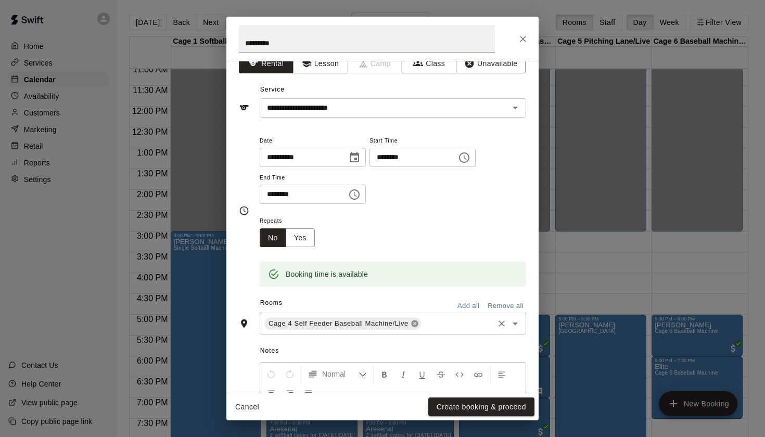
click at [413, 321] on icon at bounding box center [414, 324] width 7 height 7
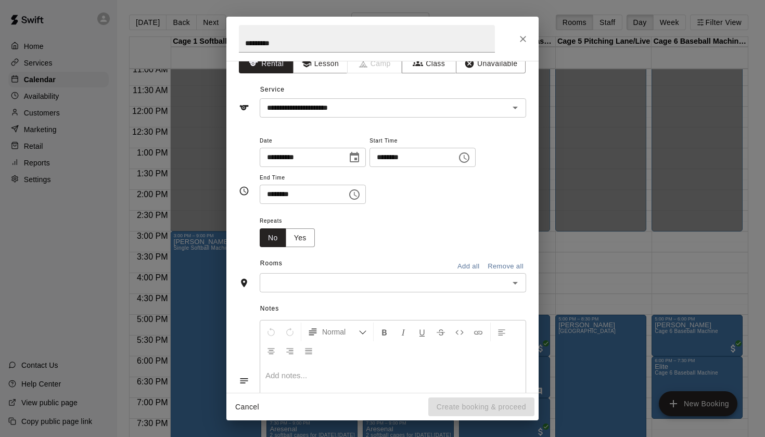
click at [520, 284] on icon "Open" at bounding box center [515, 283] width 12 height 12
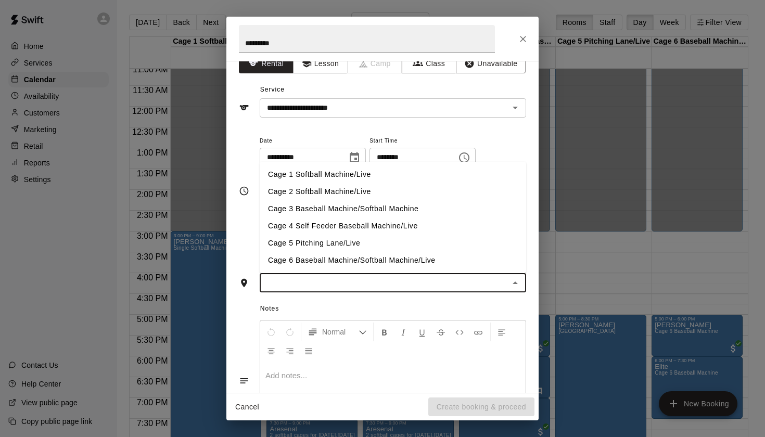
click at [309, 211] on li "Cage 3 Baseball Machine/Softball Machine" at bounding box center [393, 208] width 267 height 17
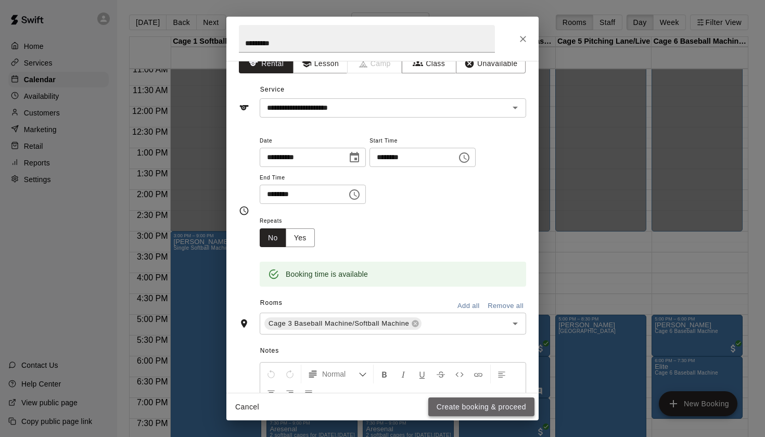
click at [453, 409] on button "Create booking & proceed" at bounding box center [482, 407] width 106 height 19
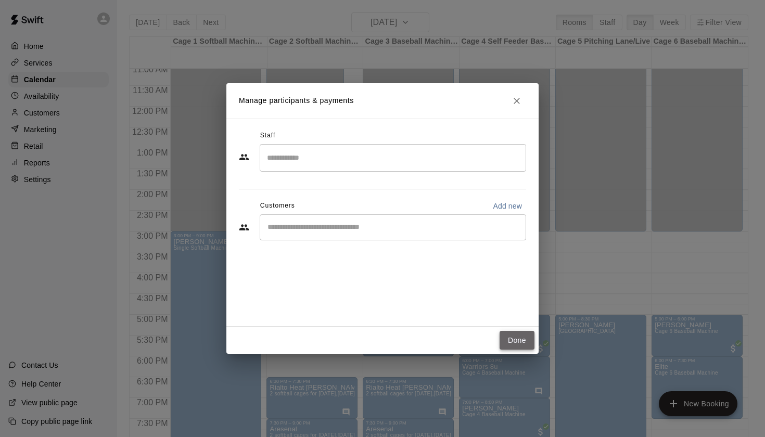
click at [521, 338] on button "Done" at bounding box center [517, 340] width 35 height 19
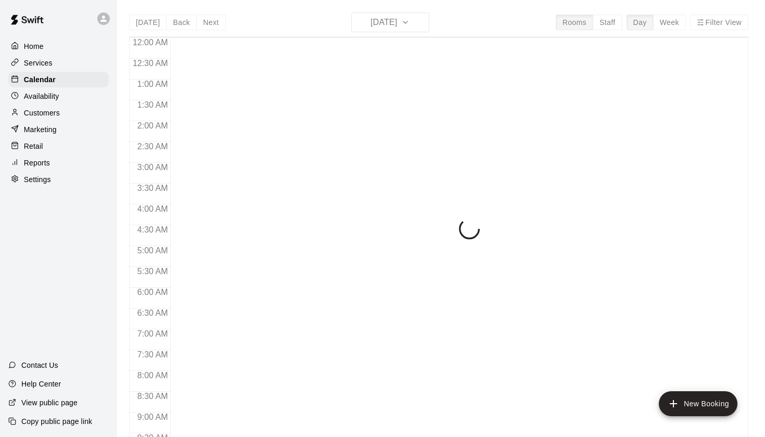
scroll to position [589, 0]
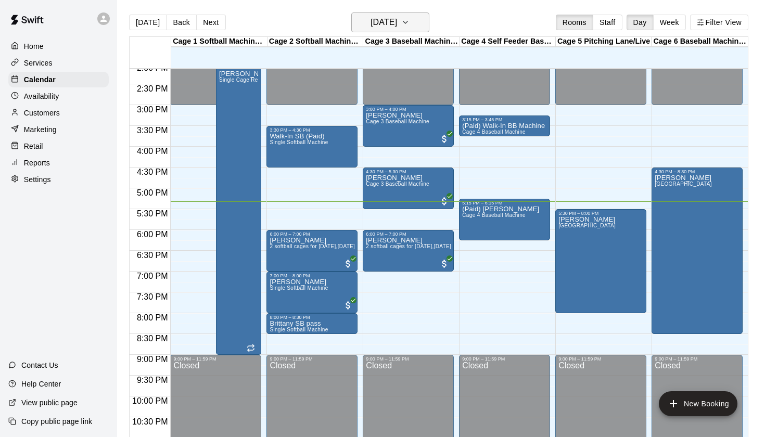
click at [371, 26] on h6 "[DATE]" at bounding box center [384, 22] width 27 height 15
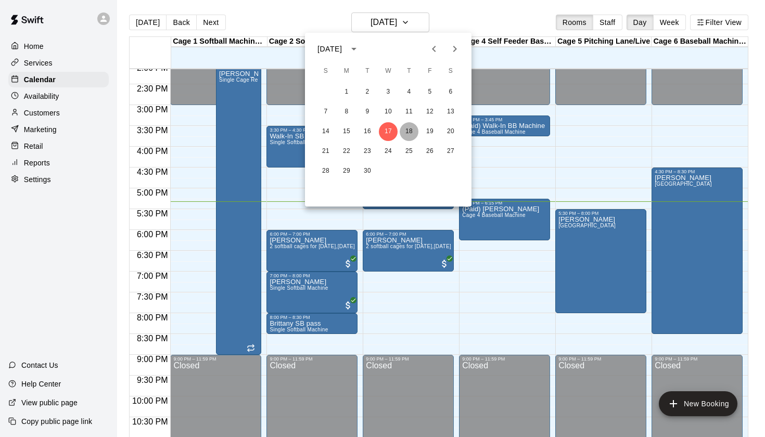
click at [407, 132] on button "18" at bounding box center [409, 131] width 19 height 19
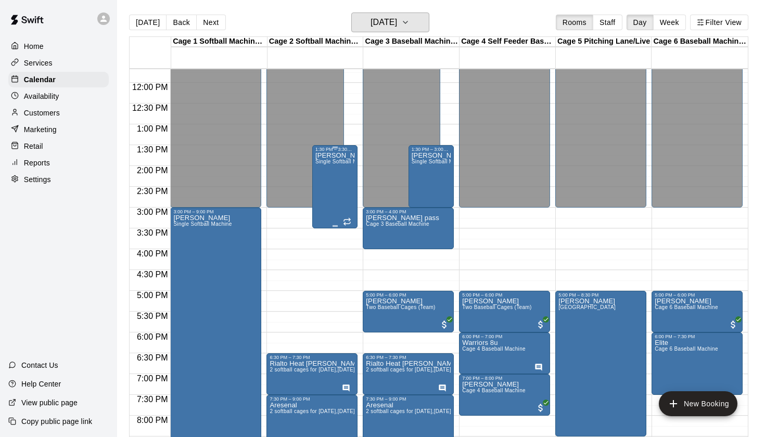
scroll to position [485, 0]
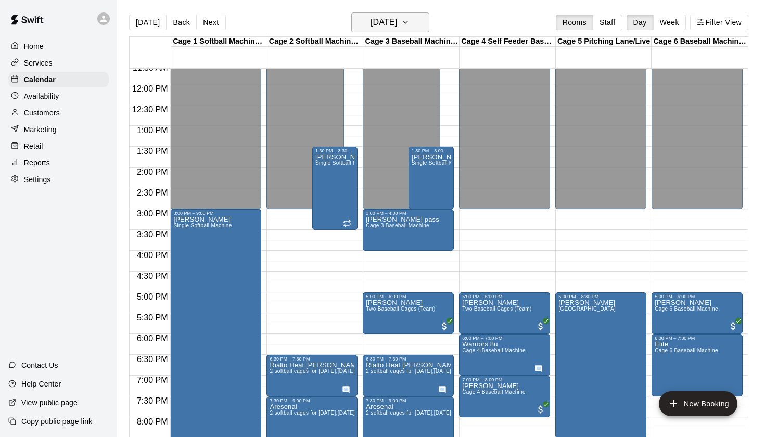
click at [397, 23] on h6 "[DATE]" at bounding box center [384, 22] width 27 height 15
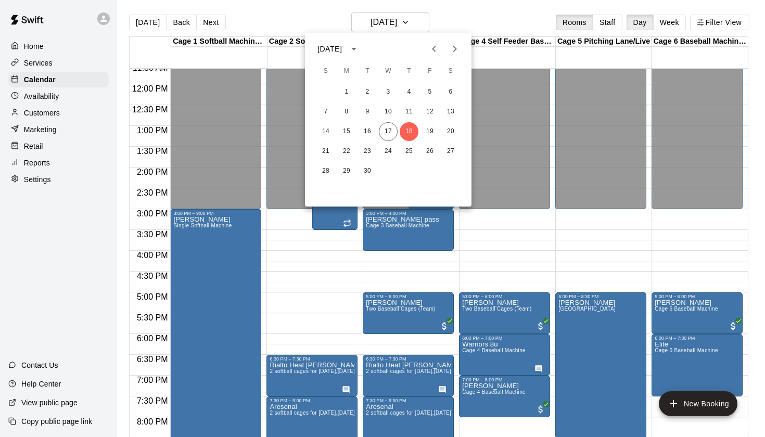
click at [472, 23] on div at bounding box center [382, 218] width 765 height 437
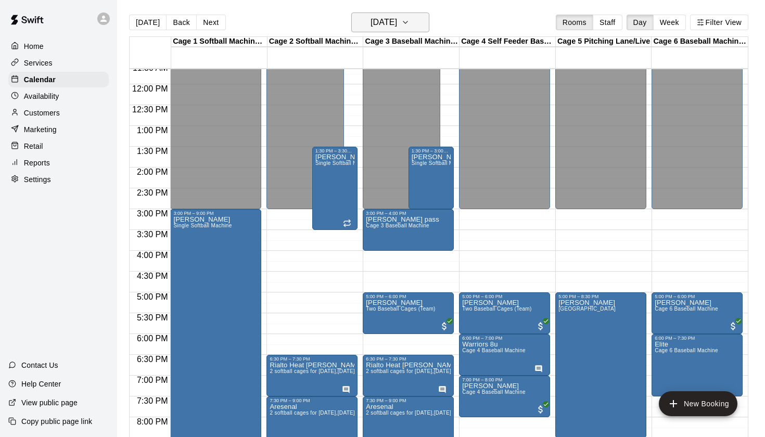
click at [397, 24] on h6 "[DATE]" at bounding box center [384, 22] width 27 height 15
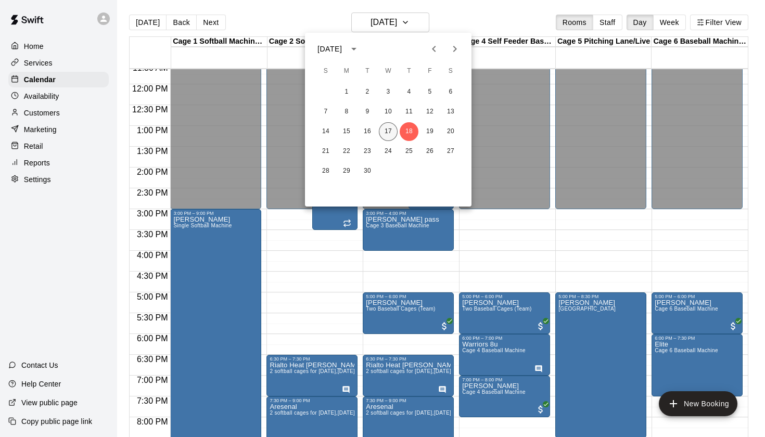
click at [388, 134] on button "17" at bounding box center [388, 131] width 19 height 19
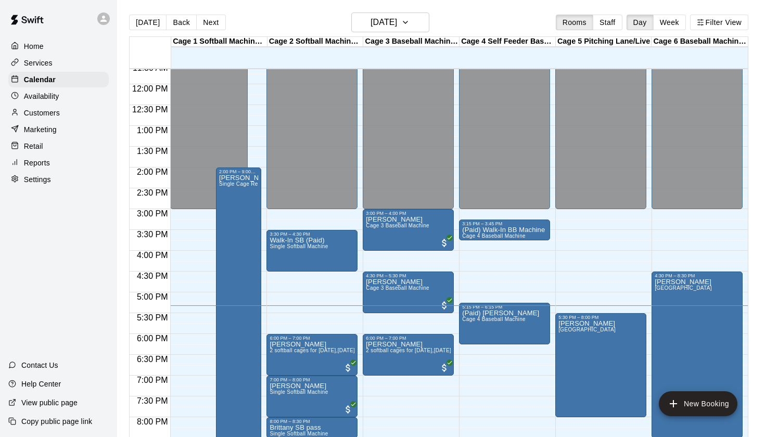
click at [470, 22] on div "[DATE] Back [DATE][DATE] Rooms Staff Day Week Filter View" at bounding box center [439, 24] width 620 height 24
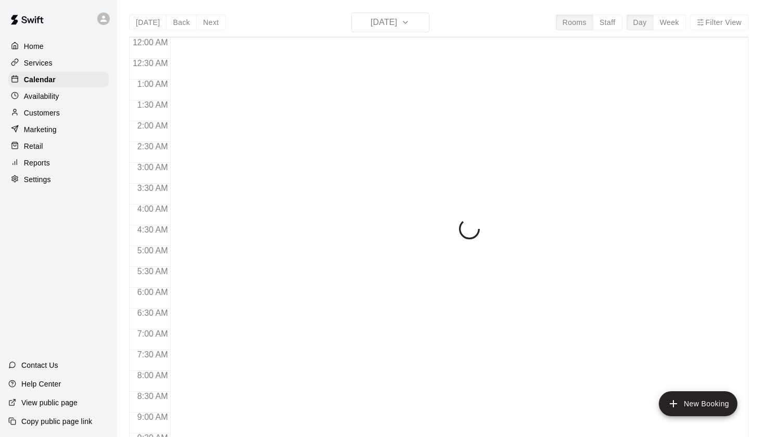
scroll to position [589, 0]
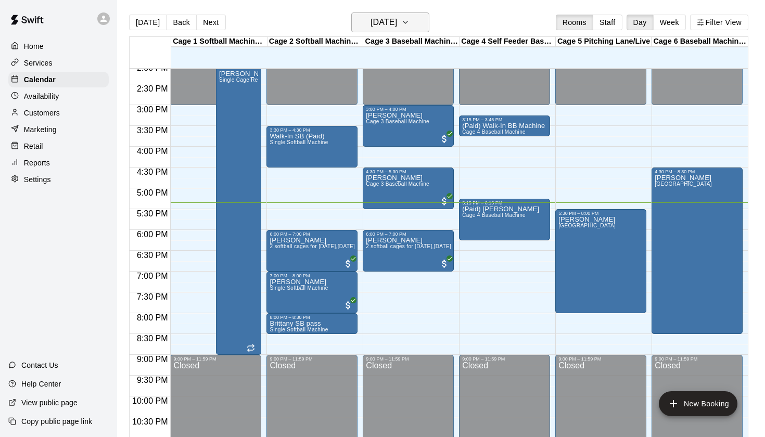
click at [397, 25] on h6 "[DATE]" at bounding box center [384, 22] width 27 height 15
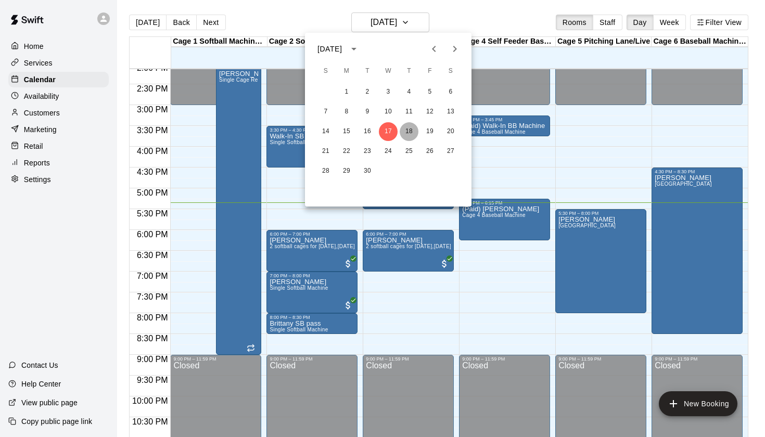
click at [410, 138] on button "18" at bounding box center [409, 131] width 19 height 19
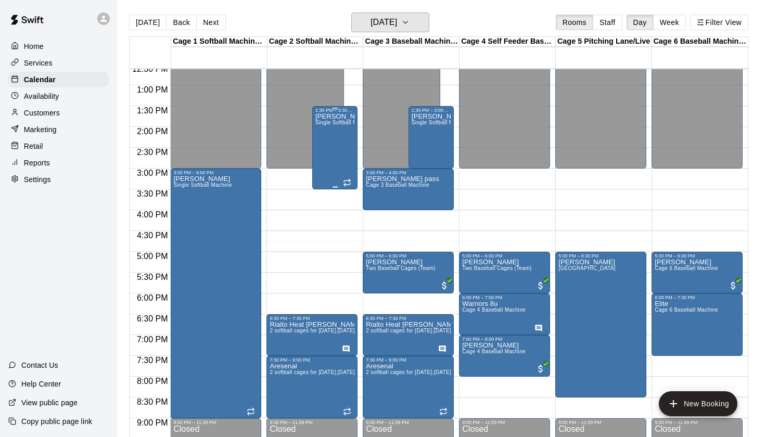
scroll to position [525, 0]
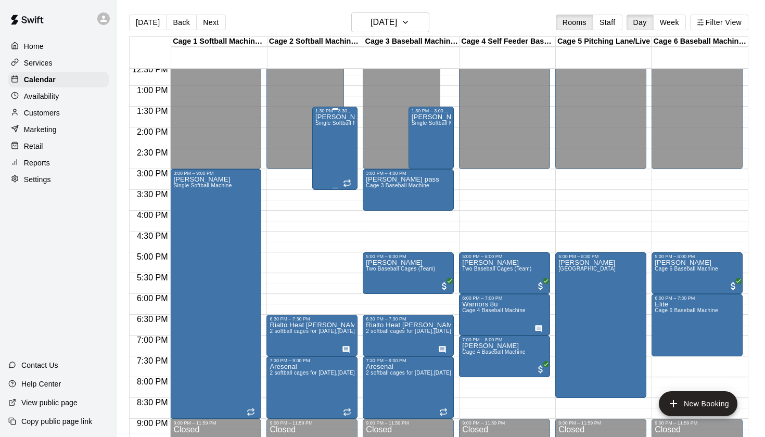
click at [345, 135] on div "[PERSON_NAME] Single Softball Machine" at bounding box center [335, 332] width 39 height 437
click at [326, 127] on icon "edit" at bounding box center [325, 124] width 9 height 9
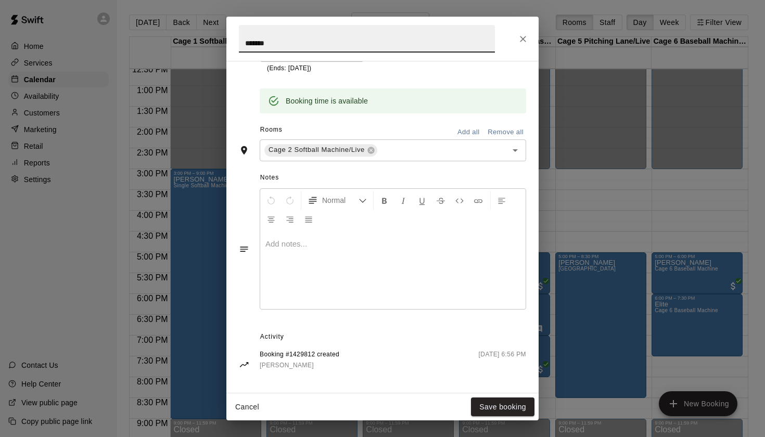
scroll to position [242, 0]
click at [366, 278] on div at bounding box center [393, 271] width 266 height 78
click at [410, 248] on div "**********" at bounding box center [393, 271] width 266 height 78
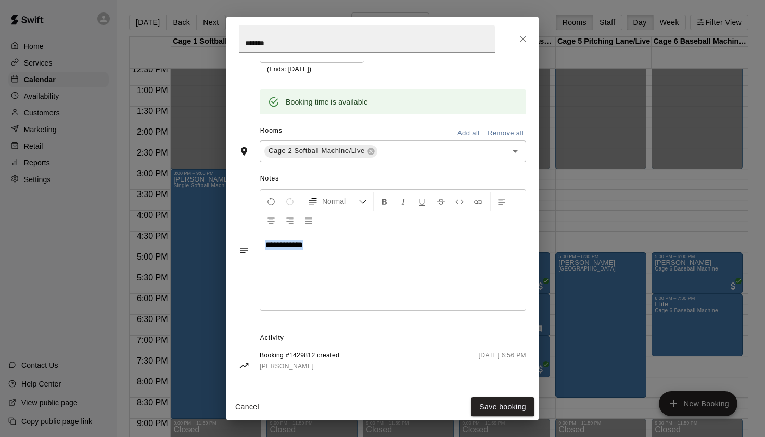
copy span "**********"
click at [509, 407] on button "Save booking" at bounding box center [503, 407] width 64 height 19
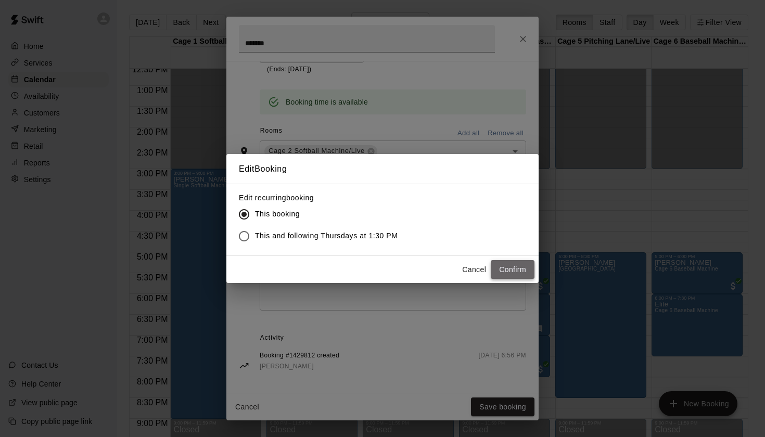
click at [512, 266] on button "Confirm" at bounding box center [513, 269] width 44 height 19
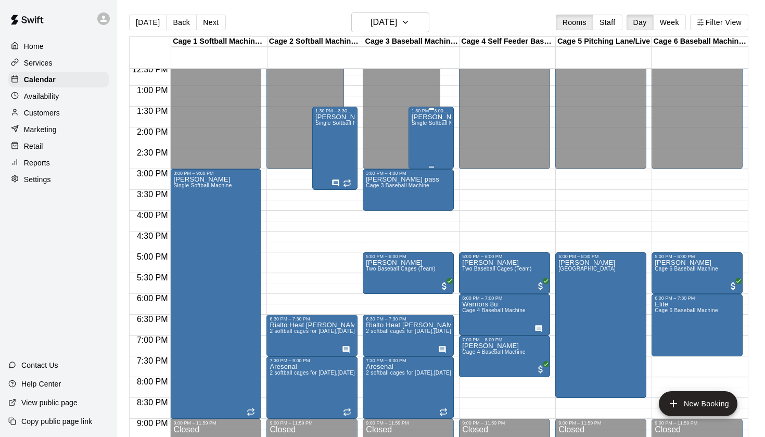
click at [433, 135] on div "[PERSON_NAME] Single Softball Machine" at bounding box center [431, 332] width 39 height 437
click at [424, 122] on icon "edit" at bounding box center [422, 125] width 12 height 12
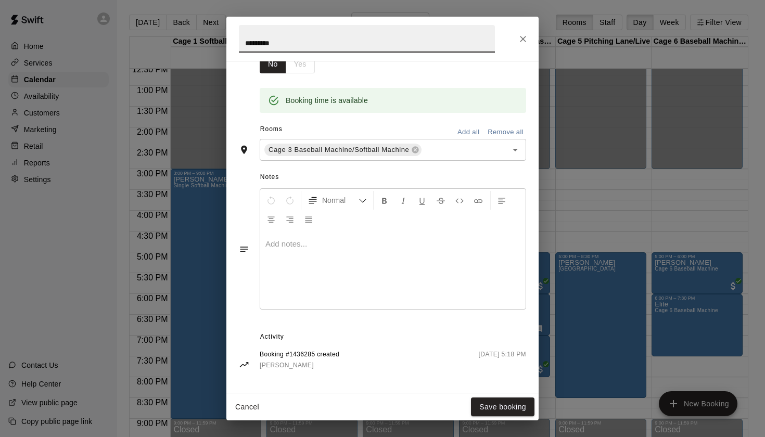
click at [415, 295] on div at bounding box center [393, 270] width 266 height 78
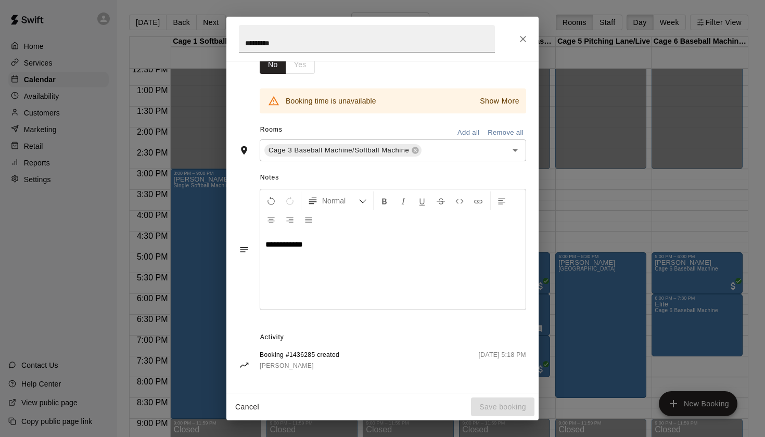
click at [505, 414] on div "Cancel Save booking" at bounding box center [383, 408] width 312 height 28
click at [520, 40] on icon "Close" at bounding box center [523, 39] width 10 height 10
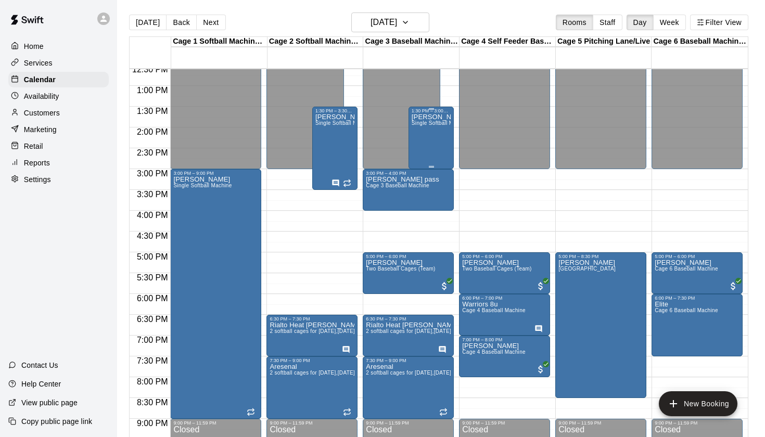
click at [432, 117] on p "[PERSON_NAME]" at bounding box center [431, 117] width 39 height 0
click at [419, 125] on icon "edit" at bounding box center [422, 128] width 12 height 12
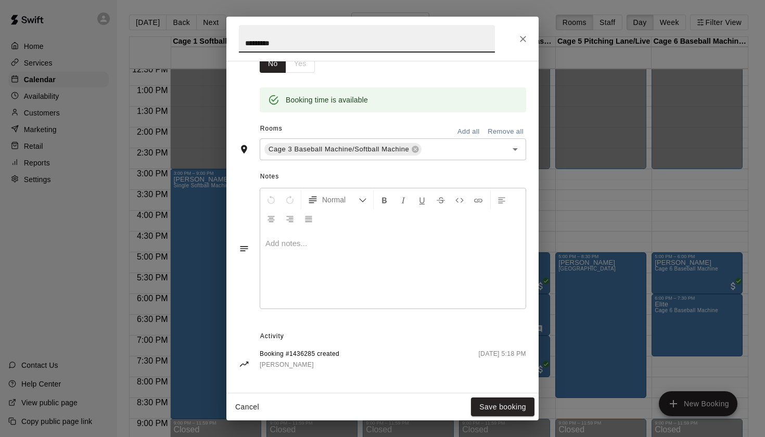
click at [364, 295] on div at bounding box center [393, 270] width 266 height 78
click at [494, 401] on button "Save booking" at bounding box center [503, 407] width 64 height 19
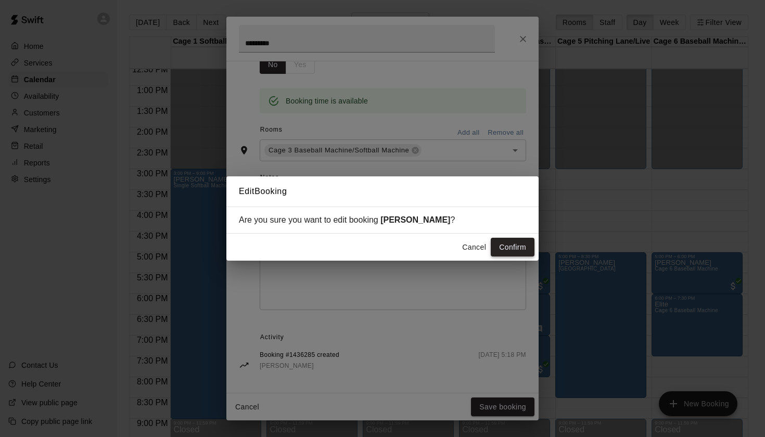
click at [511, 248] on button "Confirm" at bounding box center [513, 247] width 44 height 19
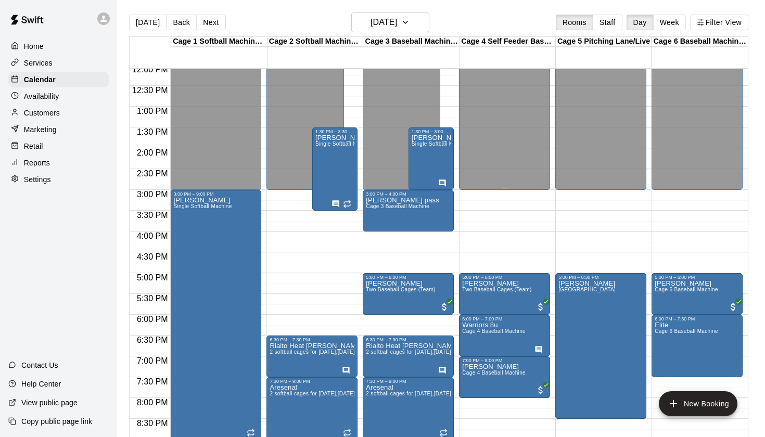
scroll to position [537, 0]
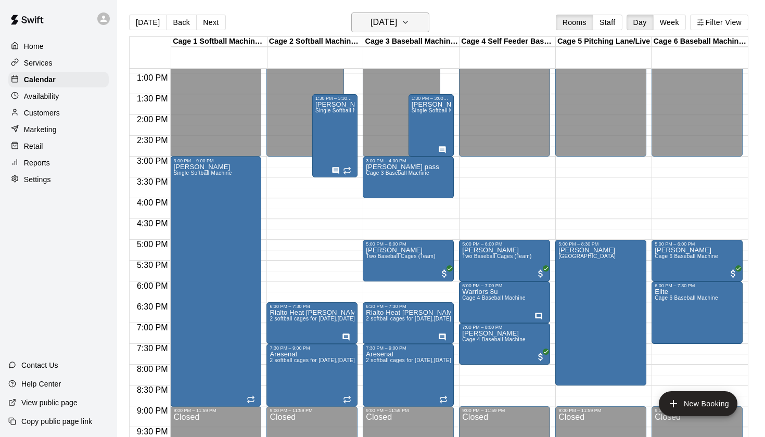
click at [410, 27] on icon "button" at bounding box center [405, 22] width 8 height 12
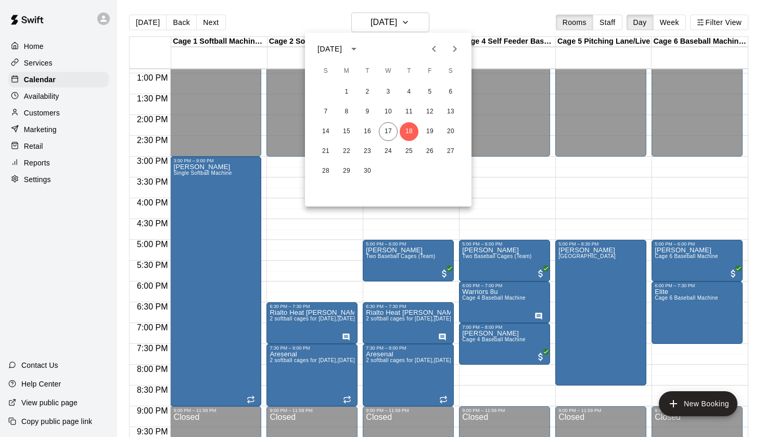
click at [462, 11] on div at bounding box center [382, 218] width 765 height 437
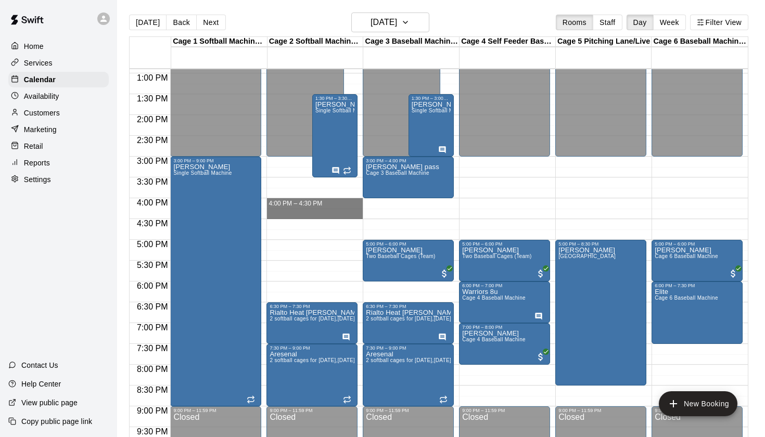
drag, startPoint x: 271, startPoint y: 200, endPoint x: 269, endPoint y: 217, distance: 16.3
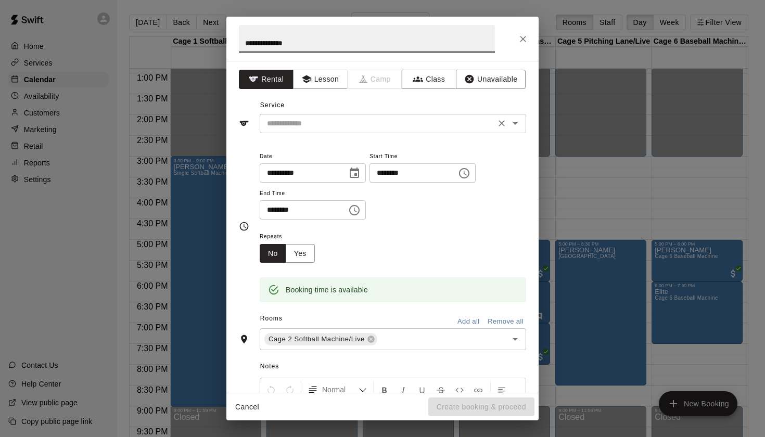
click at [525, 121] on div "​" at bounding box center [393, 123] width 267 height 19
type input "**********"
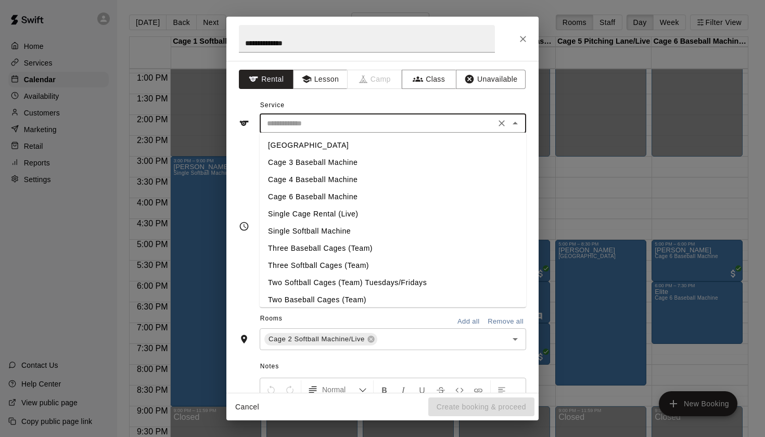
click at [347, 234] on li "Single Softball Machine" at bounding box center [393, 231] width 267 height 17
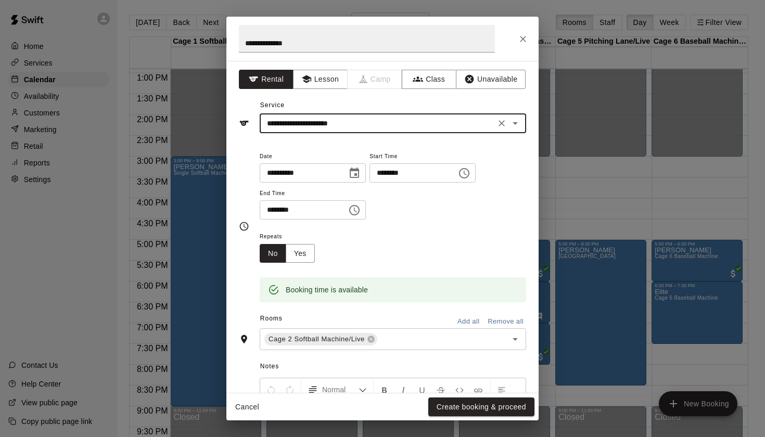
type input "**********"
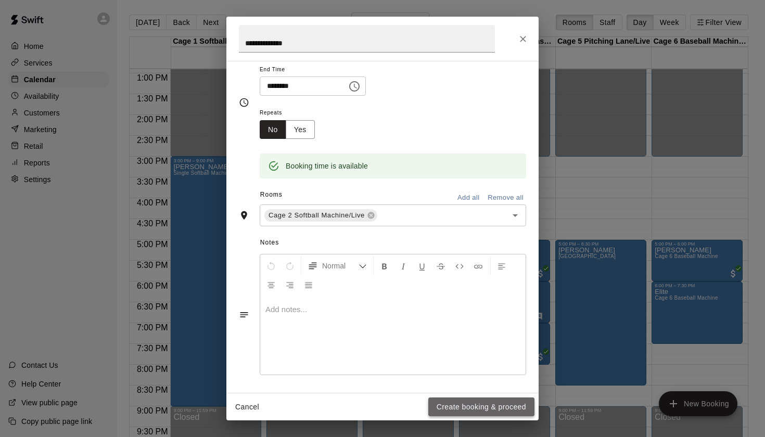
click at [454, 406] on button "Create booking & proceed" at bounding box center [482, 407] width 106 height 19
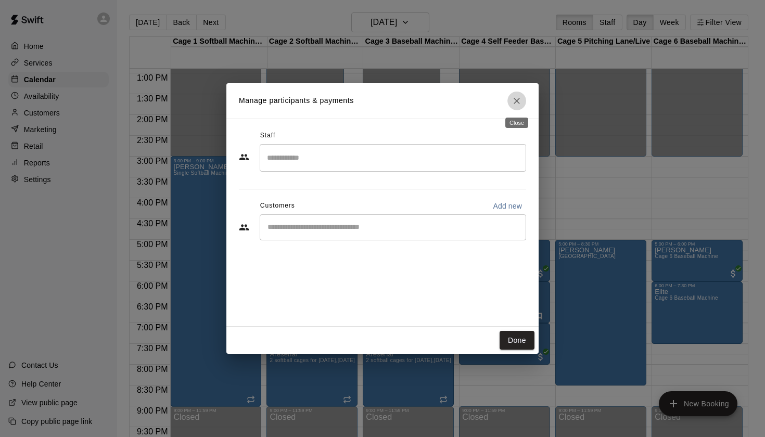
click at [523, 101] on button "Close" at bounding box center [517, 101] width 19 height 19
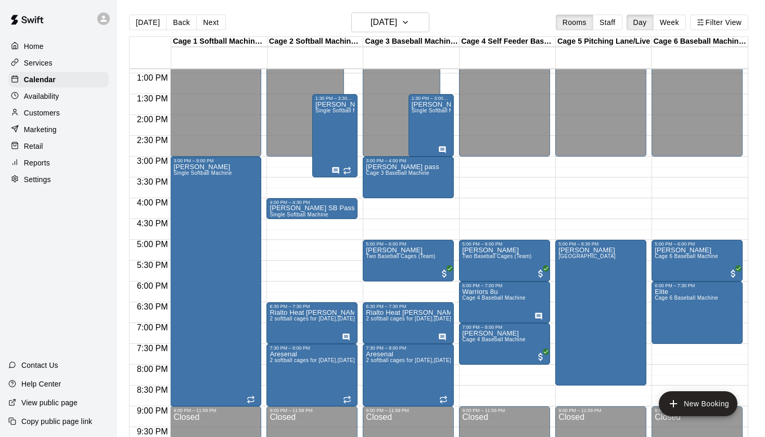
click at [504, 15] on div "Today Back Next Thursday Sep 18 Rooms Staff Day Week Filter View" at bounding box center [439, 24] width 620 height 24
click at [397, 18] on h6 "Thursday Sep 18" at bounding box center [384, 22] width 27 height 15
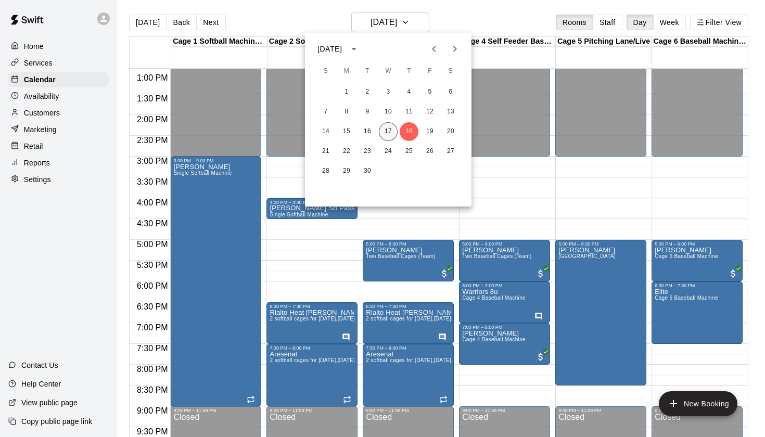
click at [386, 135] on button "17" at bounding box center [388, 131] width 19 height 19
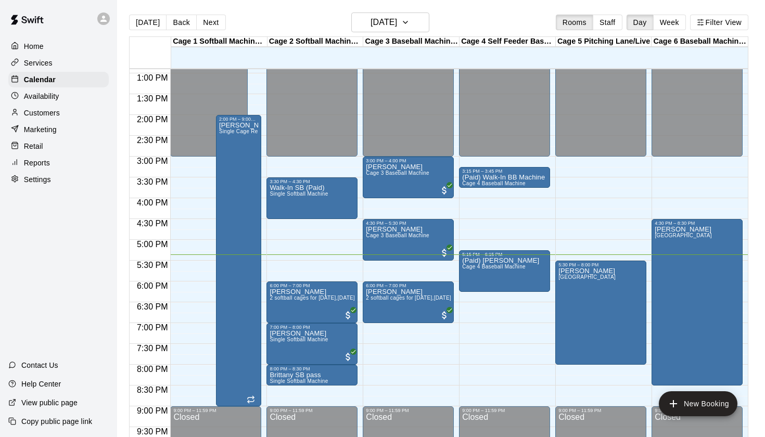
click at [483, 16] on div "Today Back Next Wednesday Sep 17 Rooms Staff Day Week Filter View" at bounding box center [439, 24] width 620 height 24
click at [397, 18] on h6 "[DATE]" at bounding box center [384, 22] width 27 height 15
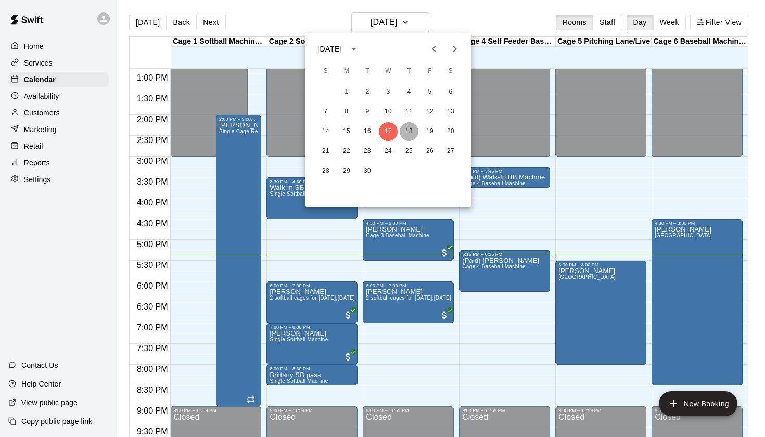
click at [409, 129] on button "18" at bounding box center [409, 131] width 19 height 19
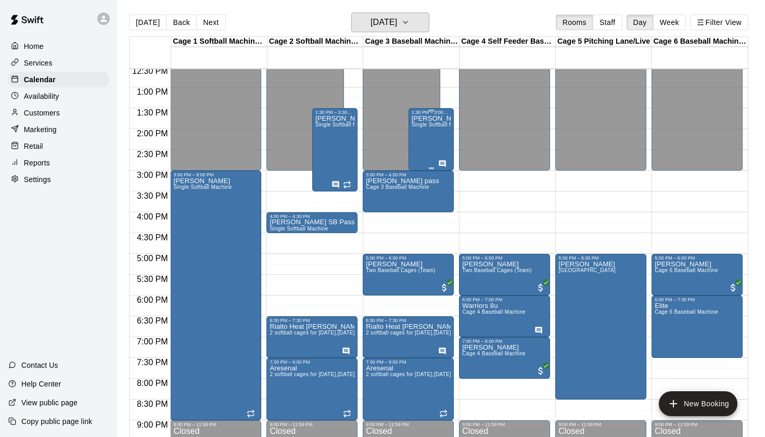
scroll to position [522, 0]
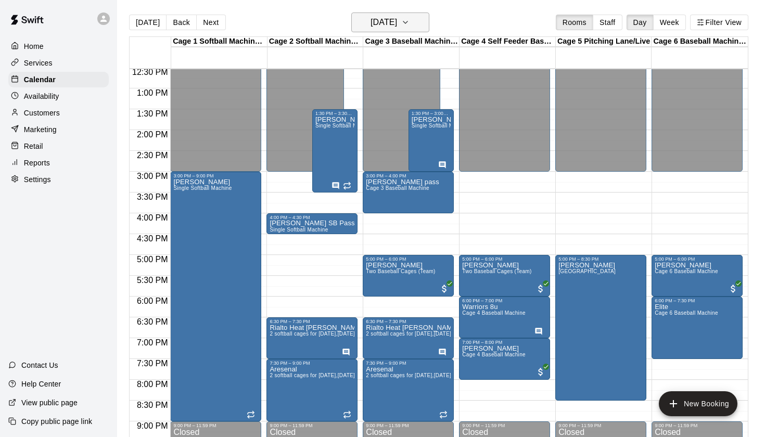
click at [397, 16] on h6 "[DATE]" at bounding box center [384, 22] width 27 height 15
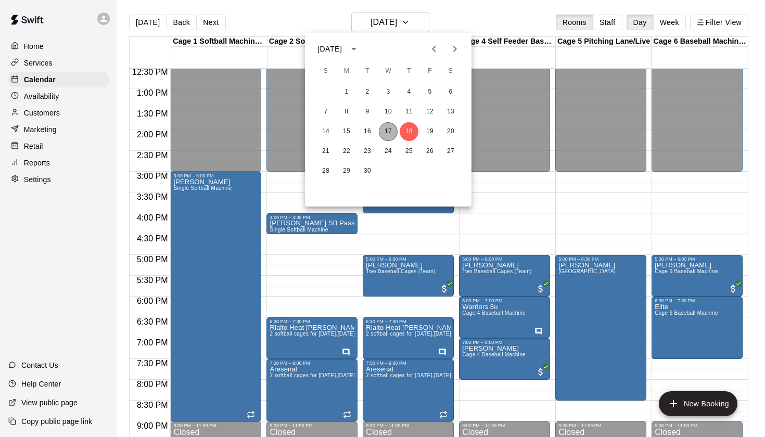
click at [386, 139] on button "17" at bounding box center [388, 131] width 19 height 19
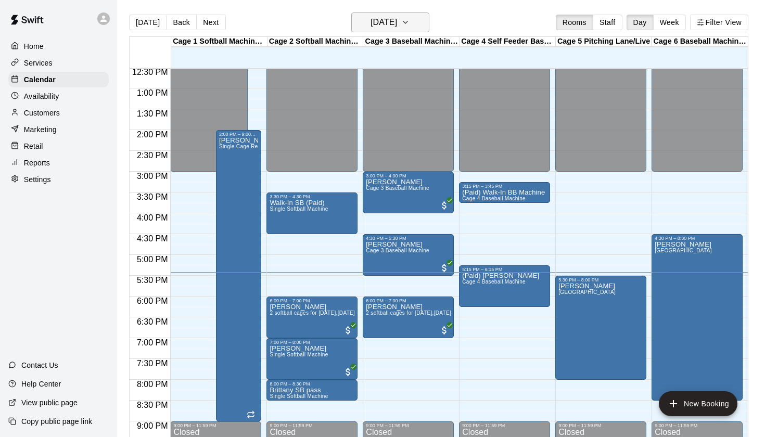
click at [397, 28] on h6 "[DATE]" at bounding box center [384, 22] width 27 height 15
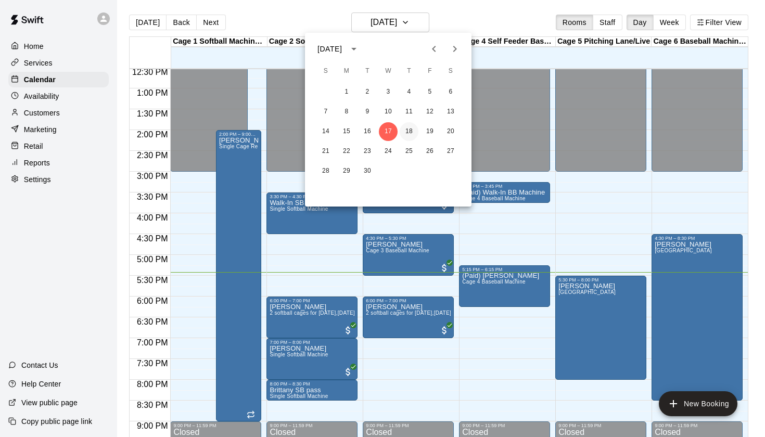
click at [410, 128] on button "18" at bounding box center [409, 131] width 19 height 19
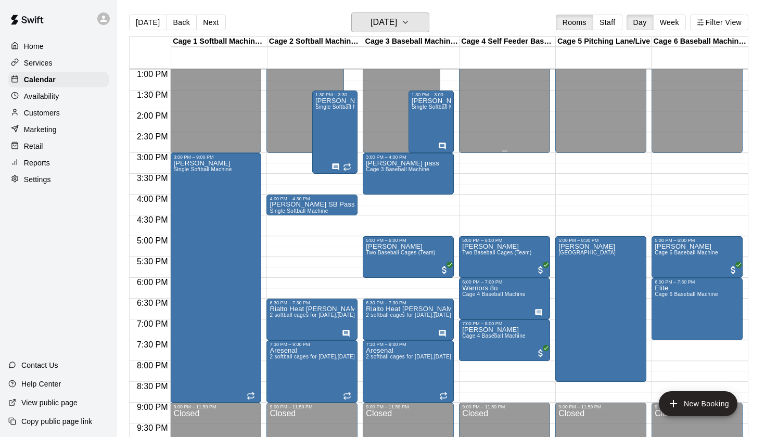
scroll to position [545, 0]
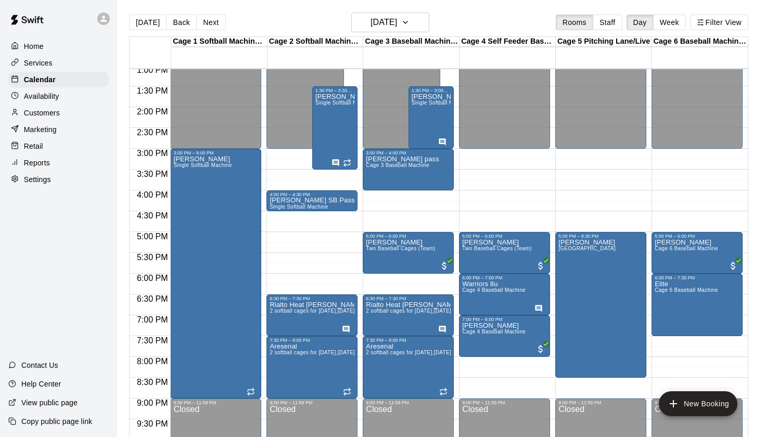
click at [494, 33] on div "Today Back Next Thursday Sep 18 Rooms Staff Day Week Filter View" at bounding box center [439, 24] width 620 height 24
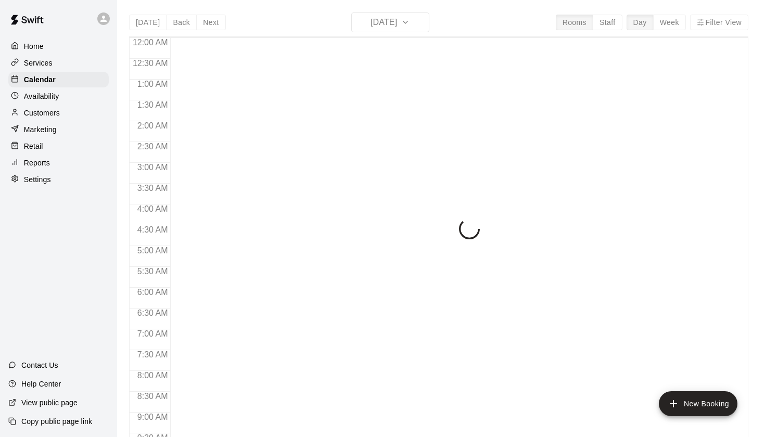
scroll to position [589, 0]
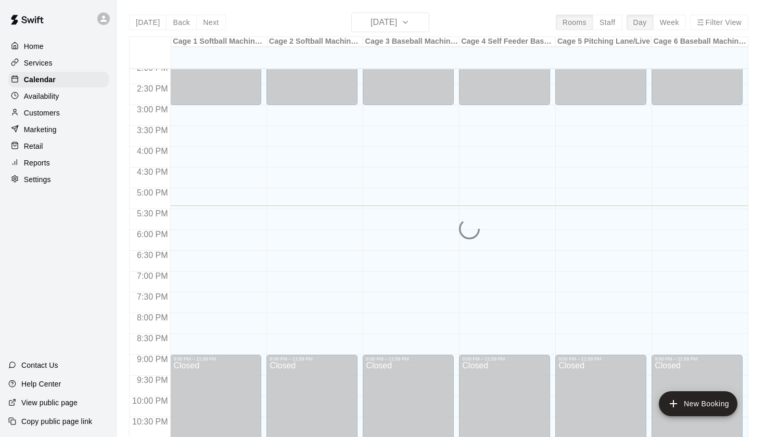
click at [407, 28] on div "[DATE] Back [DATE][DATE] Rooms Staff Day Week Filter View Cage 1 Softball Machi…" at bounding box center [439, 230] width 620 height 437
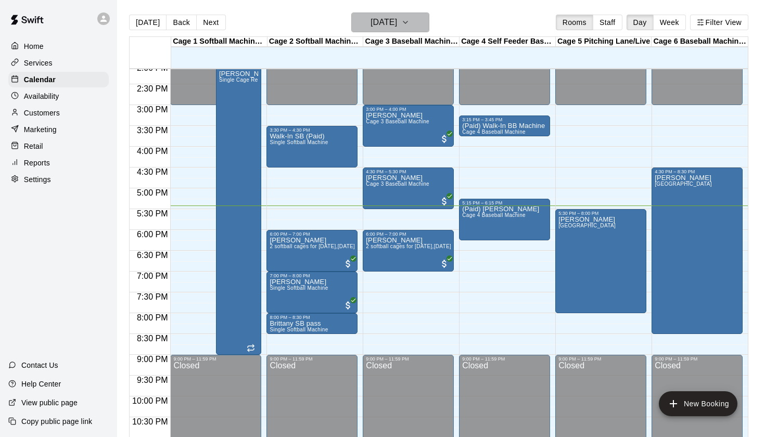
click at [420, 24] on button "[DATE]" at bounding box center [391, 22] width 78 height 20
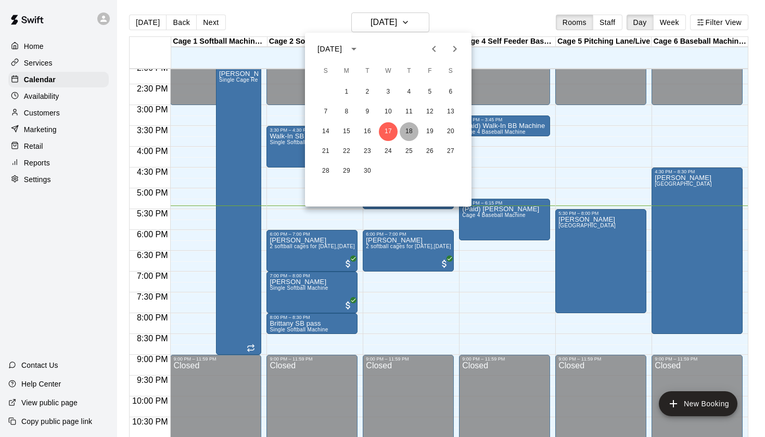
click at [409, 128] on button "18" at bounding box center [409, 131] width 19 height 19
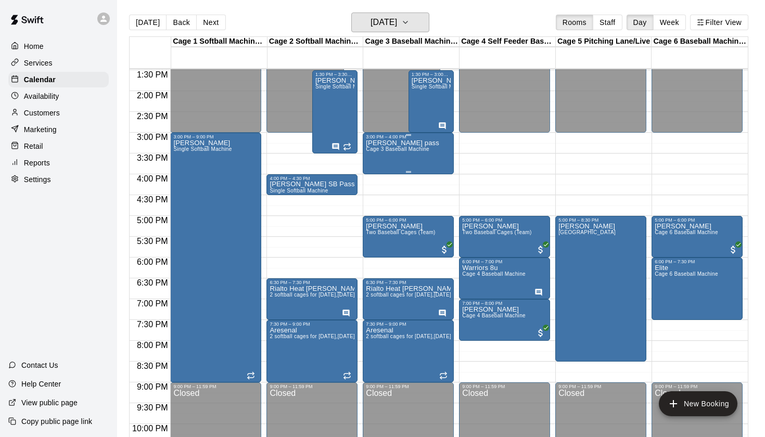
scroll to position [555, 0]
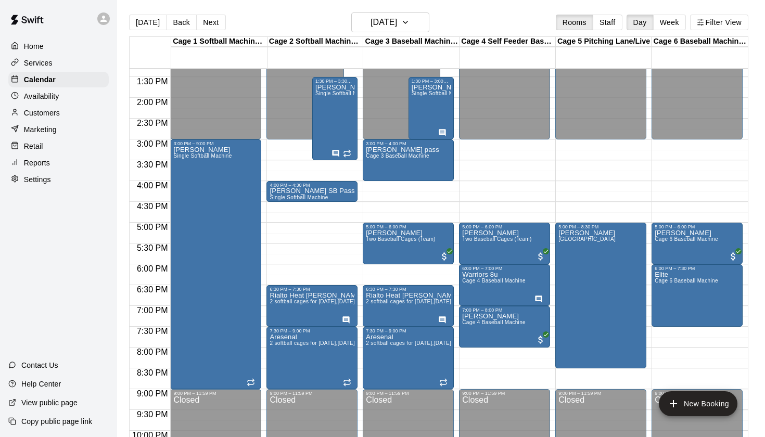
click at [500, 17] on div "[DATE] Back [DATE][DATE] Rooms Staff Day Week Filter View" at bounding box center [439, 24] width 620 height 24
click at [418, 19] on button "[DATE]" at bounding box center [391, 22] width 78 height 20
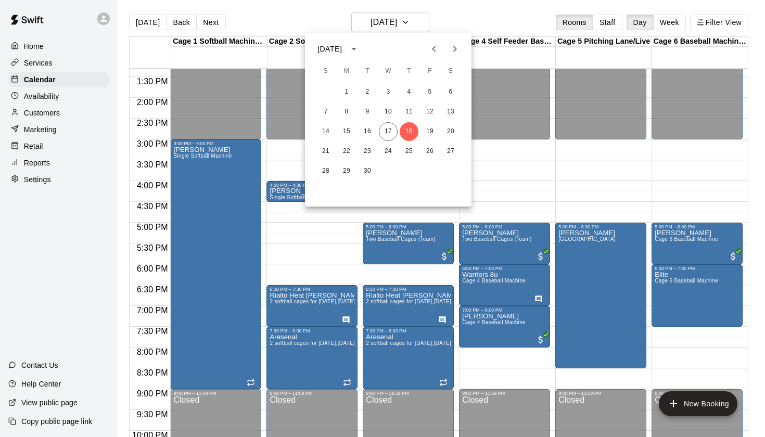
click at [510, 8] on div at bounding box center [382, 218] width 765 height 437
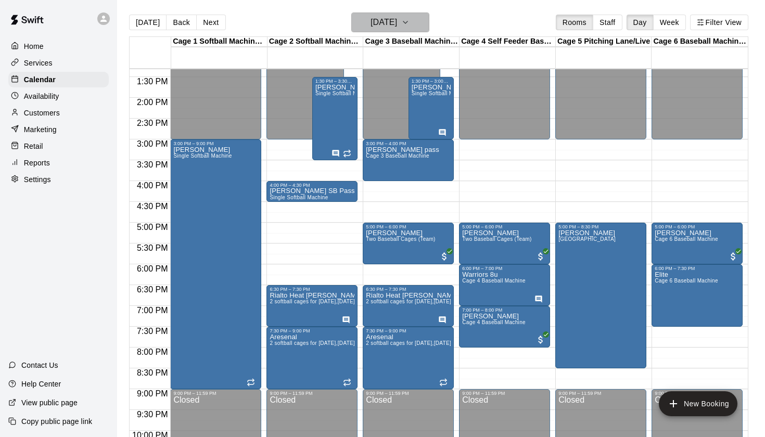
click at [397, 26] on h6 "[DATE]" at bounding box center [384, 22] width 27 height 15
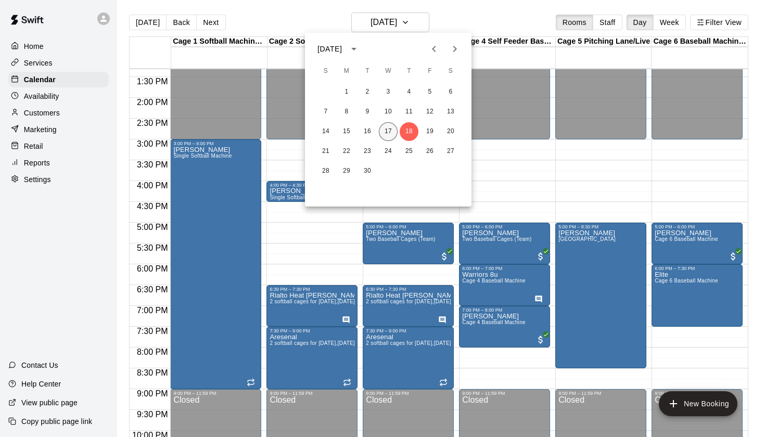
click at [392, 131] on button "17" at bounding box center [388, 131] width 19 height 19
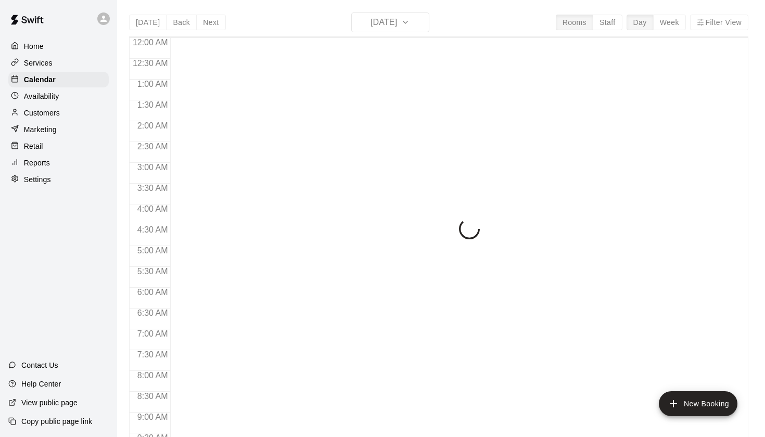
scroll to position [589, 0]
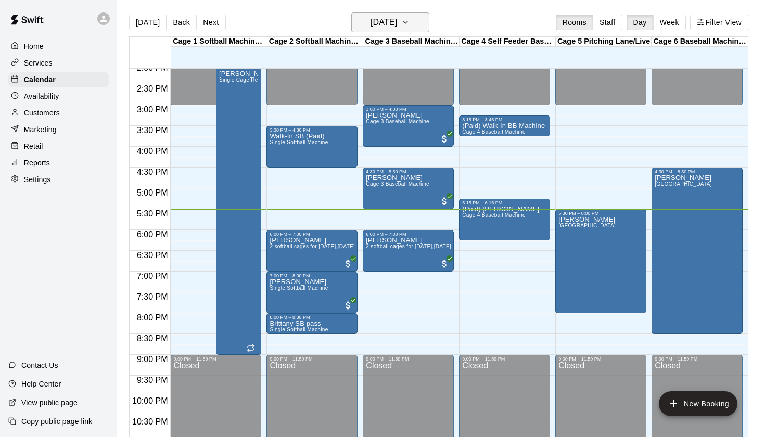
click at [422, 18] on button "[DATE]" at bounding box center [391, 22] width 78 height 20
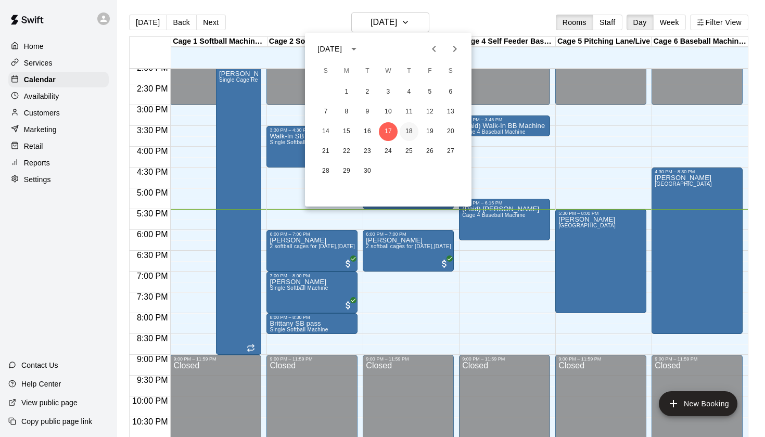
click at [408, 132] on button "18" at bounding box center [409, 131] width 19 height 19
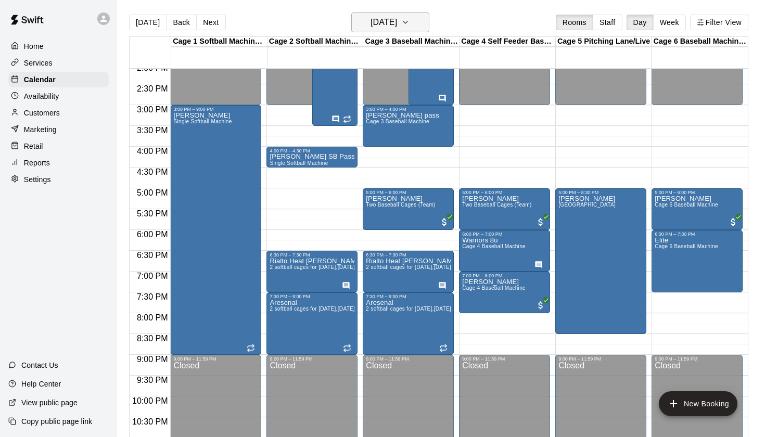
click at [418, 24] on button "[DATE]" at bounding box center [391, 22] width 78 height 20
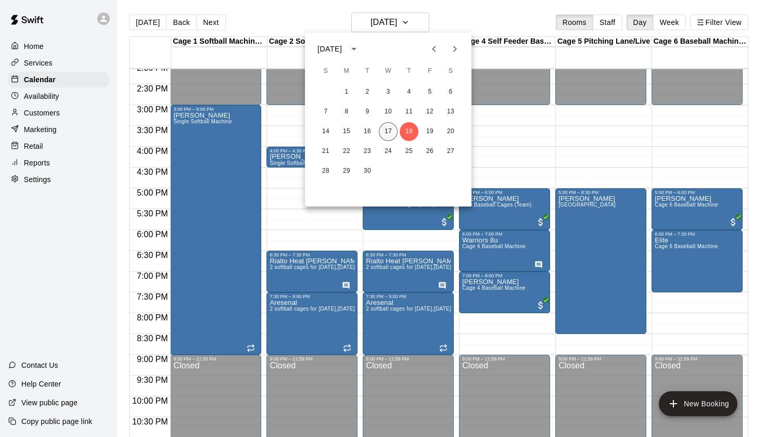
click at [393, 128] on button "17" at bounding box center [388, 131] width 19 height 19
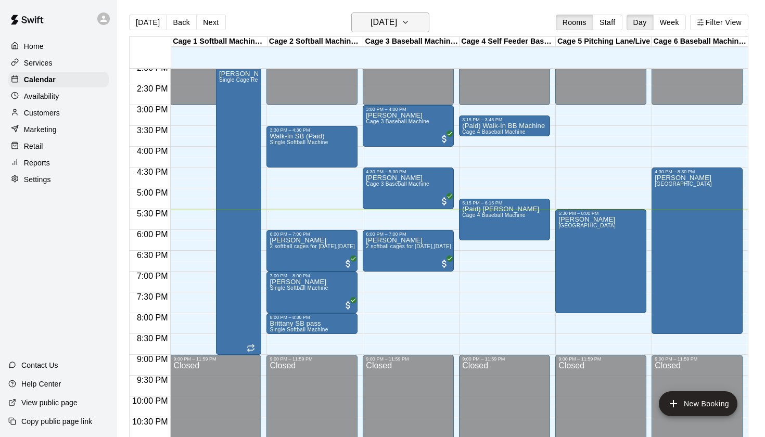
click at [397, 30] on h6 "[DATE]" at bounding box center [384, 22] width 27 height 15
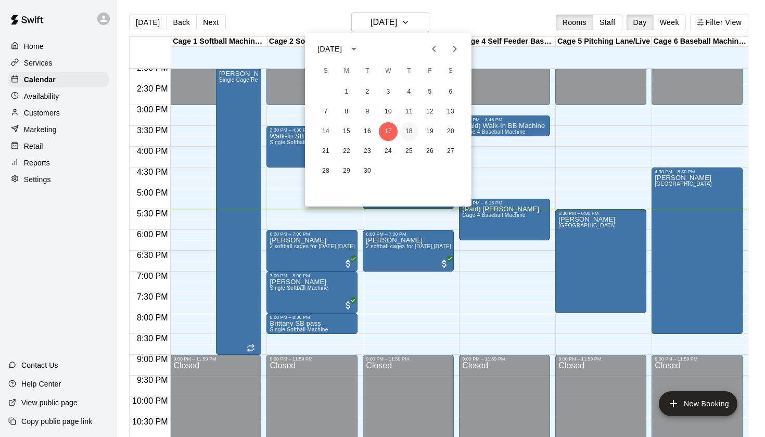
click at [410, 137] on button "18" at bounding box center [409, 131] width 19 height 19
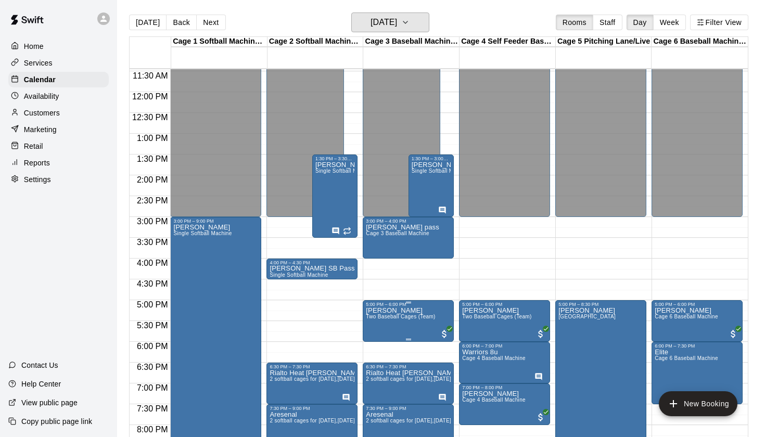
scroll to position [478, 0]
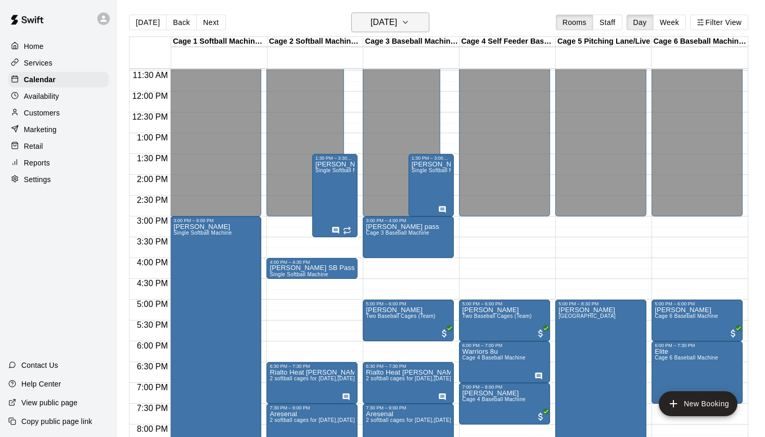
click at [397, 21] on h6 "[DATE]" at bounding box center [384, 22] width 27 height 15
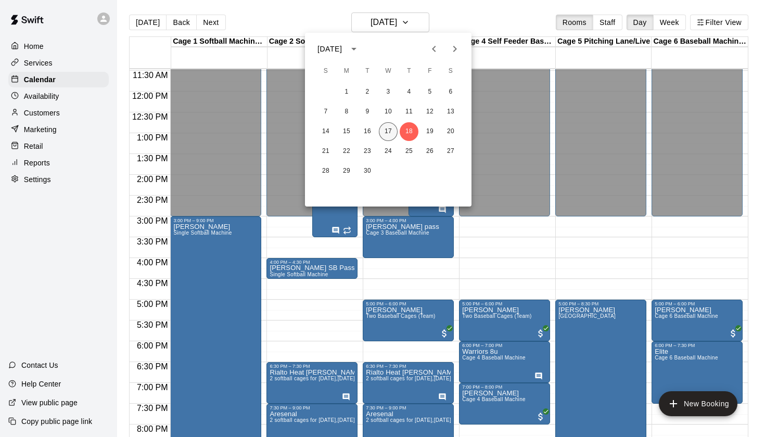
click at [389, 129] on button "17" at bounding box center [388, 131] width 19 height 19
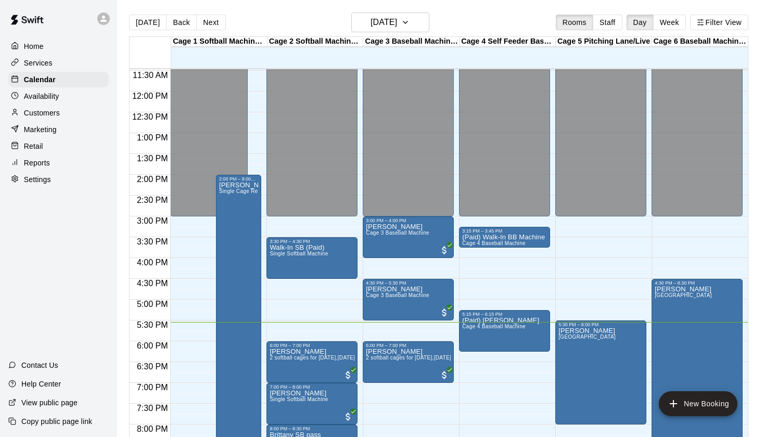
click at [462, 7] on main "[DATE] Back [DATE][DATE] Rooms Staff Day Week Filter View Cage 1 Softball Machi…" at bounding box center [441, 227] width 648 height 454
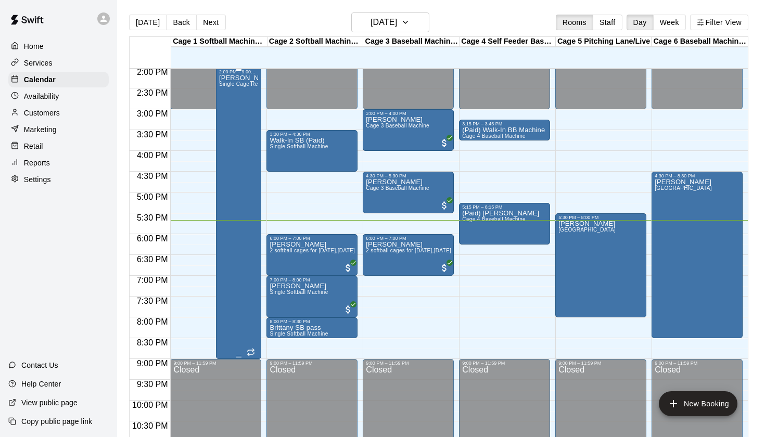
scroll to position [587, 0]
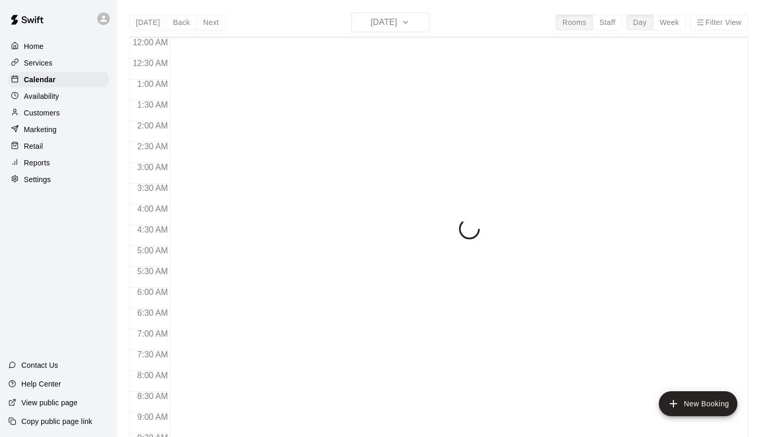
scroll to position [589, 0]
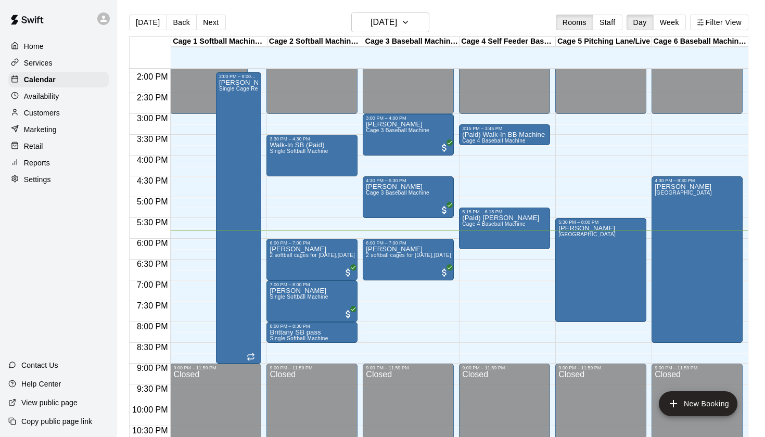
scroll to position [581, 0]
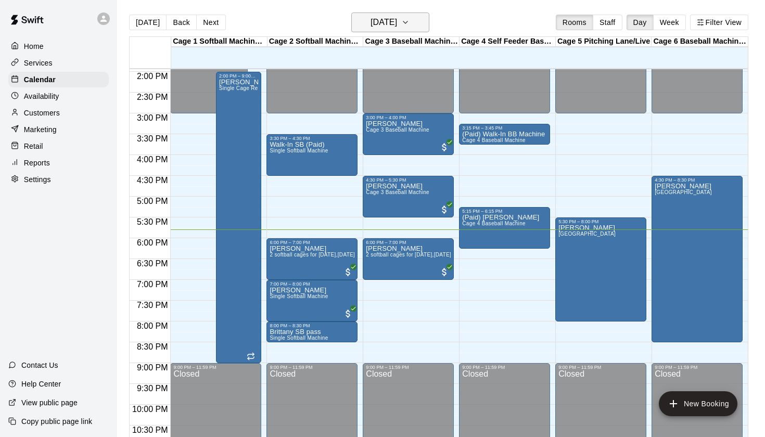
click at [380, 17] on h6 "[DATE]" at bounding box center [384, 22] width 27 height 15
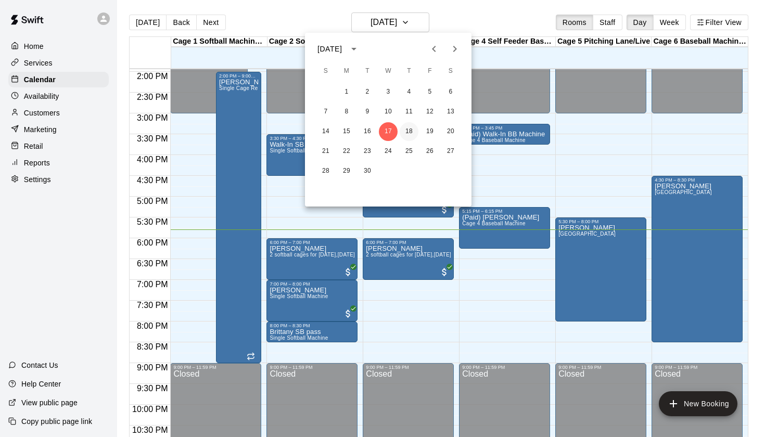
click at [407, 132] on button "18" at bounding box center [409, 131] width 19 height 19
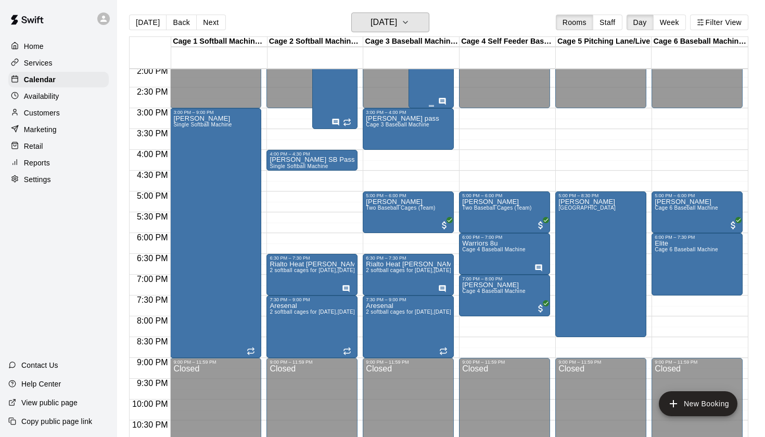
scroll to position [589, 0]
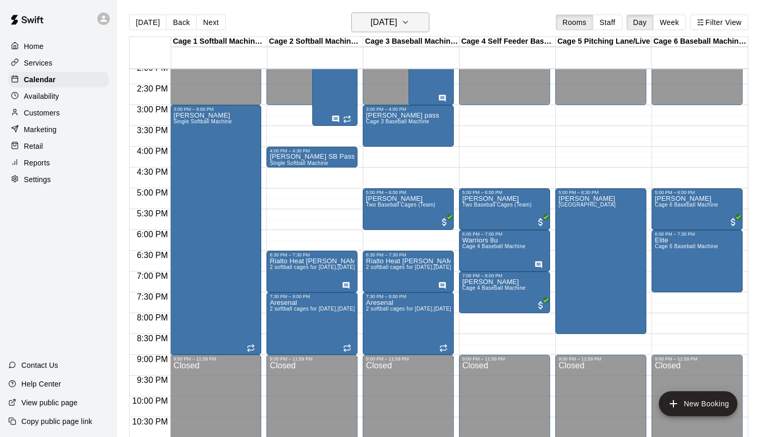
click at [395, 29] on h6 "[DATE]" at bounding box center [384, 22] width 27 height 15
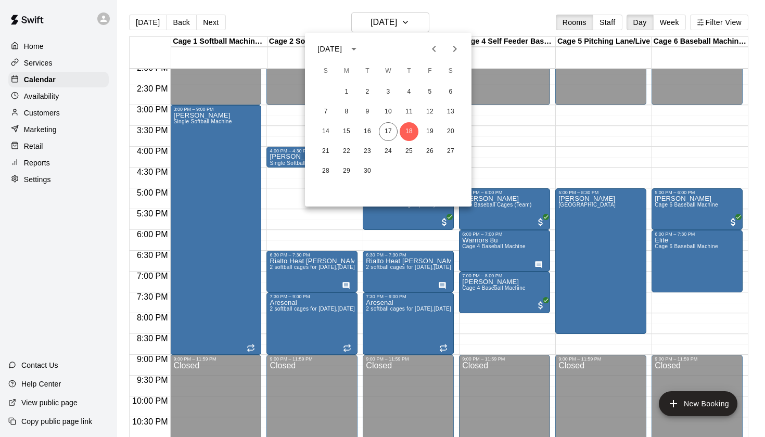
click at [469, 23] on div at bounding box center [382, 218] width 765 height 437
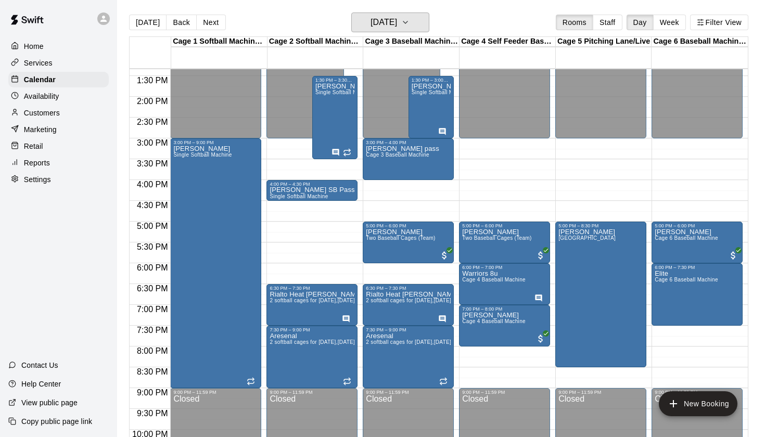
scroll to position [558, 0]
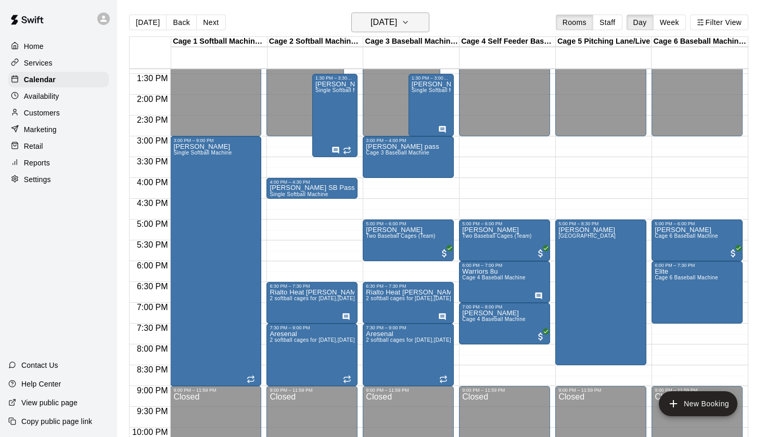
click at [397, 19] on h6 "Thursday Sep 18" at bounding box center [384, 22] width 27 height 15
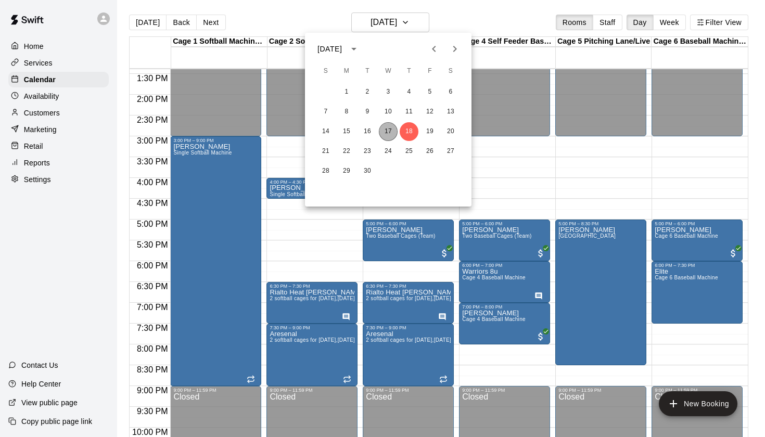
click at [388, 136] on button "17" at bounding box center [388, 131] width 19 height 19
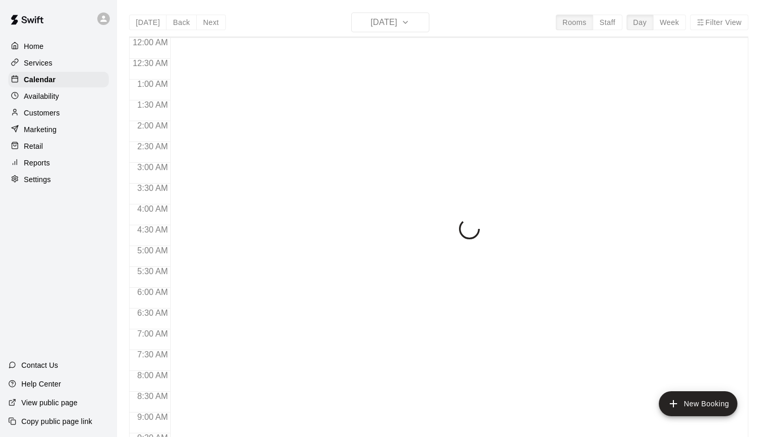
scroll to position [589, 0]
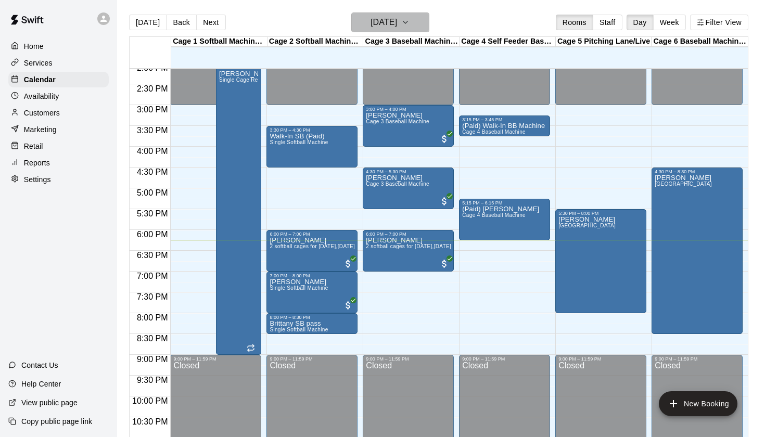
click at [397, 23] on h6 "[DATE]" at bounding box center [384, 22] width 27 height 15
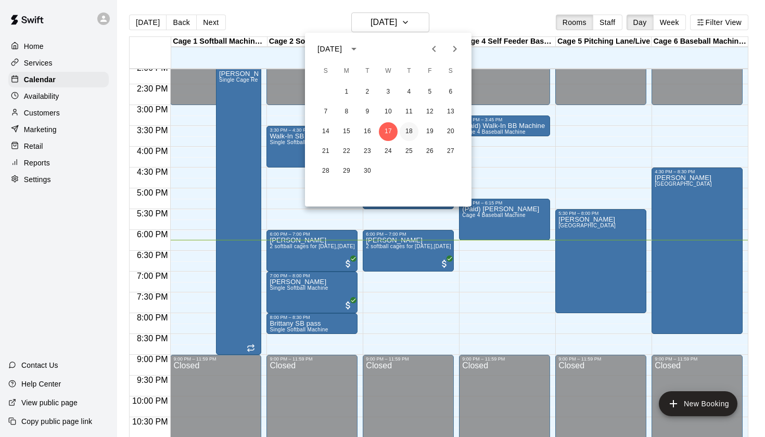
click at [410, 135] on button "18" at bounding box center [409, 131] width 19 height 19
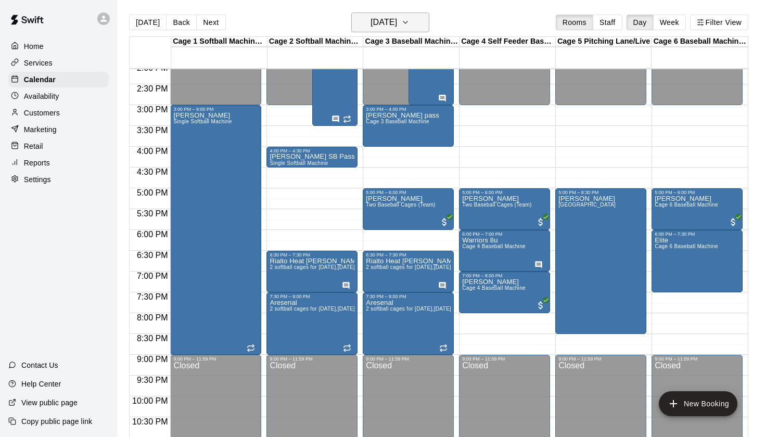
click at [386, 27] on h6 "[DATE]" at bounding box center [384, 22] width 27 height 15
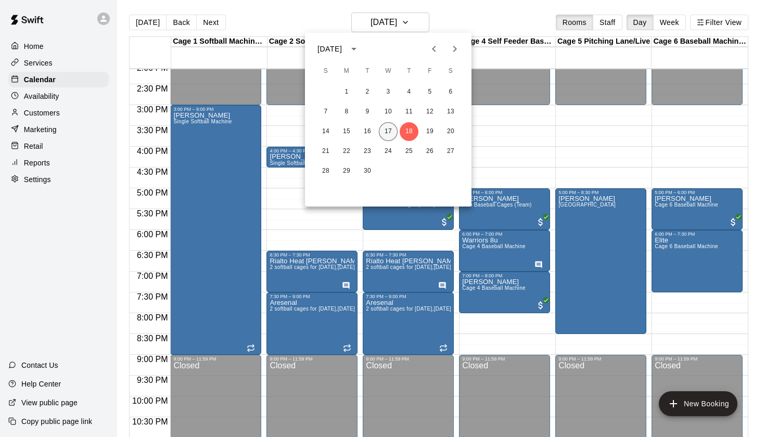
click at [390, 137] on button "17" at bounding box center [388, 131] width 19 height 19
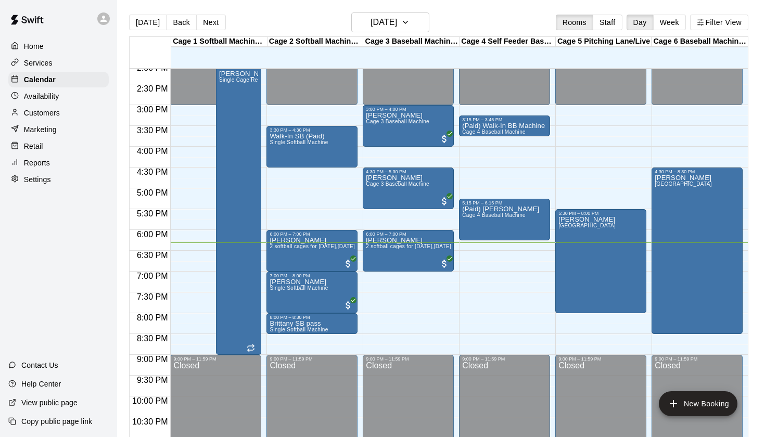
scroll to position [17, 0]
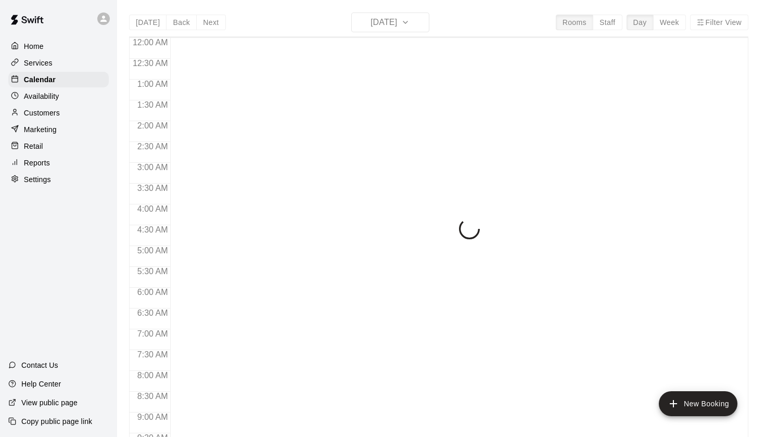
scroll to position [589, 0]
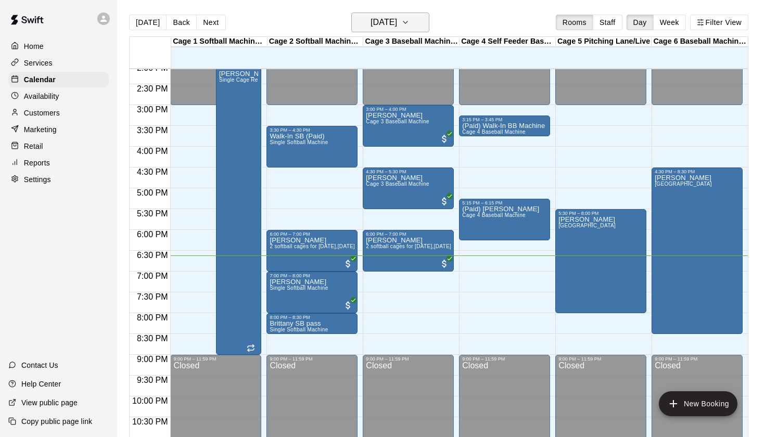
click at [397, 15] on h6 "[DATE]" at bounding box center [384, 22] width 27 height 15
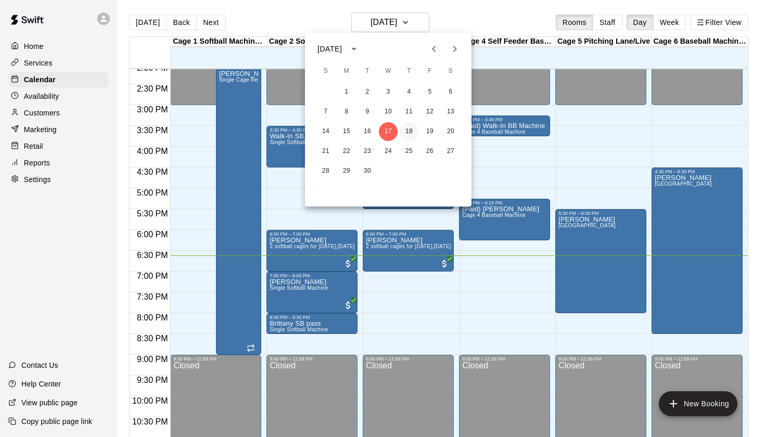
click at [415, 128] on button "18" at bounding box center [409, 131] width 19 height 19
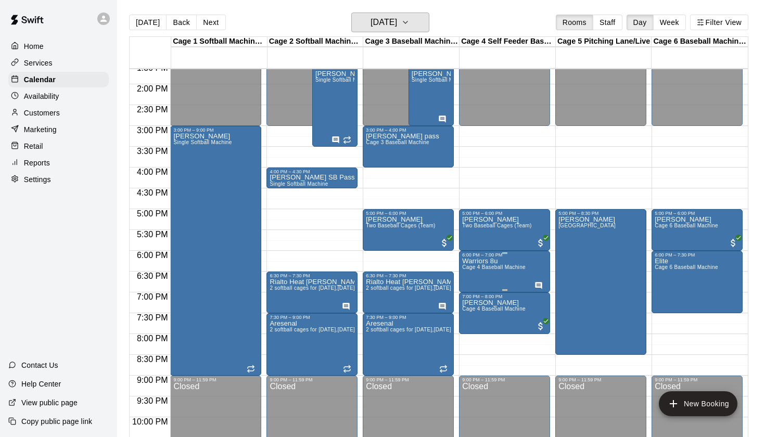
scroll to position [566, 0]
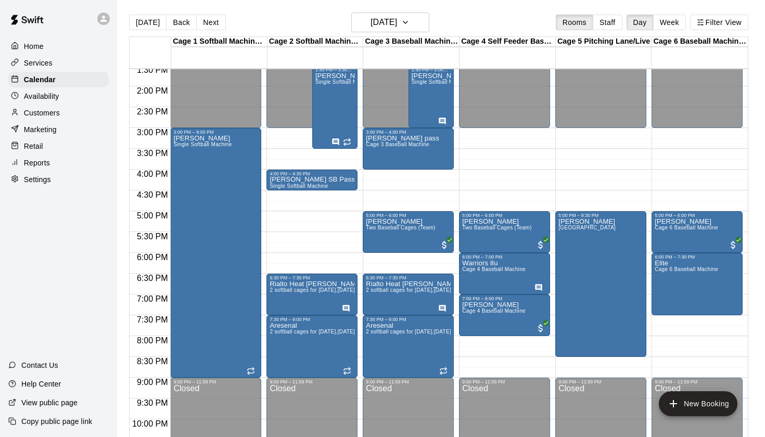
click at [497, 22] on div "Today Back Next Thursday Sep 18 Rooms Staff Day Week Filter View" at bounding box center [439, 24] width 620 height 24
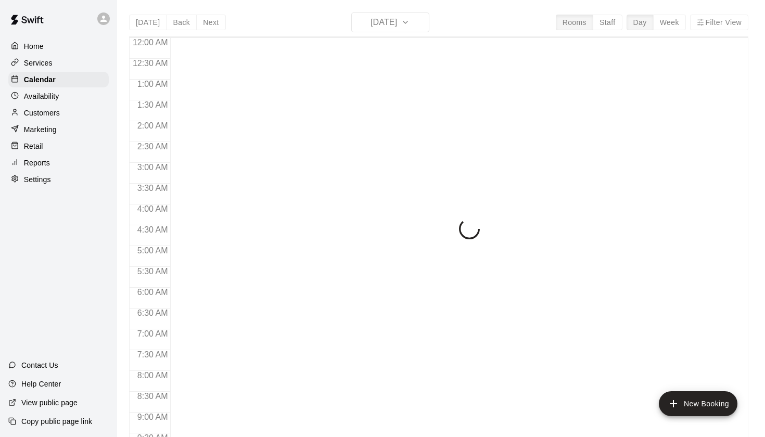
scroll to position [589, 0]
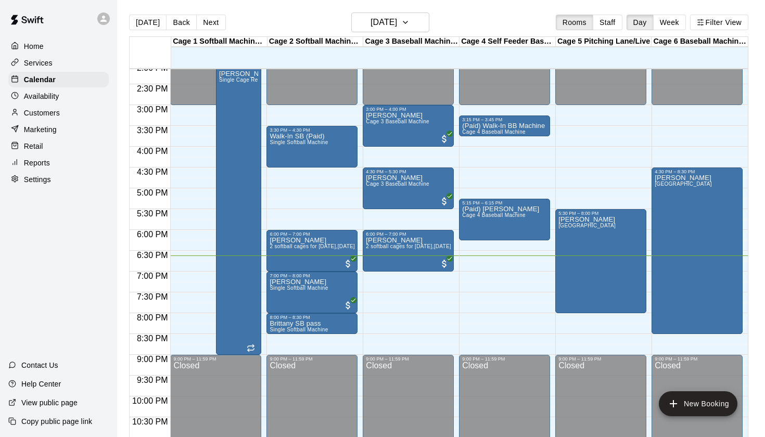
click at [417, 11] on main "[DATE] Back [DATE][DATE] Rooms Staff Day Week Filter View Cage 1 Softball Machi…" at bounding box center [441, 227] width 648 height 454
click at [397, 17] on h6 "[DATE]" at bounding box center [384, 22] width 27 height 15
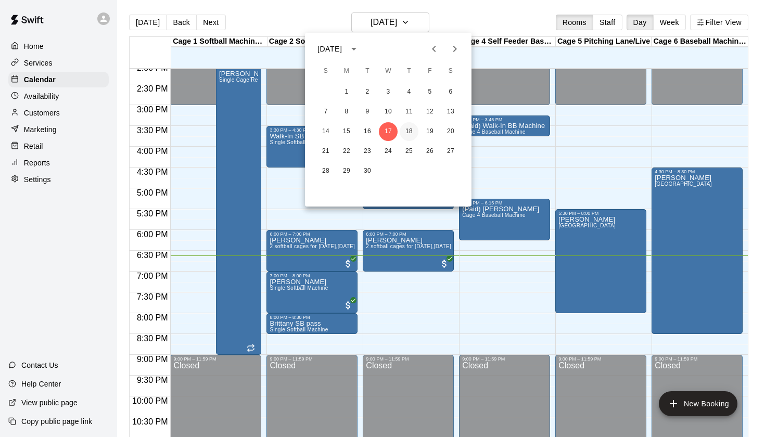
click at [412, 129] on button "18" at bounding box center [409, 131] width 19 height 19
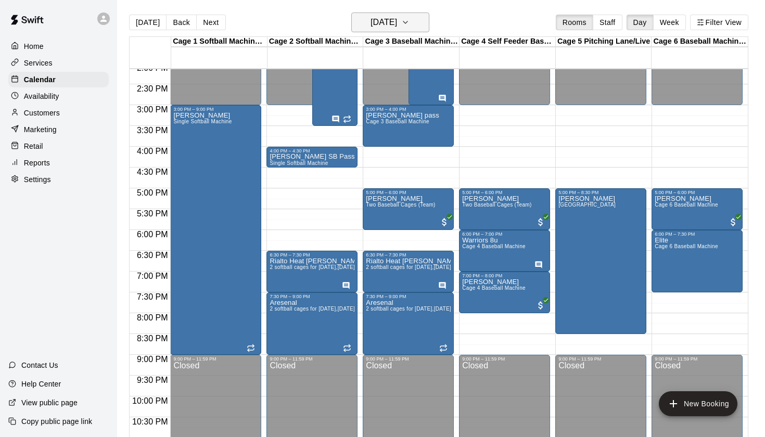
click at [397, 29] on h6 "Thursday Sep 18" at bounding box center [384, 22] width 27 height 15
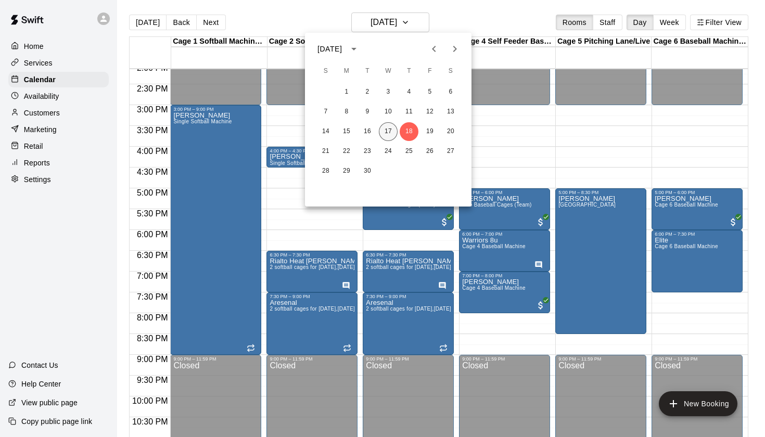
click at [389, 130] on button "17" at bounding box center [388, 131] width 19 height 19
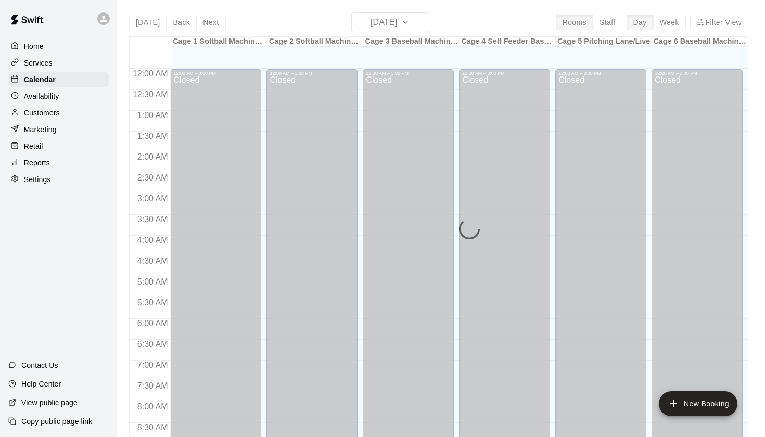
scroll to position [589, 0]
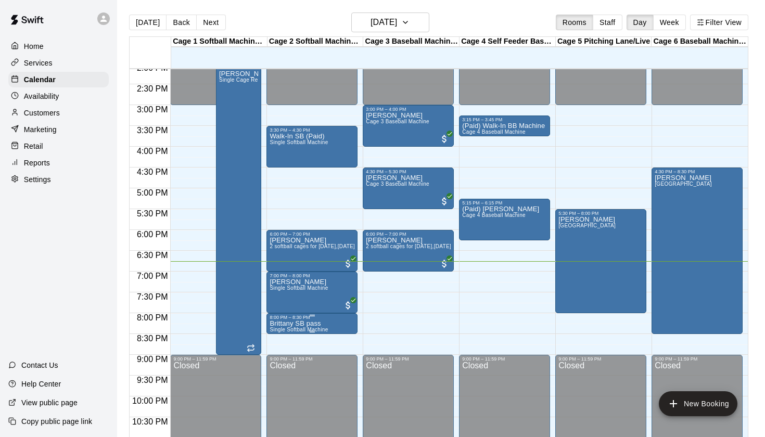
click at [280, 383] on icon "delete" at bounding box center [280, 380] width 7 height 9
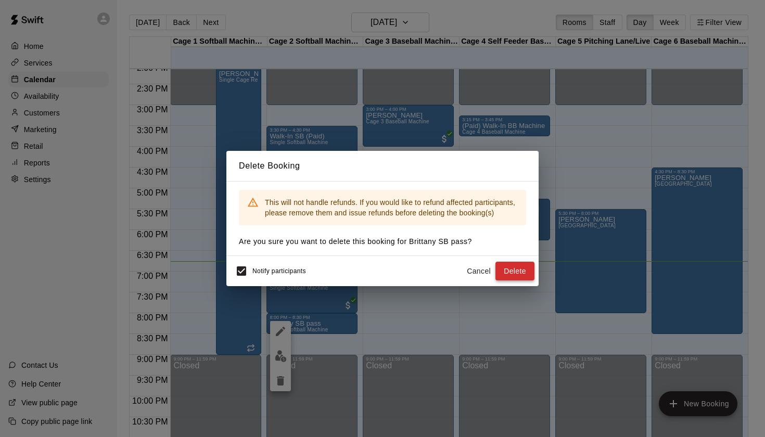
click at [517, 266] on button "Delete" at bounding box center [515, 271] width 39 height 19
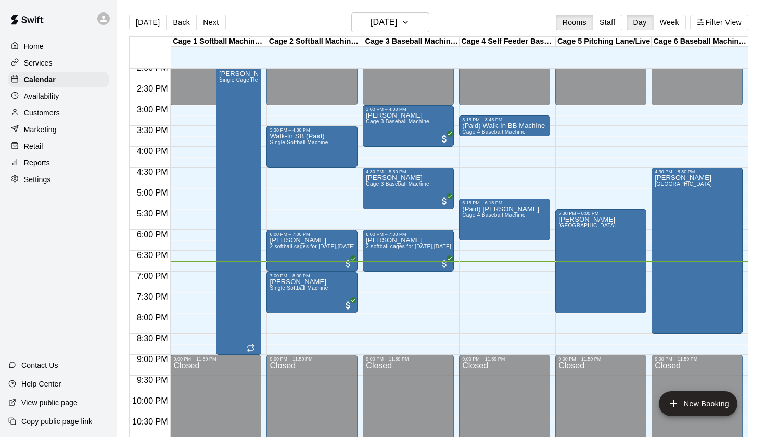
click at [513, 10] on main "Today Back Next Wednesday Sep 17 Rooms Staff Day Week Filter View Cage 1 Softba…" at bounding box center [441, 227] width 648 height 454
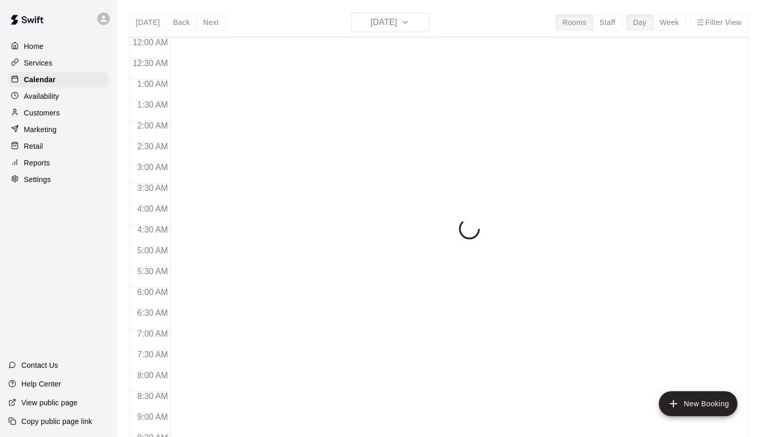
scroll to position [589, 0]
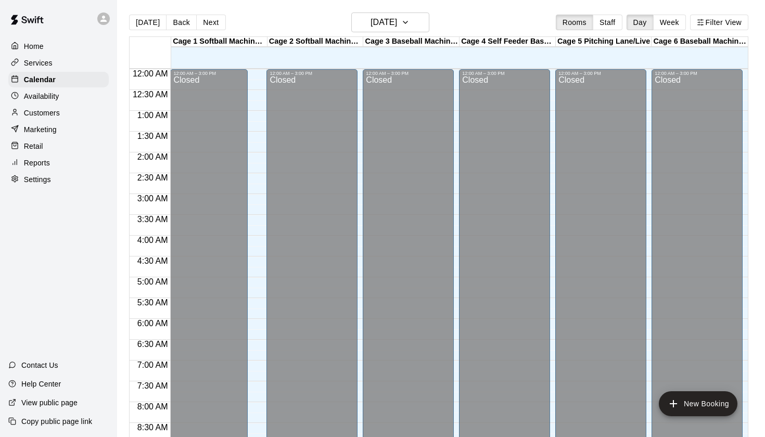
scroll to position [589, 0]
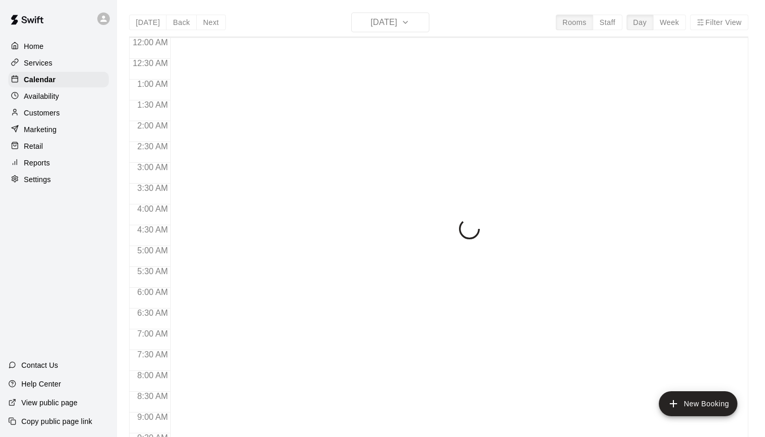
scroll to position [589, 0]
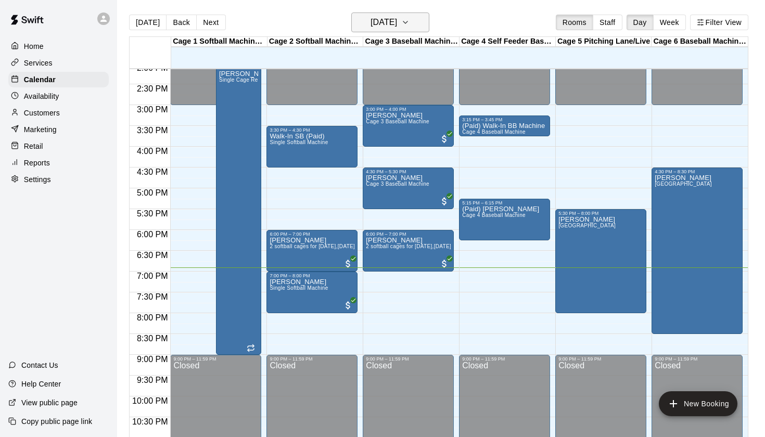
click at [389, 17] on h6 "[DATE]" at bounding box center [384, 22] width 27 height 15
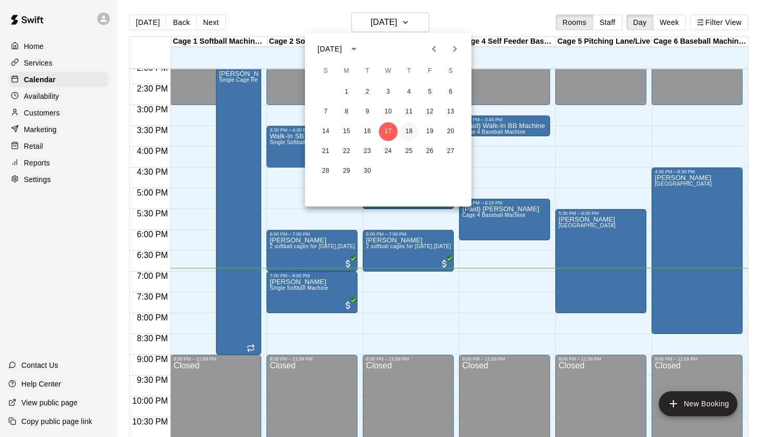
click at [414, 125] on button "18" at bounding box center [409, 131] width 19 height 19
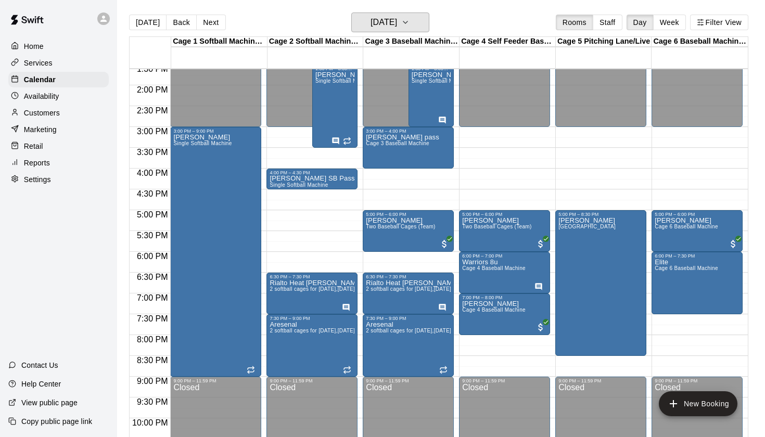
scroll to position [575, 0]
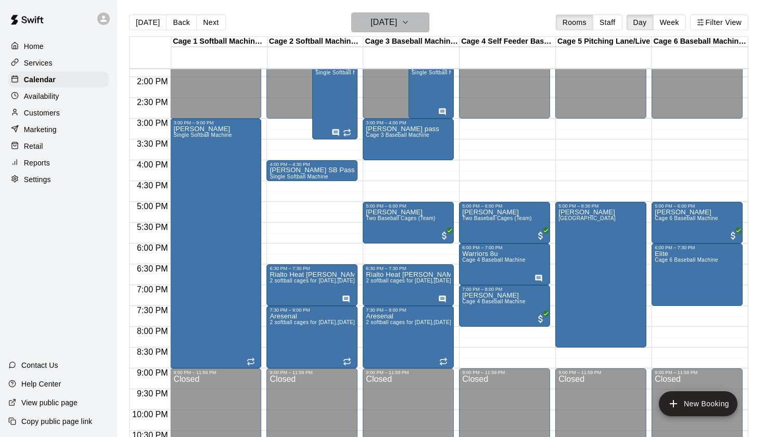
click at [381, 25] on h6 "Thursday Sep 18" at bounding box center [384, 22] width 27 height 15
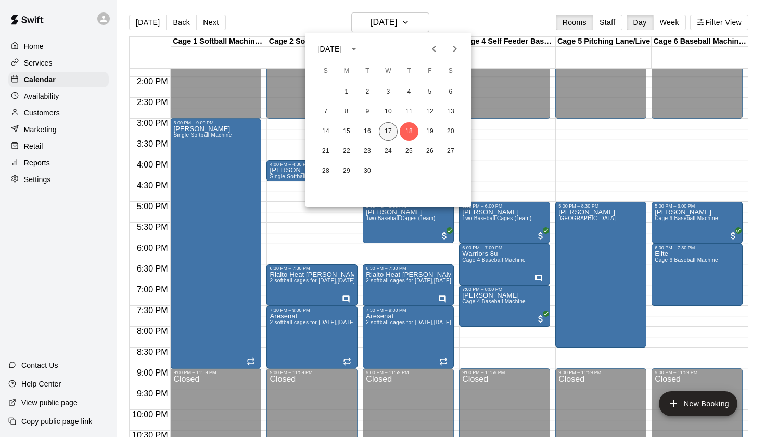
click at [389, 133] on button "17" at bounding box center [388, 131] width 19 height 19
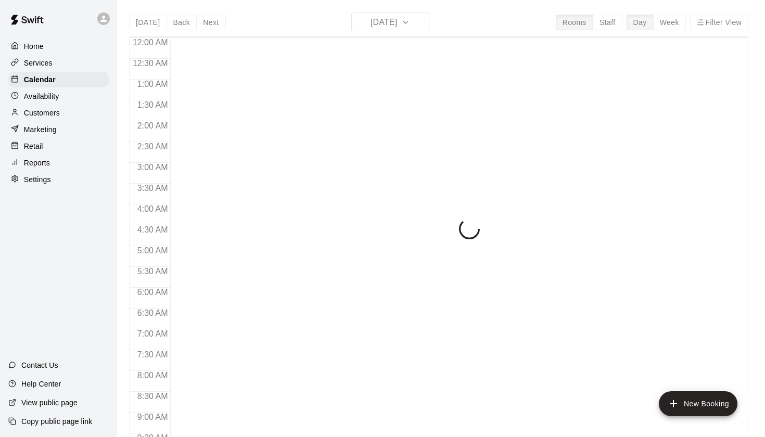
scroll to position [589, 0]
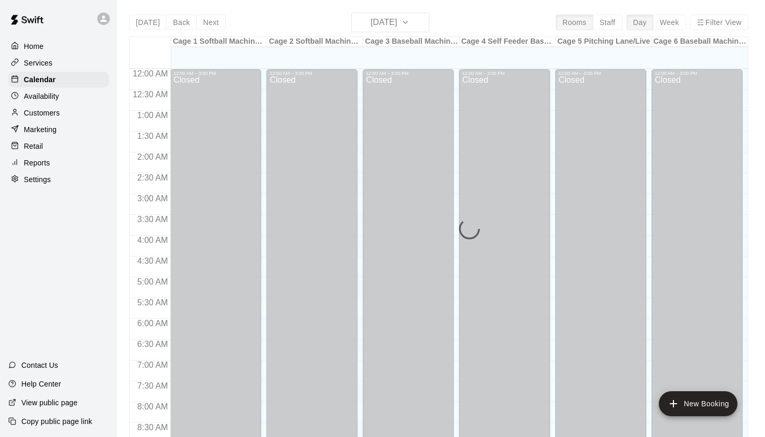
scroll to position [589, 0]
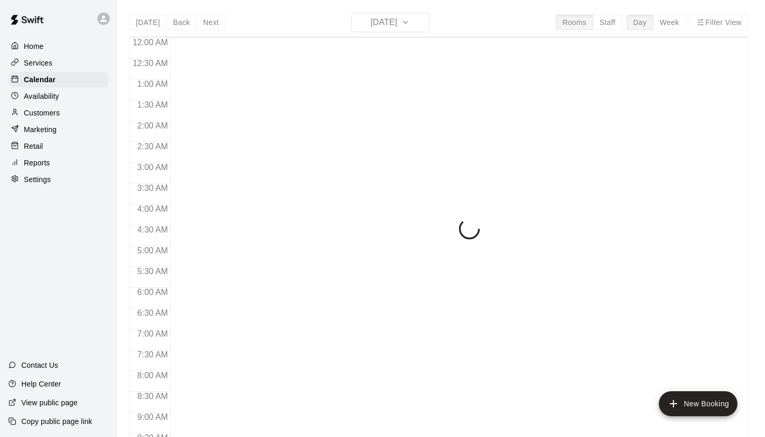
scroll to position [589, 0]
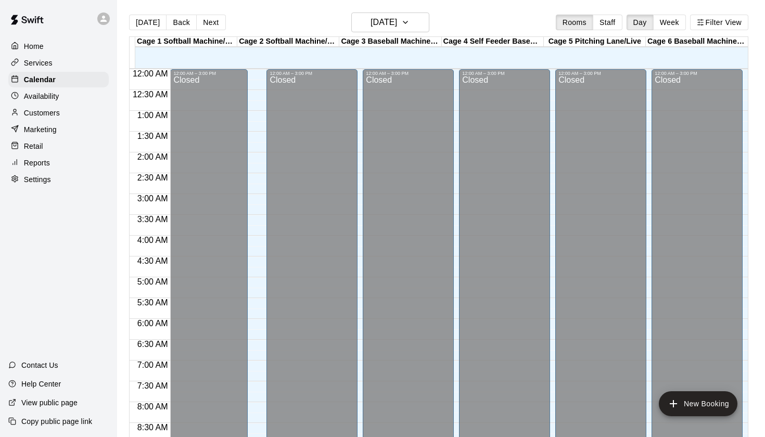
scroll to position [589, 0]
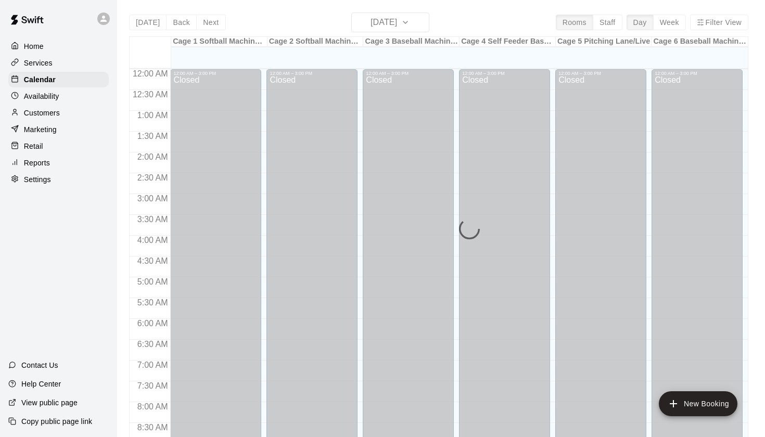
scroll to position [589, 0]
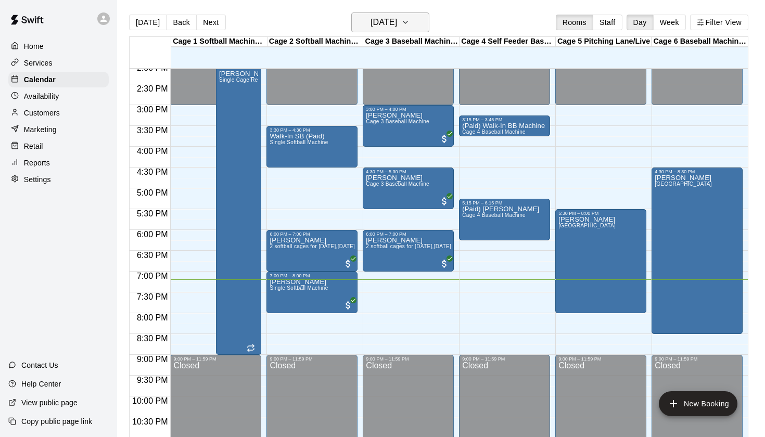
click at [397, 18] on h6 "[DATE]" at bounding box center [384, 22] width 27 height 15
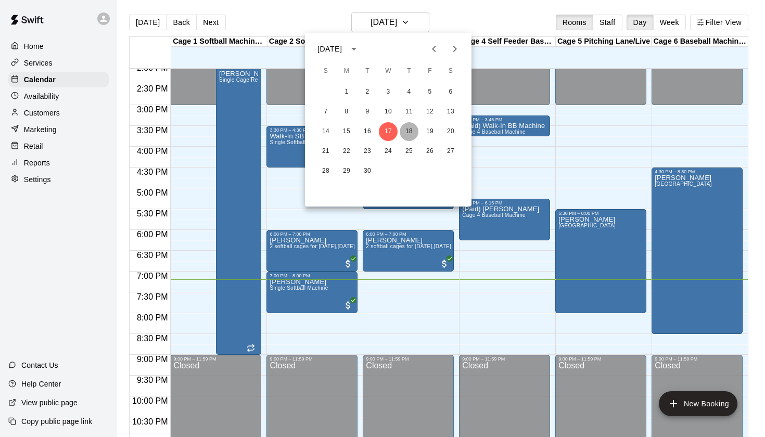
click at [412, 129] on button "18" at bounding box center [409, 131] width 19 height 19
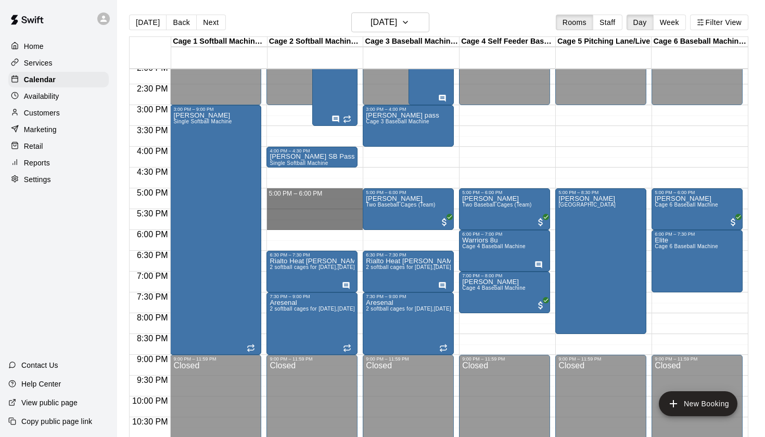
drag, startPoint x: 271, startPoint y: 190, endPoint x: 272, endPoint y: 223, distance: 33.3
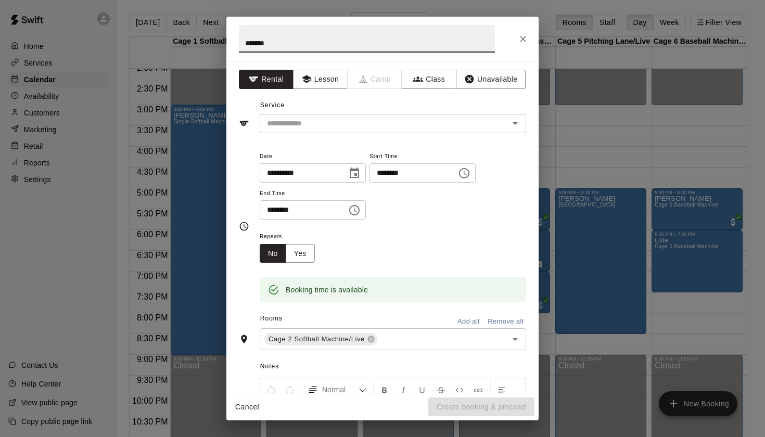
click at [246, 46] on input "******" at bounding box center [367, 39] width 256 height 28
click at [341, 48] on input "**********" at bounding box center [367, 39] width 256 height 28
click at [521, 128] on icon "Open" at bounding box center [515, 123] width 12 height 12
type input "**********"
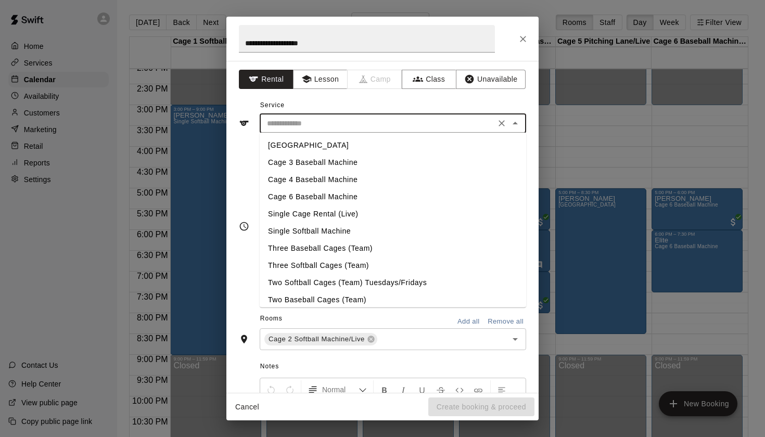
scroll to position [0, 0]
click at [338, 231] on li "Single Softball Machine" at bounding box center [393, 231] width 267 height 17
type input "**********"
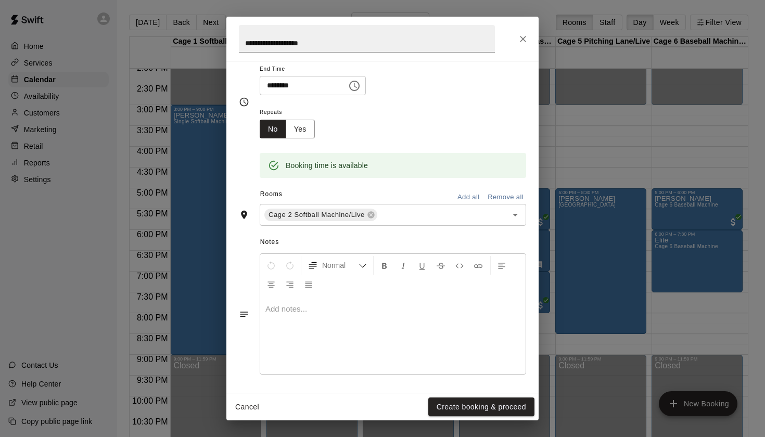
click at [394, 330] on div at bounding box center [393, 335] width 266 height 78
click at [480, 405] on button "Create booking & proceed" at bounding box center [482, 407] width 106 height 19
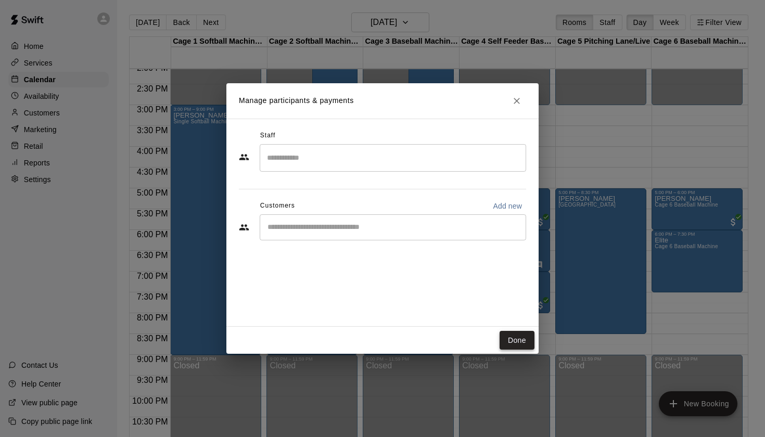
click at [522, 348] on button "Done" at bounding box center [517, 340] width 35 height 19
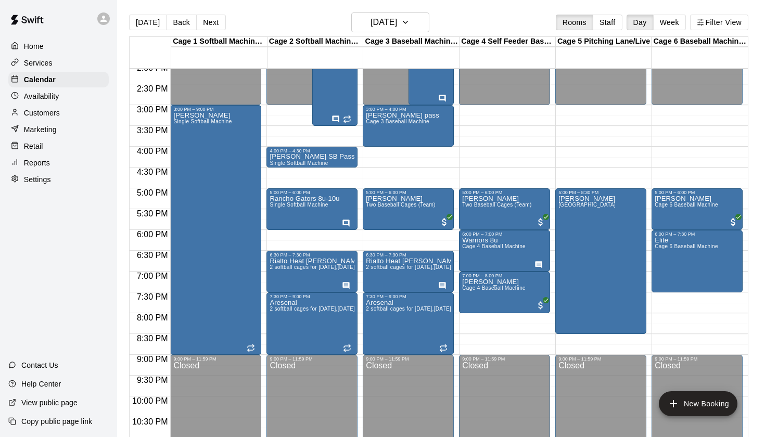
click at [496, 24] on div "[DATE] Back [DATE][DATE] Rooms Staff Day Week Filter View" at bounding box center [439, 24] width 620 height 24
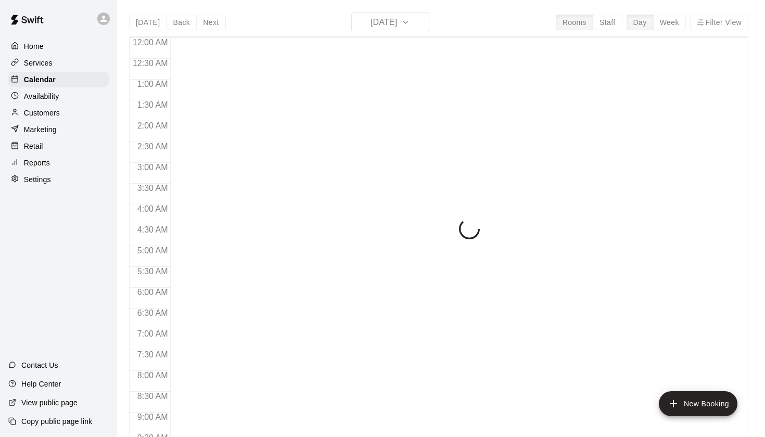
scroll to position [589, 0]
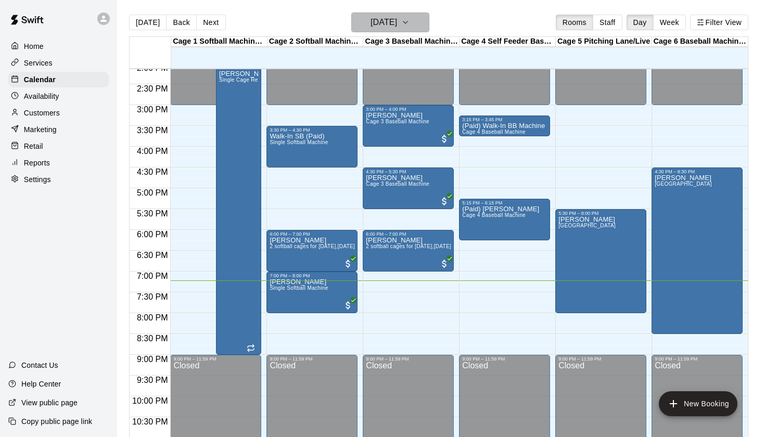
click at [397, 24] on h6 "[DATE]" at bounding box center [384, 22] width 27 height 15
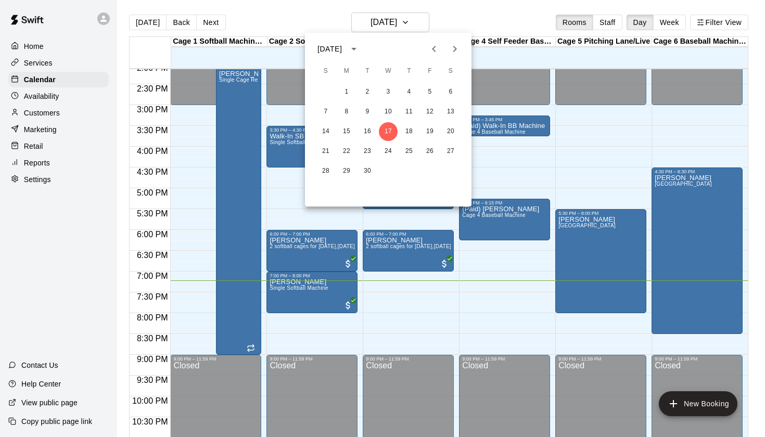
click at [470, 24] on div at bounding box center [382, 218] width 765 height 437
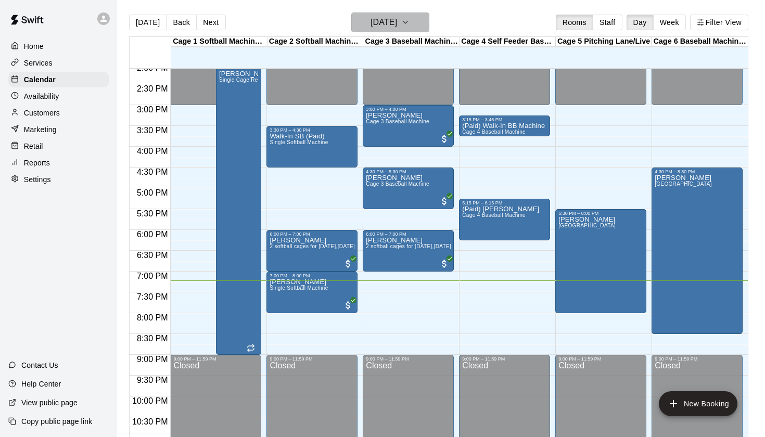
click at [410, 23] on icon "button" at bounding box center [405, 22] width 8 height 12
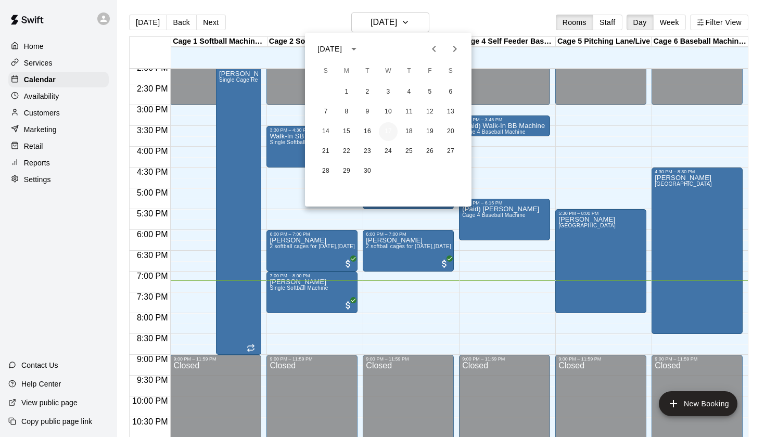
click at [390, 132] on button "17" at bounding box center [388, 131] width 19 height 19
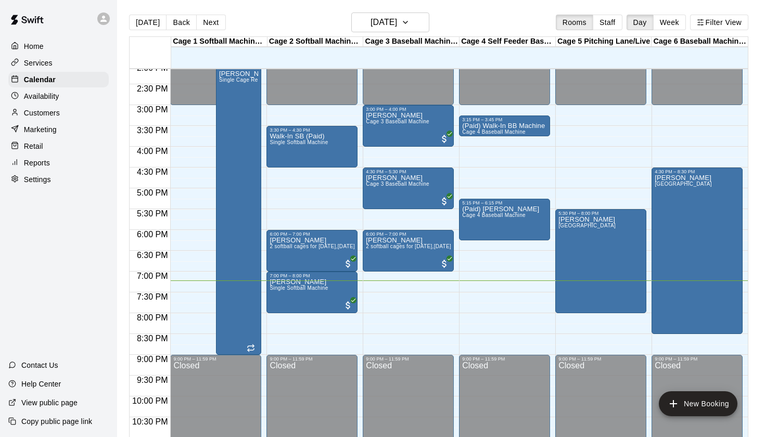
click at [468, 24] on div "[DATE] Back [DATE][DATE] Rooms Staff Day Week Filter View" at bounding box center [439, 24] width 620 height 24
click at [463, 19] on div "[DATE] Back [DATE][DATE] Rooms Staff Day Week Filter View" at bounding box center [439, 24] width 620 height 24
click at [488, 19] on div "[DATE] Back [DATE][DATE] Rooms Staff Day Week Filter View" at bounding box center [439, 24] width 620 height 24
click at [483, 21] on div "[DATE] Back [DATE][DATE] Rooms Staff Day Week Filter View" at bounding box center [439, 24] width 620 height 24
click at [397, 28] on h6 "[DATE]" at bounding box center [384, 22] width 27 height 15
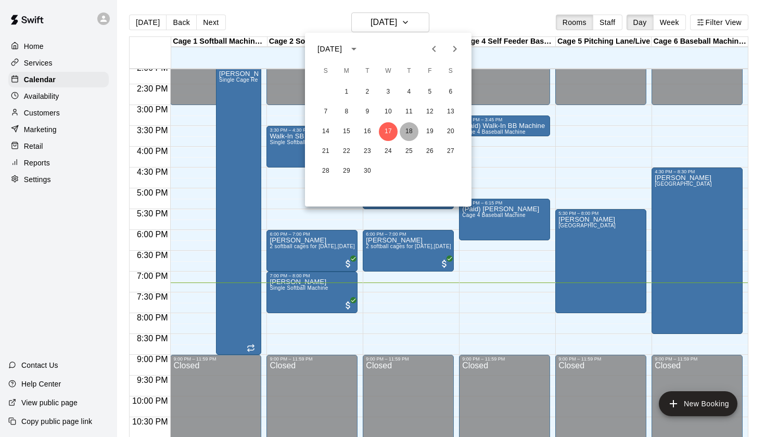
click at [405, 139] on button "18" at bounding box center [409, 131] width 19 height 19
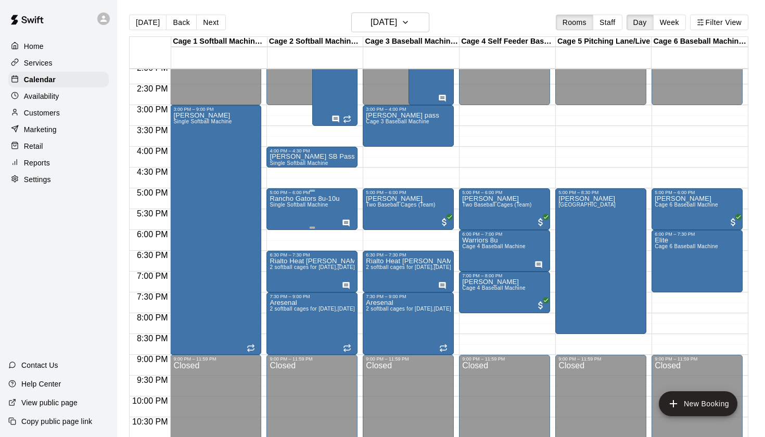
click at [312, 206] on span "Single Softball Machine" at bounding box center [299, 205] width 58 height 6
click at [279, 209] on icon "edit" at bounding box center [280, 213] width 12 height 12
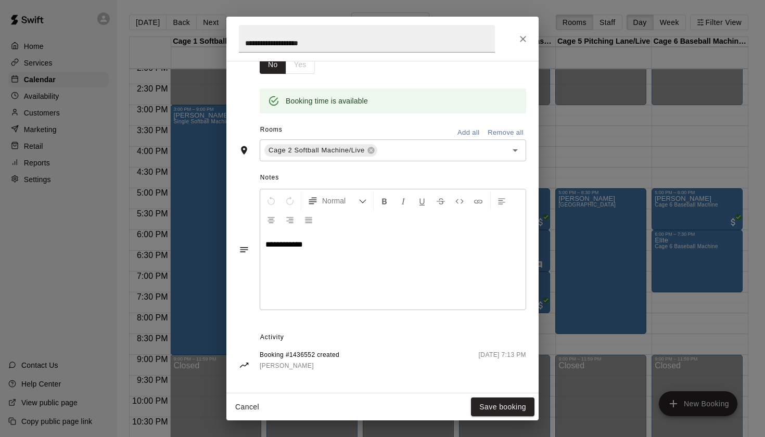
scroll to position [189, 0]
click at [523, 38] on icon "Close" at bounding box center [523, 39] width 6 height 6
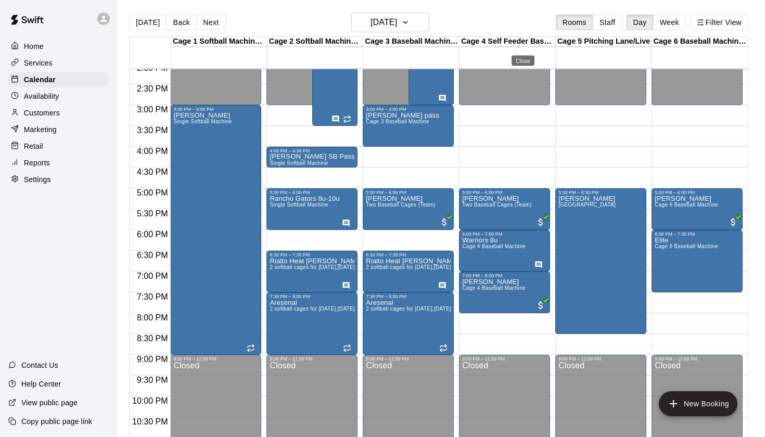
click at [506, 29] on div "[DATE] Back [DATE][DATE] Rooms Staff Day Week Filter View" at bounding box center [439, 24] width 620 height 24
click at [397, 25] on h6 "Thursday Sep 18" at bounding box center [384, 22] width 27 height 15
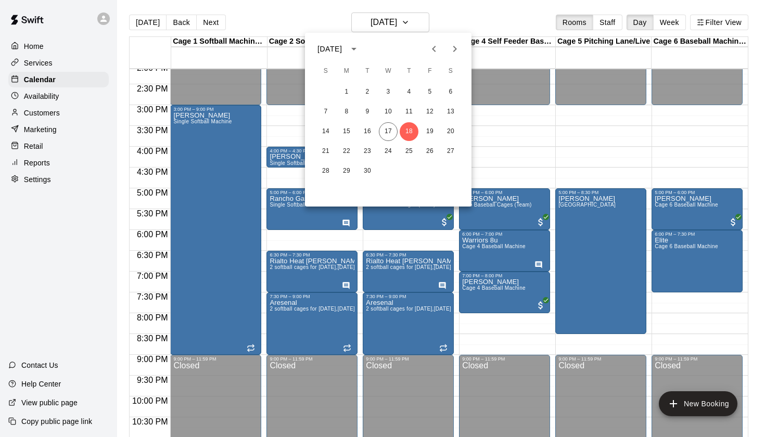
click at [478, 17] on div at bounding box center [382, 218] width 765 height 437
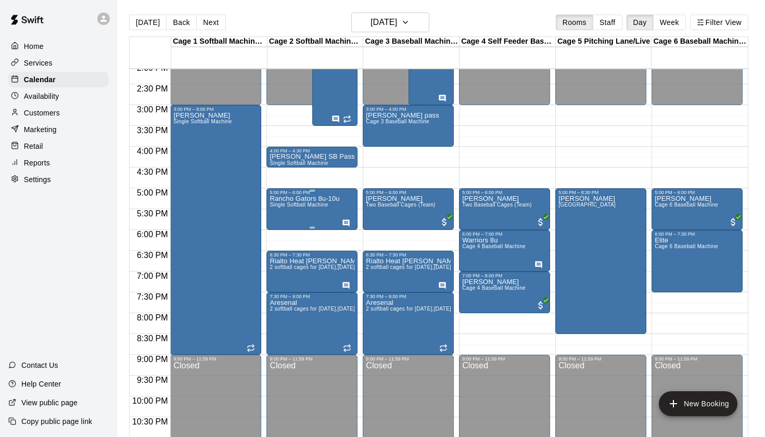
click at [319, 207] on span "Single Softball Machine" at bounding box center [299, 205] width 58 height 6
click at [280, 214] on icon "edit" at bounding box center [280, 213] width 9 height 9
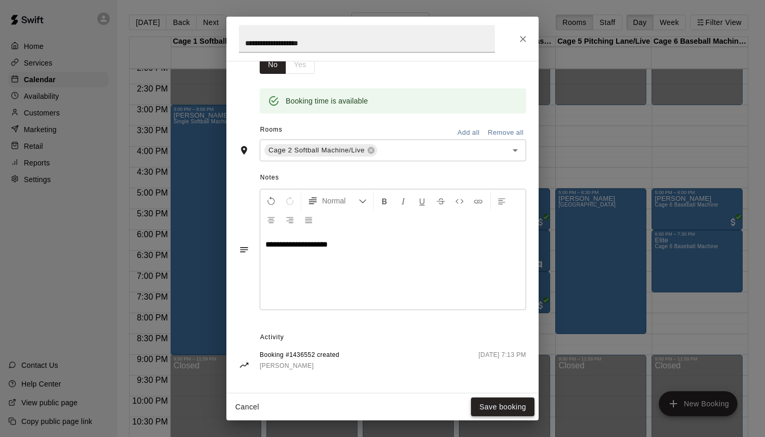
click at [496, 408] on button "Save booking" at bounding box center [503, 407] width 64 height 19
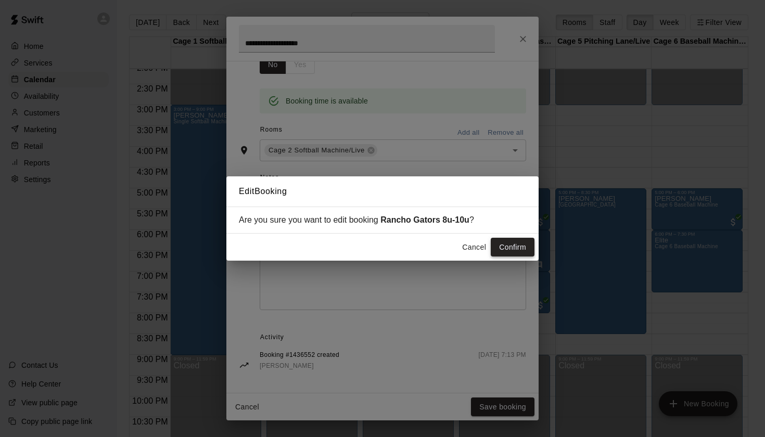
click at [513, 247] on button "Confirm" at bounding box center [513, 247] width 44 height 19
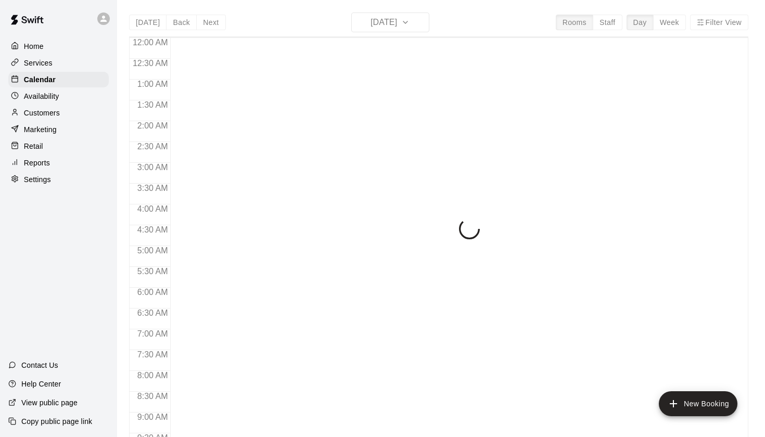
scroll to position [589, 0]
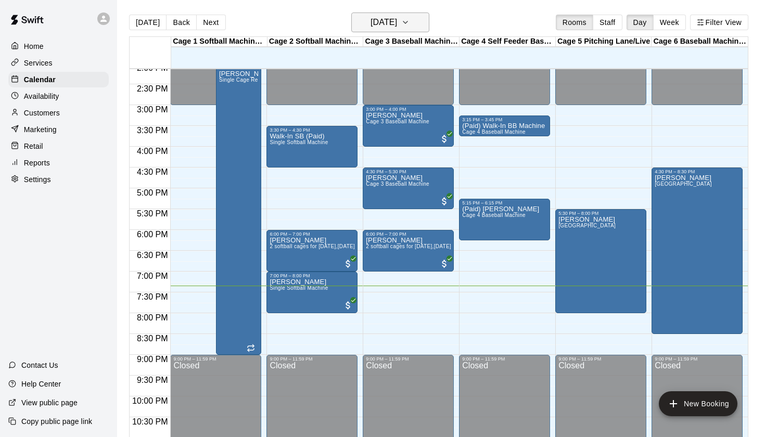
click at [397, 17] on h6 "[DATE]" at bounding box center [384, 22] width 27 height 15
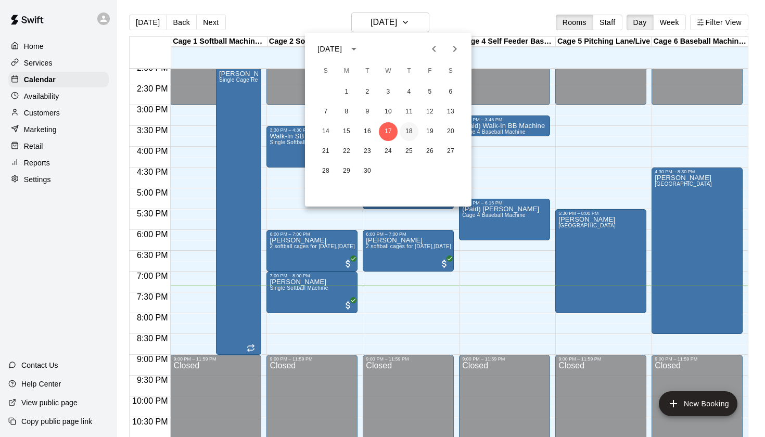
click at [406, 127] on button "18" at bounding box center [409, 131] width 19 height 19
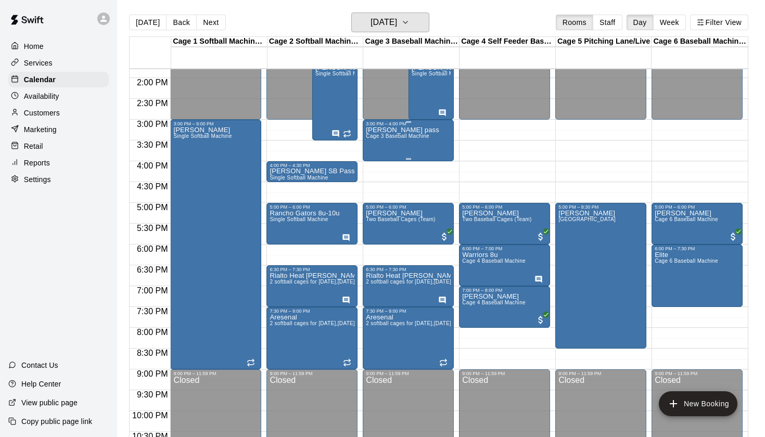
scroll to position [579, 0]
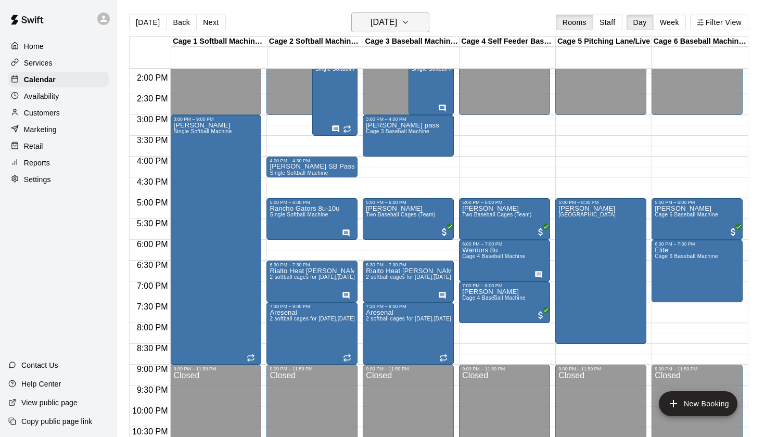
click at [397, 20] on h6 "[DATE]" at bounding box center [384, 22] width 27 height 15
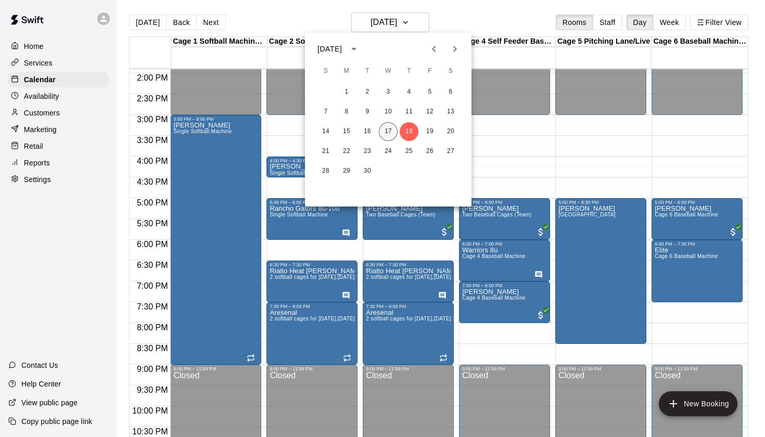
click at [384, 130] on button "17" at bounding box center [388, 131] width 19 height 19
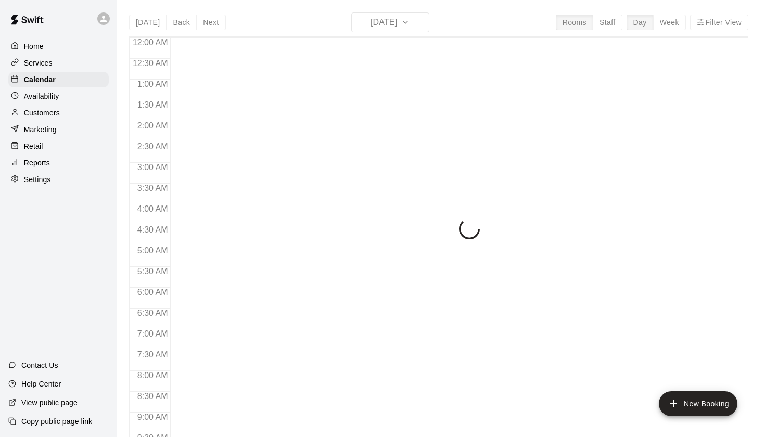
scroll to position [589, 0]
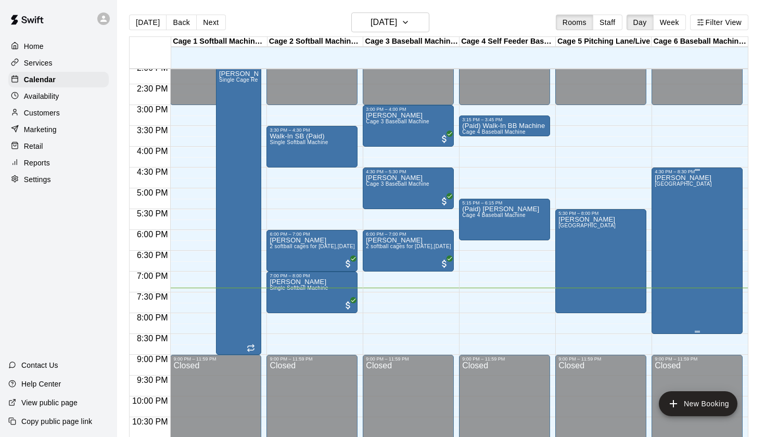
click at [697, 333] on div "[PERSON_NAME] [PERSON_NAME]" at bounding box center [697, 392] width 85 height 437
click at [720, 270] on div at bounding box center [382, 218] width 765 height 437
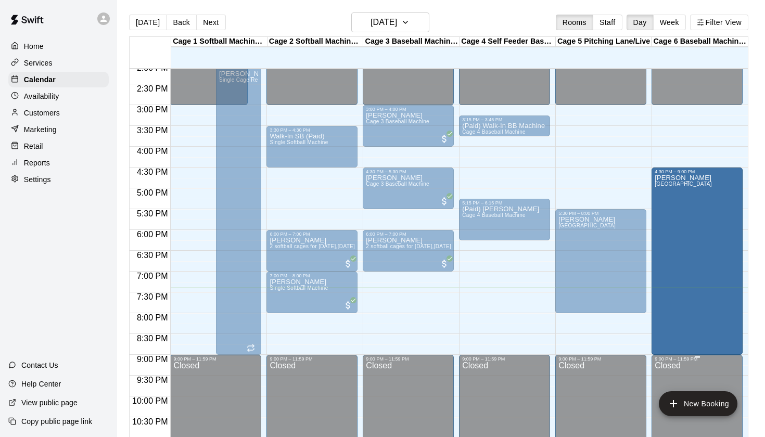
drag, startPoint x: 697, startPoint y: 332, endPoint x: 696, endPoint y: 358, distance: 25.5
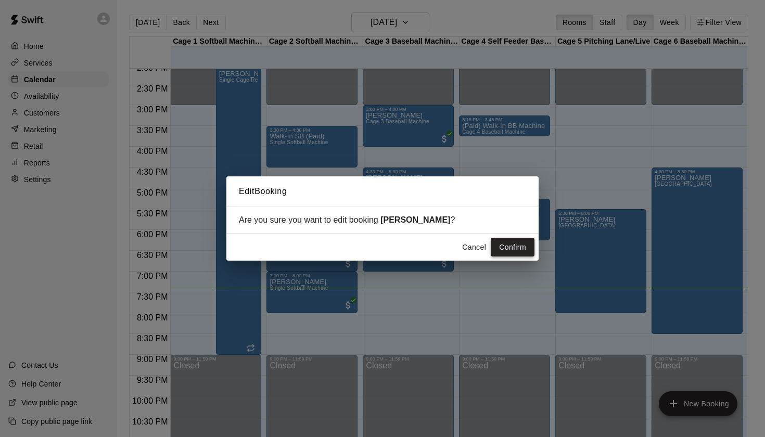
click at [507, 247] on button "Confirm" at bounding box center [513, 247] width 44 height 19
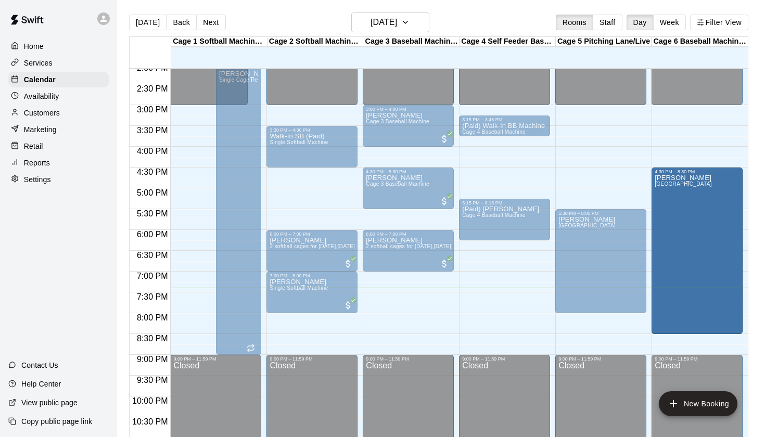
drag, startPoint x: 699, startPoint y: 354, endPoint x: 699, endPoint y: 344, distance: 9.9
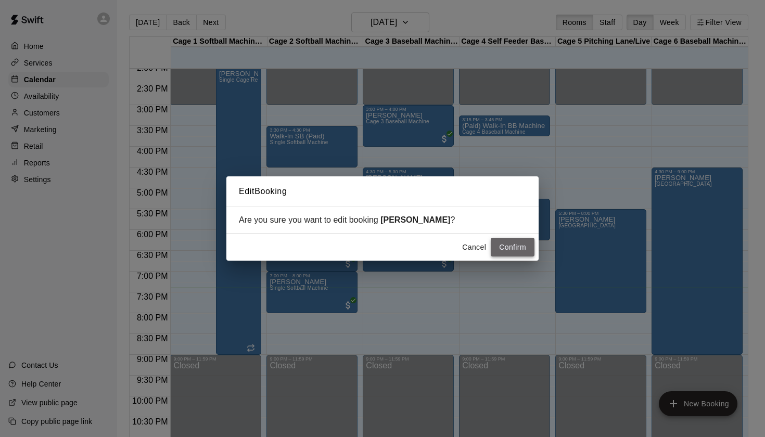
click at [529, 248] on button "Confirm" at bounding box center [513, 247] width 44 height 19
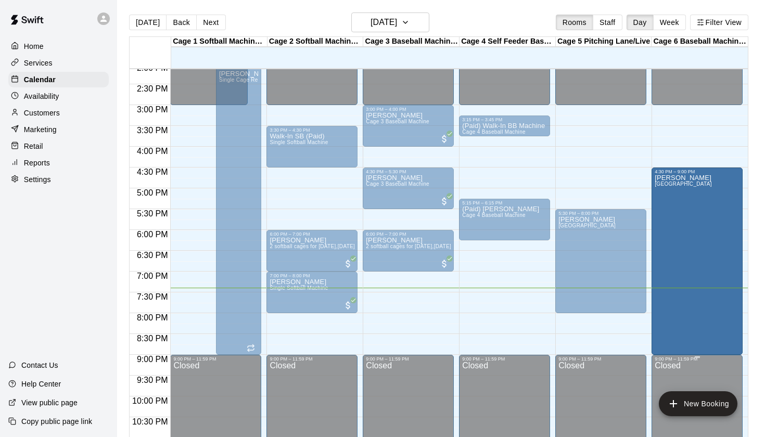
drag, startPoint x: 699, startPoint y: 332, endPoint x: 696, endPoint y: 357, distance: 25.2
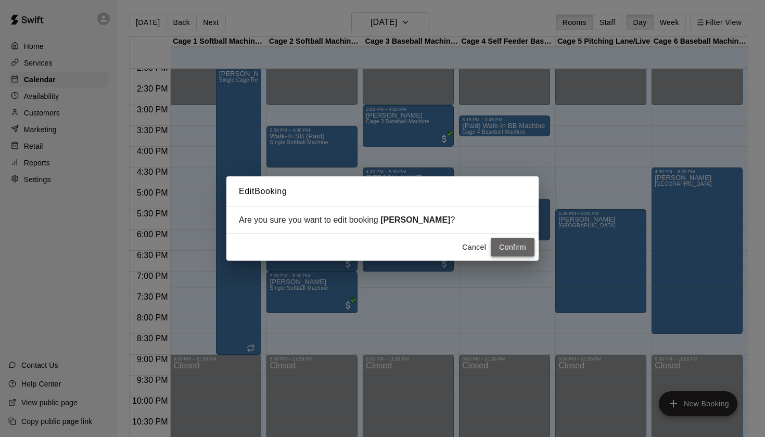
click at [517, 247] on button "Confirm" at bounding box center [513, 247] width 44 height 19
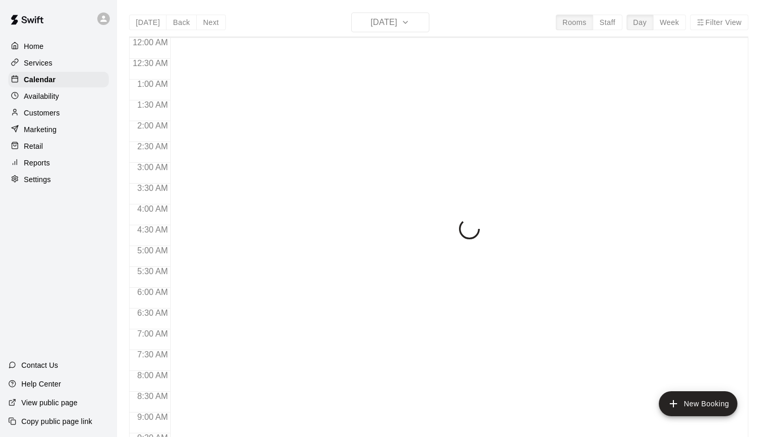
scroll to position [589, 0]
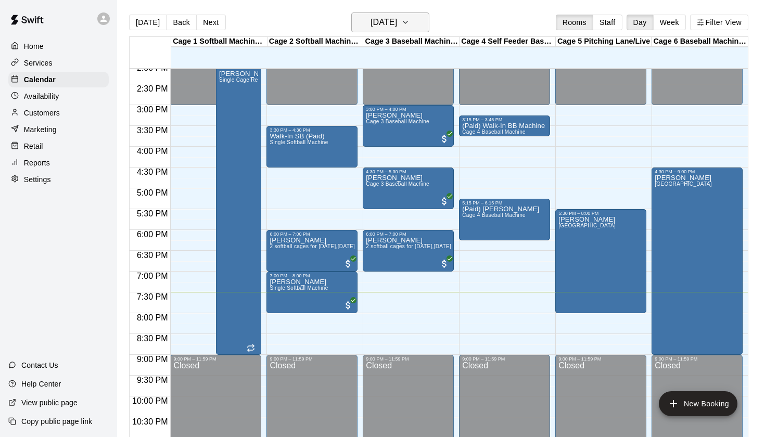
click at [397, 22] on h6 "[DATE]" at bounding box center [384, 22] width 27 height 15
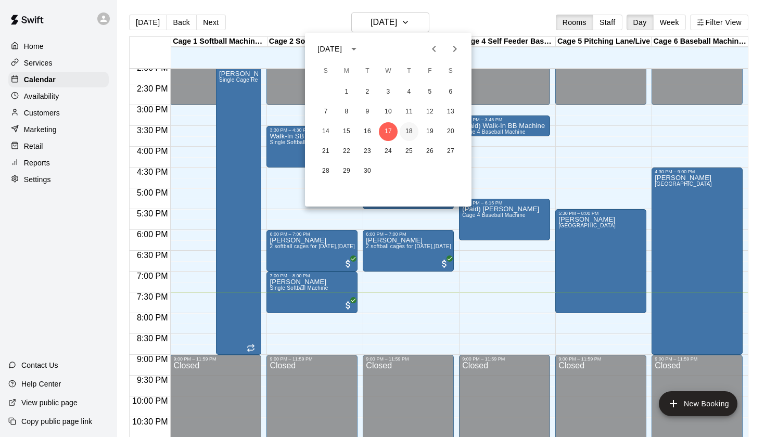
click at [413, 131] on button "18" at bounding box center [409, 131] width 19 height 19
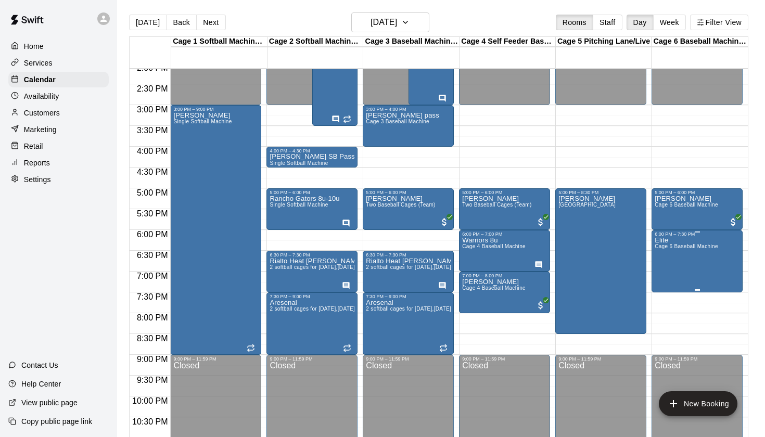
click at [663, 250] on icon "edit" at bounding box center [665, 248] width 9 height 9
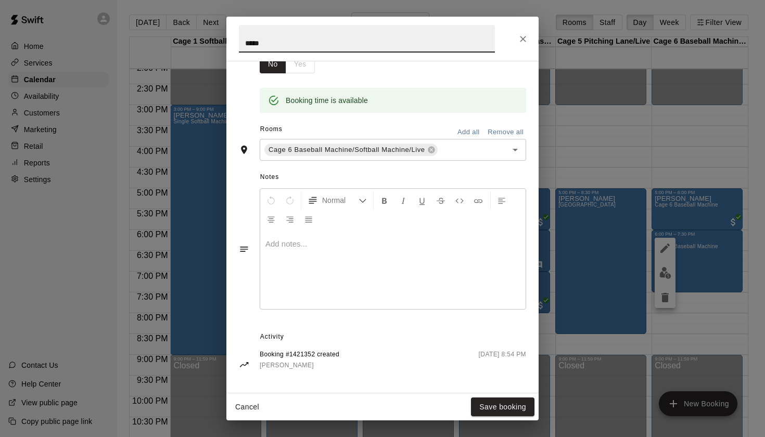
scroll to position [189, 0]
click at [522, 38] on icon "Close" at bounding box center [523, 39] width 10 height 10
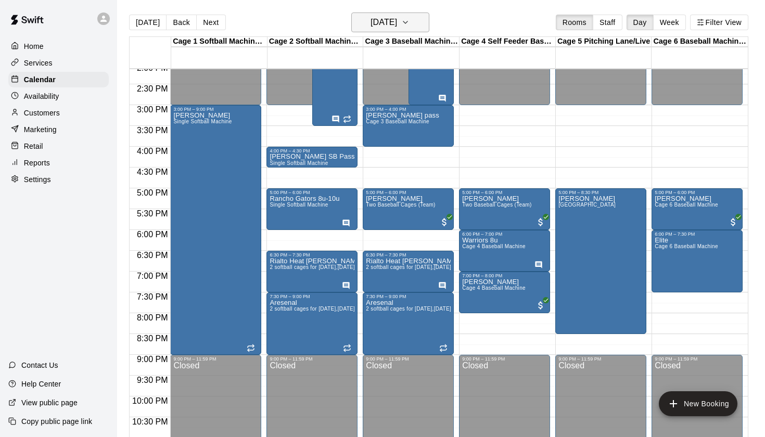
click at [394, 22] on h6 "[DATE]" at bounding box center [384, 22] width 27 height 15
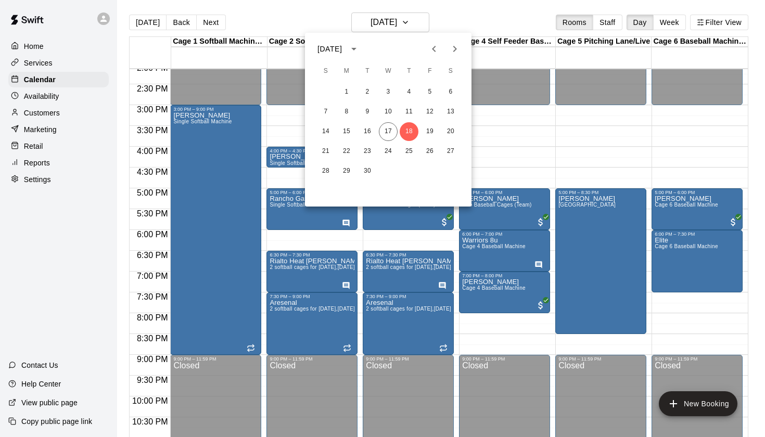
click at [466, 26] on div at bounding box center [382, 218] width 765 height 437
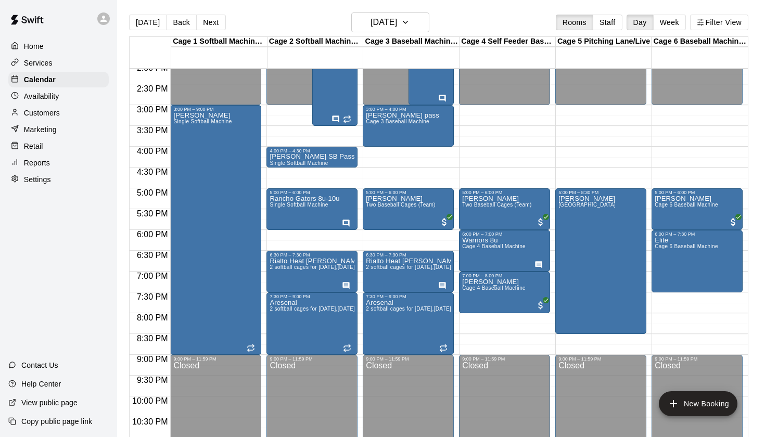
click at [504, 13] on div "[DATE] Back [DATE][DATE] Rooms Staff Day Week Filter View" at bounding box center [439, 24] width 620 height 24
click at [397, 24] on h6 "[DATE]" at bounding box center [384, 22] width 27 height 15
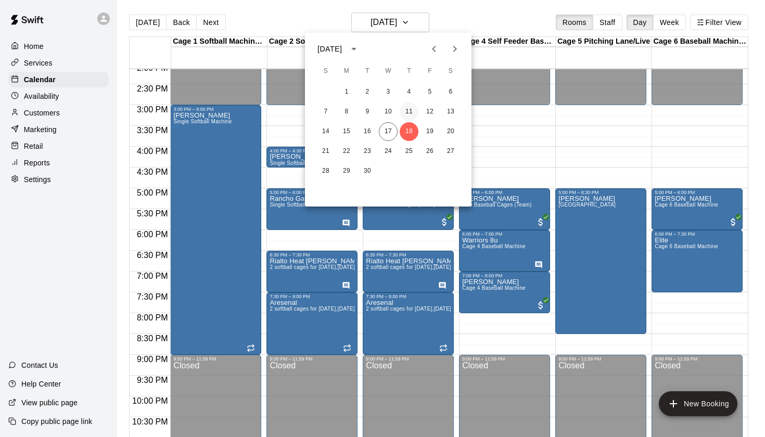
click at [411, 114] on button "11" at bounding box center [409, 112] width 19 height 19
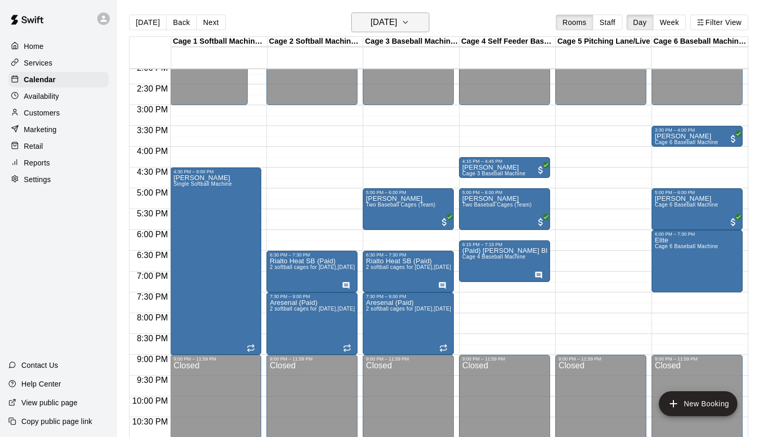
click at [397, 24] on h6 "[DATE]" at bounding box center [384, 22] width 27 height 15
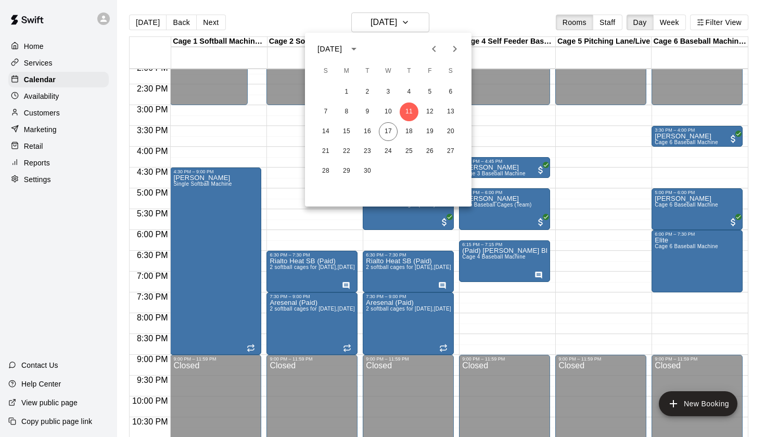
click at [506, 24] on div at bounding box center [382, 218] width 765 height 437
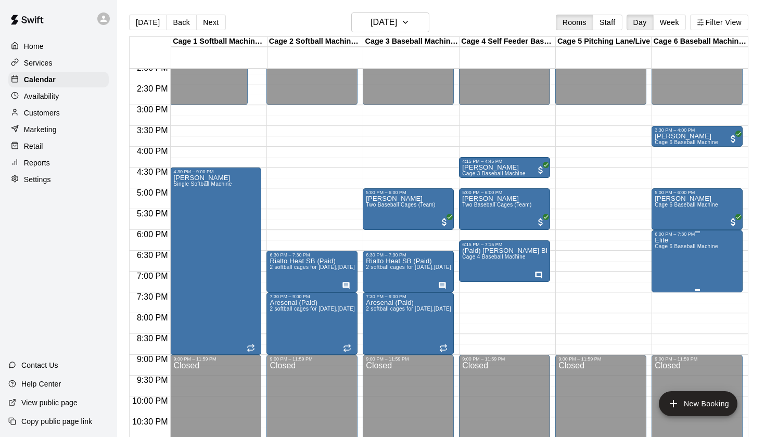
click at [674, 249] on span "Cage 6 Baseball Machine" at bounding box center [687, 247] width 64 height 6
click at [673, 243] on div at bounding box center [382, 218] width 765 height 437
click at [663, 252] on icon "edit" at bounding box center [665, 248] width 9 height 9
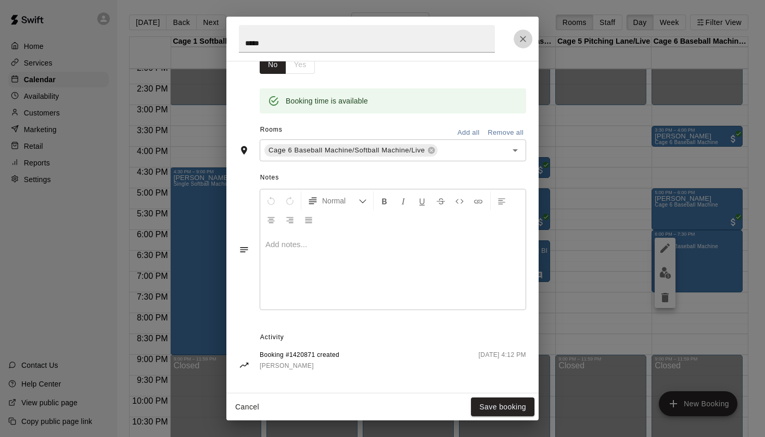
click at [525, 41] on icon "Close" at bounding box center [523, 39] width 6 height 6
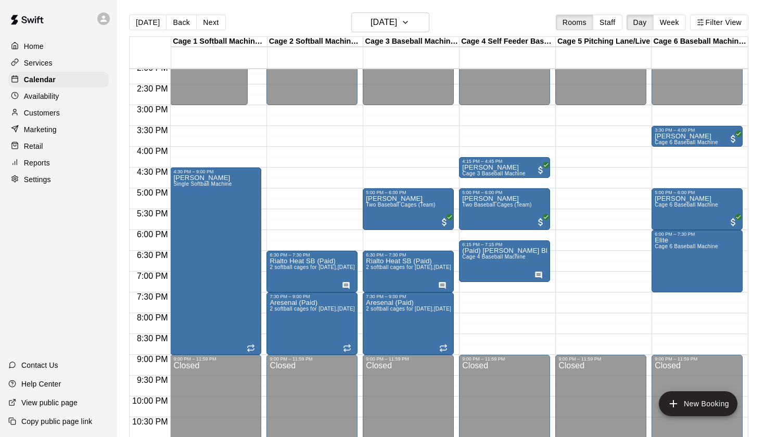
click at [509, 24] on div "Today Back Next Thursday Sep 11 Rooms Staff Day Week Filter View" at bounding box center [439, 24] width 620 height 24
click at [371, 26] on h6 "Thursday Sep 11" at bounding box center [384, 22] width 27 height 15
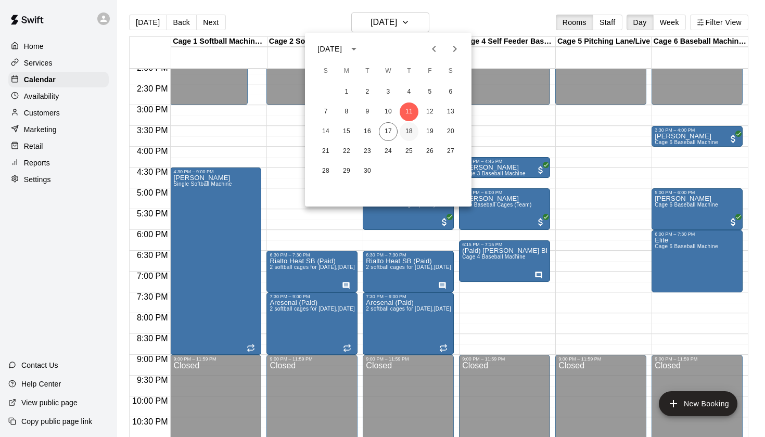
click at [410, 134] on button "18" at bounding box center [409, 131] width 19 height 19
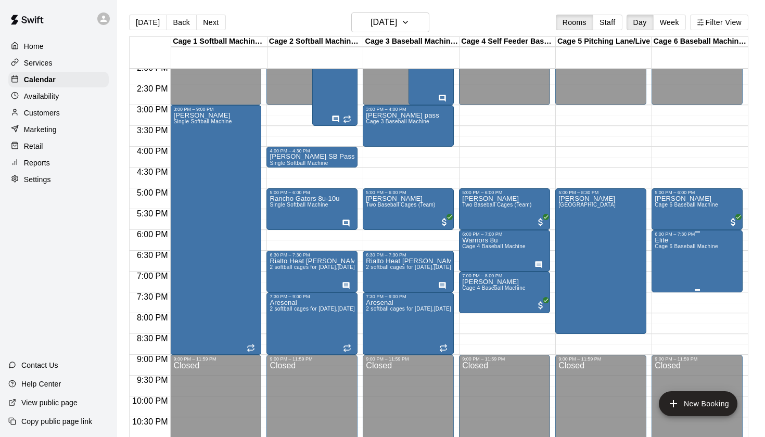
click at [665, 253] on icon "edit" at bounding box center [665, 248] width 12 height 12
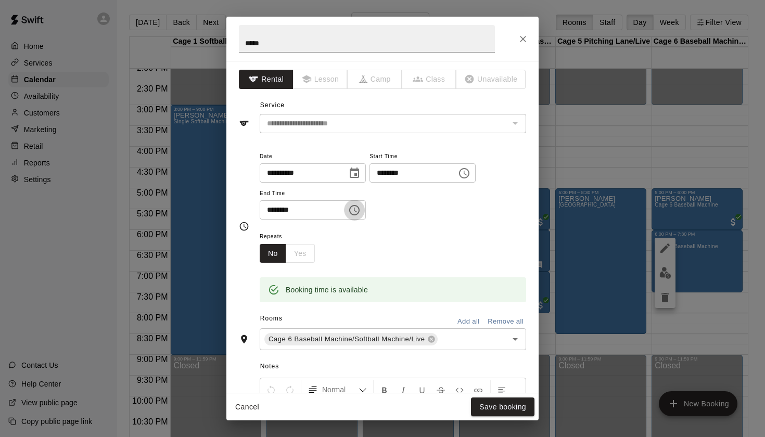
click at [361, 209] on icon "Choose time, selected time is 7:30 PM" at bounding box center [354, 210] width 12 height 12
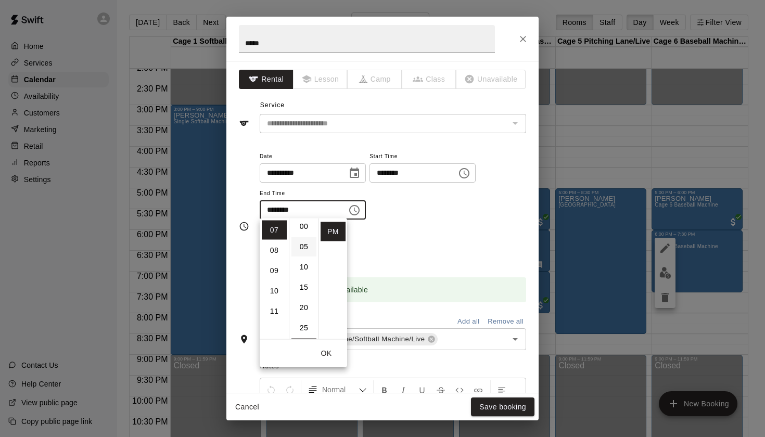
scroll to position [0, 0]
click at [304, 236] on li "00" at bounding box center [304, 230] width 25 height 19
type input "********"
click at [505, 415] on button "Save booking" at bounding box center [503, 407] width 64 height 19
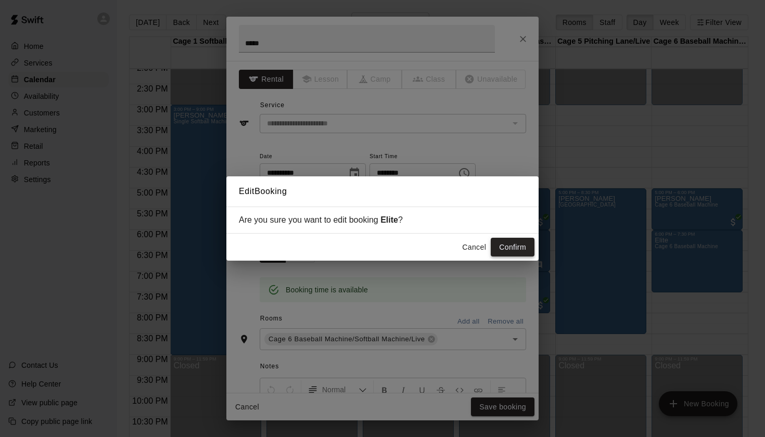
click at [504, 248] on button "Confirm" at bounding box center [513, 247] width 44 height 19
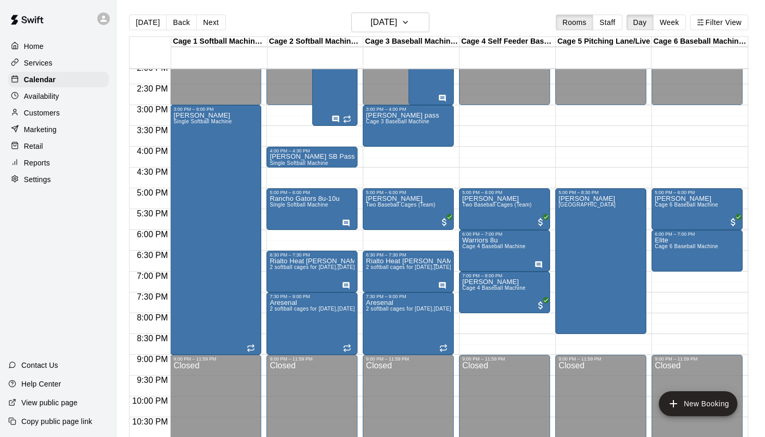
click at [447, 23] on div "[DATE] Back [DATE][DATE] Rooms Staff Day Week Filter View" at bounding box center [439, 24] width 620 height 24
click at [397, 21] on h6 "[DATE]" at bounding box center [384, 22] width 27 height 15
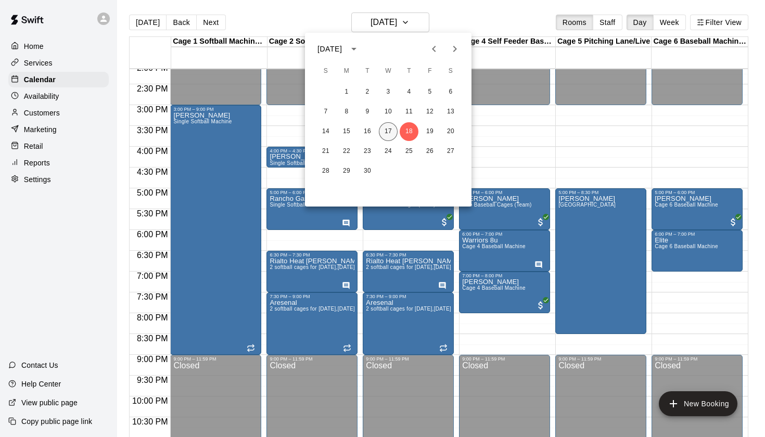
click at [390, 132] on button "17" at bounding box center [388, 131] width 19 height 19
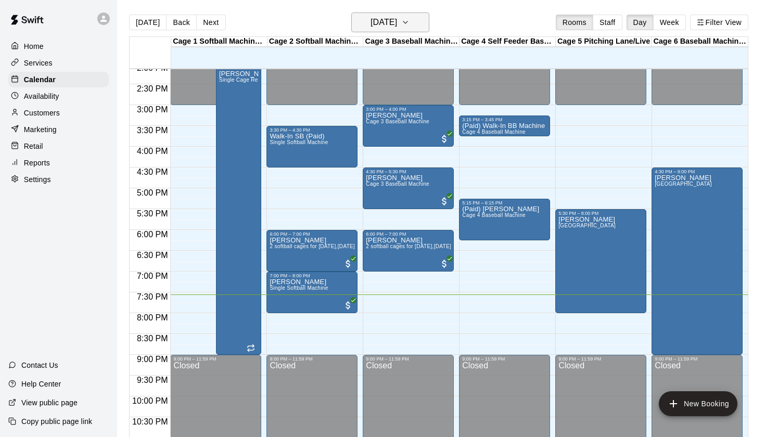
click at [420, 27] on button "[DATE]" at bounding box center [391, 22] width 78 height 20
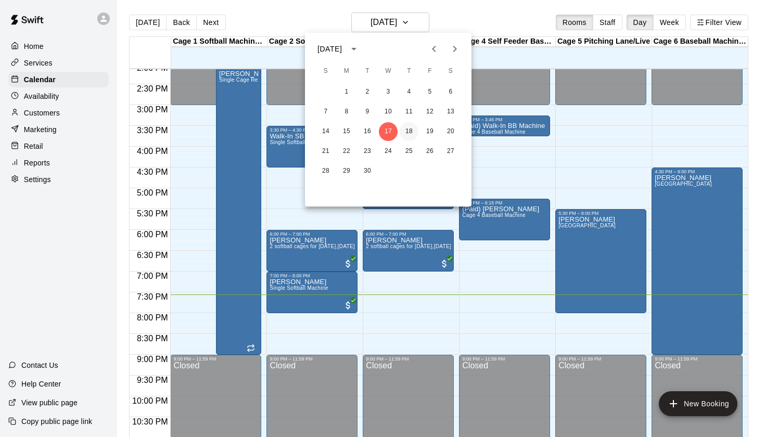
click at [413, 128] on button "18" at bounding box center [409, 131] width 19 height 19
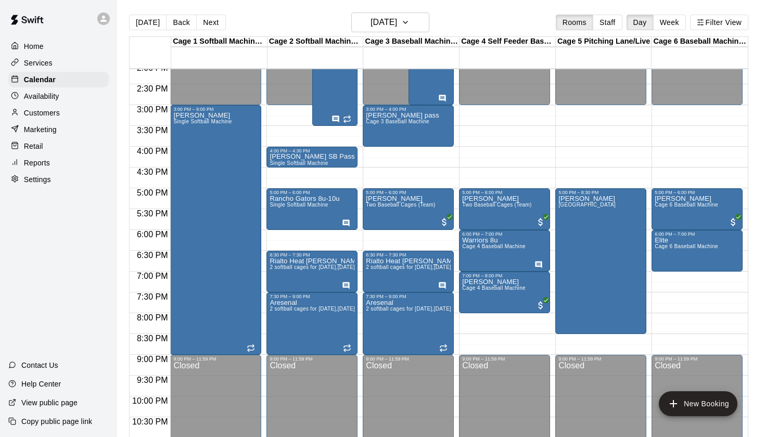
click at [511, 22] on div "[DATE] Back [DATE][DATE] Rooms Staff Day Week Filter View" at bounding box center [439, 24] width 620 height 24
click at [694, 199] on p "[PERSON_NAME]" at bounding box center [687, 199] width 64 height 0
click at [672, 206] on button "edit" at bounding box center [665, 210] width 21 height 21
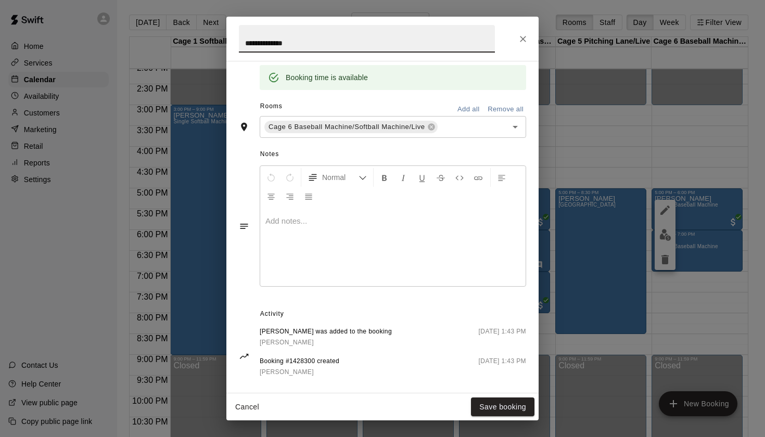
scroll to position [218, 0]
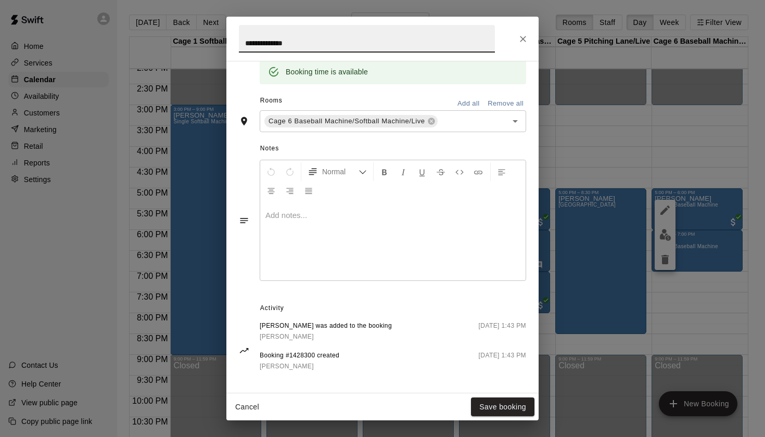
click at [293, 335] on span "[PERSON_NAME]" at bounding box center [287, 336] width 54 height 7
click at [293, 336] on span "[PERSON_NAME]" at bounding box center [287, 336] width 54 height 7
click at [525, 36] on icon "Close" at bounding box center [523, 39] width 6 height 6
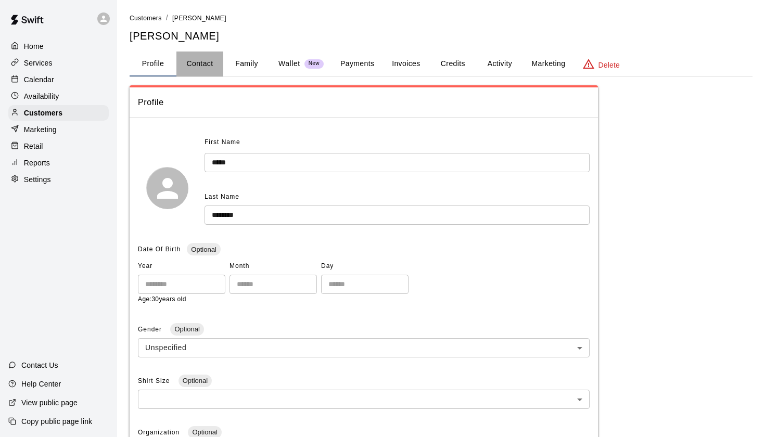
click at [201, 67] on button "Contact" at bounding box center [200, 64] width 47 height 25
select select "**"
click at [200, 68] on button "Contact" at bounding box center [200, 64] width 47 height 25
select select "**"
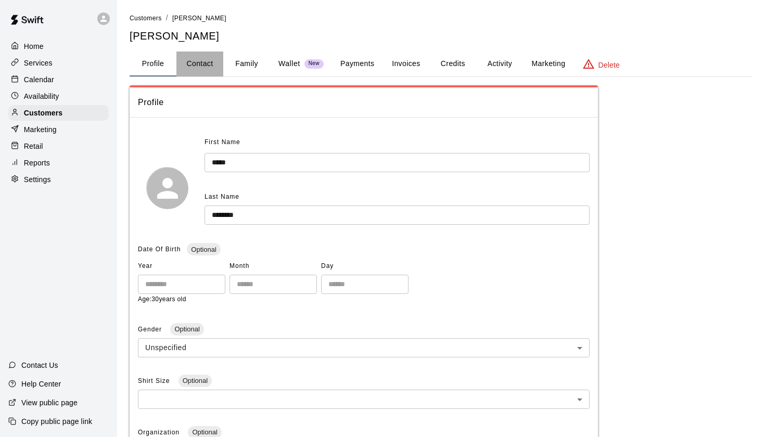
select select "**"
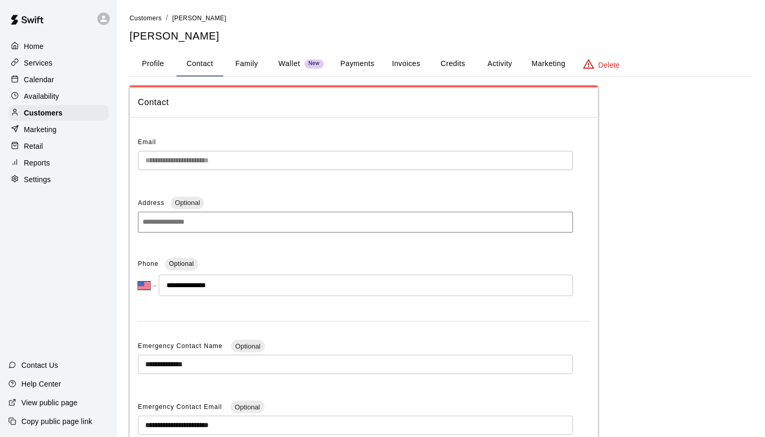
click at [179, 1] on main "**********" at bounding box center [441, 297] width 648 height 595
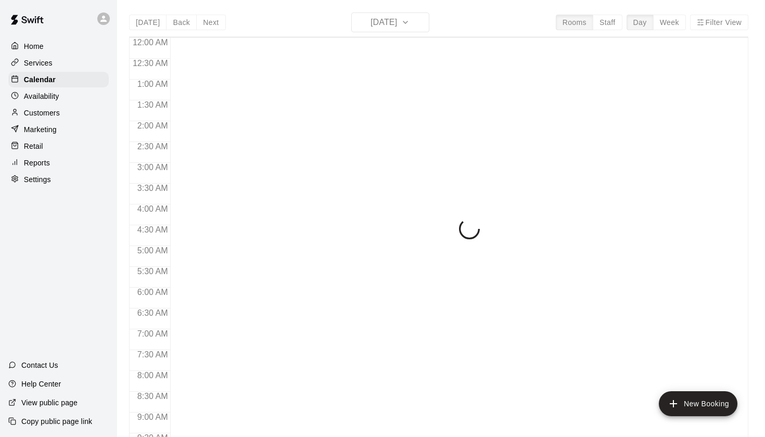
scroll to position [589, 0]
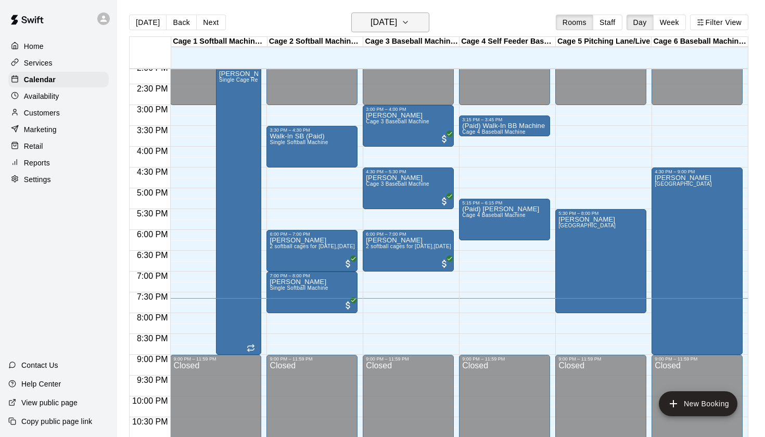
click at [394, 18] on h6 "[DATE]" at bounding box center [384, 22] width 27 height 15
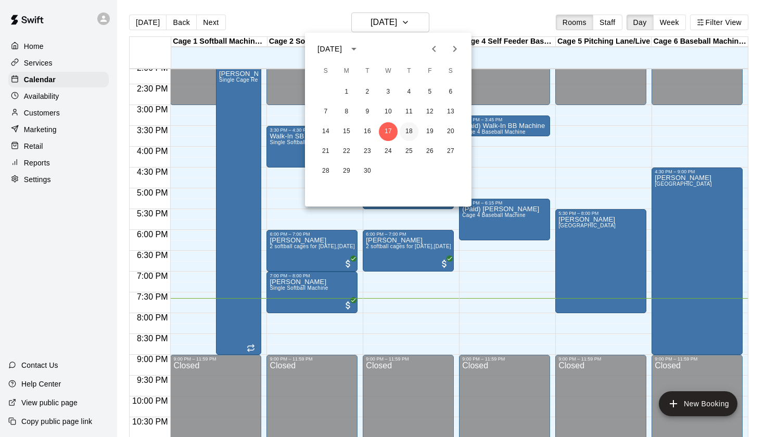
click at [412, 135] on button "18" at bounding box center [409, 131] width 19 height 19
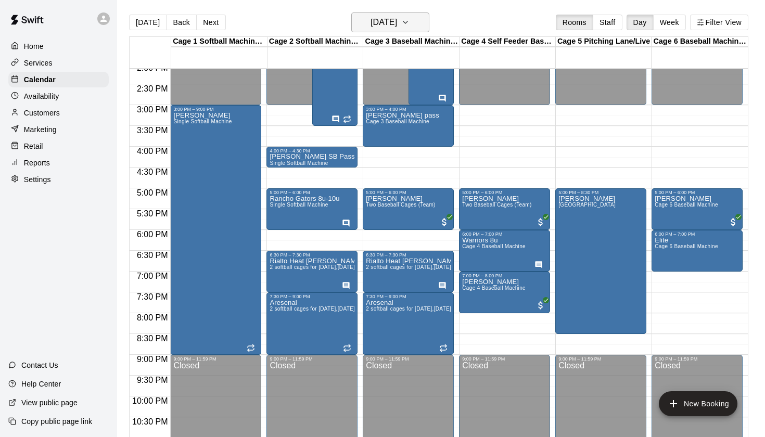
click at [418, 26] on button "[DATE]" at bounding box center [391, 22] width 78 height 20
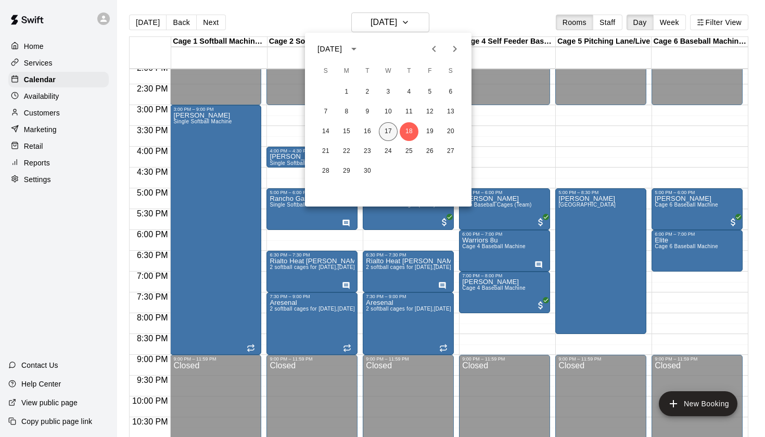
click at [385, 128] on button "17" at bounding box center [388, 131] width 19 height 19
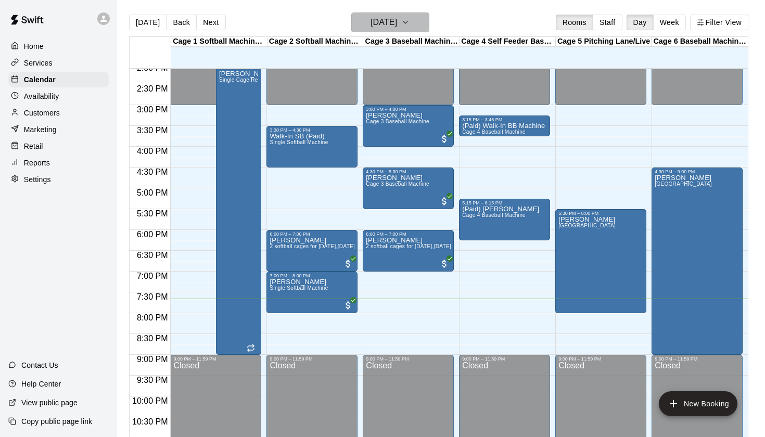
click at [397, 21] on h6 "[DATE]" at bounding box center [384, 22] width 27 height 15
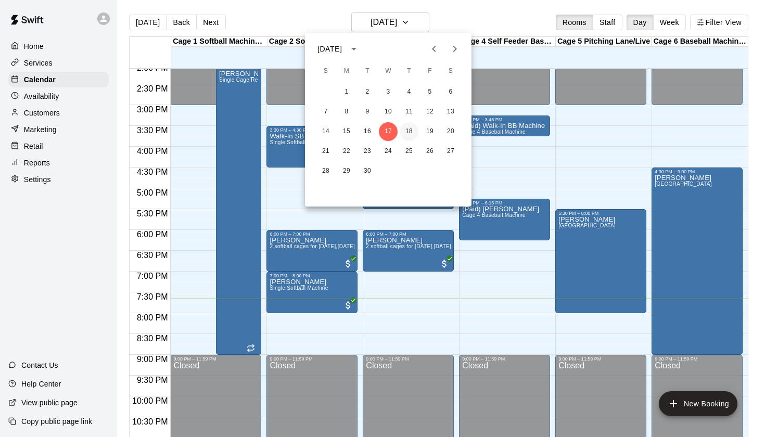
click at [415, 132] on button "18" at bounding box center [409, 131] width 19 height 19
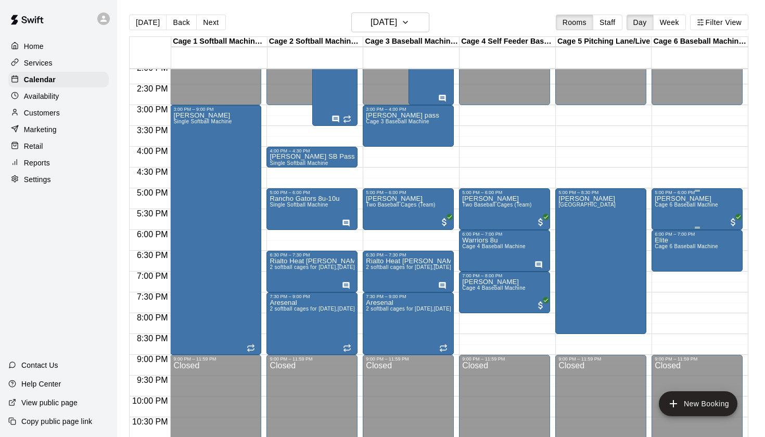
click at [686, 214] on div "[PERSON_NAME] Cage 6 Baseball Machine" at bounding box center [687, 413] width 64 height 437
click at [669, 207] on icon "edit" at bounding box center [665, 206] width 12 height 12
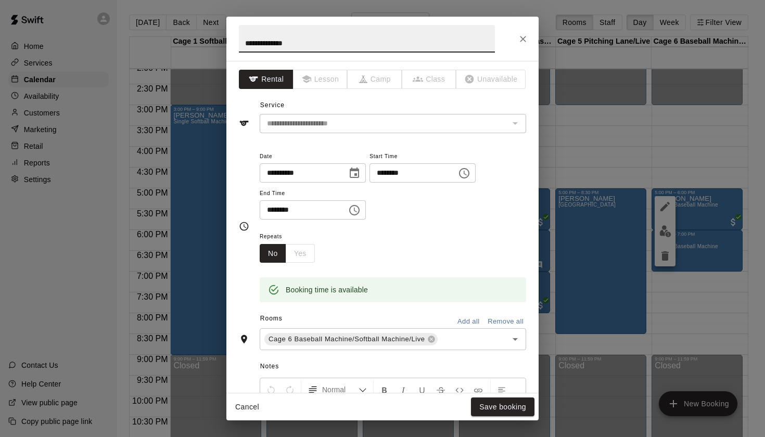
scroll to position [0, 0]
click at [519, 33] on button "Close" at bounding box center [523, 39] width 19 height 19
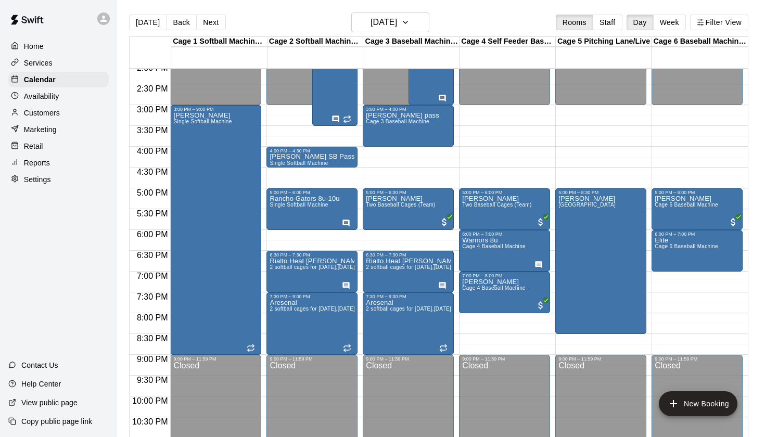
click at [518, 13] on div "[DATE] Back [DATE][DATE] Rooms Staff Day Week Filter View" at bounding box center [439, 24] width 620 height 24
click at [397, 28] on h6 "[DATE]" at bounding box center [384, 22] width 27 height 15
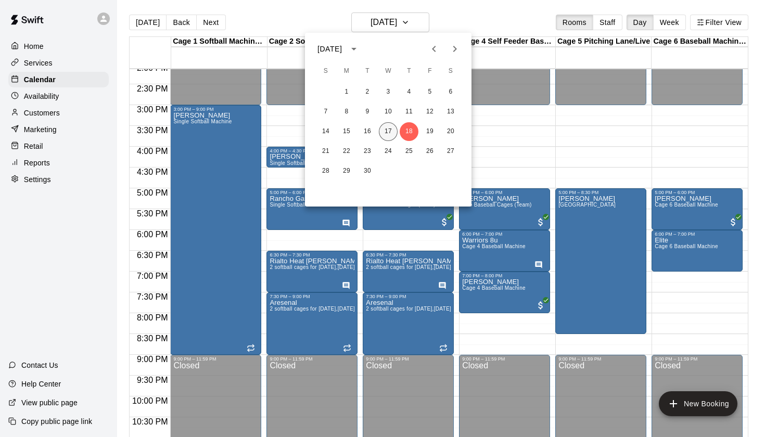
click at [391, 134] on button "17" at bounding box center [388, 131] width 19 height 19
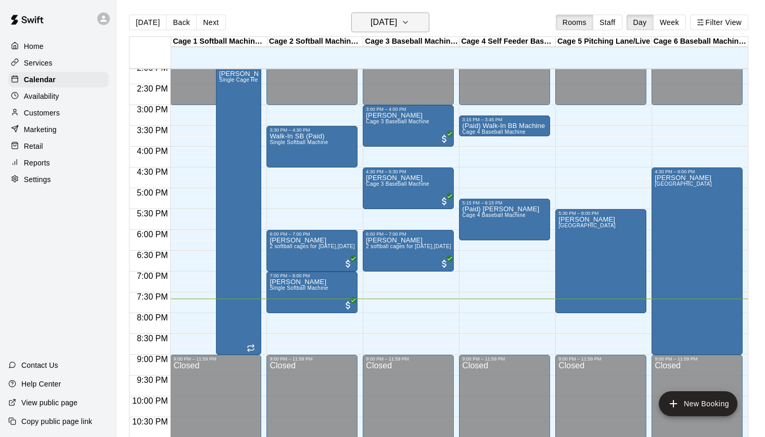
click at [397, 20] on h6 "[DATE]" at bounding box center [384, 22] width 27 height 15
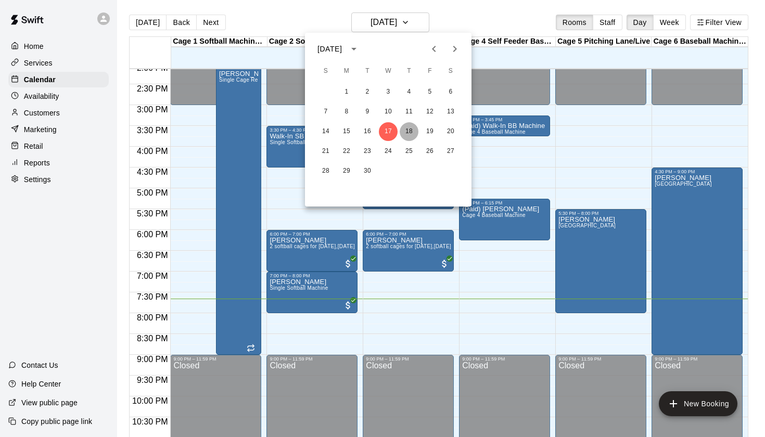
click at [407, 137] on button "18" at bounding box center [409, 131] width 19 height 19
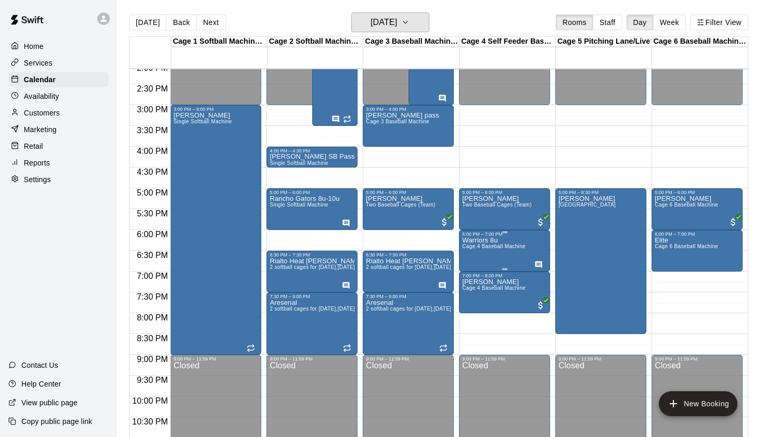
scroll to position [585, 0]
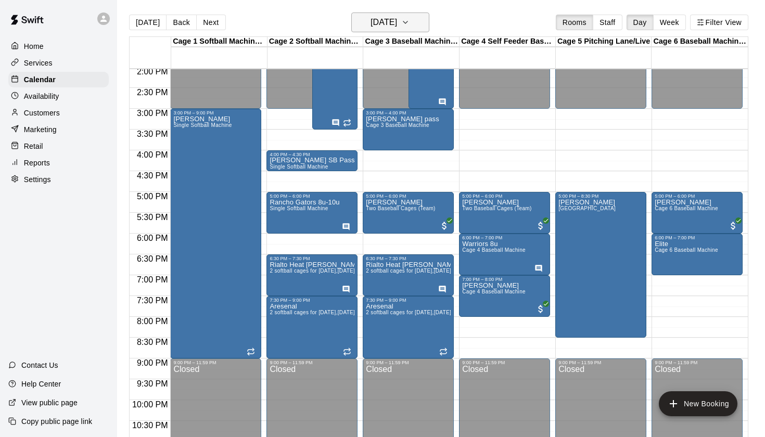
click at [397, 22] on h6 "[DATE]" at bounding box center [384, 22] width 27 height 15
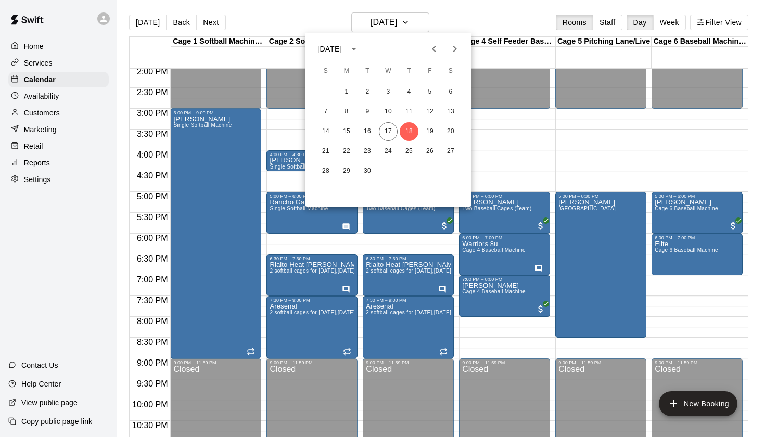
click at [466, 20] on div at bounding box center [382, 218] width 765 height 437
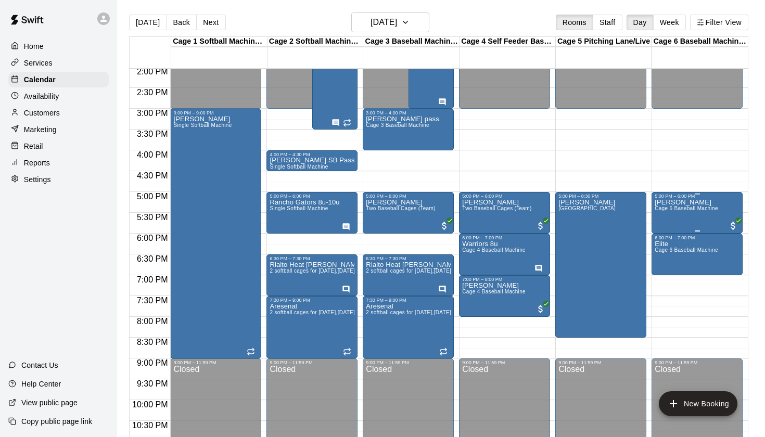
click at [671, 203] on p "[PERSON_NAME]" at bounding box center [687, 203] width 64 height 0
click at [664, 213] on icon "edit" at bounding box center [665, 214] width 12 height 12
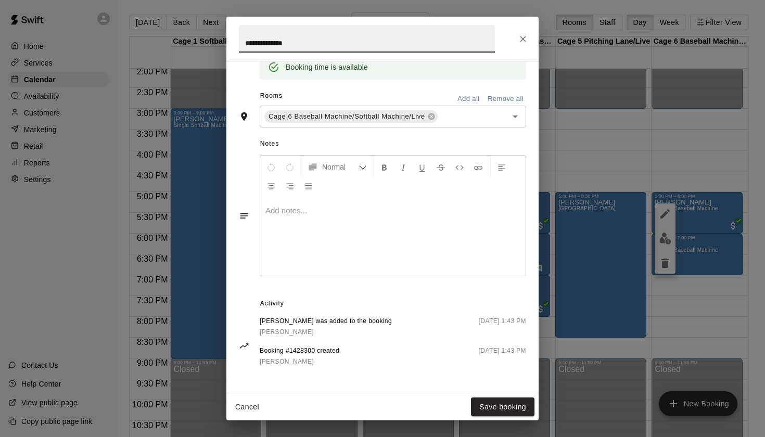
scroll to position [218, 0]
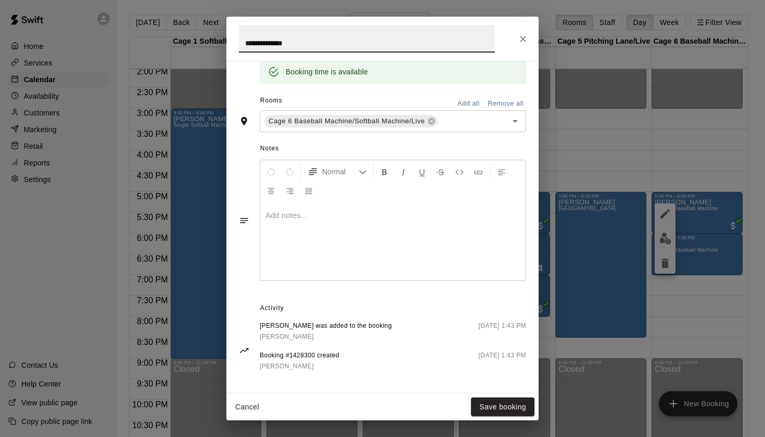
click at [520, 37] on icon "Close" at bounding box center [523, 39] width 10 height 10
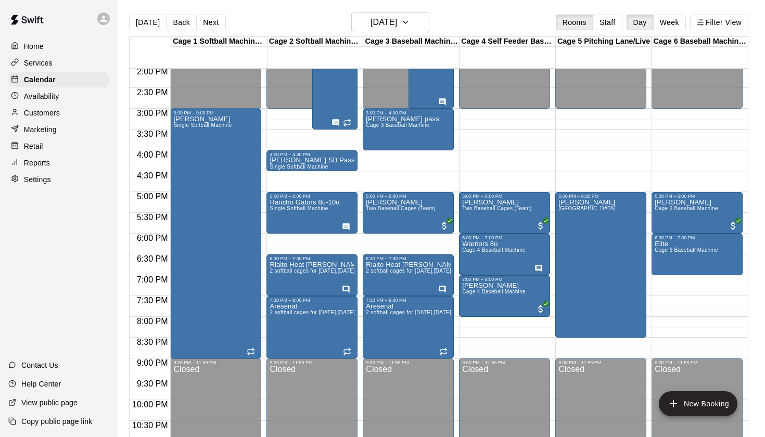
click at [526, 15] on div "Today Back Next Thursday Sep 18 Rooms Staff Day Week Filter View" at bounding box center [439, 24] width 620 height 24
click at [484, 29] on div "Today Back Next Thursday Sep 18 Rooms Staff Day Week Filter View" at bounding box center [439, 24] width 620 height 24
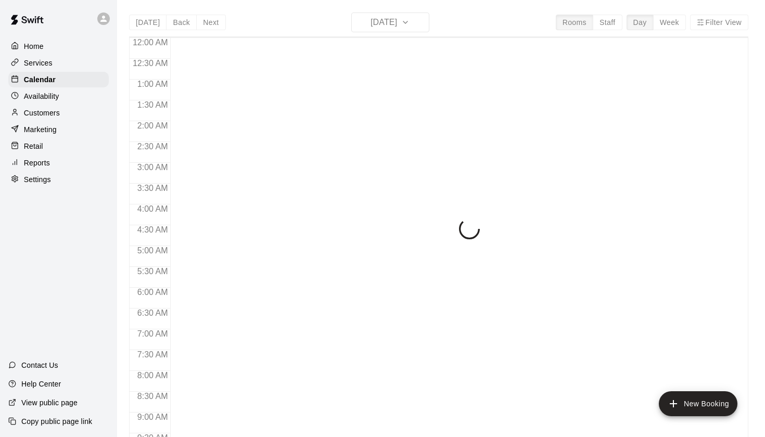
scroll to position [589, 0]
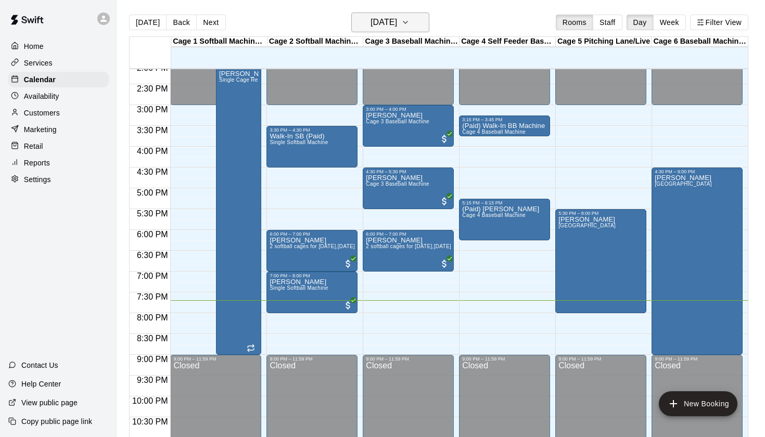
click at [416, 13] on button "[DATE]" at bounding box center [391, 22] width 78 height 20
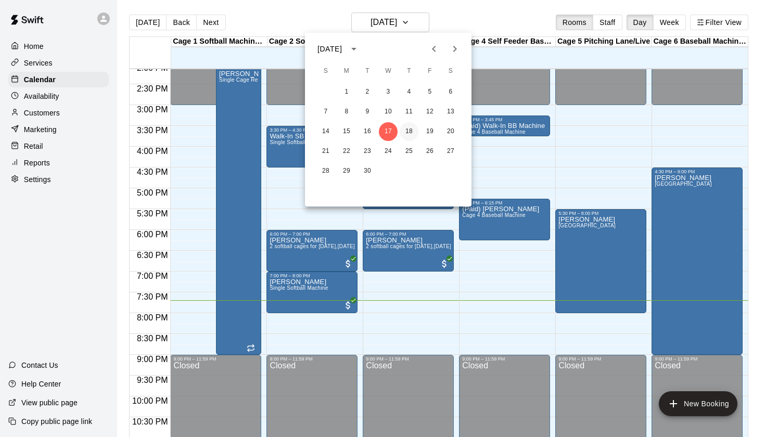
click at [413, 134] on button "18" at bounding box center [409, 131] width 19 height 19
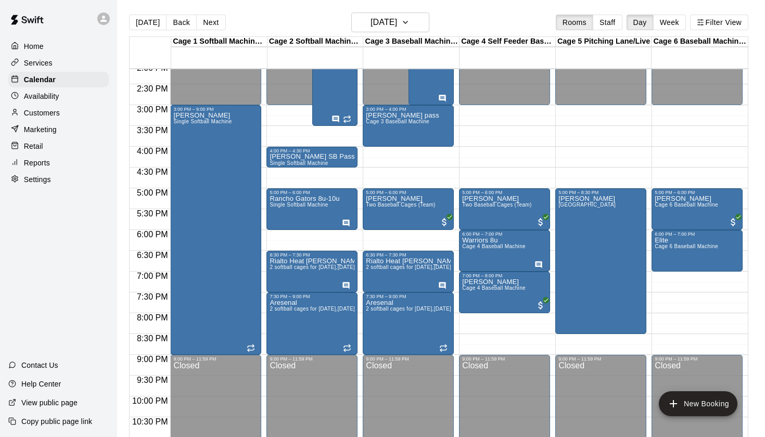
click at [465, 29] on div "Today Back Next Thursday Sep 18 Rooms Staff Day Week Filter View" at bounding box center [439, 24] width 620 height 24
click at [418, 23] on button "Thursday Sep 18" at bounding box center [391, 22] width 78 height 20
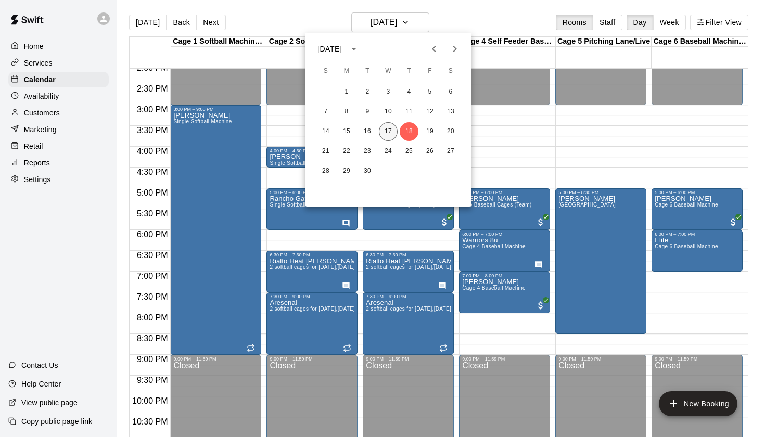
click at [388, 131] on button "17" at bounding box center [388, 131] width 19 height 19
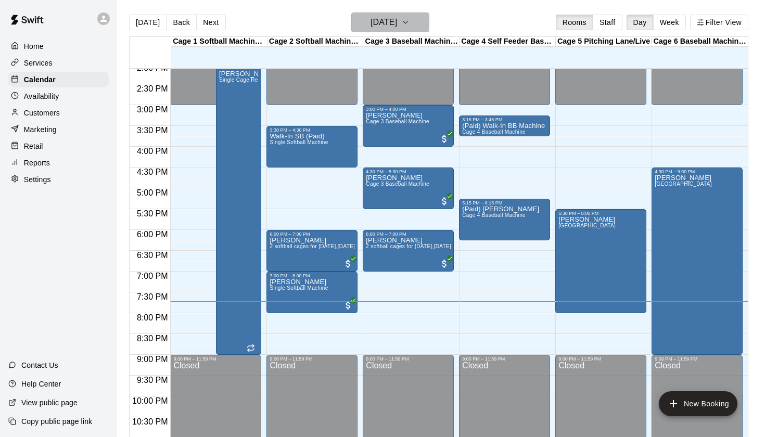
click at [395, 21] on h6 "[DATE]" at bounding box center [384, 22] width 27 height 15
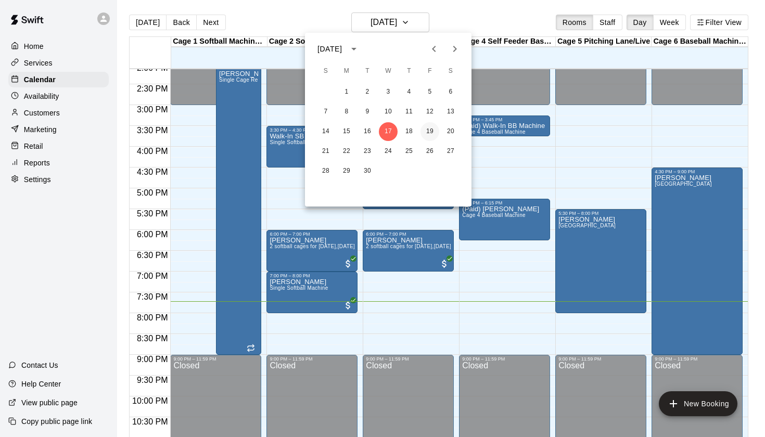
click at [431, 140] on button "19" at bounding box center [430, 131] width 19 height 19
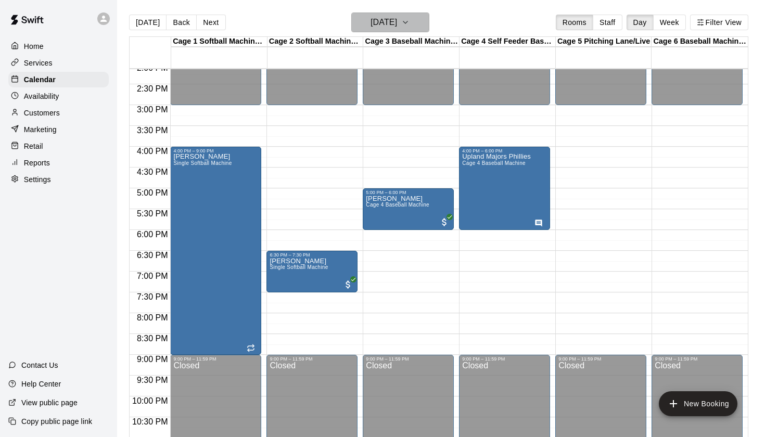
click at [410, 24] on button "Friday Sep 19" at bounding box center [391, 22] width 78 height 20
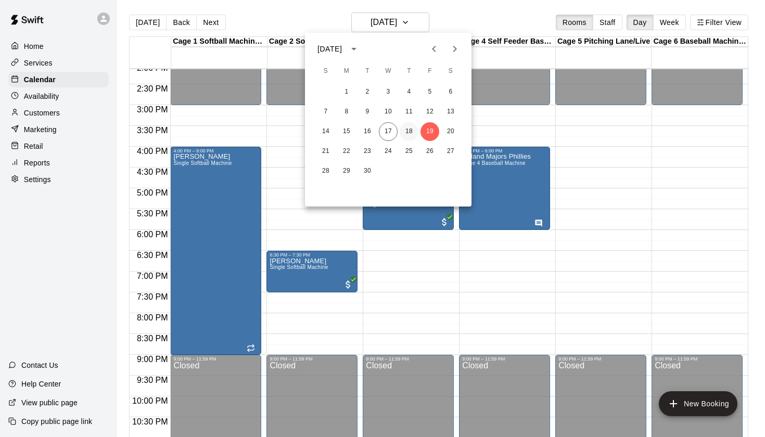
click at [409, 132] on button "18" at bounding box center [409, 131] width 19 height 19
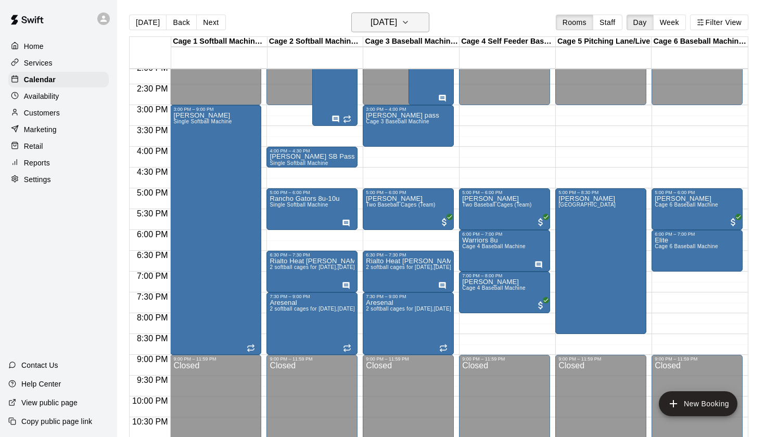
click at [422, 29] on button "Thursday Sep 18" at bounding box center [391, 22] width 78 height 20
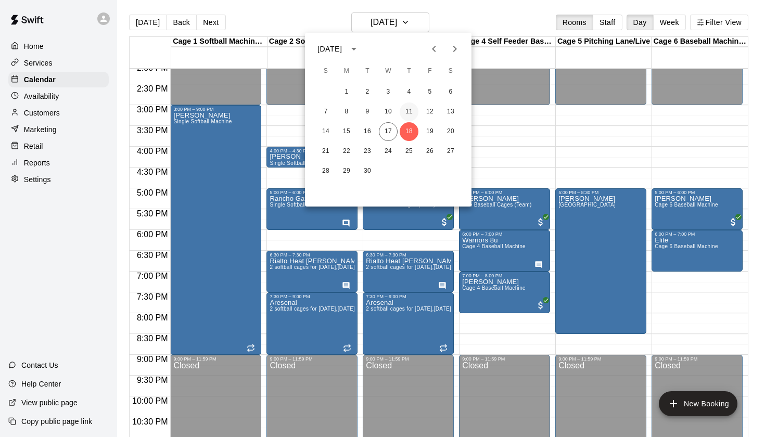
click at [408, 112] on button "11" at bounding box center [409, 112] width 19 height 19
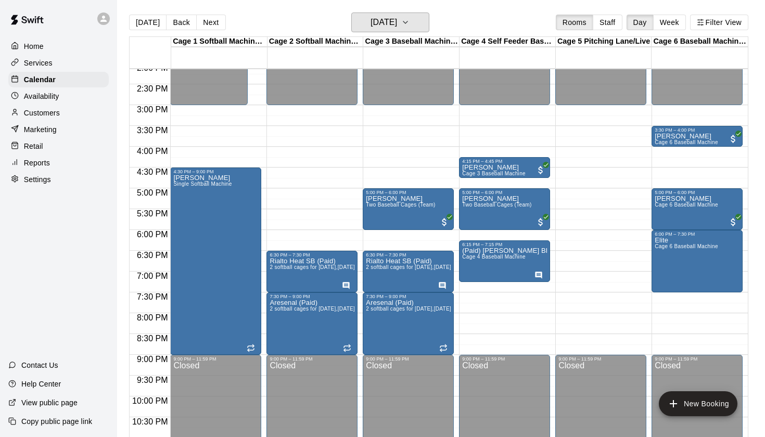
click at [397, 26] on h6 "Thursday Sep 11" at bounding box center [384, 22] width 27 height 15
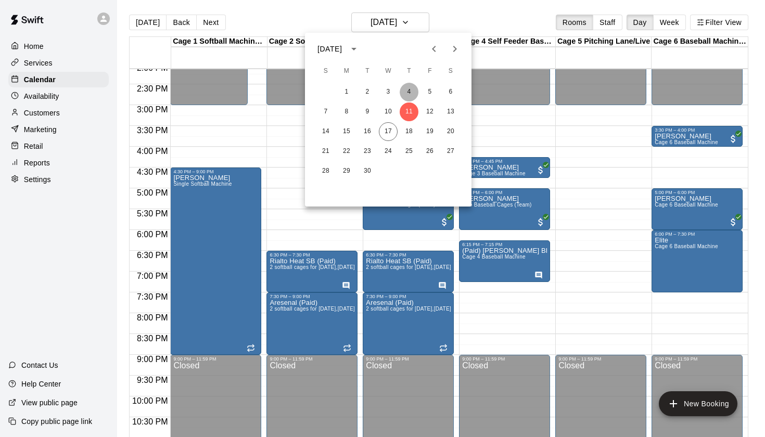
click at [409, 90] on button "4" at bounding box center [409, 92] width 19 height 19
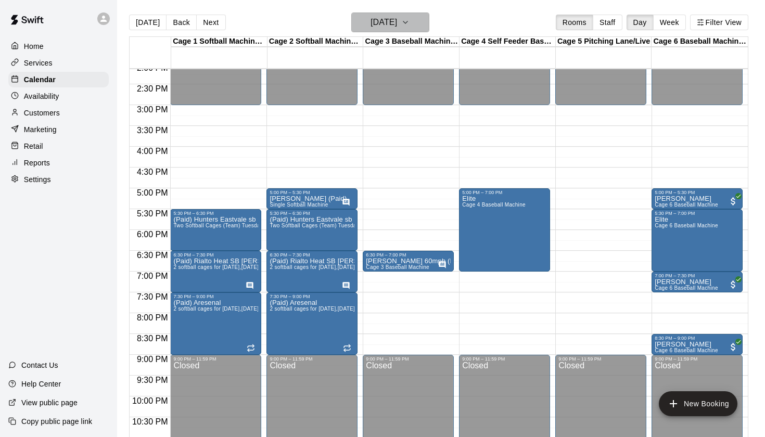
click at [397, 22] on h6 "Thursday Sep 04" at bounding box center [384, 22] width 27 height 15
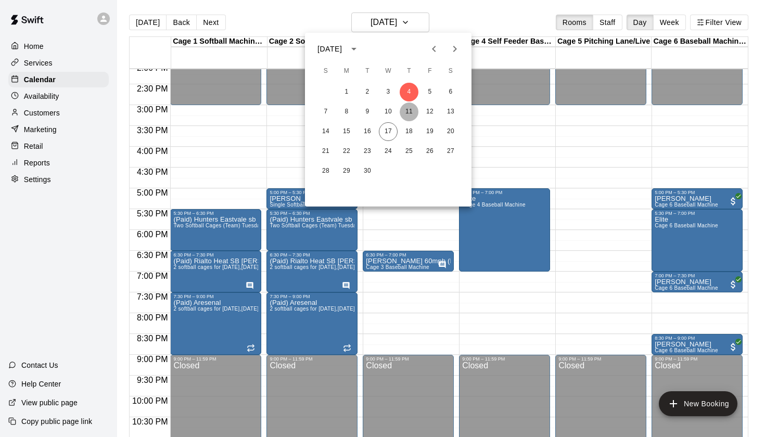
click at [407, 111] on button "11" at bounding box center [409, 112] width 19 height 19
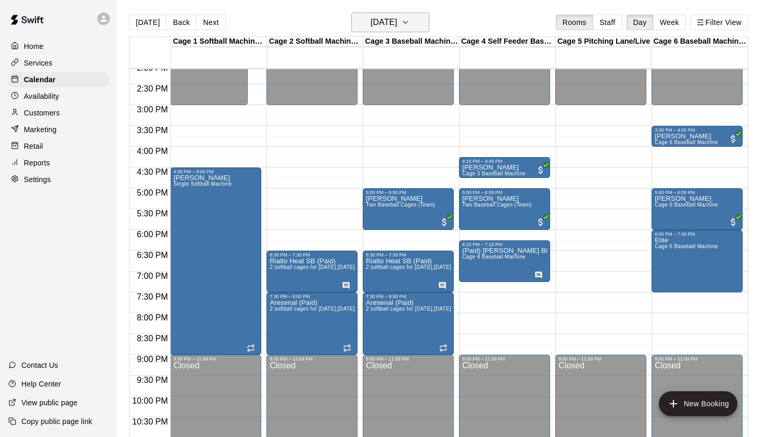
click at [397, 29] on h6 "Thursday Sep 11" at bounding box center [384, 22] width 27 height 15
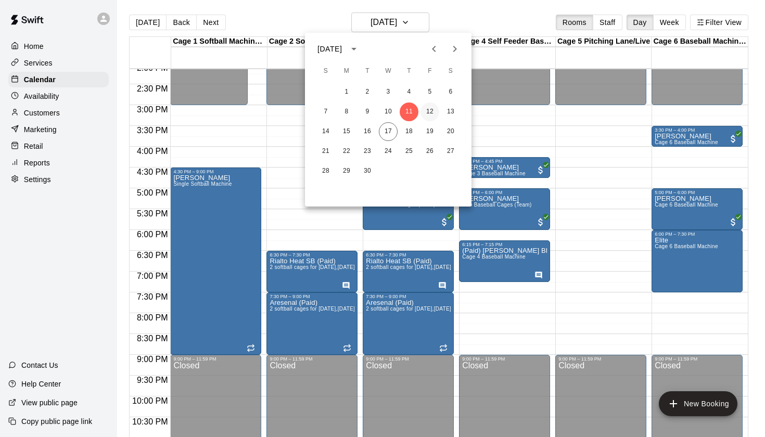
click at [430, 106] on button "12" at bounding box center [430, 112] width 19 height 19
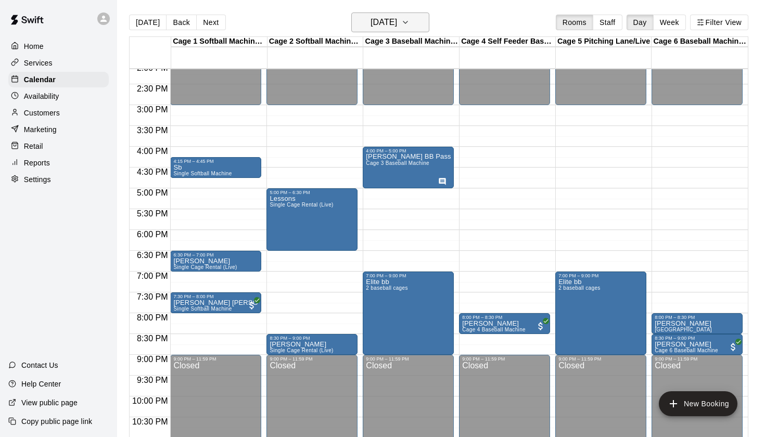
click at [410, 25] on icon "button" at bounding box center [405, 22] width 8 height 12
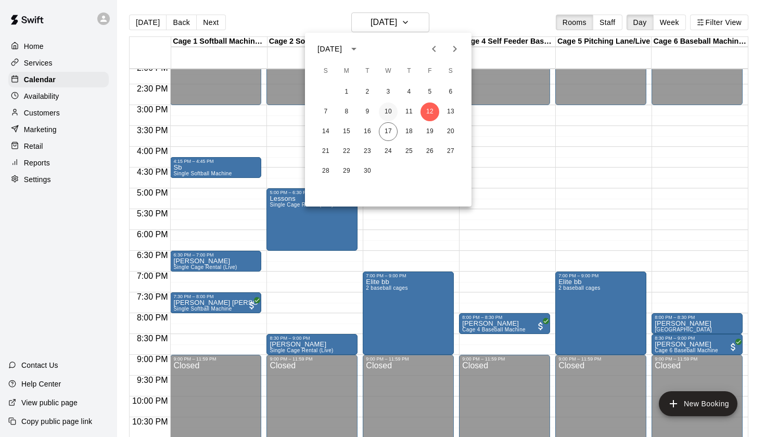
click at [386, 106] on button "10" at bounding box center [388, 112] width 19 height 19
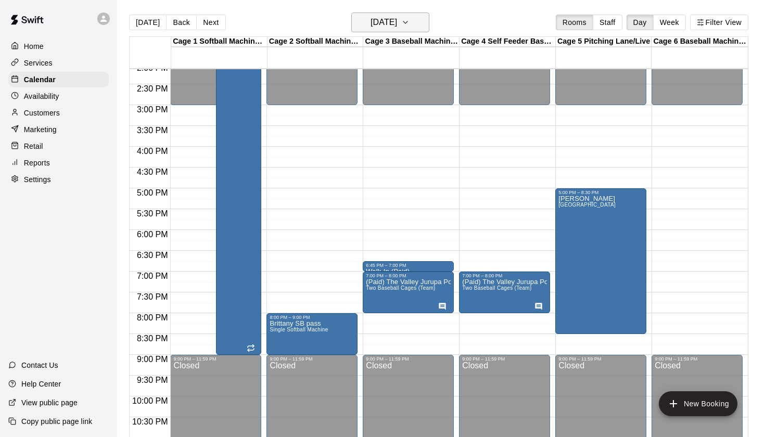
click at [393, 22] on h6 "Wednesday Sep 10" at bounding box center [384, 22] width 27 height 15
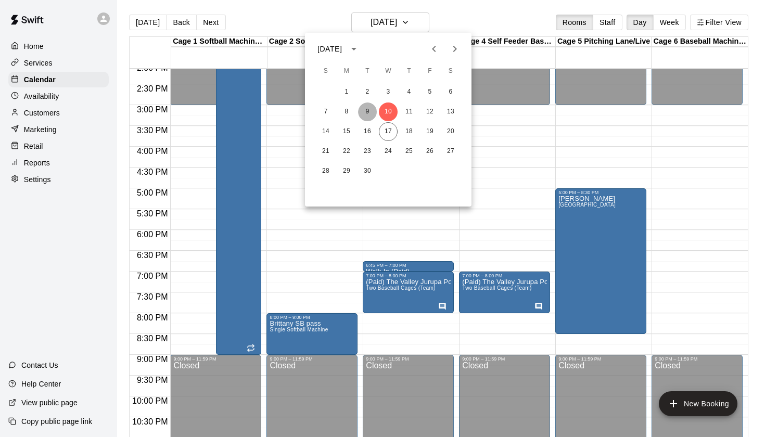
click at [367, 107] on button "9" at bounding box center [367, 112] width 19 height 19
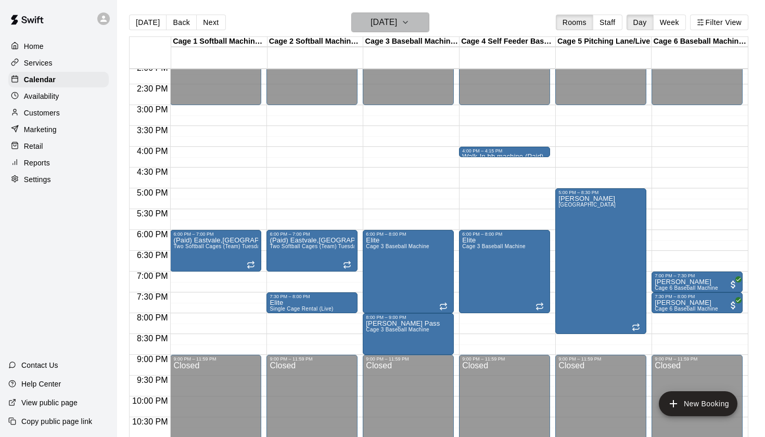
click at [377, 24] on h6 "Tuesday Sep 09" at bounding box center [384, 22] width 27 height 15
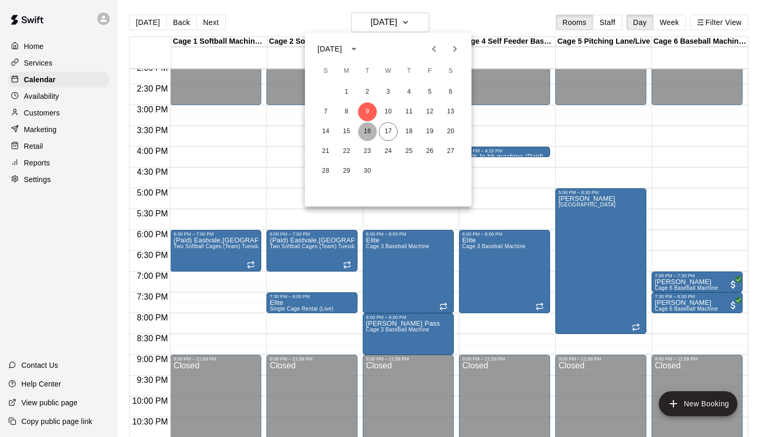
click at [369, 129] on button "16" at bounding box center [367, 131] width 19 height 19
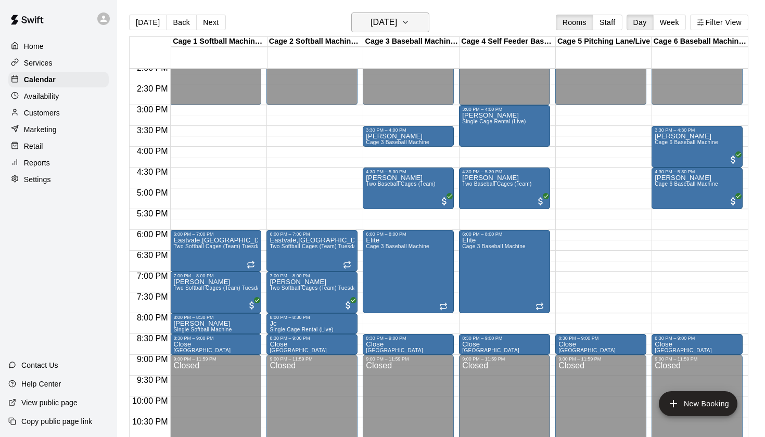
click at [376, 26] on h6 "Tuesday Sep 16" at bounding box center [384, 22] width 27 height 15
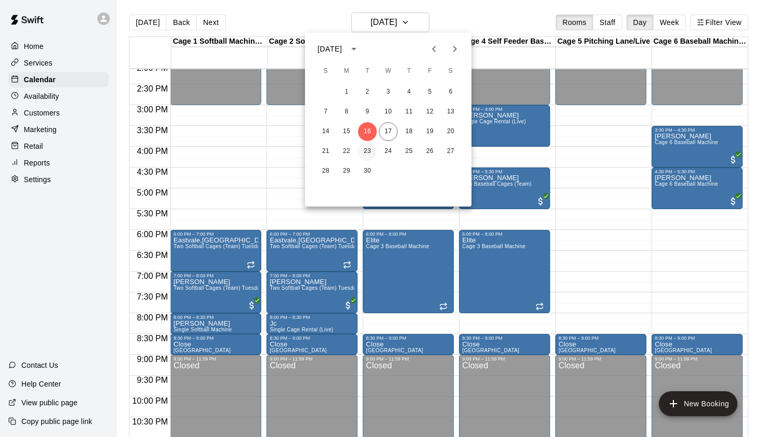
click at [367, 156] on button "23" at bounding box center [367, 151] width 19 height 19
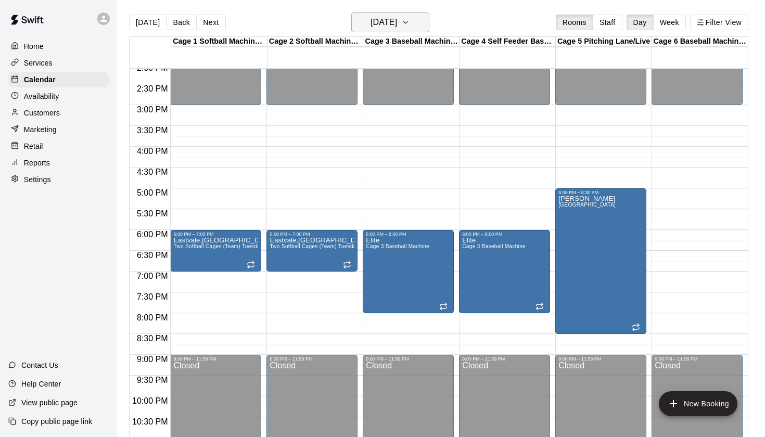
click at [422, 15] on button "Tuesday Sep 23" at bounding box center [391, 22] width 78 height 20
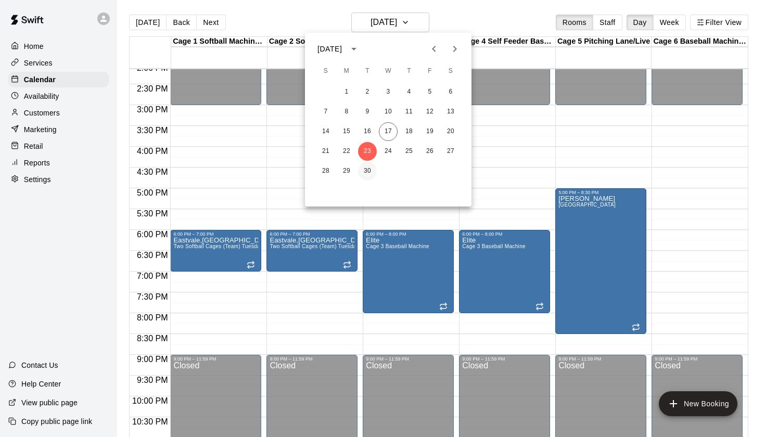
click at [366, 166] on button "30" at bounding box center [367, 171] width 19 height 19
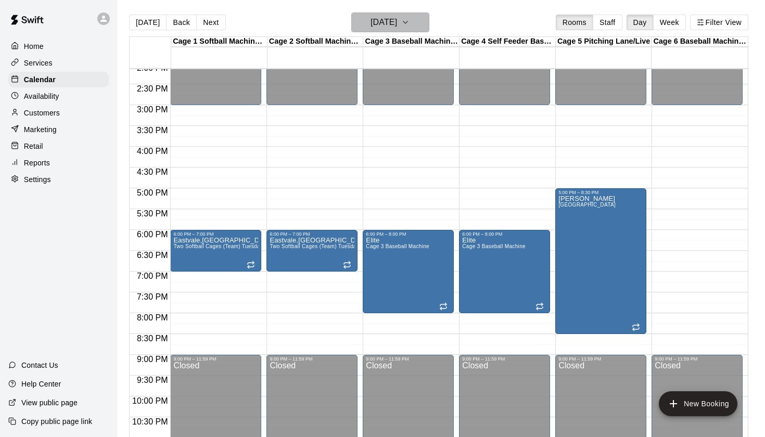
click at [391, 23] on h6 "Tuesday Sep 30" at bounding box center [384, 22] width 27 height 15
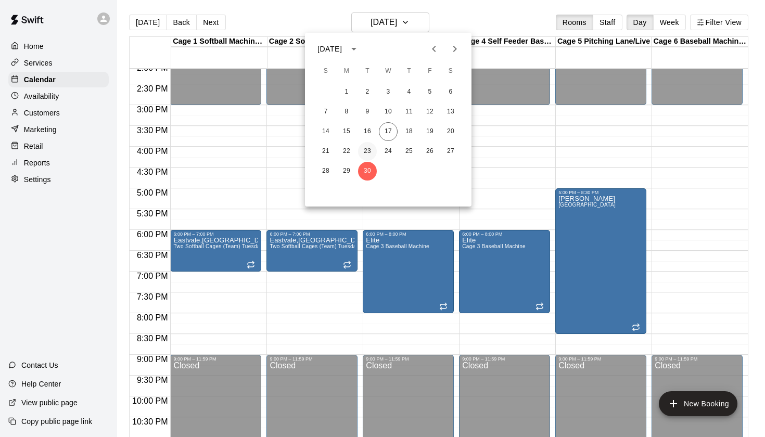
click at [363, 150] on button "23" at bounding box center [367, 151] width 19 height 19
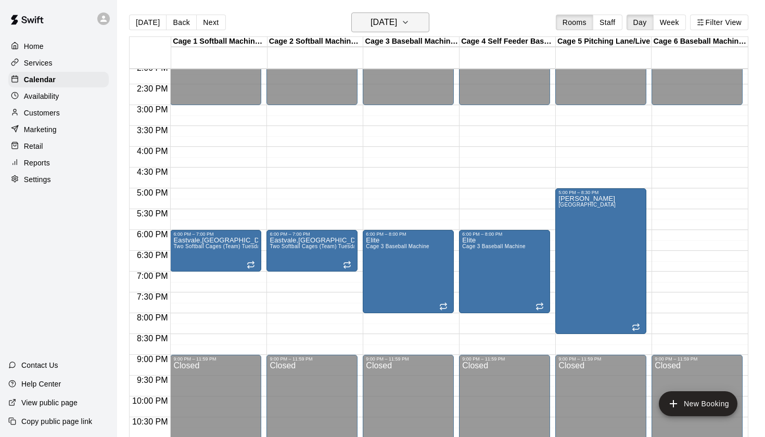
click at [388, 24] on h6 "Tuesday Sep 23" at bounding box center [384, 22] width 27 height 15
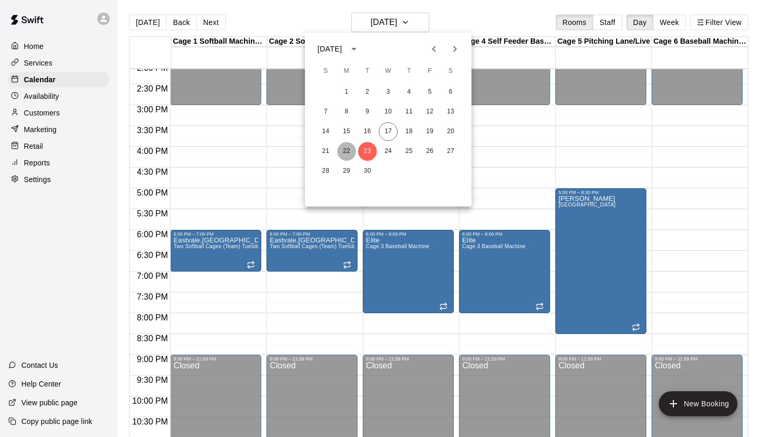
click at [351, 152] on button "22" at bounding box center [346, 151] width 19 height 19
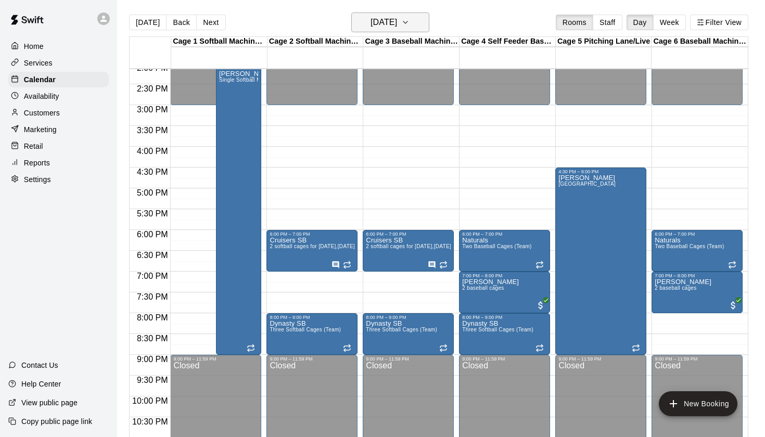
click at [391, 21] on h6 "Monday Sep 22" at bounding box center [384, 22] width 27 height 15
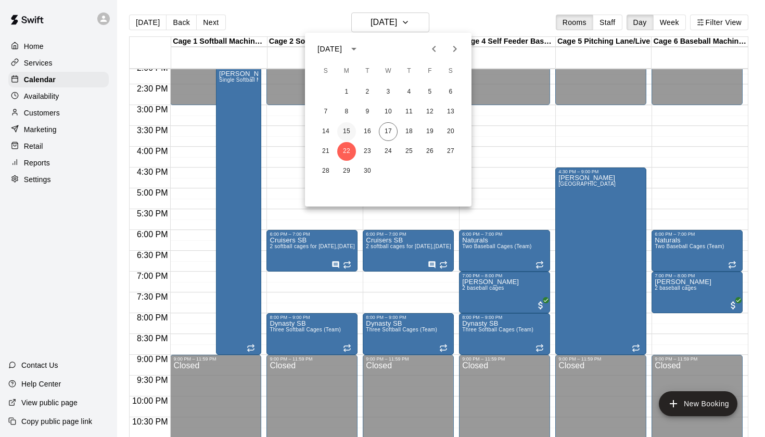
click at [344, 132] on button "15" at bounding box center [346, 131] width 19 height 19
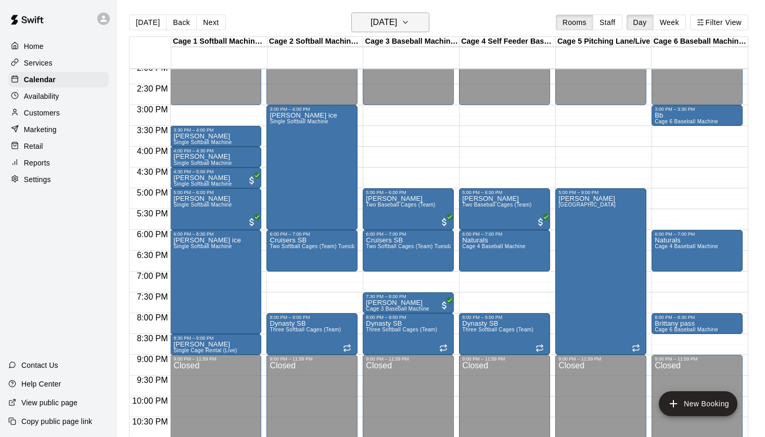
click at [397, 26] on h6 "Monday Sep 15" at bounding box center [384, 22] width 27 height 15
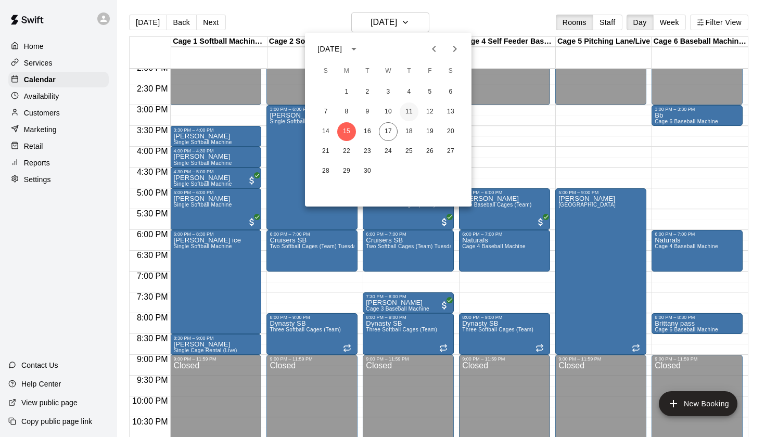
click at [409, 114] on button "11" at bounding box center [409, 112] width 19 height 19
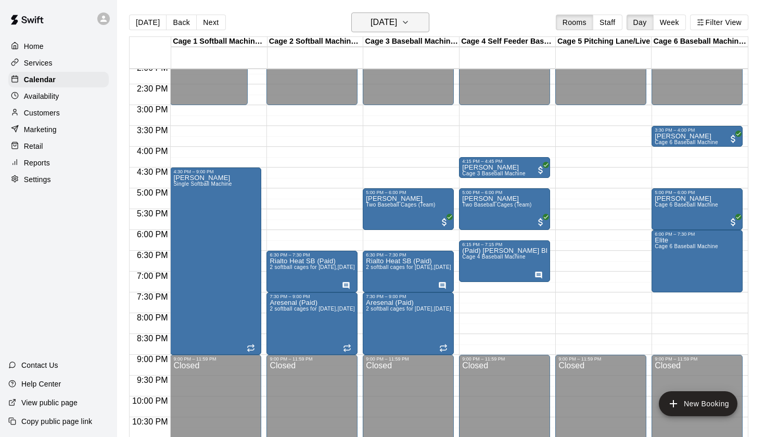
click at [397, 24] on h6 "Thursday Sep 11" at bounding box center [384, 22] width 27 height 15
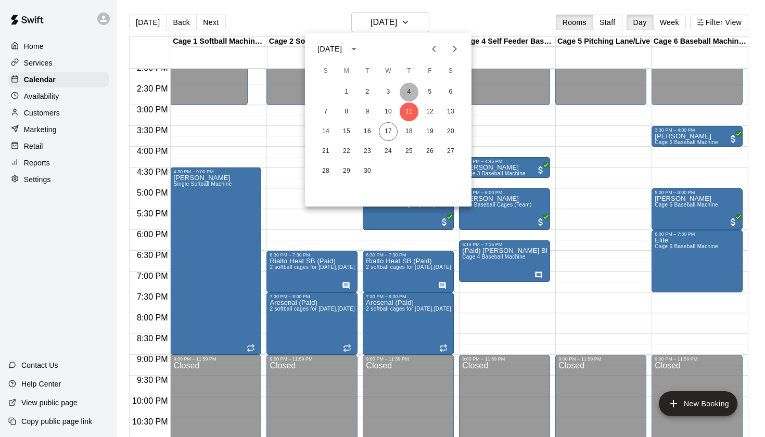
click at [411, 94] on button "4" at bounding box center [409, 92] width 19 height 19
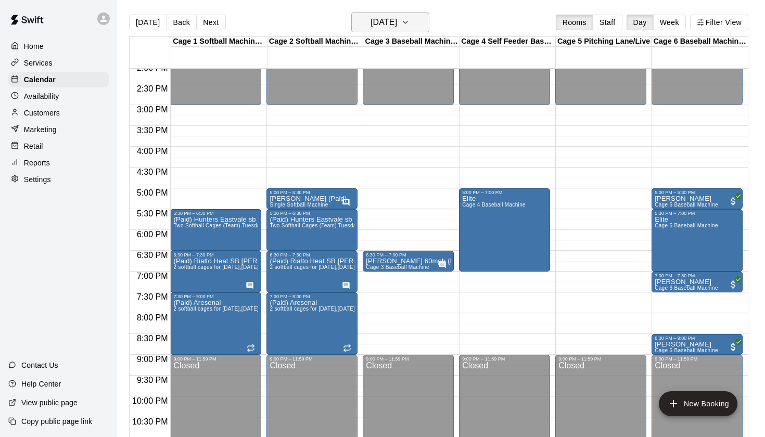
click at [397, 26] on h6 "Thursday Sep 04" at bounding box center [384, 22] width 27 height 15
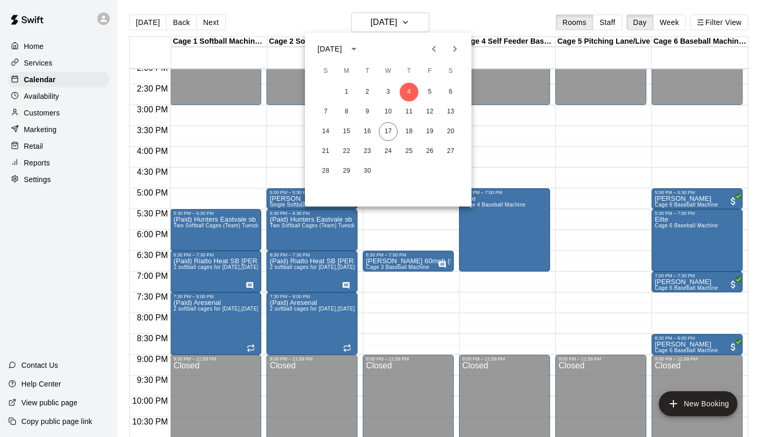
click at [467, 22] on div at bounding box center [382, 218] width 765 height 437
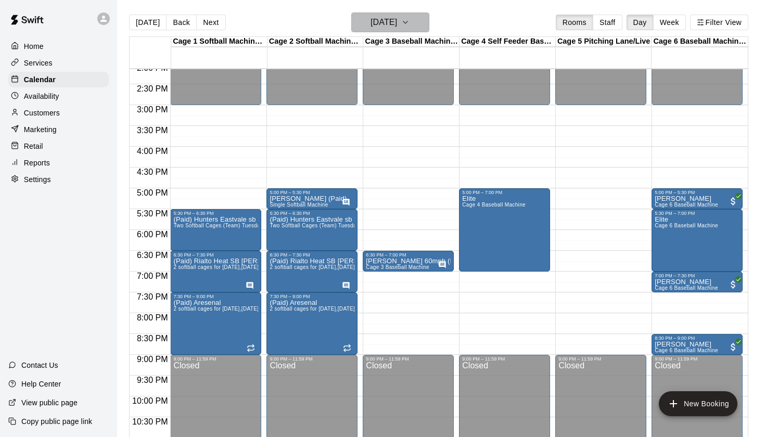
click at [410, 27] on icon "button" at bounding box center [405, 22] width 8 height 12
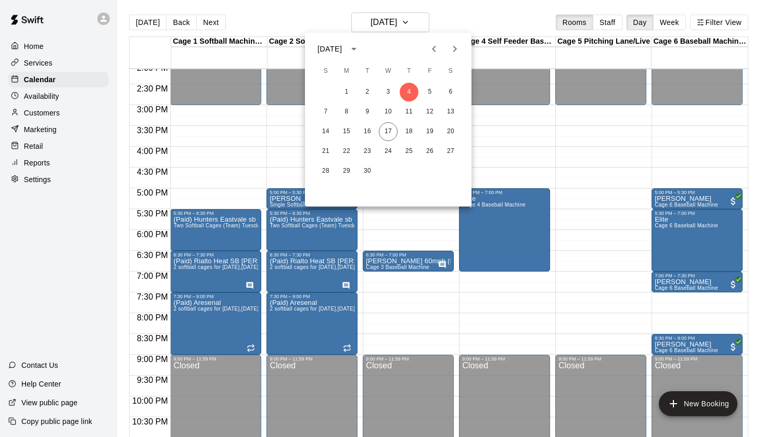
click at [456, 20] on div at bounding box center [382, 218] width 765 height 437
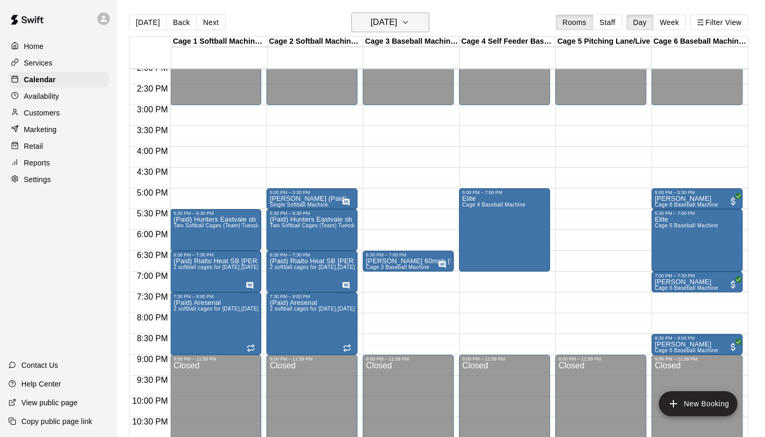
click at [397, 23] on h6 "Thursday Sep 04" at bounding box center [384, 22] width 27 height 15
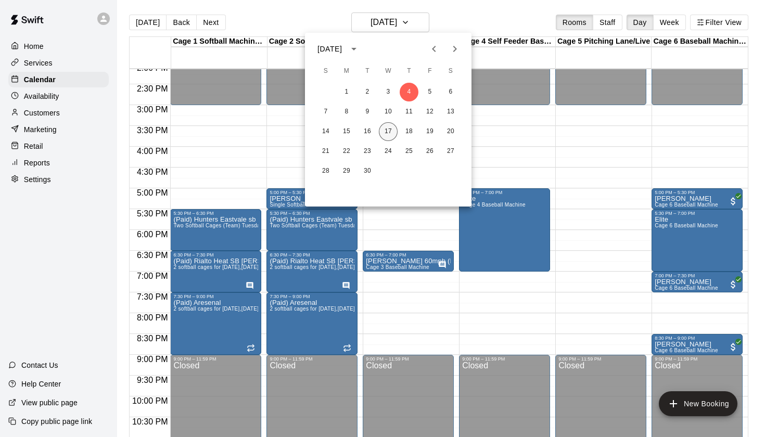
click at [391, 133] on button "17" at bounding box center [388, 131] width 19 height 19
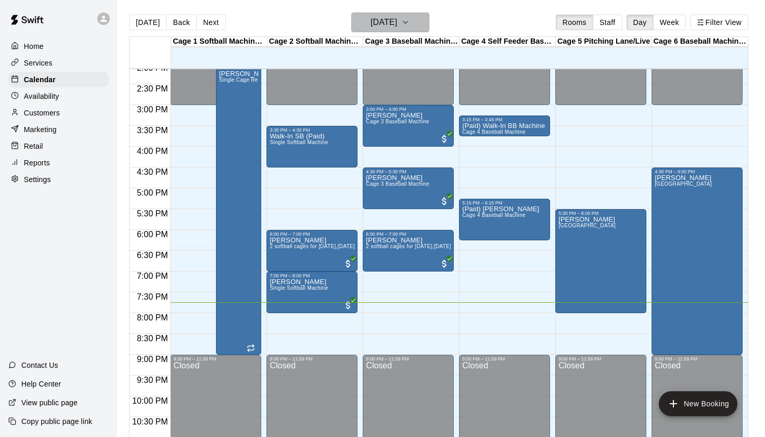
click at [379, 18] on h6 "[DATE]" at bounding box center [384, 22] width 27 height 15
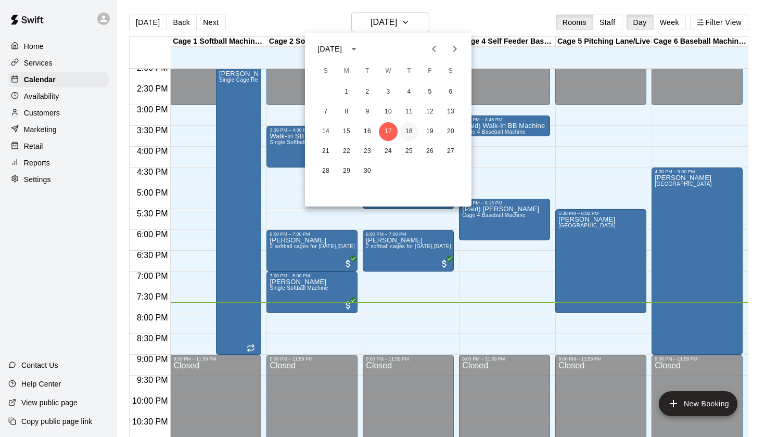
click at [410, 130] on button "18" at bounding box center [409, 131] width 19 height 19
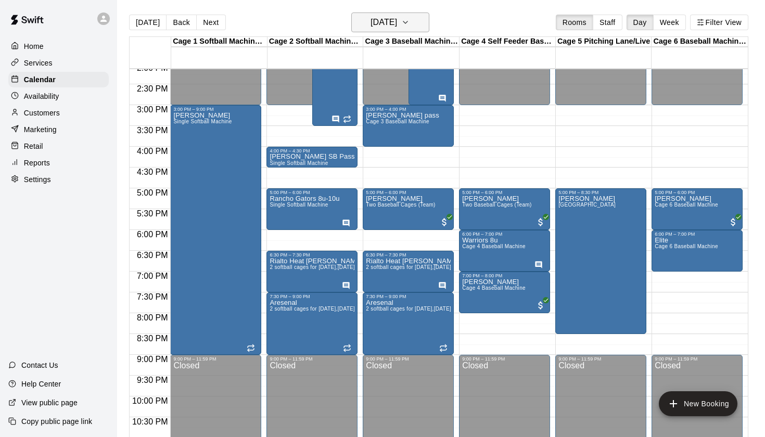
click at [416, 22] on button "Thursday Sep 18" at bounding box center [391, 22] width 78 height 20
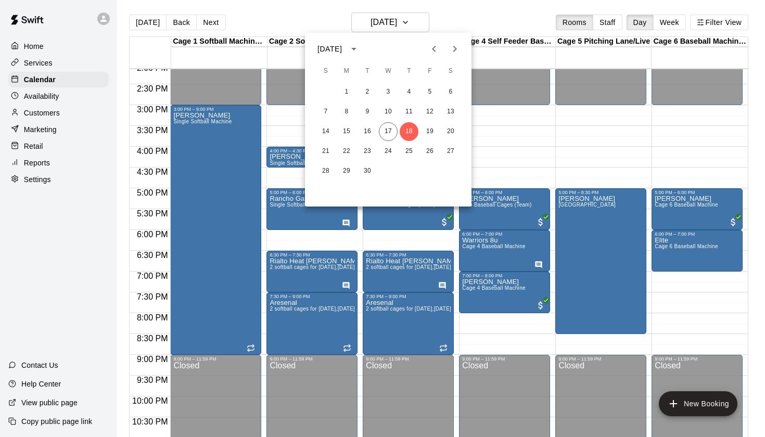
click at [454, 27] on div at bounding box center [382, 218] width 765 height 437
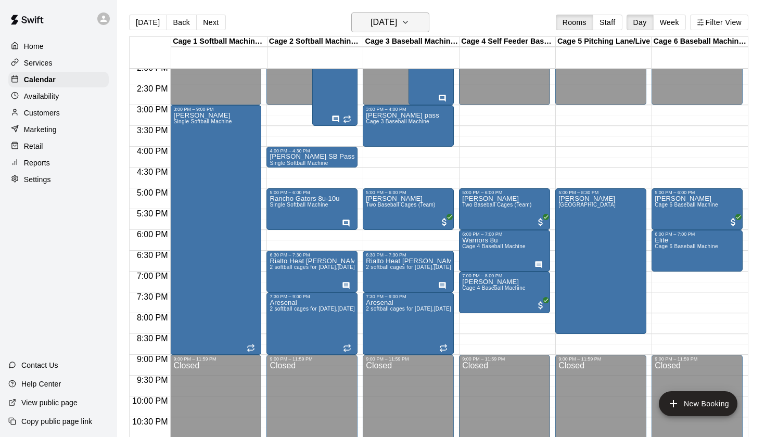
click at [397, 28] on h6 "Thursday Sep 18" at bounding box center [384, 22] width 27 height 15
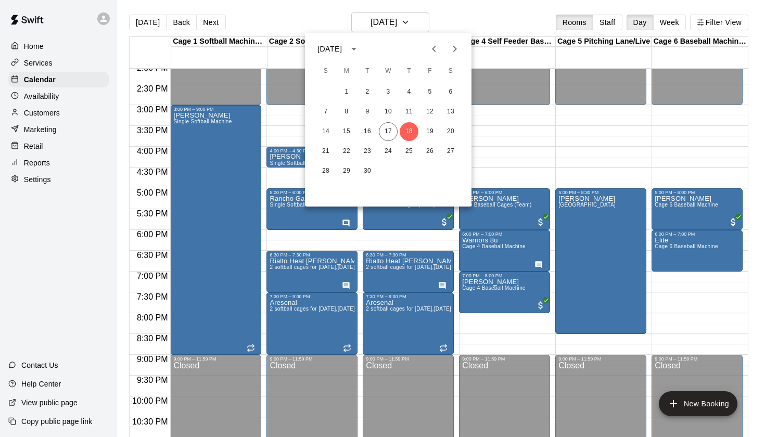
click at [438, 26] on div at bounding box center [382, 218] width 765 height 437
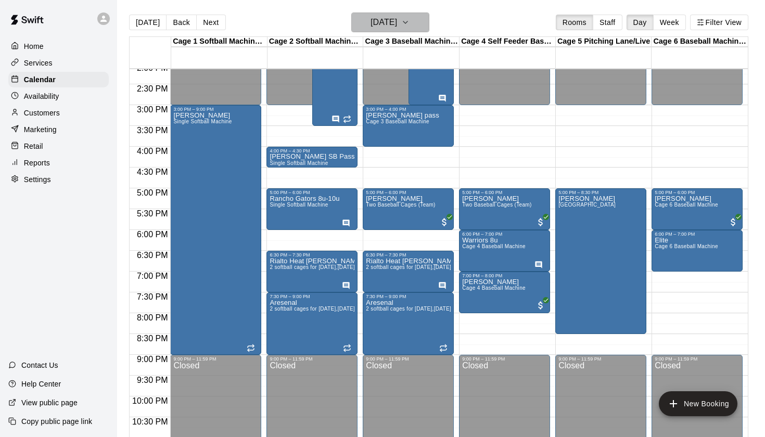
click at [397, 29] on h6 "Thursday Sep 18" at bounding box center [384, 22] width 27 height 15
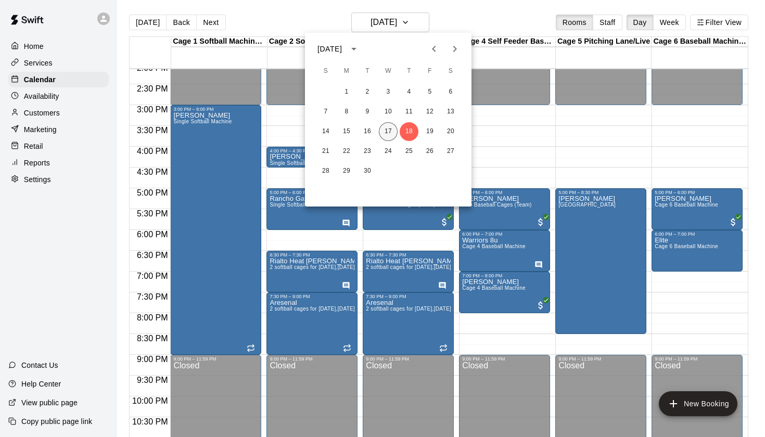
click at [390, 135] on button "17" at bounding box center [388, 131] width 19 height 19
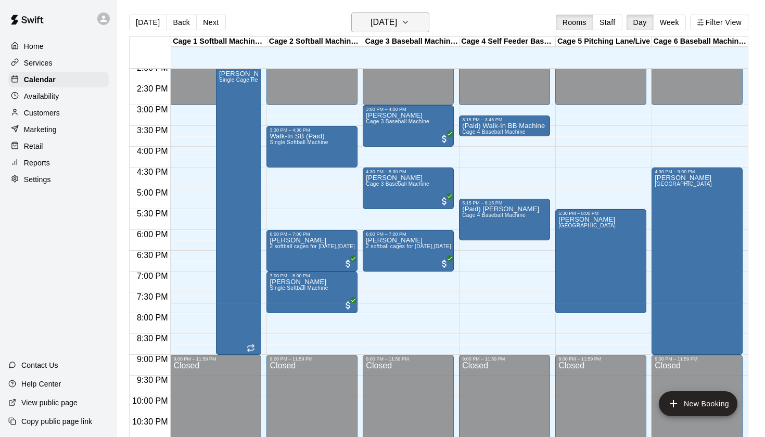
click at [397, 27] on h6 "[DATE]" at bounding box center [384, 22] width 27 height 15
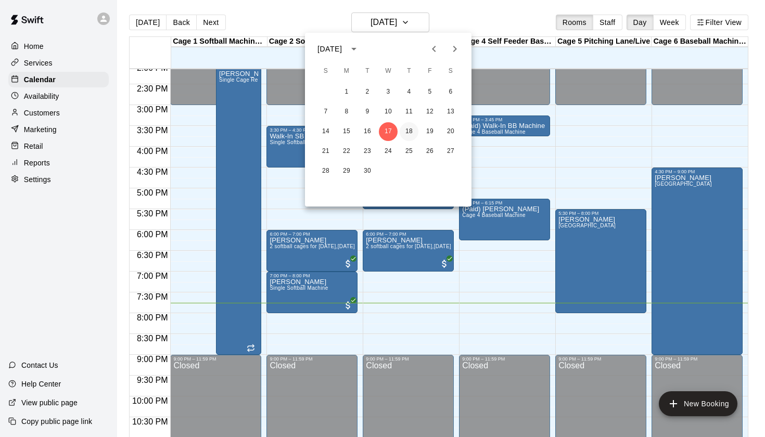
click at [412, 135] on button "18" at bounding box center [409, 131] width 19 height 19
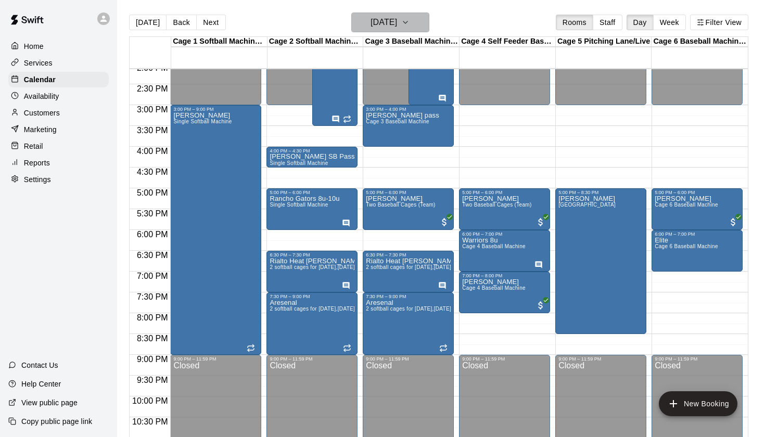
click at [397, 21] on h6 "Thursday Sep 18" at bounding box center [384, 22] width 27 height 15
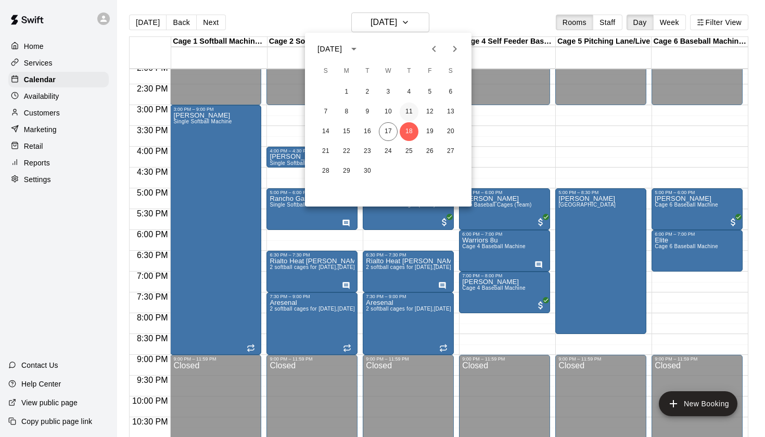
click at [407, 103] on button "11" at bounding box center [409, 112] width 19 height 19
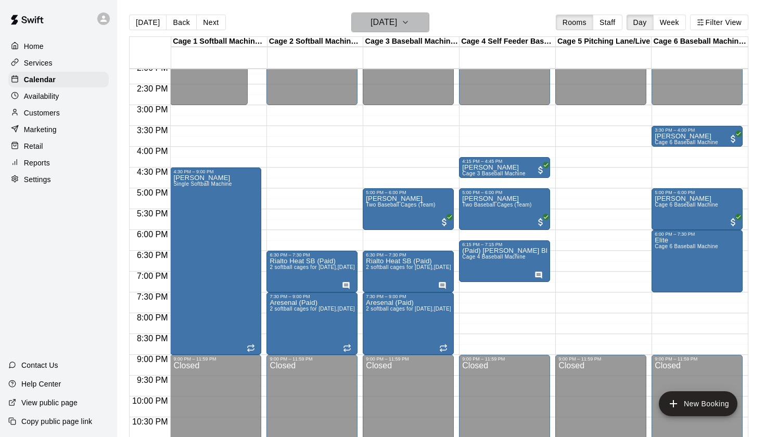
click at [397, 27] on h6 "Thursday Sep 11" at bounding box center [384, 22] width 27 height 15
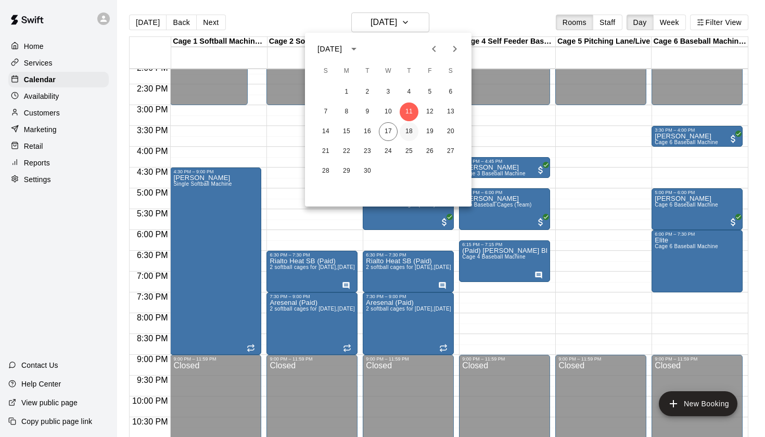
click at [405, 135] on button "18" at bounding box center [409, 131] width 19 height 19
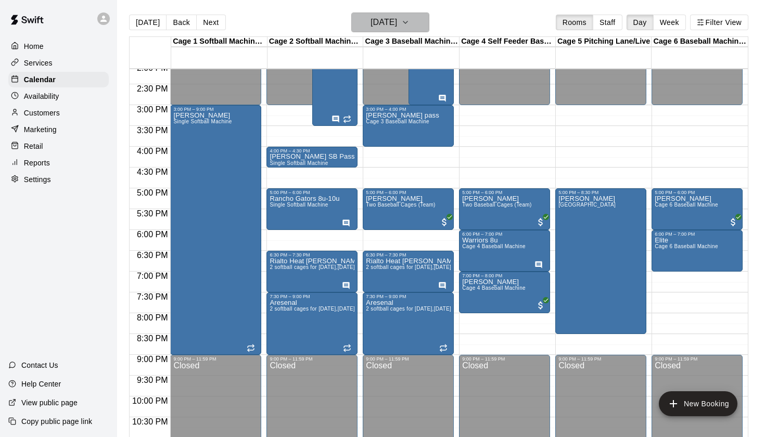
click at [397, 21] on h6 "Thursday Sep 18" at bounding box center [384, 22] width 27 height 15
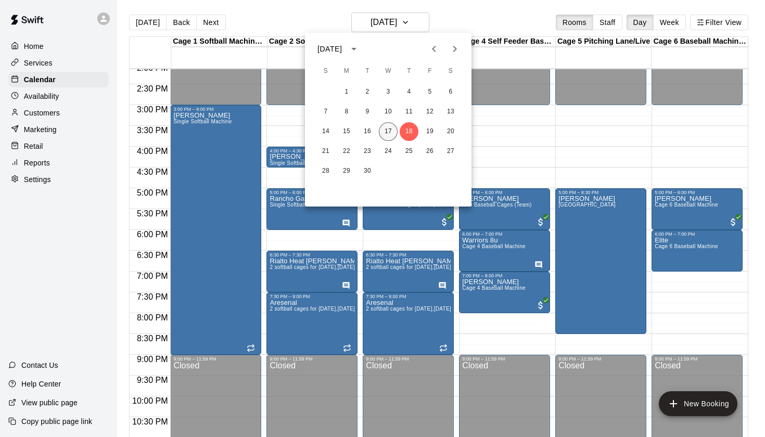
click at [390, 140] on button "17" at bounding box center [388, 131] width 19 height 19
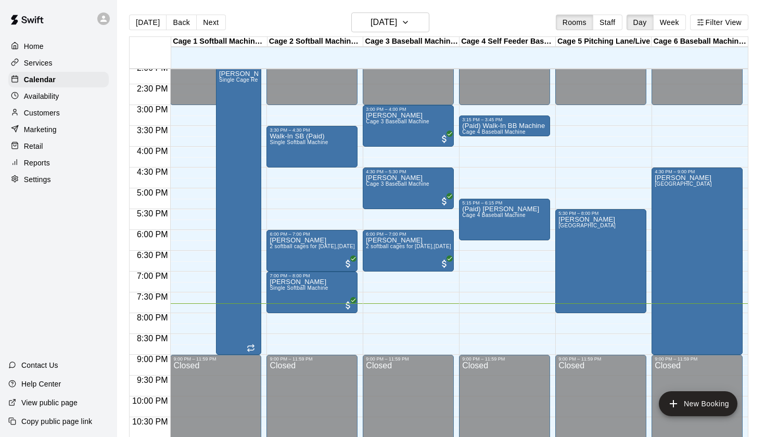
click at [458, 22] on div "Today Back Next Wednesday Sep 17 Rooms Staff Day Week Filter View" at bounding box center [439, 24] width 620 height 24
click at [410, 22] on icon "button" at bounding box center [405, 22] width 8 height 12
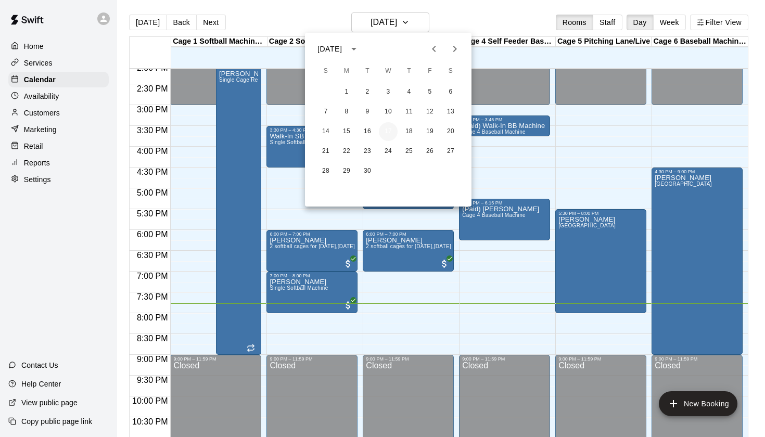
click at [392, 131] on button "17" at bounding box center [388, 131] width 19 height 19
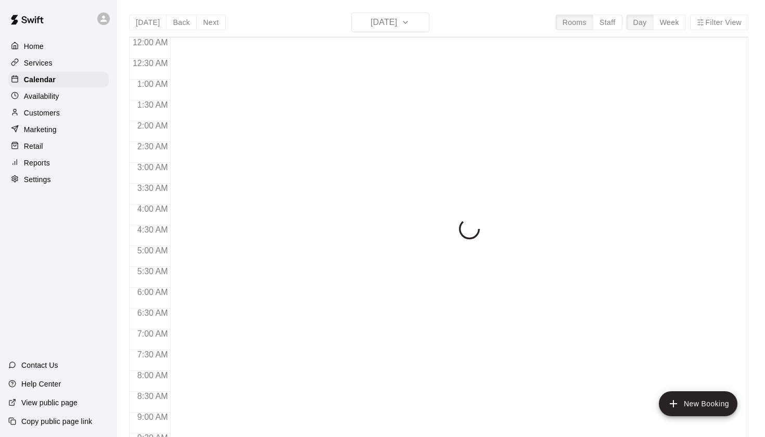
scroll to position [589, 0]
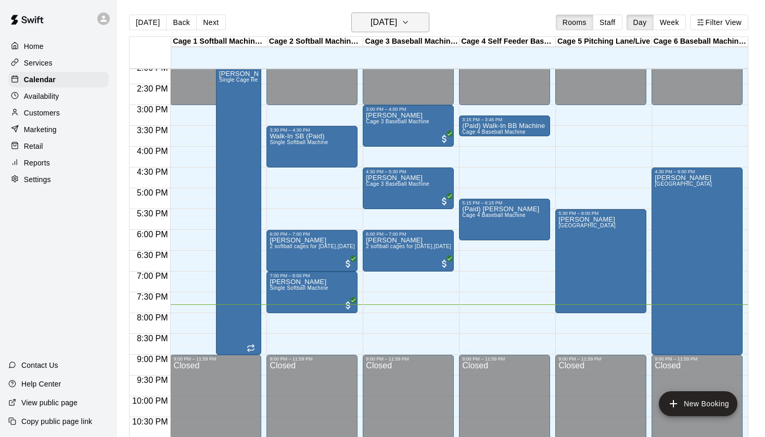
click at [352, 22] on button "[DATE]" at bounding box center [391, 22] width 78 height 20
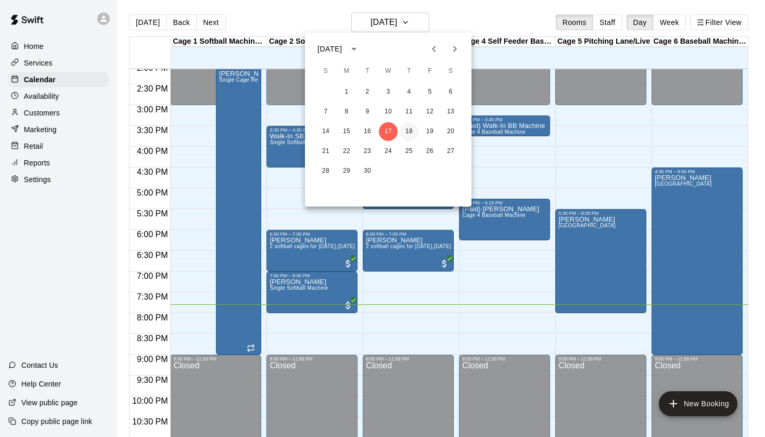
click at [408, 131] on button "18" at bounding box center [409, 131] width 19 height 19
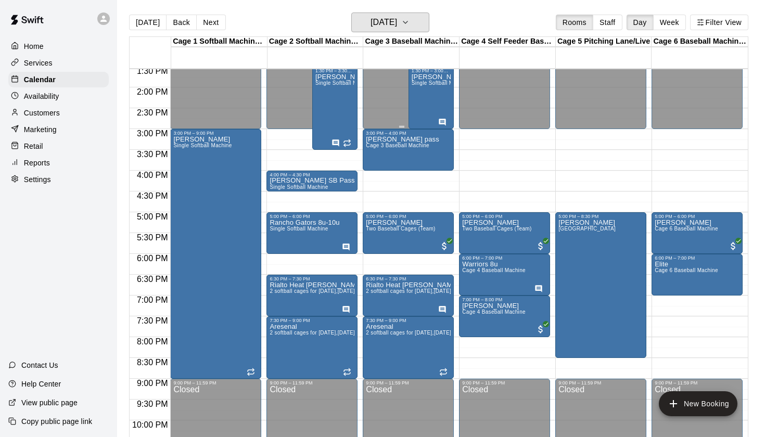
scroll to position [559, 0]
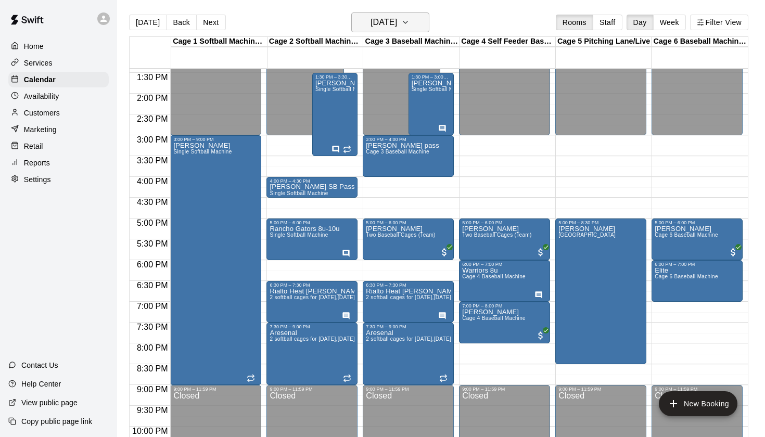
click at [374, 21] on h6 "[DATE]" at bounding box center [384, 22] width 27 height 15
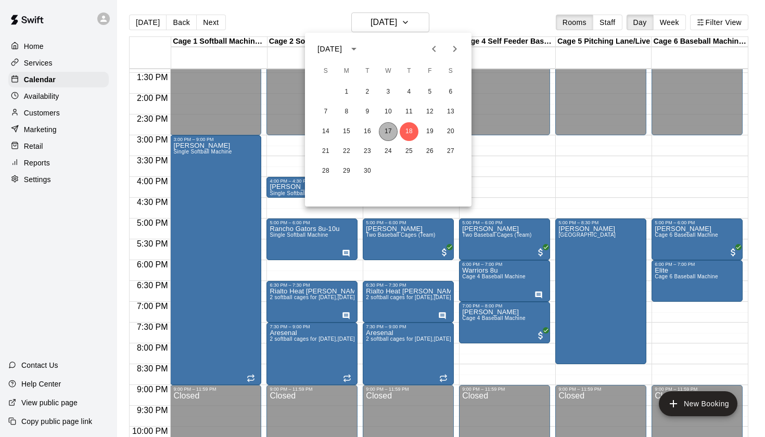
click at [390, 132] on button "17" at bounding box center [388, 131] width 19 height 19
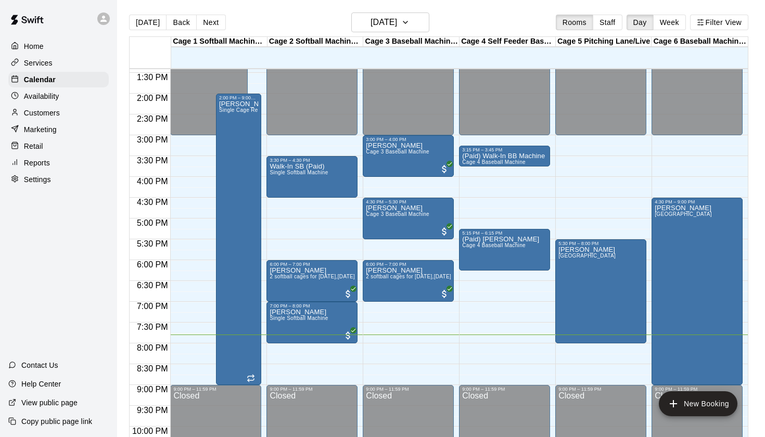
click at [458, 22] on div "Today Back Next Wednesday Sep 17 Rooms Staff Day Week Filter View" at bounding box center [439, 24] width 620 height 24
click at [397, 27] on h6 "[DATE]" at bounding box center [384, 22] width 27 height 15
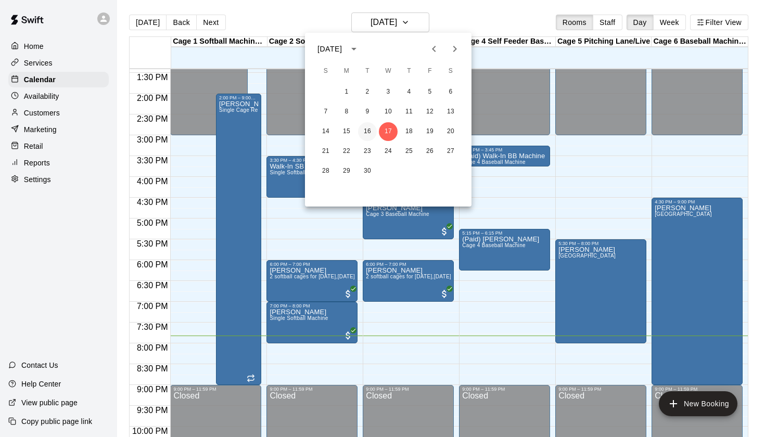
click at [371, 135] on button "16" at bounding box center [367, 131] width 19 height 19
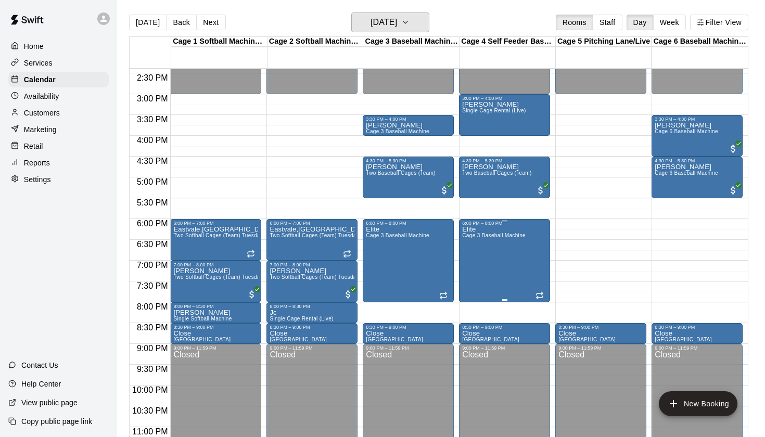
scroll to position [602, 0]
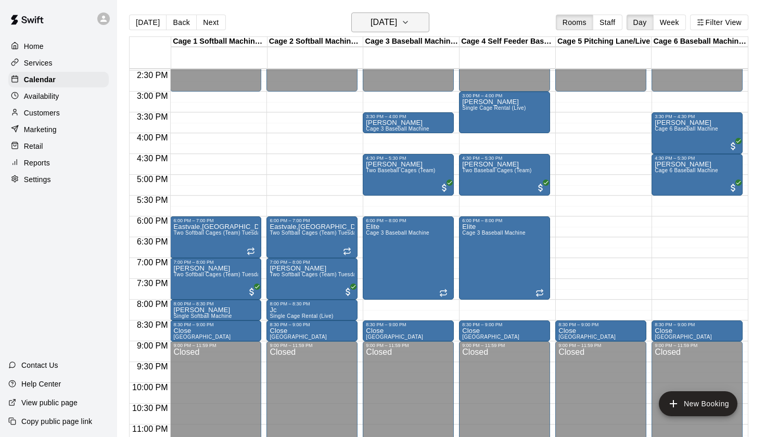
click at [378, 25] on h6 "Tuesday Sep 16" at bounding box center [384, 22] width 27 height 15
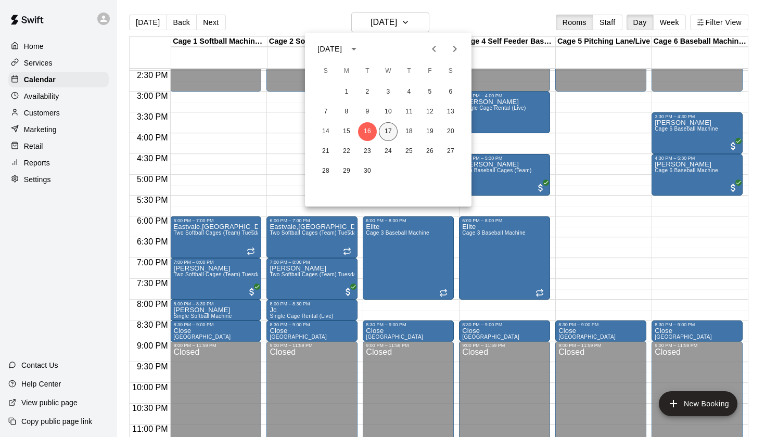
click at [391, 130] on button "17" at bounding box center [388, 131] width 19 height 19
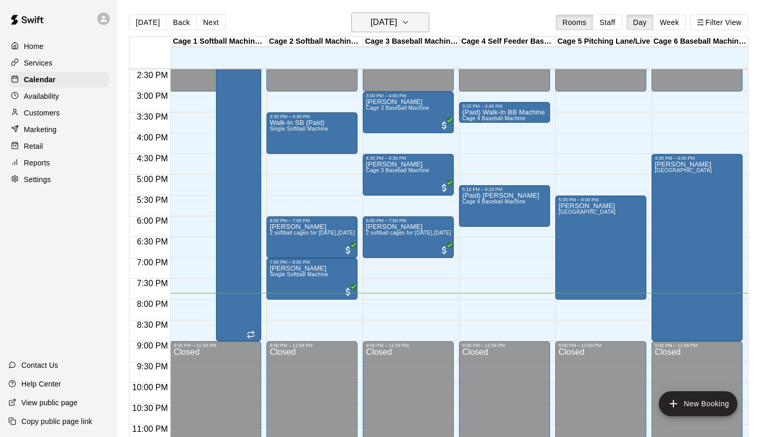
click at [396, 22] on h6 "[DATE]" at bounding box center [384, 22] width 27 height 15
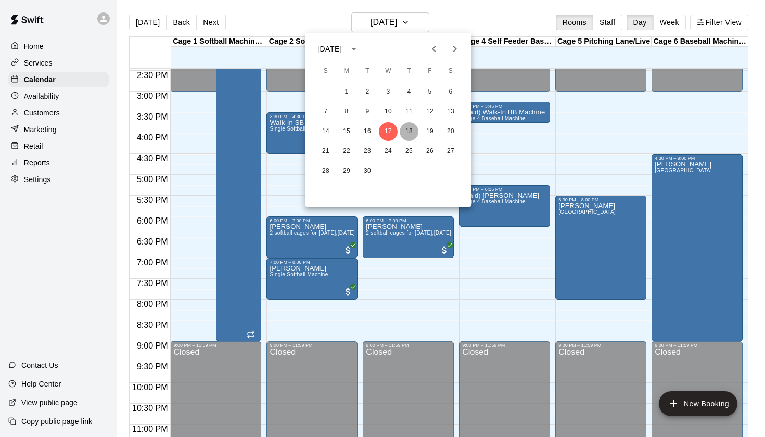
click at [415, 133] on button "18" at bounding box center [409, 131] width 19 height 19
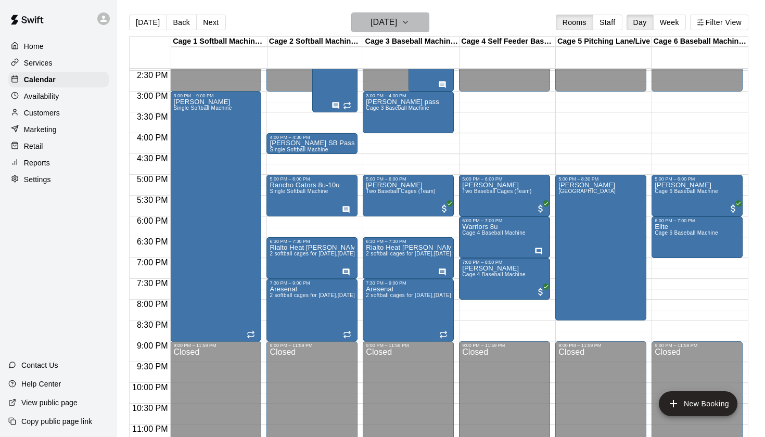
click at [397, 24] on h6 "Thursday Sep 18" at bounding box center [384, 22] width 27 height 15
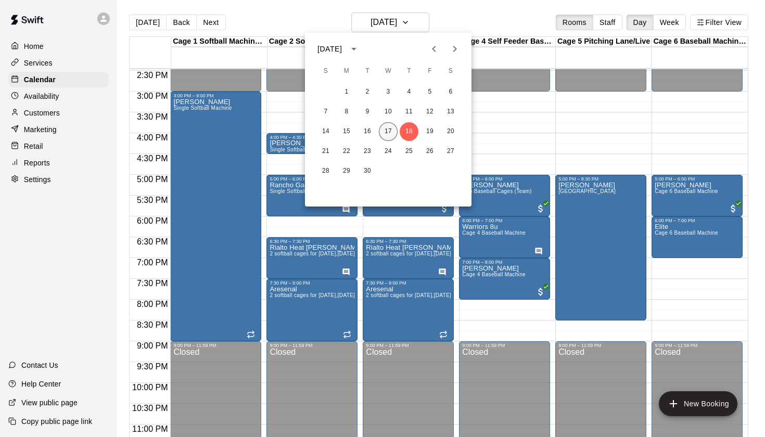
click at [383, 129] on button "17" at bounding box center [388, 131] width 19 height 19
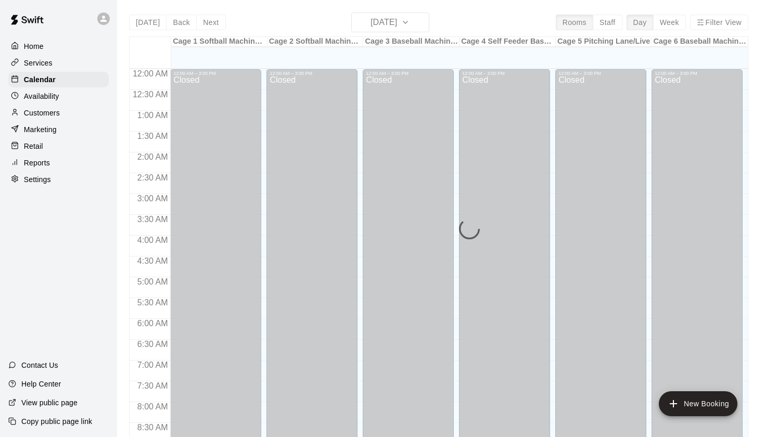
scroll to position [589, 0]
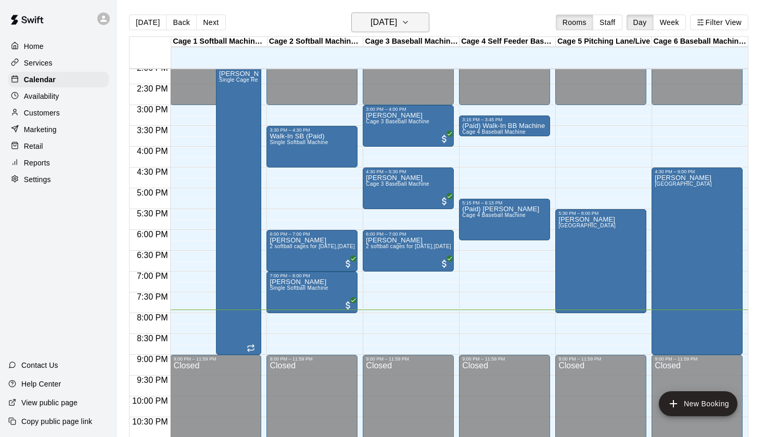
click at [397, 20] on h6 "[DATE]" at bounding box center [384, 22] width 27 height 15
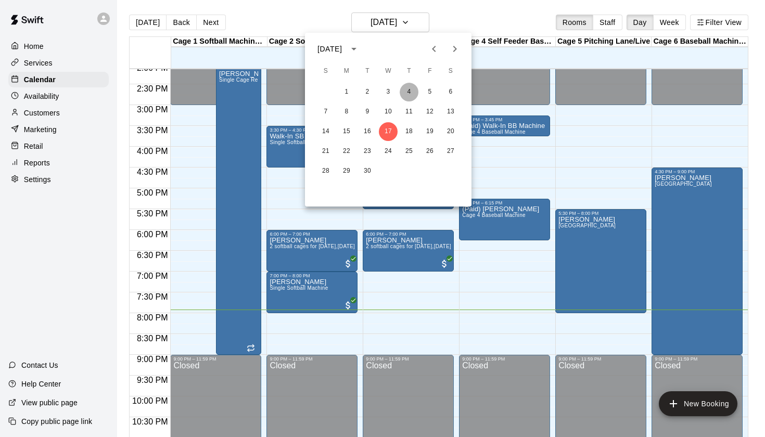
click at [409, 89] on button "4" at bounding box center [409, 92] width 19 height 19
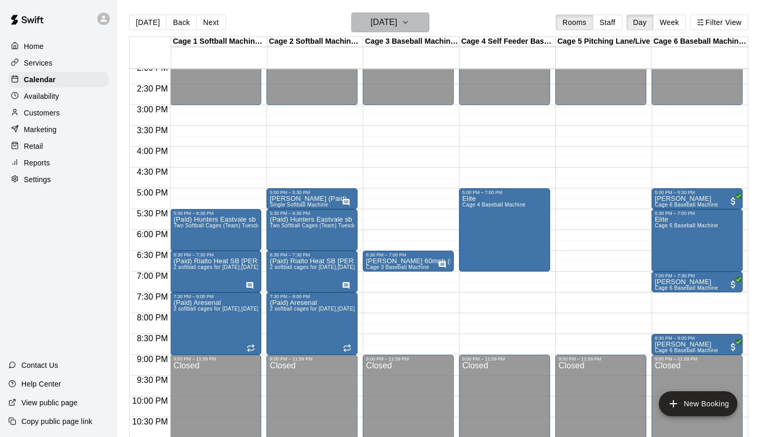
click at [397, 21] on h6 "[DATE]" at bounding box center [384, 22] width 27 height 15
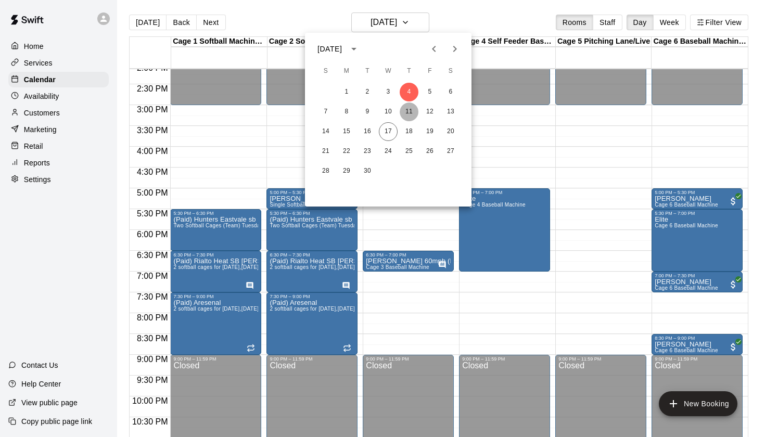
click at [410, 112] on button "11" at bounding box center [409, 112] width 19 height 19
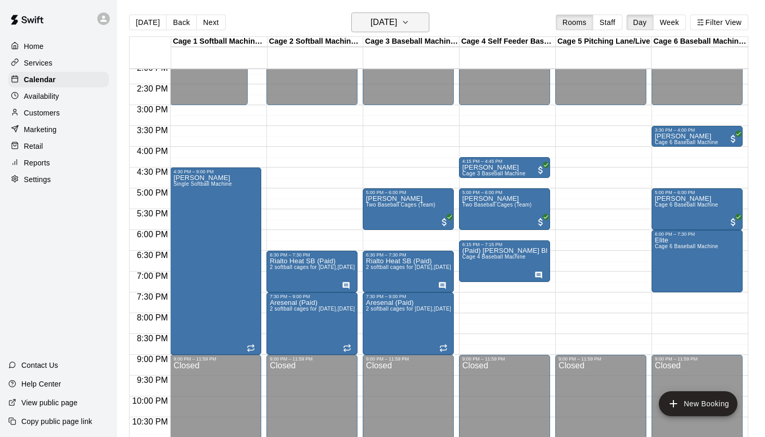
click at [397, 27] on h6 "[DATE]" at bounding box center [384, 22] width 27 height 15
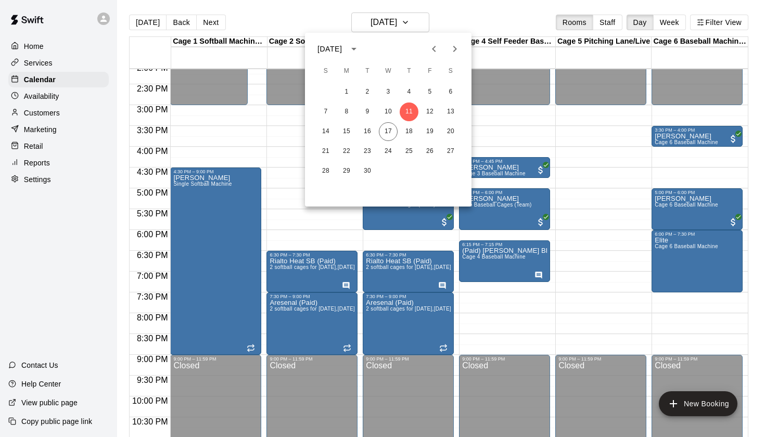
click at [441, 54] on button "Previous month" at bounding box center [434, 49] width 21 height 21
click at [409, 177] on button "28" at bounding box center [409, 171] width 19 height 19
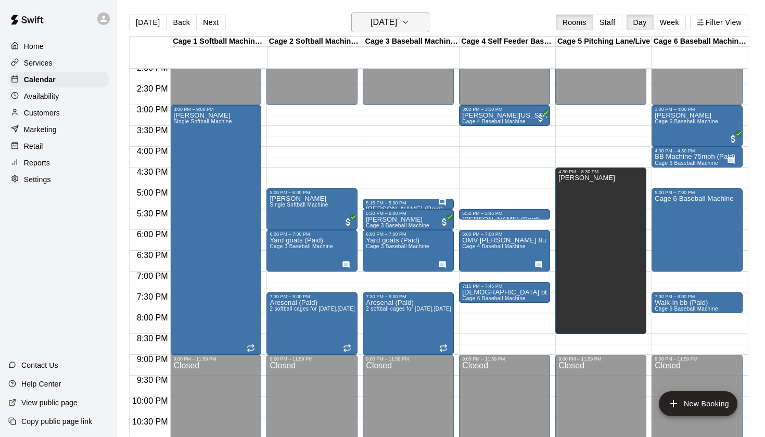
click at [397, 27] on h6 "Thursday Aug 28" at bounding box center [384, 22] width 27 height 15
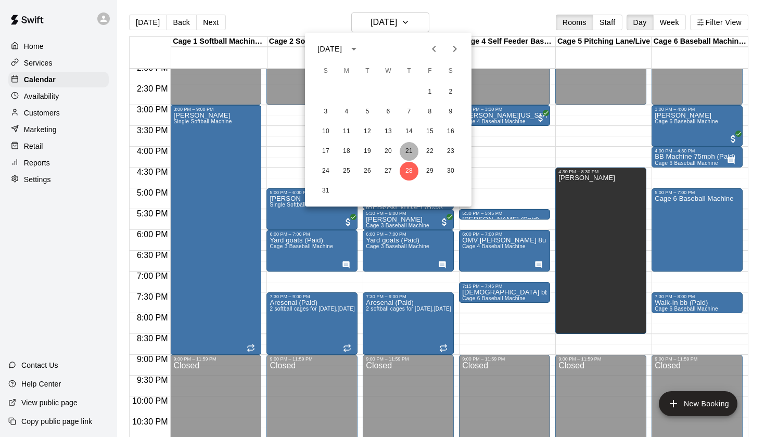
click at [411, 152] on button "21" at bounding box center [409, 151] width 19 height 19
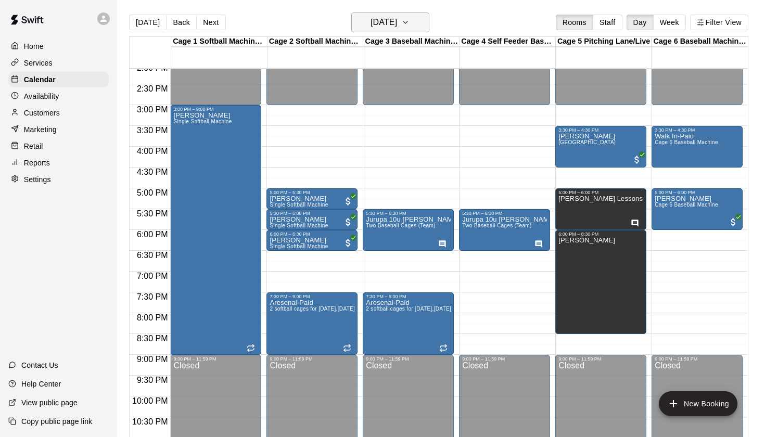
click at [397, 27] on h6 "Thursday Aug 21" at bounding box center [384, 22] width 27 height 15
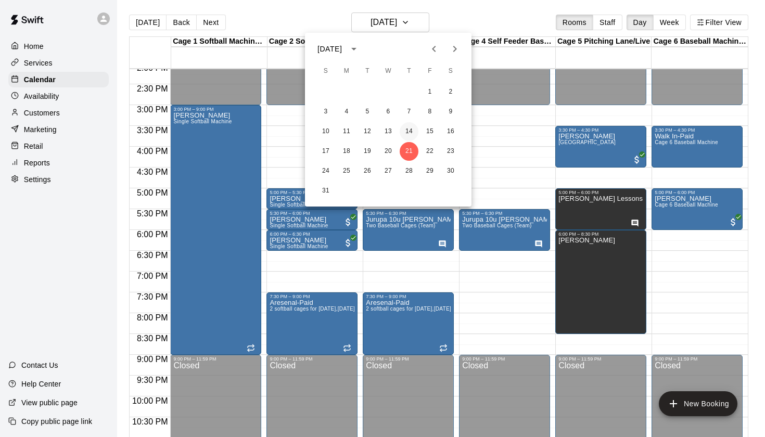
click at [408, 138] on button "14" at bounding box center [409, 131] width 19 height 19
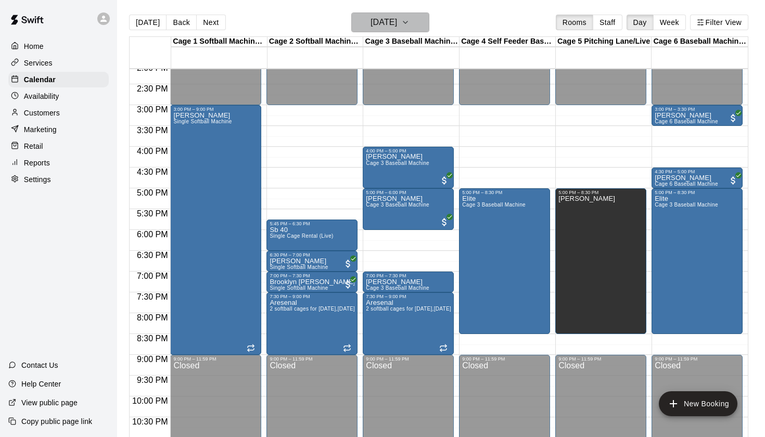
click at [397, 24] on h6 "Thursday Aug 14" at bounding box center [384, 22] width 27 height 15
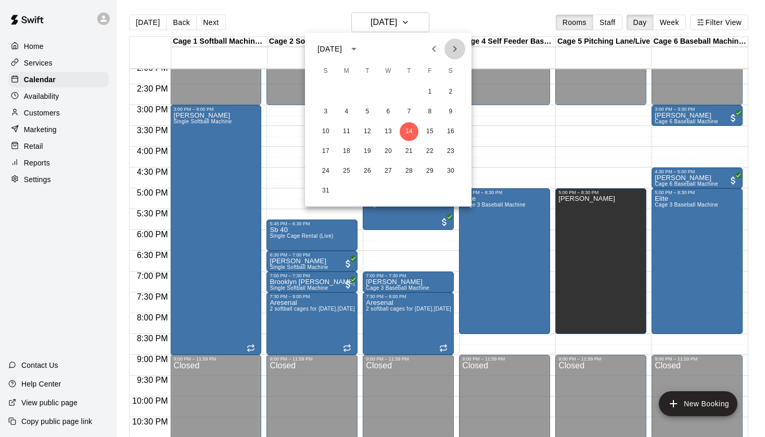
click at [457, 47] on icon "Next month" at bounding box center [455, 49] width 12 height 12
click at [410, 93] on button "4" at bounding box center [409, 92] width 19 height 19
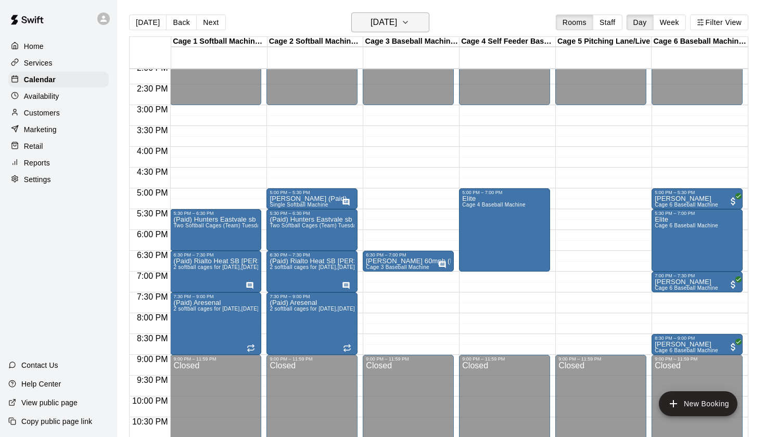
click at [410, 24] on icon "button" at bounding box center [405, 22] width 8 height 12
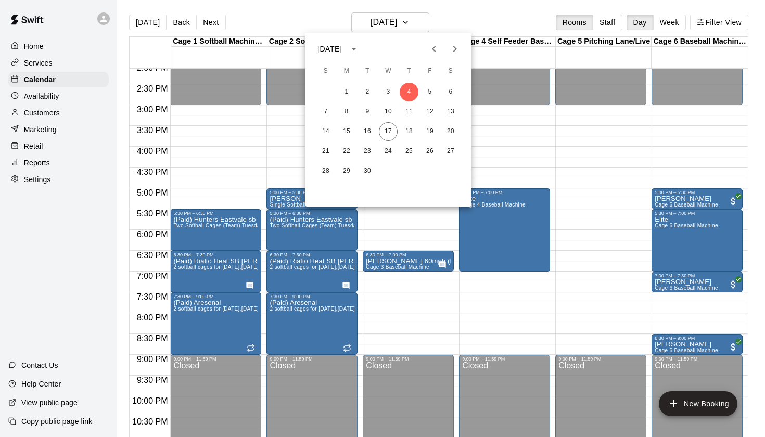
click at [467, 19] on div at bounding box center [382, 218] width 765 height 437
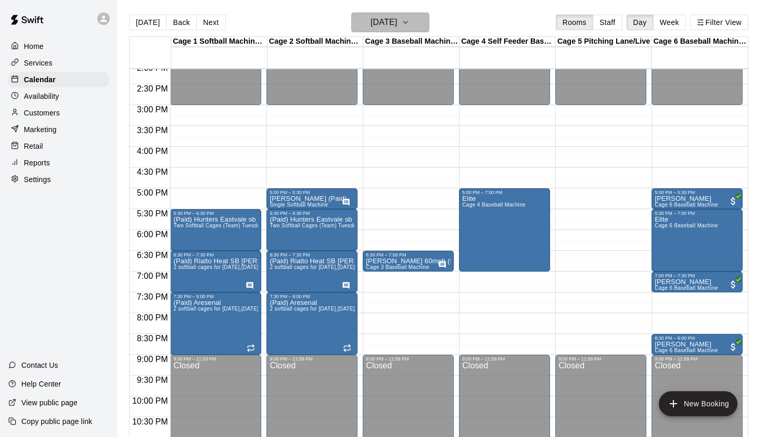
click at [397, 23] on h6 "Thursday Sep 04" at bounding box center [384, 22] width 27 height 15
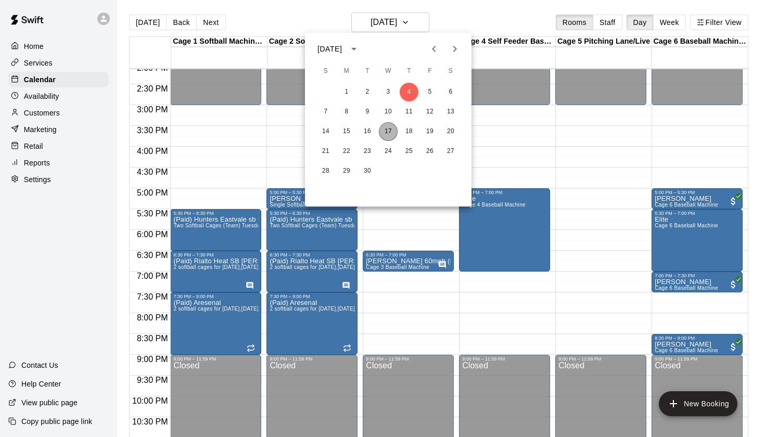
click at [391, 133] on button "17" at bounding box center [388, 131] width 19 height 19
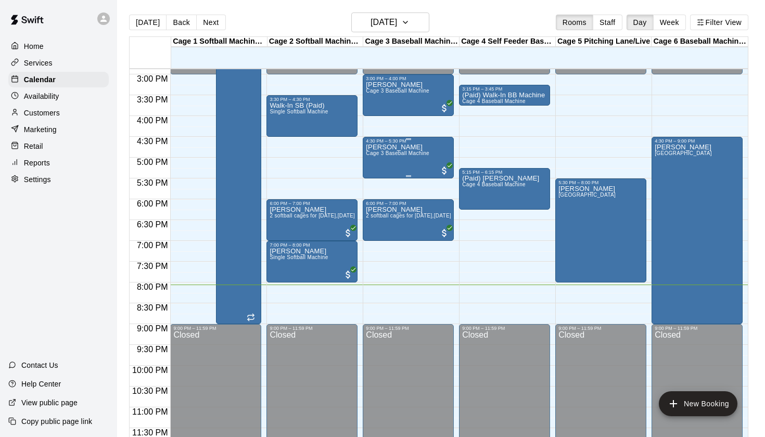
scroll to position [620, 0]
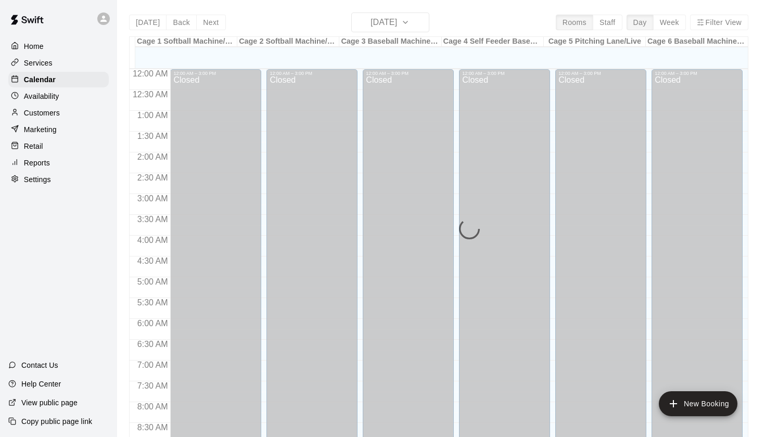
scroll to position [589, 0]
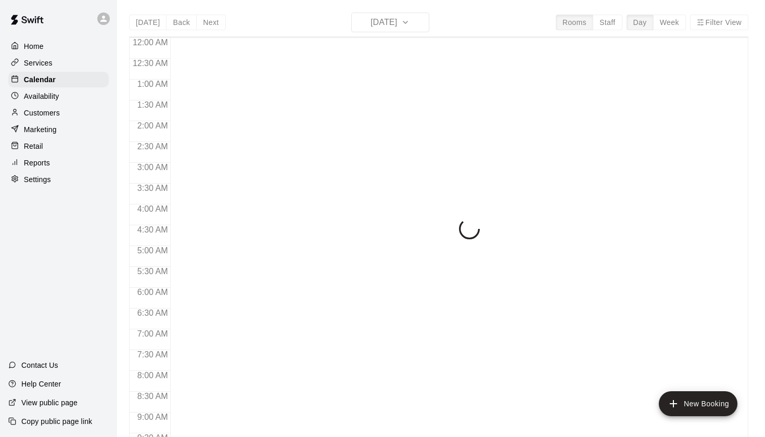
scroll to position [589, 0]
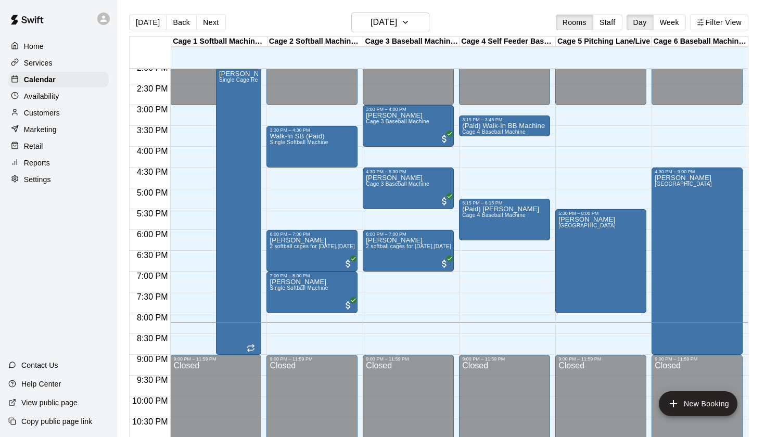
click at [396, 5] on main "[DATE] Back [DATE][DATE] Rooms Staff Day Week Filter View Cage 1 Softball Machi…" at bounding box center [441, 227] width 648 height 454
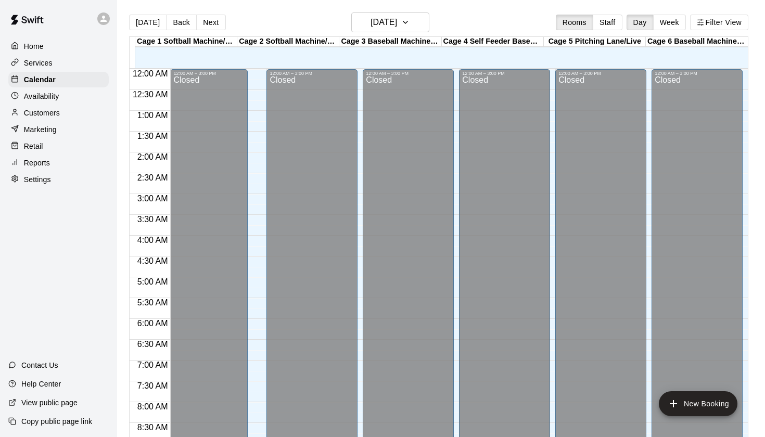
scroll to position [589, 0]
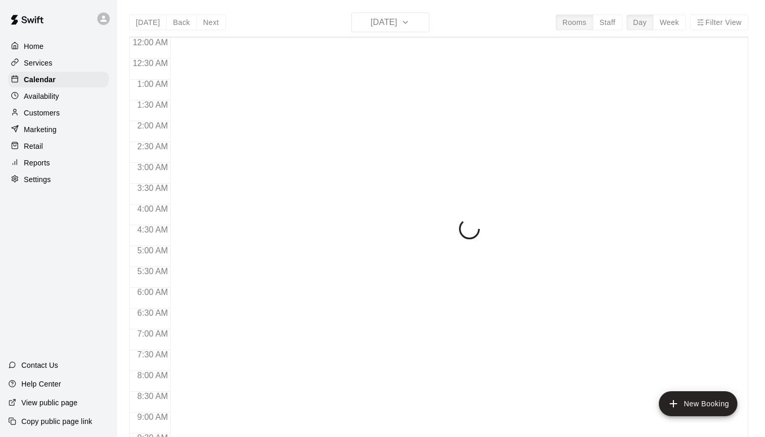
scroll to position [589, 0]
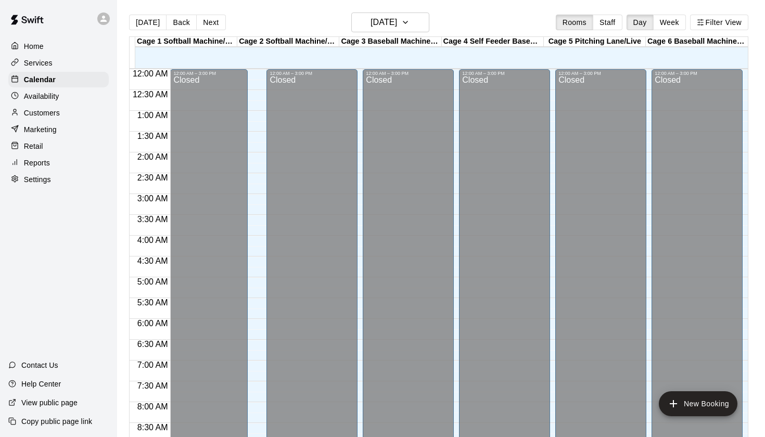
scroll to position [589, 0]
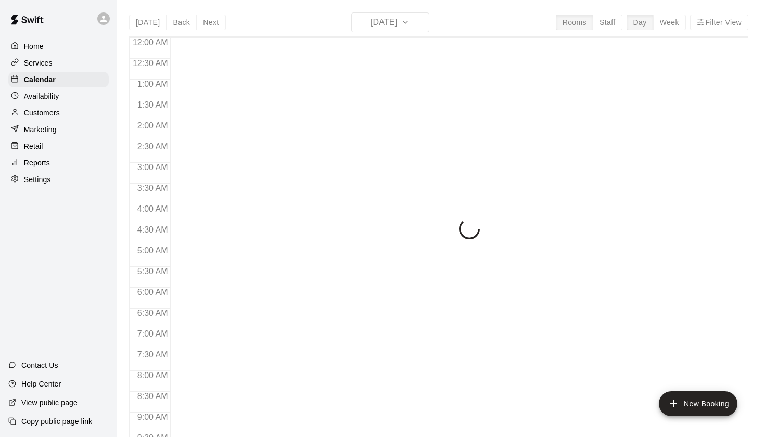
scroll to position [589, 0]
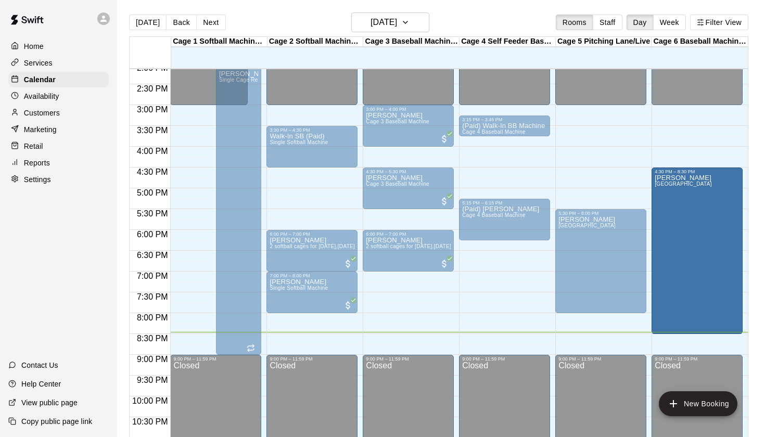
drag, startPoint x: 698, startPoint y: 353, endPoint x: 698, endPoint y: 337, distance: 16.2
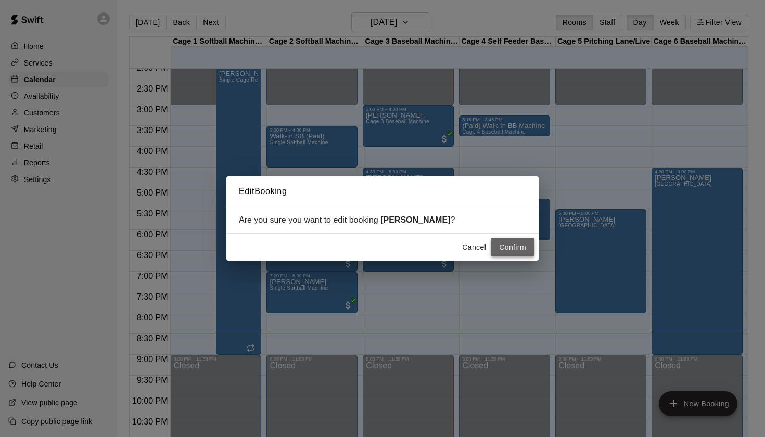
click at [523, 250] on button "Confirm" at bounding box center [513, 247] width 44 height 19
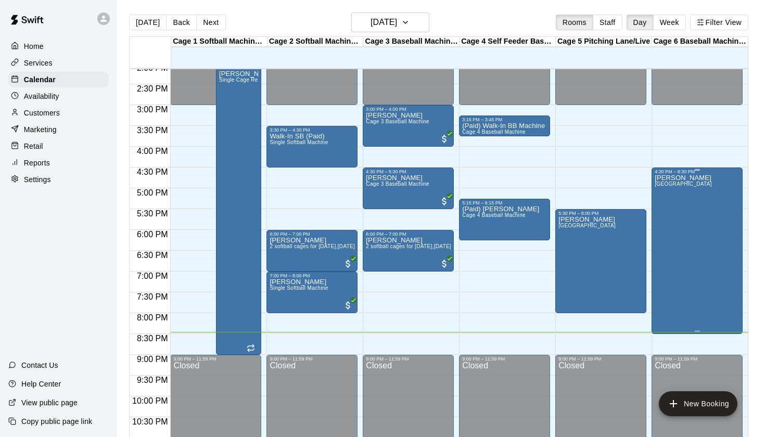
click at [672, 208] on div "[PERSON_NAME] [PERSON_NAME]" at bounding box center [683, 392] width 57 height 437
click at [668, 187] on icon "edit" at bounding box center [665, 186] width 12 height 12
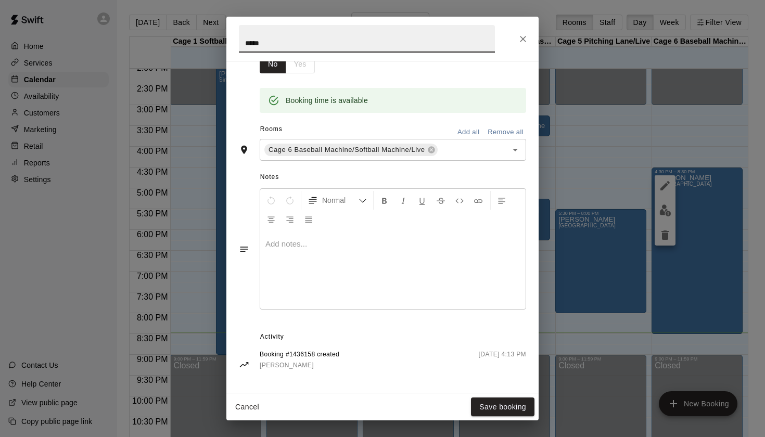
scroll to position [189, 0]
click at [528, 33] on button "Close" at bounding box center [523, 39] width 19 height 19
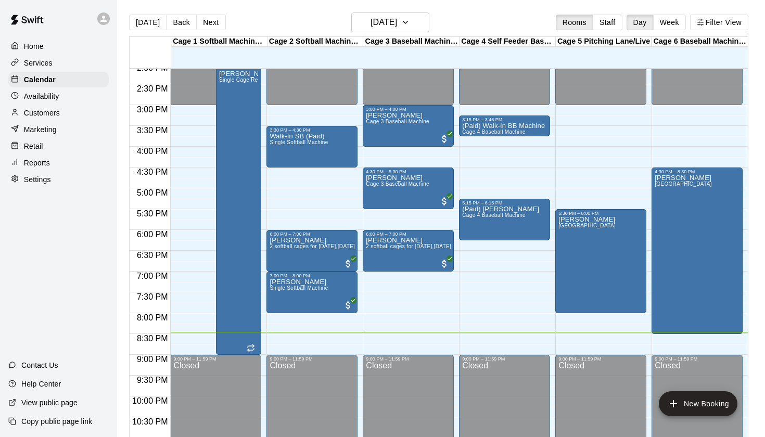
click at [390, 33] on div "Today Back Next Wednesday Sep 17 Rooms Staff Day Week Filter View" at bounding box center [439, 24] width 620 height 24
click at [396, 25] on h6 "[DATE]" at bounding box center [384, 22] width 27 height 15
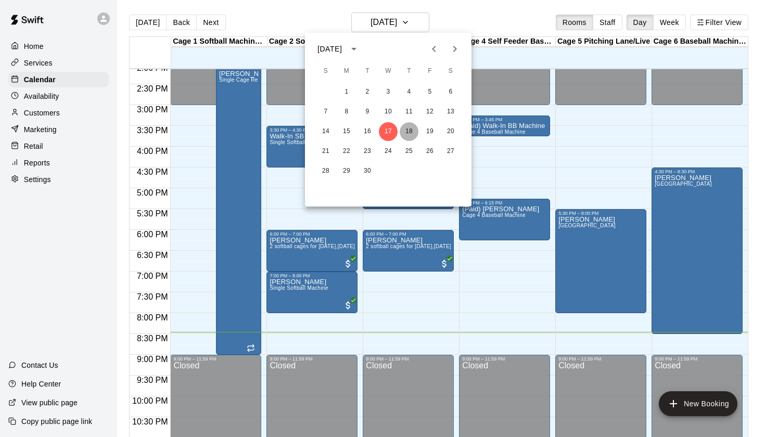
click at [414, 133] on button "18" at bounding box center [409, 131] width 19 height 19
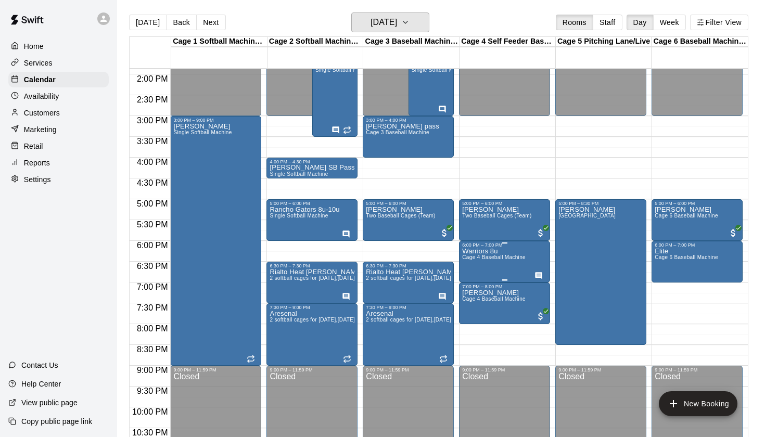
scroll to position [575, 0]
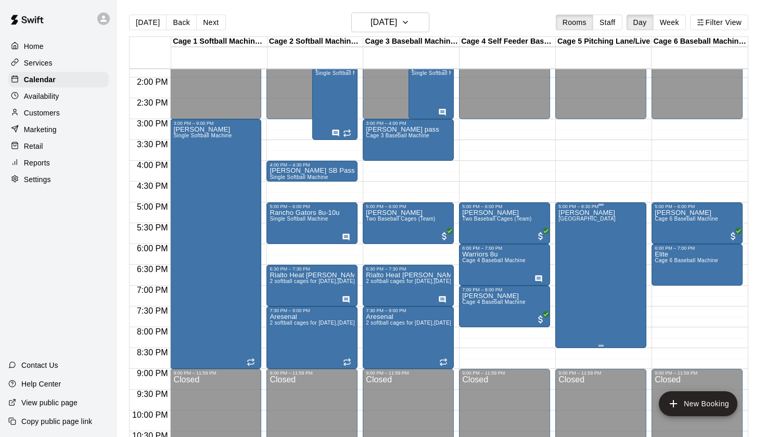
click at [585, 241] on div "Jason Bullpen Lane" at bounding box center [587, 427] width 57 height 437
click at [570, 219] on icon "edit" at bounding box center [568, 220] width 9 height 9
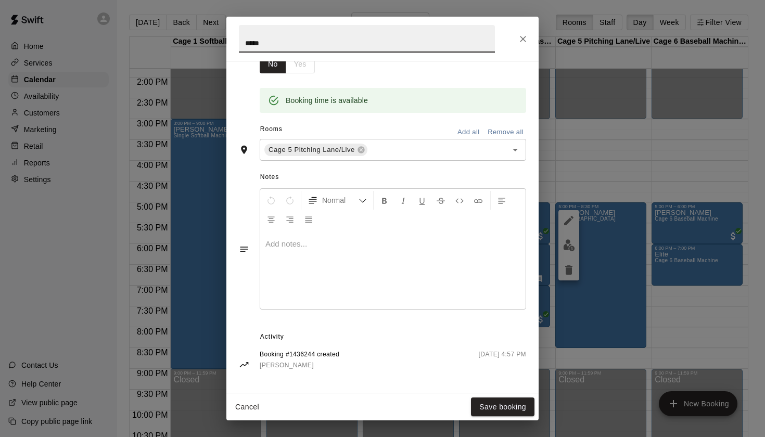
scroll to position [189, 0]
click at [521, 40] on icon "Close" at bounding box center [523, 39] width 10 height 10
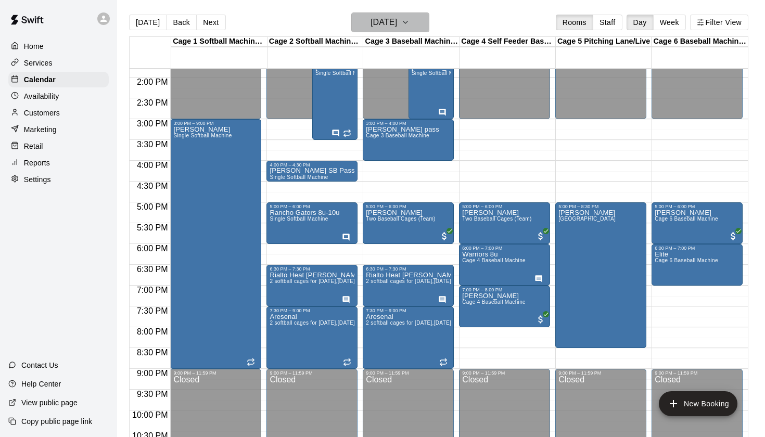
click at [397, 23] on h6 "Thursday Sep 18" at bounding box center [384, 22] width 27 height 15
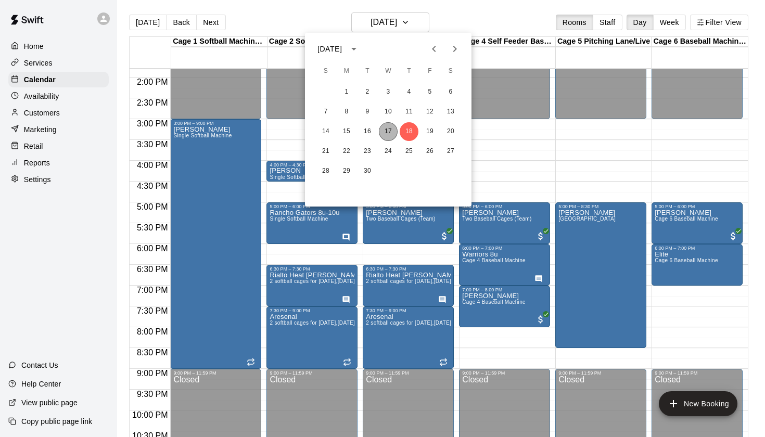
click at [386, 139] on button "17" at bounding box center [388, 131] width 19 height 19
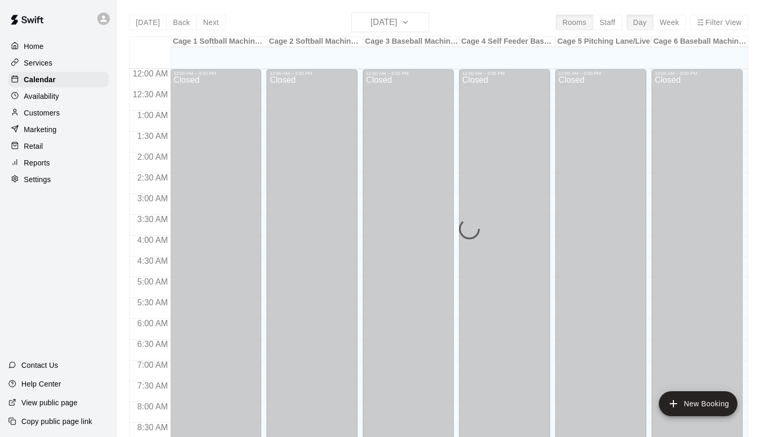
scroll to position [589, 0]
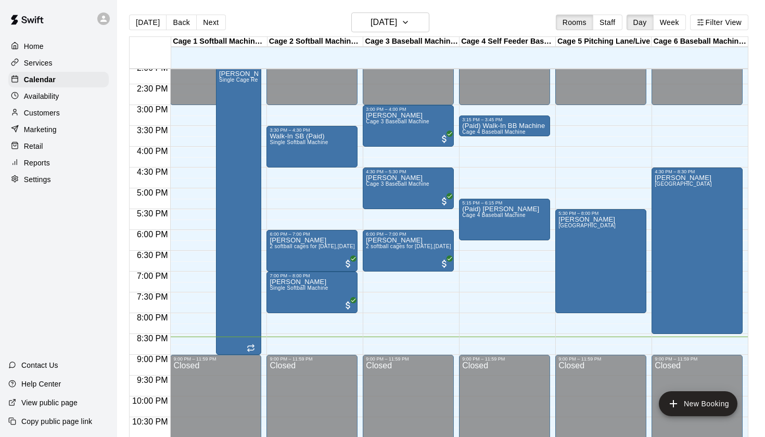
click at [413, 12] on main "Today Back Next Wednesday Sep 17 Rooms Staff Day Week Filter View Cage 1 Softba…" at bounding box center [441, 227] width 648 height 454
click at [397, 18] on h6 "[DATE]" at bounding box center [384, 22] width 27 height 15
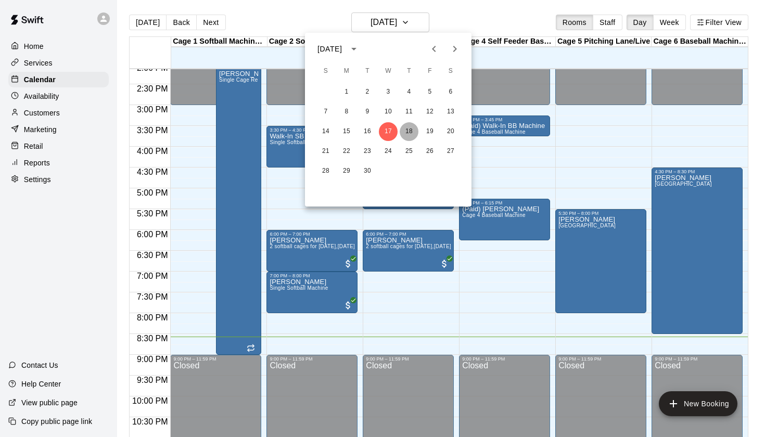
click at [411, 133] on button "18" at bounding box center [409, 131] width 19 height 19
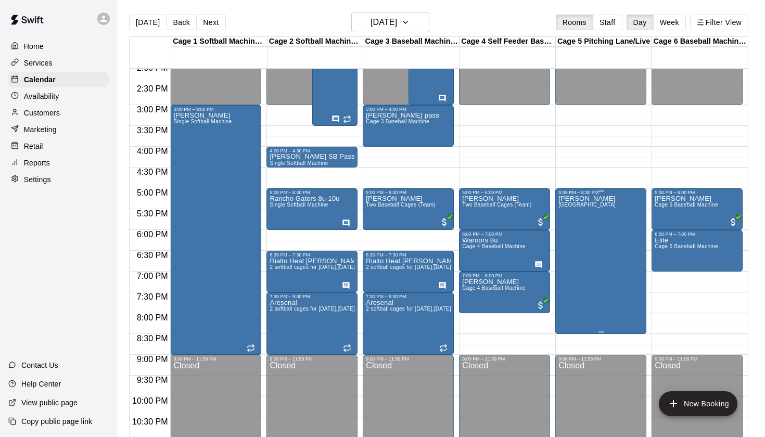
click at [583, 221] on div "[PERSON_NAME] [PERSON_NAME]" at bounding box center [587, 413] width 57 height 437
click at [568, 207] on icon "edit" at bounding box center [568, 206] width 9 height 9
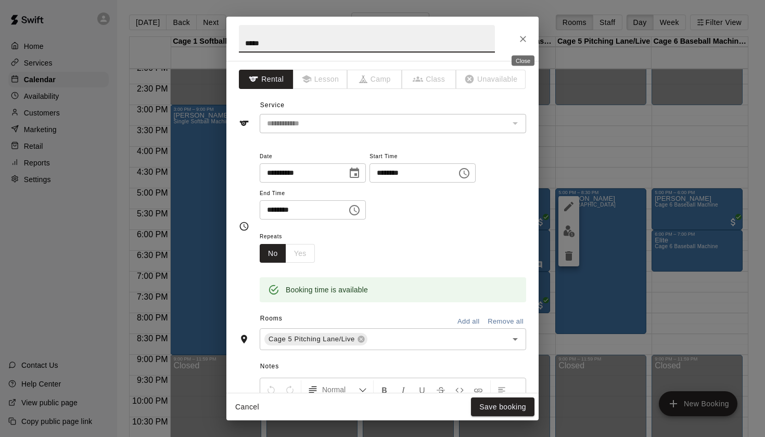
click at [522, 42] on icon "Close" at bounding box center [523, 39] width 10 height 10
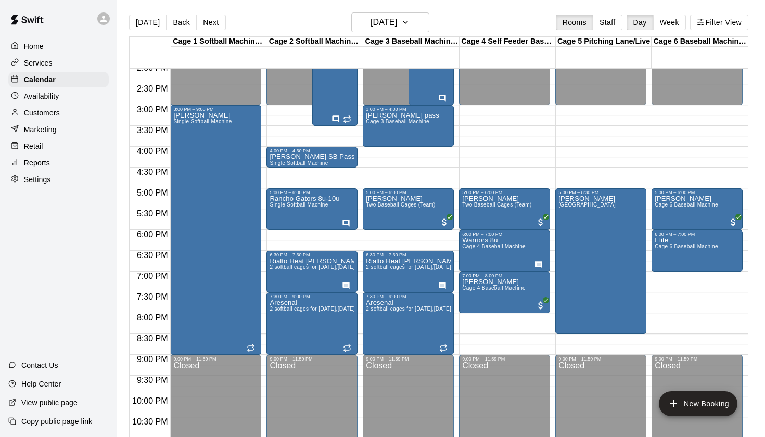
click at [601, 192] on div "5:00 PM – 8:30 PM" at bounding box center [601, 192] width 85 height 5
click at [595, 196] on div at bounding box center [382, 218] width 765 height 437
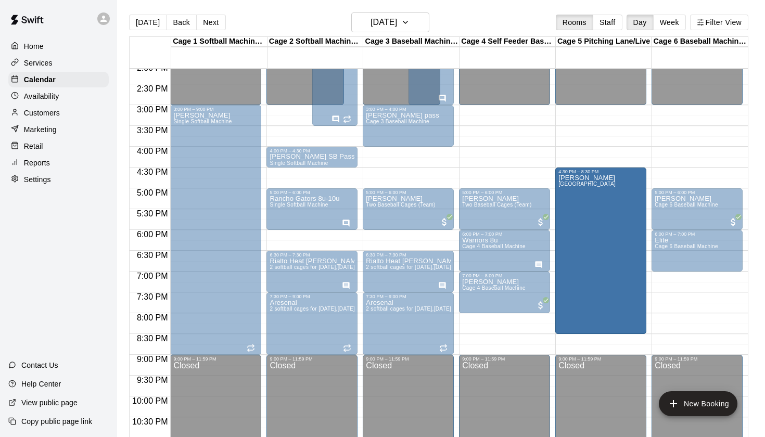
drag, startPoint x: 602, startPoint y: 191, endPoint x: 599, endPoint y: 177, distance: 14.3
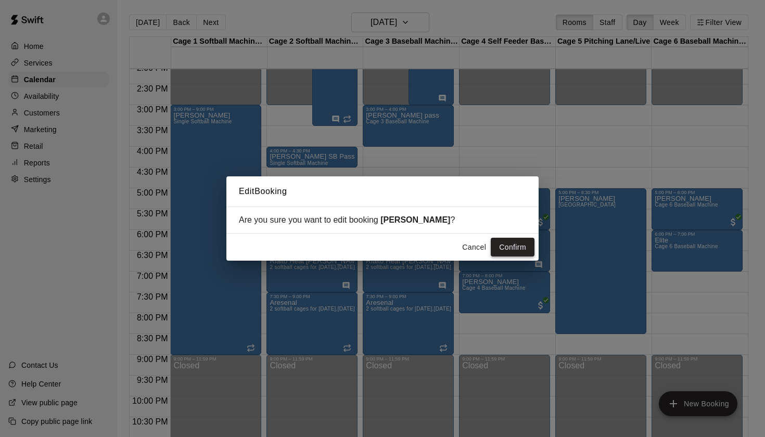
click at [507, 249] on button "Confirm" at bounding box center [513, 247] width 44 height 19
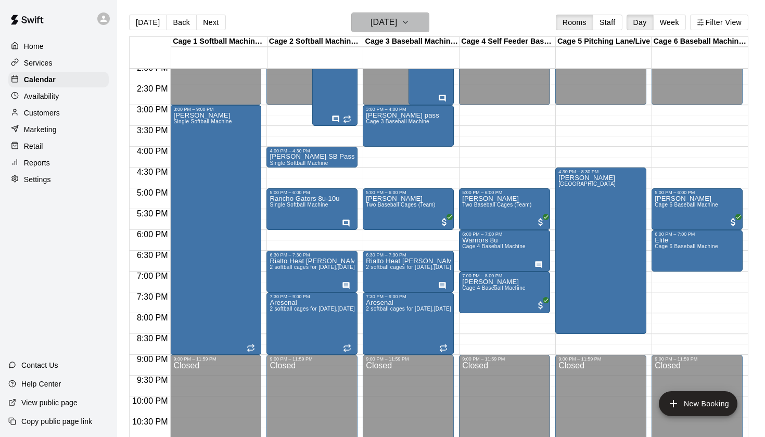
click at [379, 26] on h6 "[DATE]" at bounding box center [384, 22] width 27 height 15
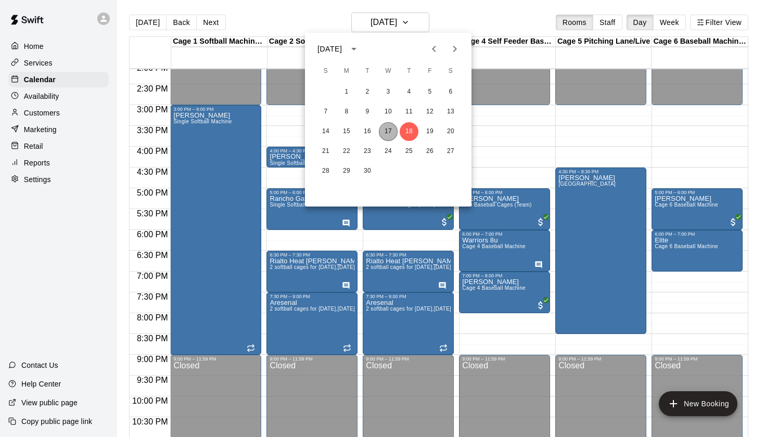
click at [387, 133] on button "17" at bounding box center [388, 131] width 19 height 19
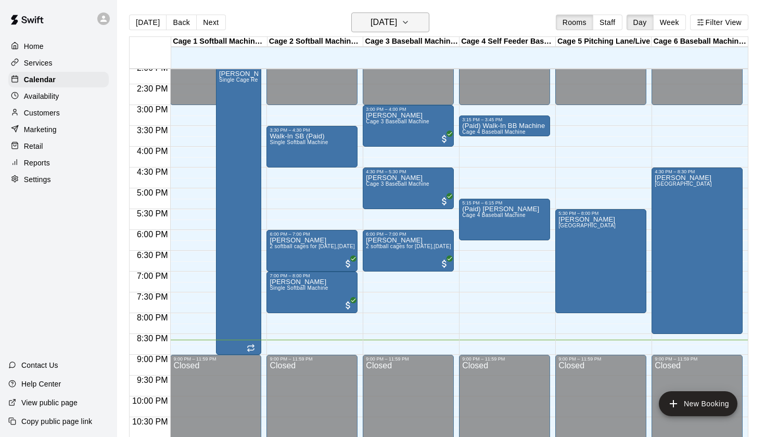
click at [379, 24] on h6 "[DATE]" at bounding box center [384, 22] width 27 height 15
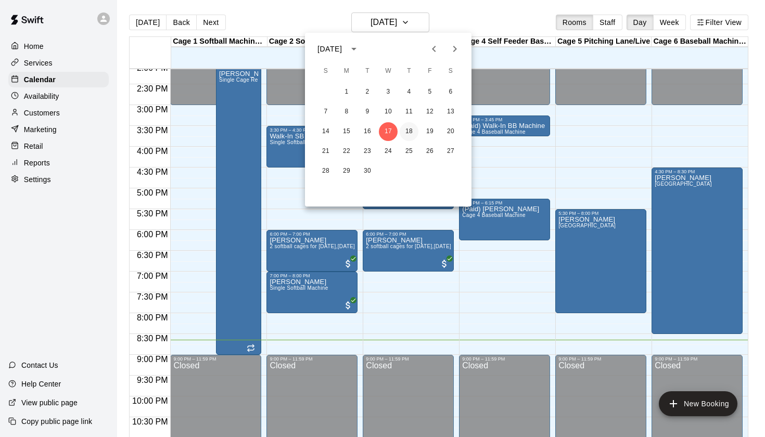
click at [411, 133] on button "18" at bounding box center [409, 131] width 19 height 19
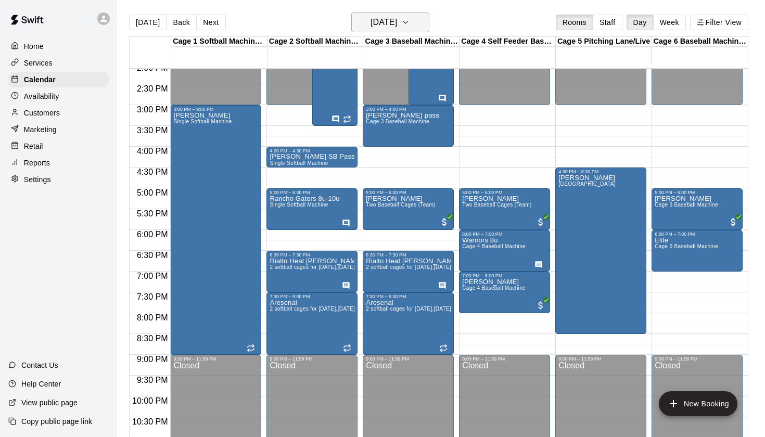
click at [397, 16] on h6 "[DATE]" at bounding box center [384, 22] width 27 height 15
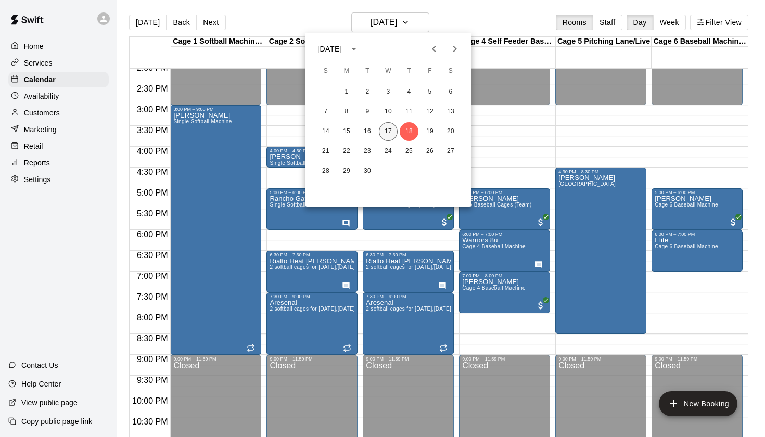
click at [395, 131] on button "17" at bounding box center [388, 131] width 19 height 19
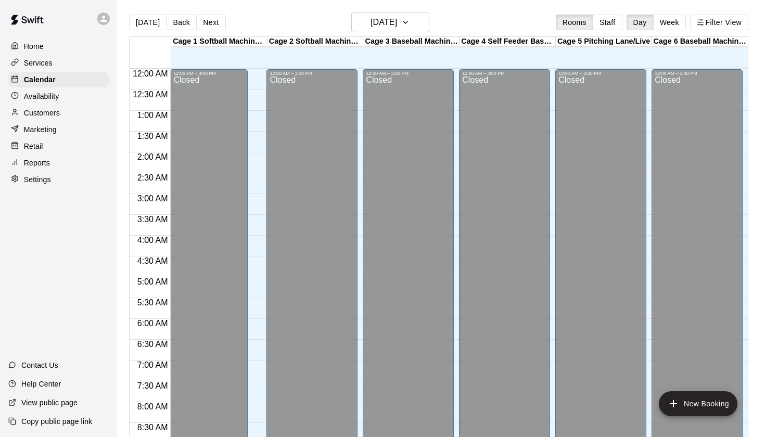
scroll to position [589, 0]
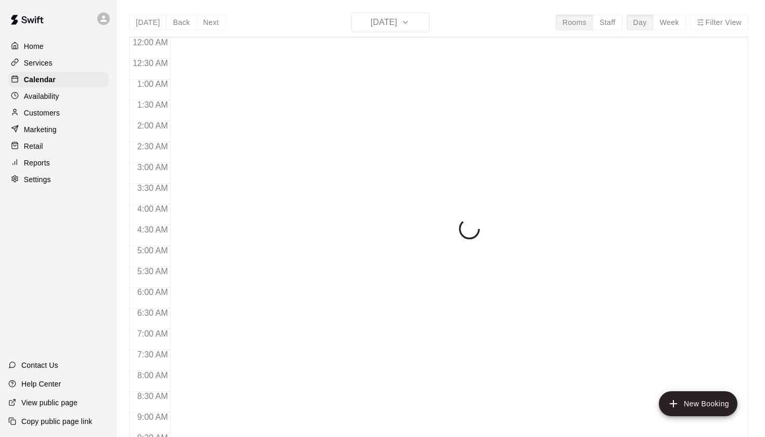
scroll to position [589, 0]
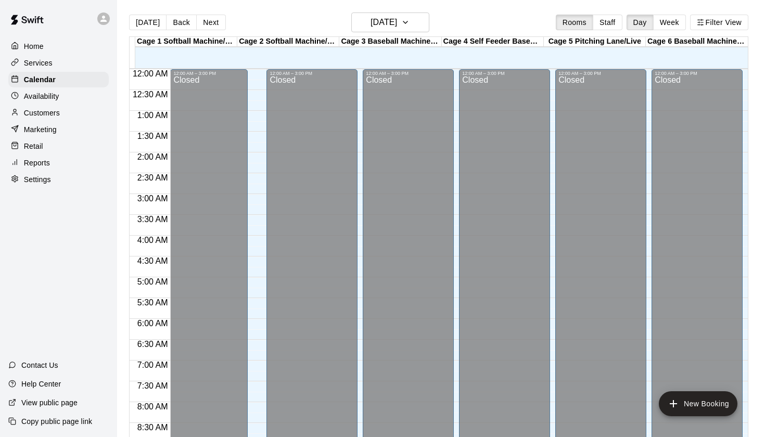
scroll to position [589, 0]
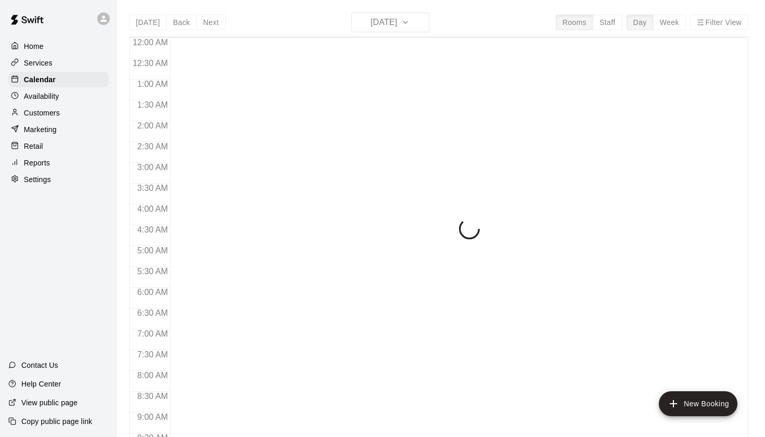
scroll to position [589, 0]
